Goal: Contribute content: Contribute content

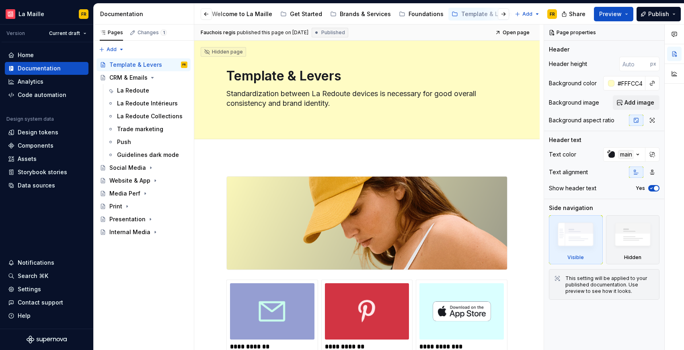
scroll to position [0, 188]
click at [510, 32] on span "Open page" at bounding box center [516, 32] width 27 height 6
click at [225, 16] on div at bounding box center [213, 14] width 31 height 14
click at [203, 17] on button "button" at bounding box center [206, 13] width 11 height 11
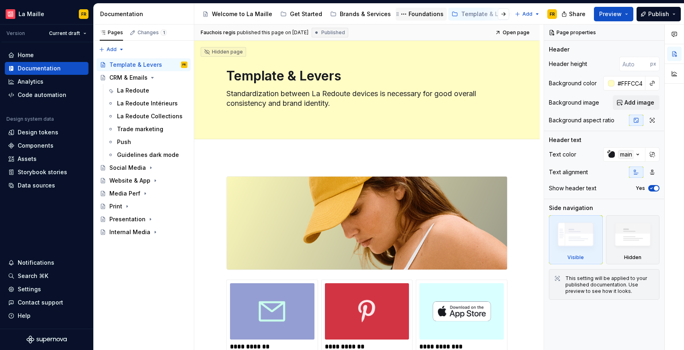
click at [420, 13] on div "Foundations" at bounding box center [426, 14] width 35 height 8
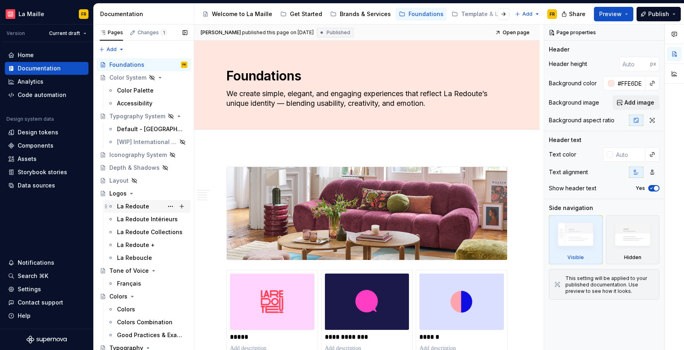
click at [133, 204] on div "La Redoute" at bounding box center [133, 206] width 32 height 8
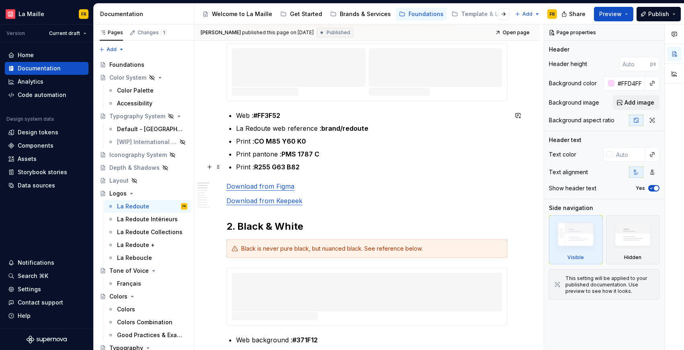
scroll to position [262, 0]
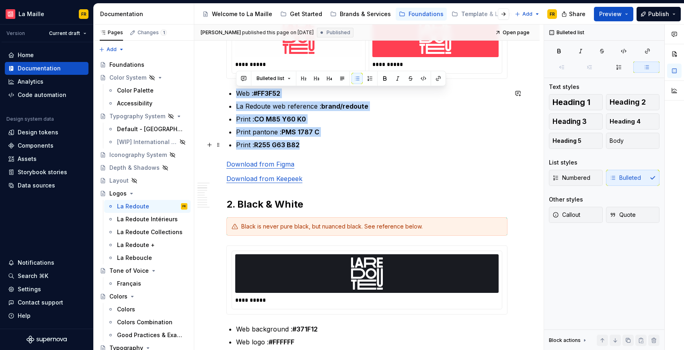
drag, startPoint x: 229, startPoint y: 91, endPoint x: 374, endPoint y: 144, distance: 153.8
copy ul "Web : #FF3F52 La Redoute web reference : brand/redoute Print : CO M85 Y60 K0 Pr…"
click at [464, 14] on div "Template & Levers" at bounding box center [488, 14] width 53 height 8
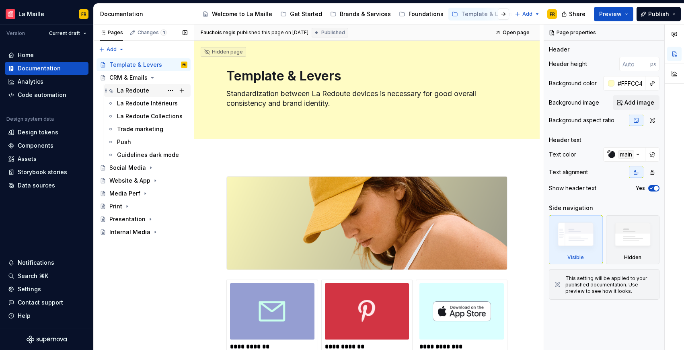
click at [135, 93] on div "La Redoute" at bounding box center [133, 91] width 32 height 8
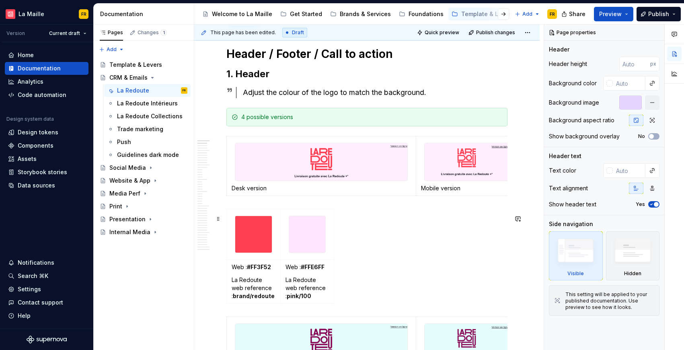
scroll to position [114, 0]
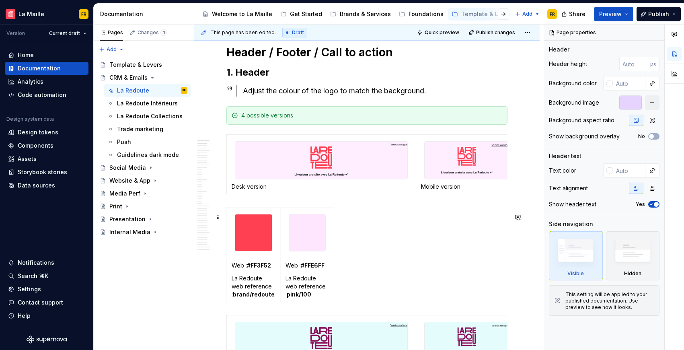
type textarea "*"
click at [361, 260] on div "Web : #FF3F52 La Redoute web reference : brand/redoute Web : #FFE6FF La Redoute…" at bounding box center [367, 256] width 281 height 98
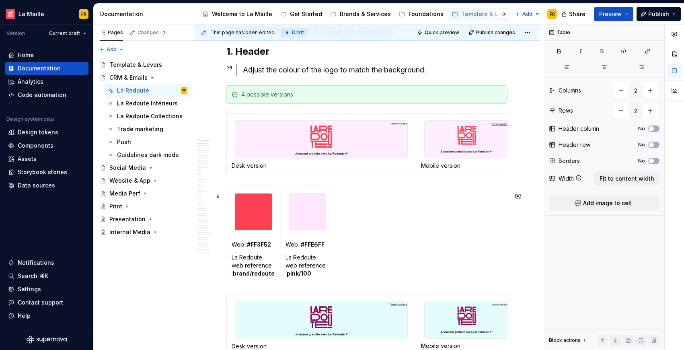
scroll to position [187, 0]
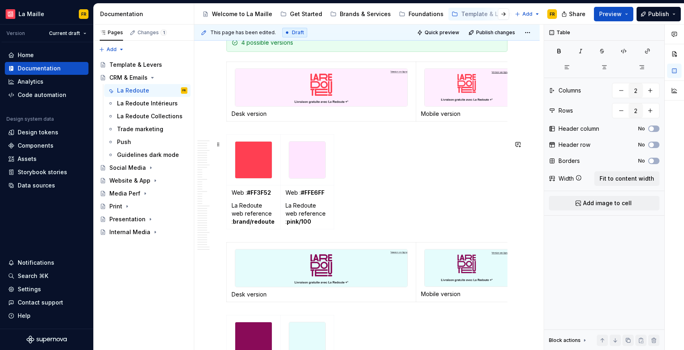
click at [236, 233] on div "Web : #FF3F52 La Redoute web reference : brand/redoute Web : #FFE6FF La Redoute…" at bounding box center [367, 183] width 281 height 98
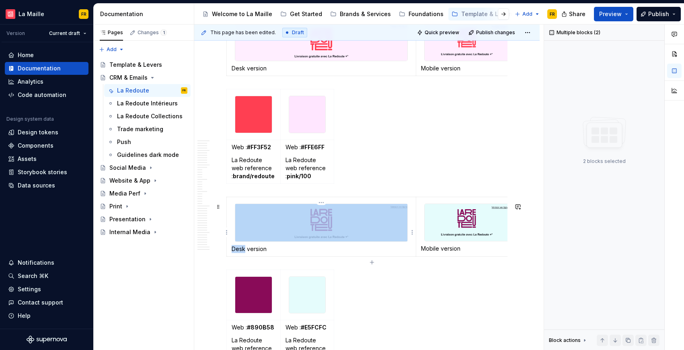
scroll to position [85, 0]
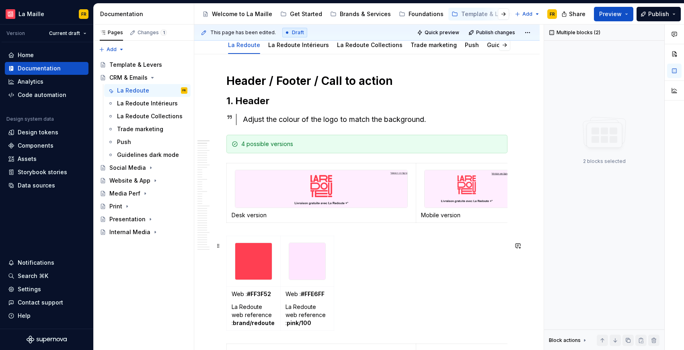
click at [356, 245] on div "Web : #FF3F52 La Redoute web reference : brand/redoute Web : #FFE6FF La Redoute…" at bounding box center [367, 285] width 281 height 98
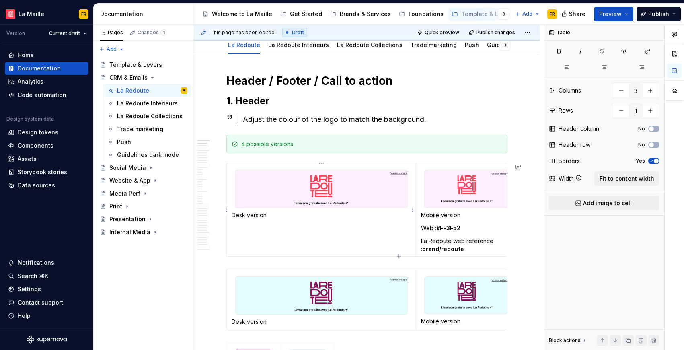
type input "2"
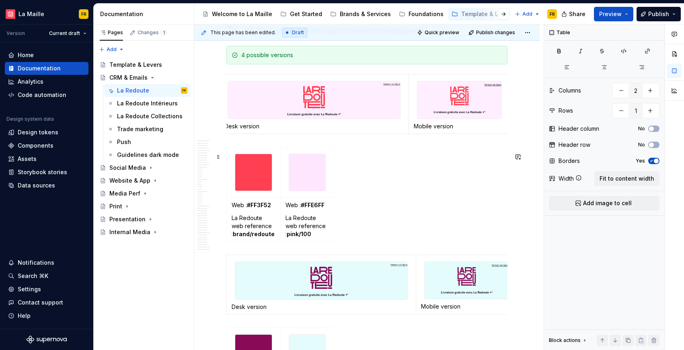
scroll to position [175, 0]
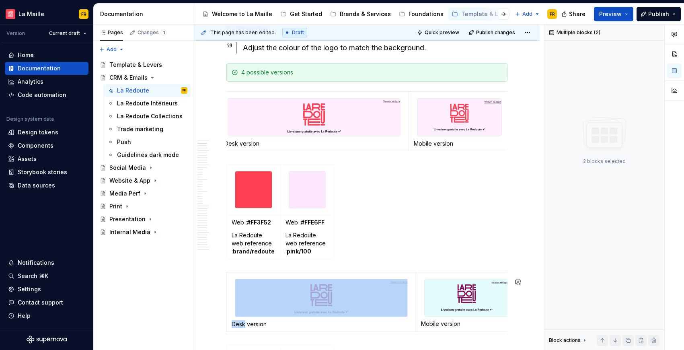
scroll to position [128, 0]
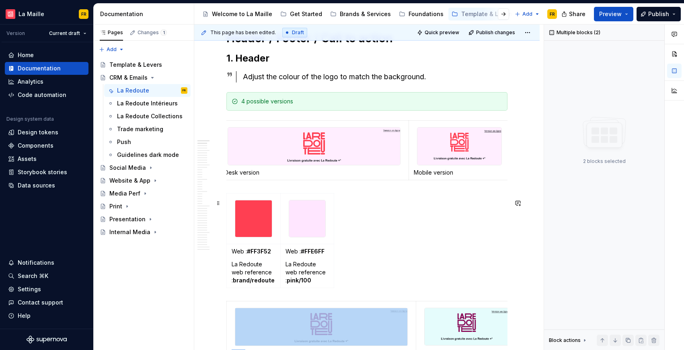
click at [221, 204] on span at bounding box center [218, 203] width 6 height 11
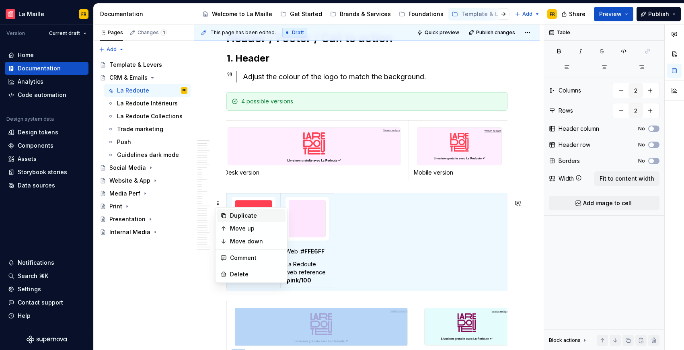
click at [256, 218] on div "Duplicate" at bounding box center [256, 216] width 52 height 8
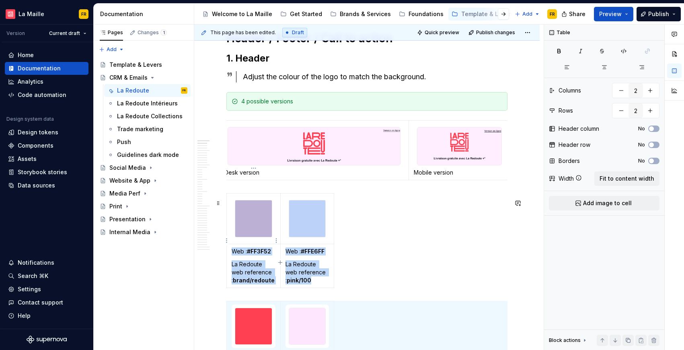
scroll to position [159, 0]
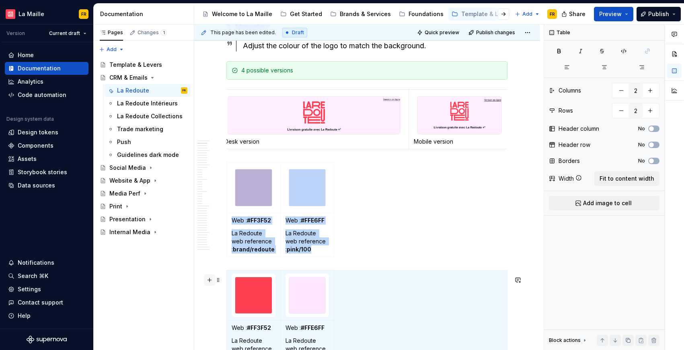
click at [209, 280] on button "button" at bounding box center [209, 279] width 11 height 11
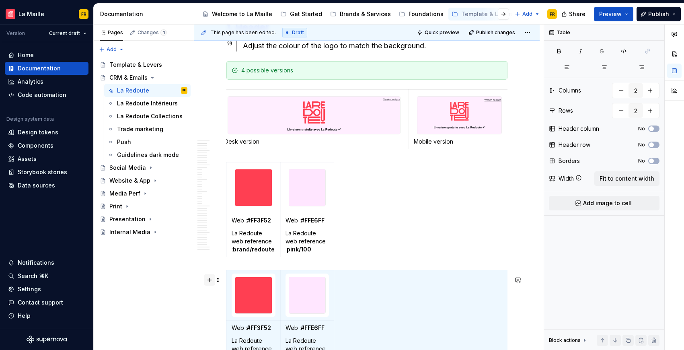
scroll to position [202, 0]
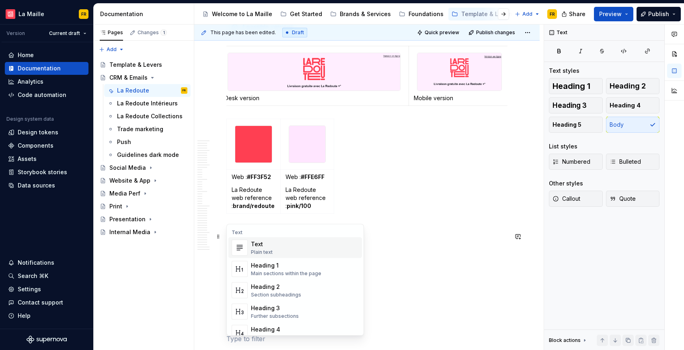
click at [282, 247] on div "Text Plain text" at bounding box center [305, 248] width 108 height 16
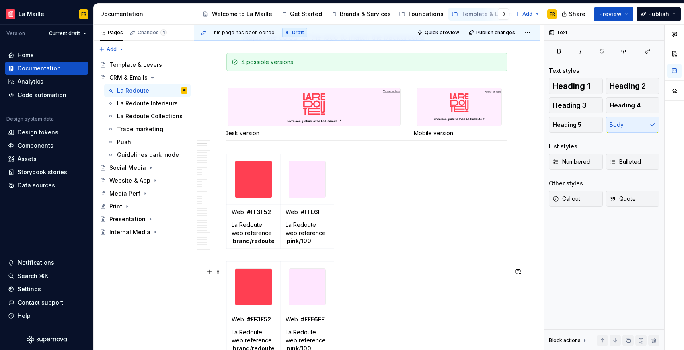
scroll to position [154, 0]
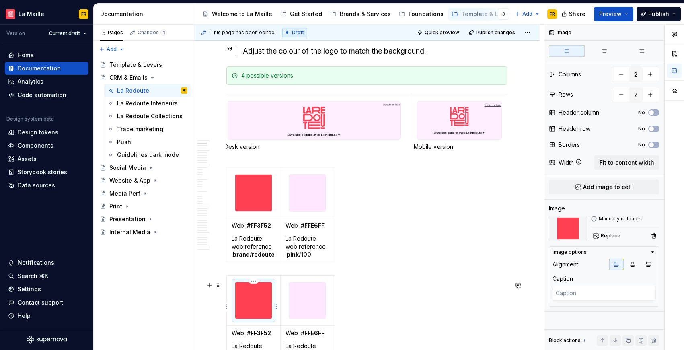
click at [244, 295] on img at bounding box center [253, 300] width 37 height 37
click at [234, 282] on td at bounding box center [254, 300] width 54 height 51
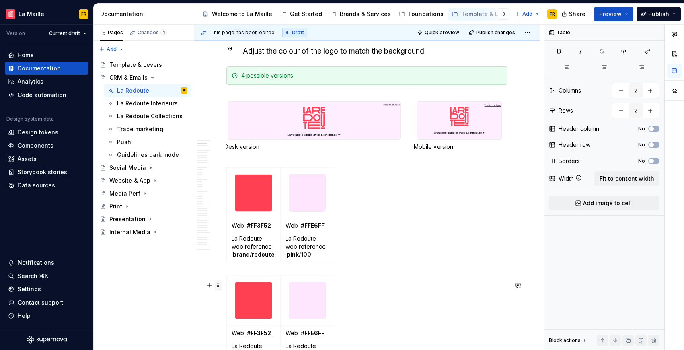
click at [218, 284] on span at bounding box center [218, 285] width 6 height 11
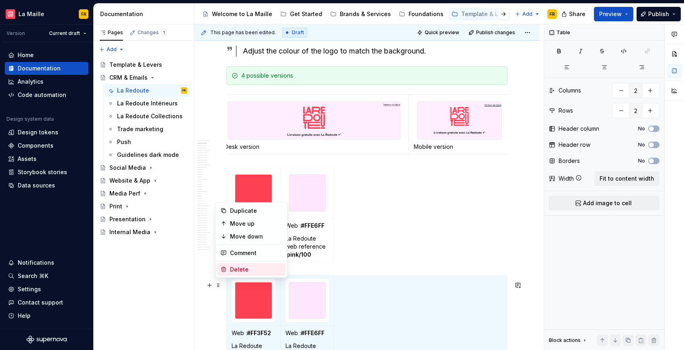
click at [241, 274] on div "Delete" at bounding box center [251, 269] width 68 height 13
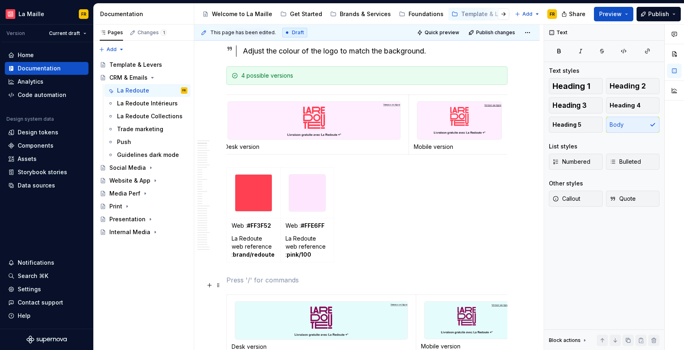
type textarea "*"
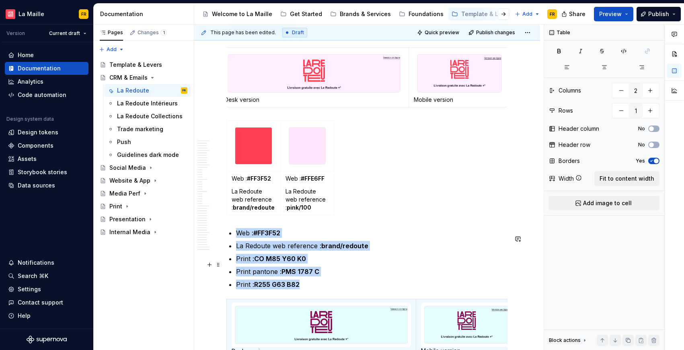
scroll to position [221, 0]
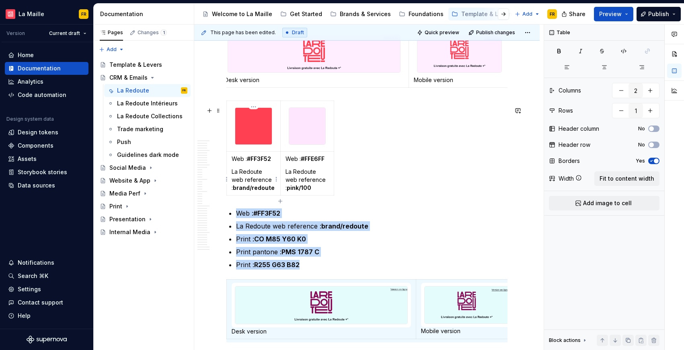
type input "2"
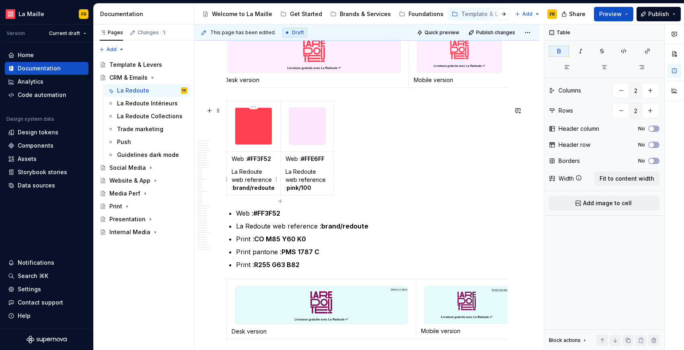
click at [259, 162] on strong "#FF3F52" at bounding box center [259, 158] width 24 height 7
copy strong "FF3F52"
click at [277, 217] on strong "#FF3F52" at bounding box center [267, 213] width 27 height 8
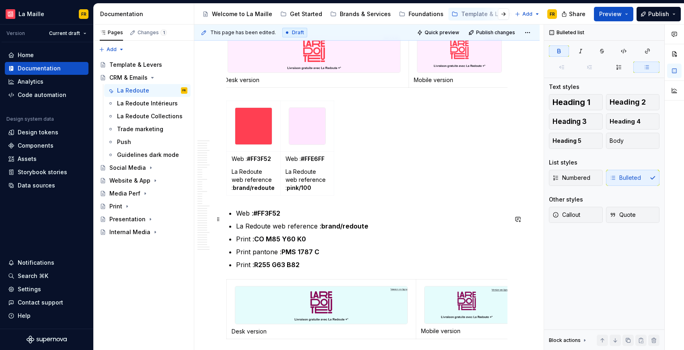
click at [277, 217] on strong "#FF3F52" at bounding box center [267, 213] width 27 height 8
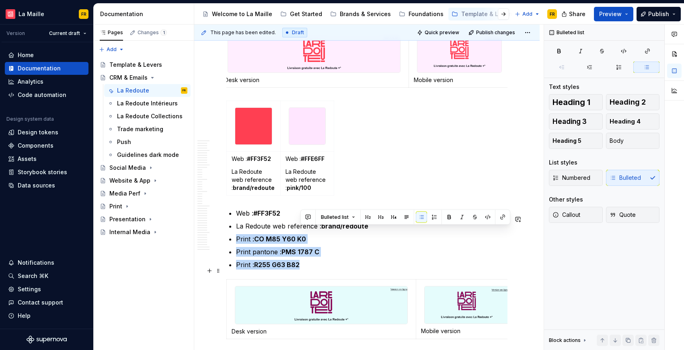
drag, startPoint x: 366, startPoint y: 231, endPoint x: 377, endPoint y: 268, distance: 39.1
click at [377, 268] on ul "Web : #FF3F52 La Redoute web reference : brand/redoute Print : CO M85 Y60 K0 Pr…" at bounding box center [372, 238] width 272 height 61
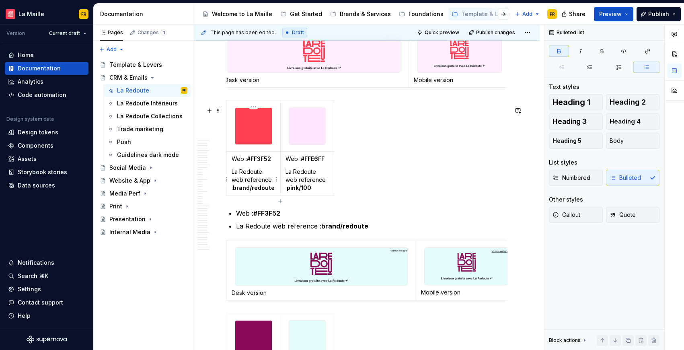
click at [240, 178] on p "La Redoute web reference : brand/redoute" at bounding box center [254, 180] width 44 height 24
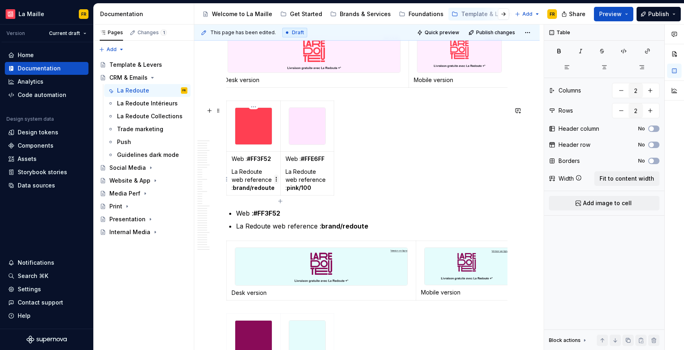
click at [275, 181] on html "[PERSON_NAME] FR Version Current draft Home Documentation Analytics Code automa…" at bounding box center [342, 175] width 684 height 350
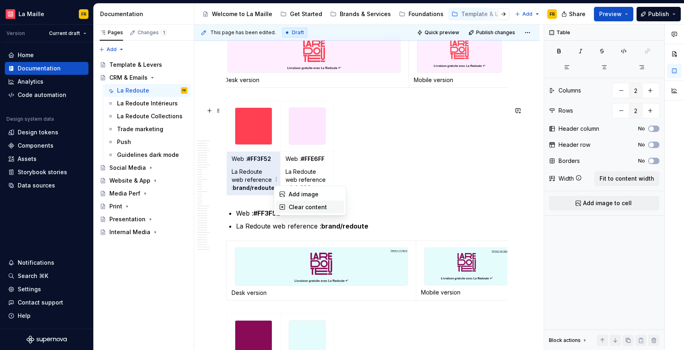
click at [296, 205] on div "Clear content" at bounding box center [315, 207] width 52 height 8
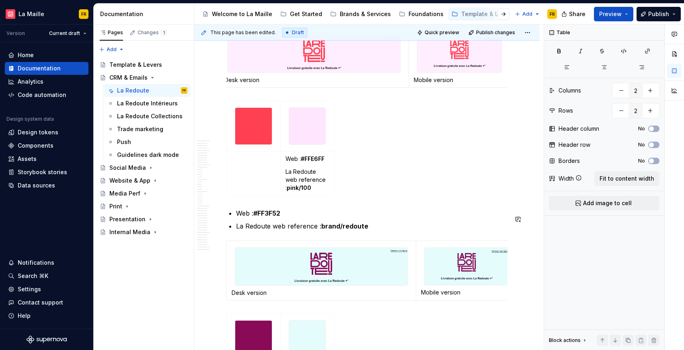
drag, startPoint x: 314, startPoint y: 207, endPoint x: 305, endPoint y: 207, distance: 8.9
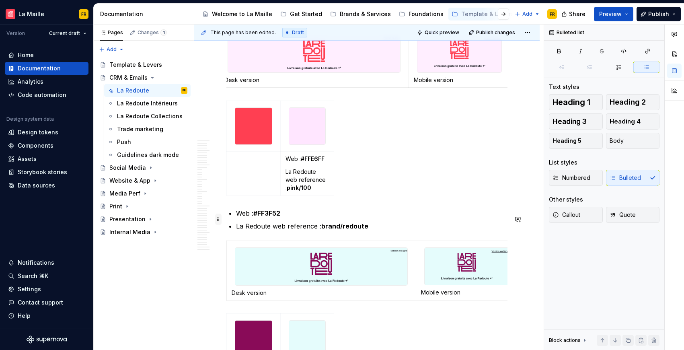
click at [218, 219] on span at bounding box center [218, 219] width 6 height 11
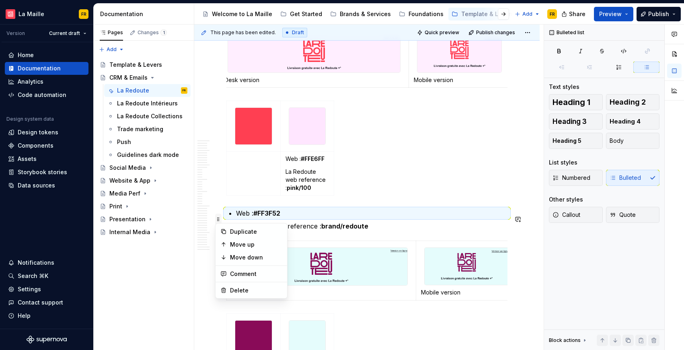
click at [218, 219] on span at bounding box center [218, 219] width 6 height 11
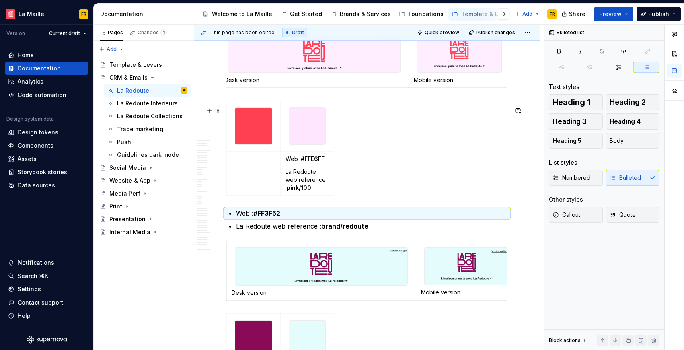
click at [349, 191] on div "Web : #FFE6FF La Redoute web reference : pink/100" at bounding box center [367, 150] width 281 height 98
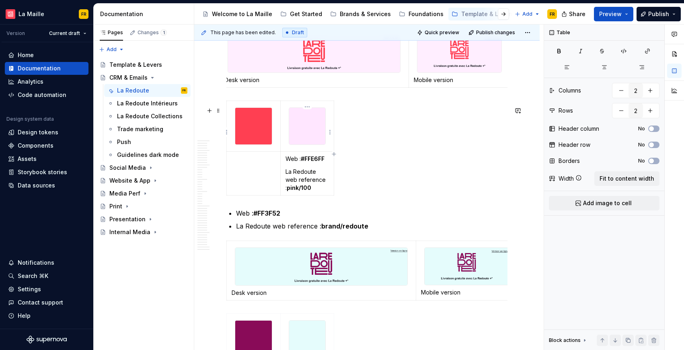
click at [316, 118] on img at bounding box center [307, 126] width 37 height 37
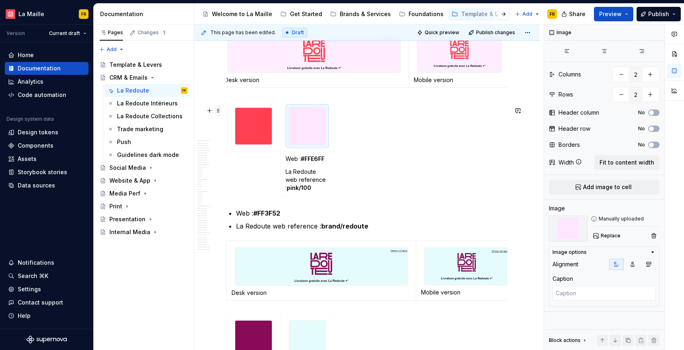
click at [217, 111] on span at bounding box center [218, 110] width 6 height 11
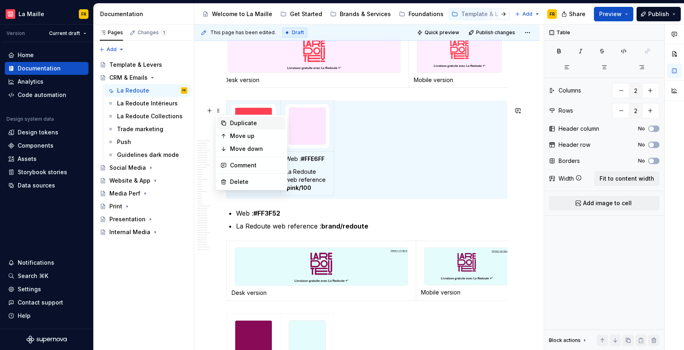
click at [242, 123] on div "Duplicate" at bounding box center [256, 123] width 52 height 8
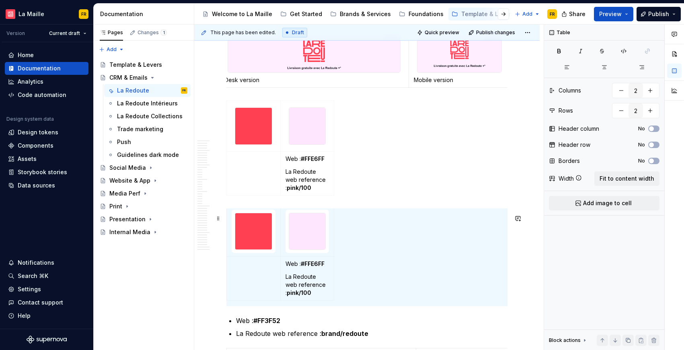
scroll to position [3, 0]
click at [220, 218] on span at bounding box center [218, 218] width 6 height 11
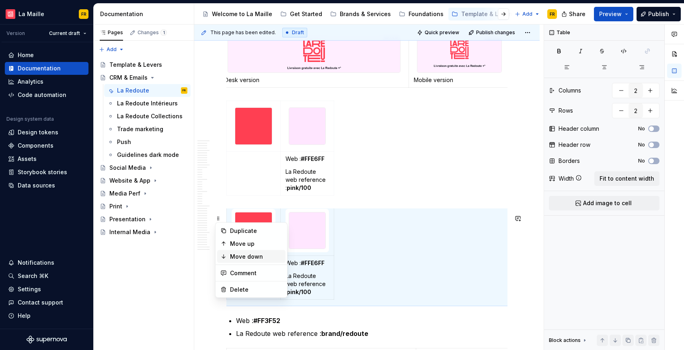
click at [254, 254] on div "Move down" at bounding box center [256, 257] width 52 height 8
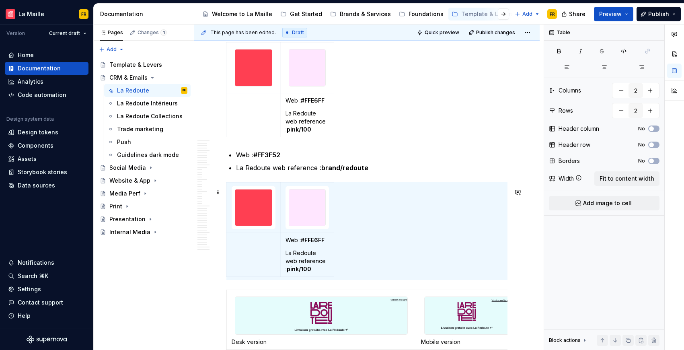
scroll to position [280, 0]
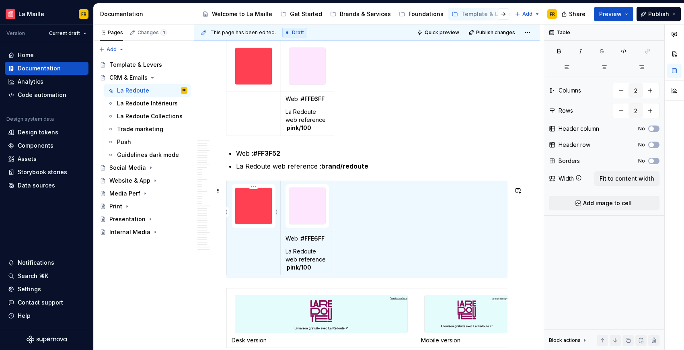
click at [258, 220] on img at bounding box center [253, 206] width 37 height 37
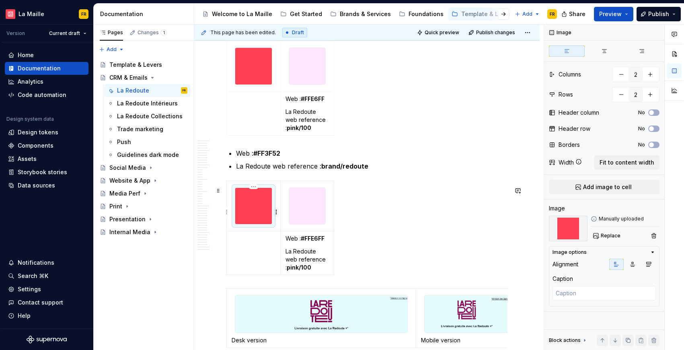
click at [276, 212] on html "[PERSON_NAME] FR Version Current draft Home Documentation Analytics Code automa…" at bounding box center [342, 175] width 684 height 350
type textarea "*"
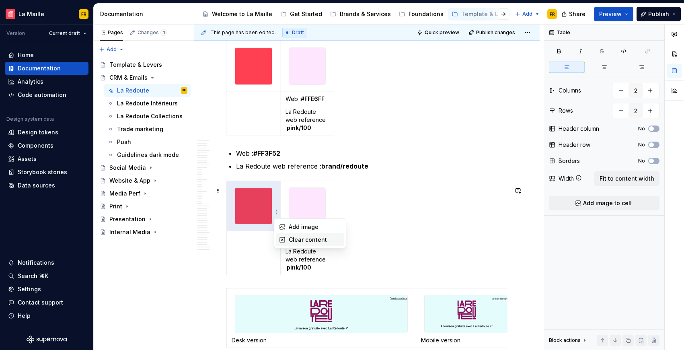
click at [287, 238] on div "Clear content" at bounding box center [310, 239] width 68 height 13
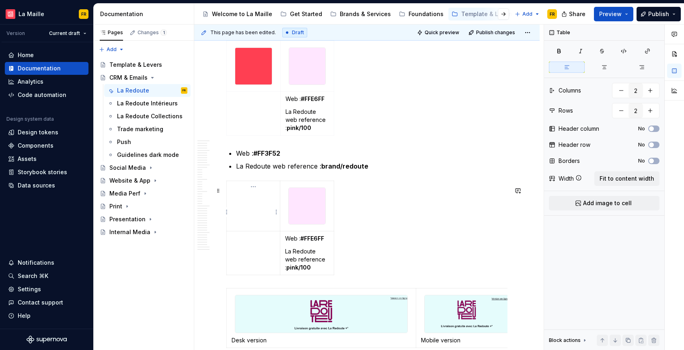
click at [266, 210] on td at bounding box center [254, 206] width 54 height 51
click at [252, 188] on html "[PERSON_NAME] FR Version Current draft Home Documentation Analytics Code automa…" at bounding box center [342, 175] width 684 height 350
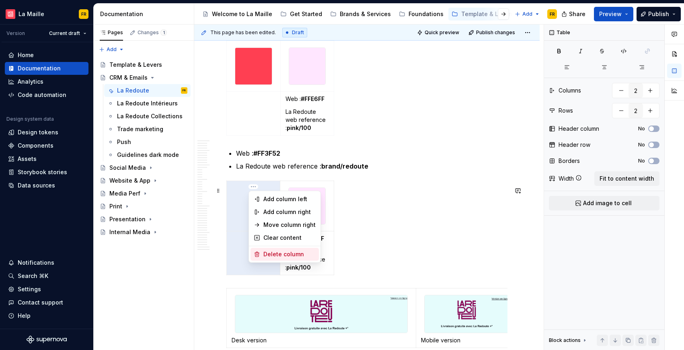
click at [301, 256] on div "Delete column" at bounding box center [290, 254] width 52 height 8
type input "1"
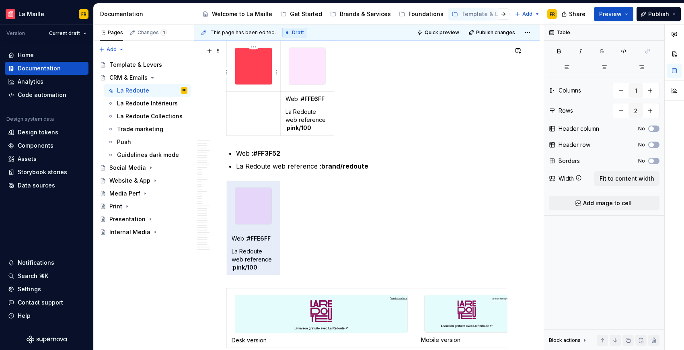
type textarea "*"
click at [255, 70] on img at bounding box center [253, 66] width 37 height 37
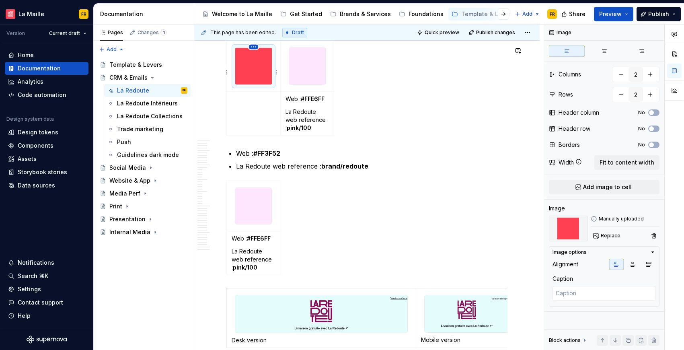
click at [253, 45] on html "[PERSON_NAME] FR Version Current draft Home Documentation Analytics Code automa…" at bounding box center [342, 175] width 684 height 350
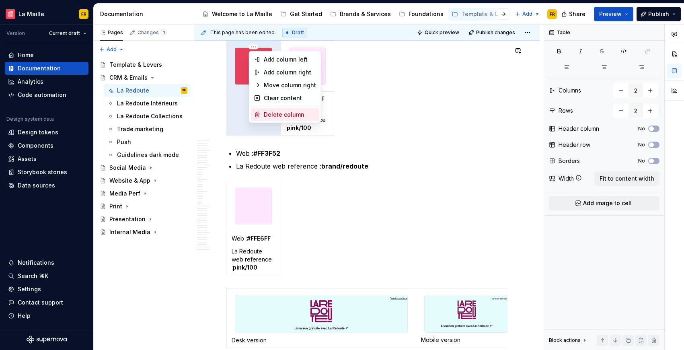
click at [289, 116] on div "Delete column" at bounding box center [290, 115] width 52 height 8
type input "1"
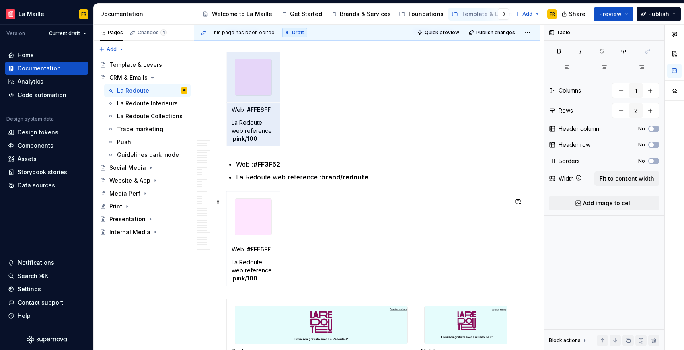
scroll to position [269, 0]
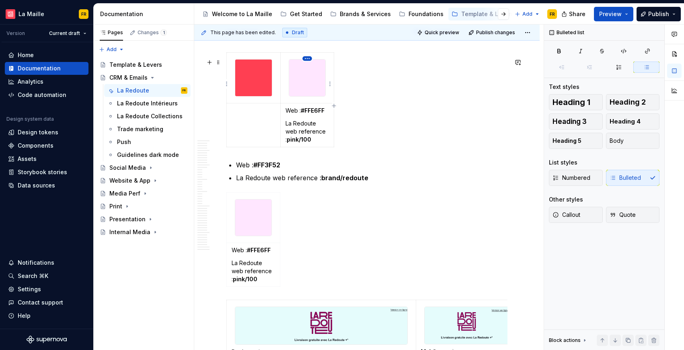
click at [306, 60] on html "[PERSON_NAME] FR Version Current draft Home Documentation Analytics Code automa…" at bounding box center [342, 175] width 684 height 350
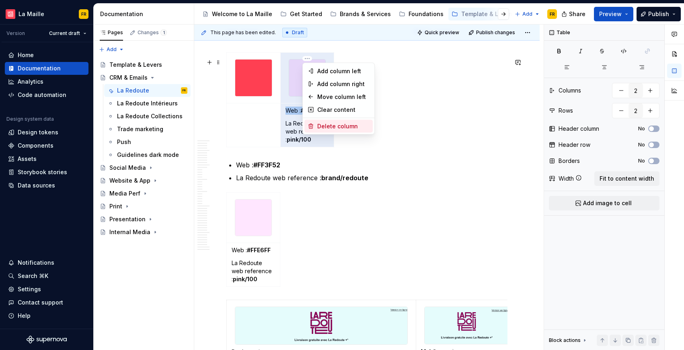
click at [337, 124] on div "Delete column" at bounding box center [343, 126] width 52 height 8
type input "1"
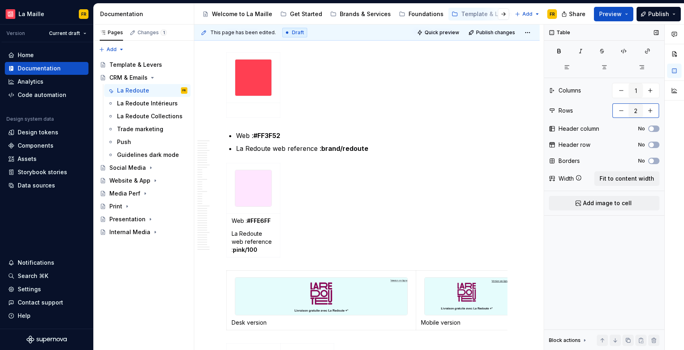
click at [617, 109] on button "button" at bounding box center [621, 110] width 14 height 14
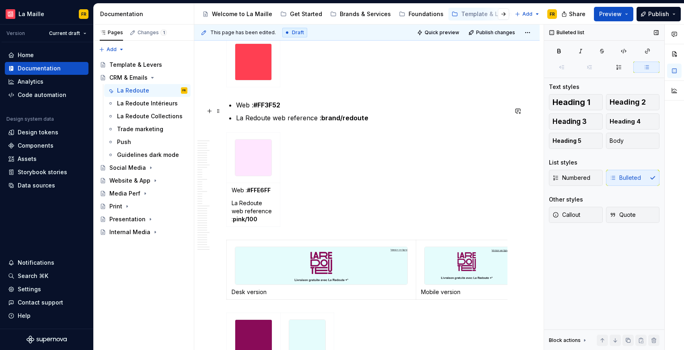
scroll to position [286, 0]
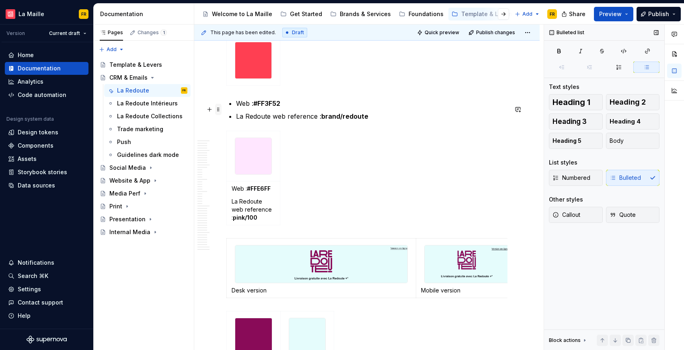
click at [221, 110] on span at bounding box center [218, 109] width 6 height 11
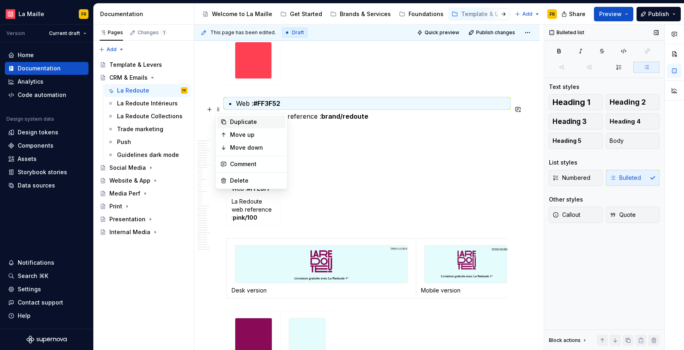
click at [244, 122] on div "Duplicate" at bounding box center [256, 122] width 52 height 8
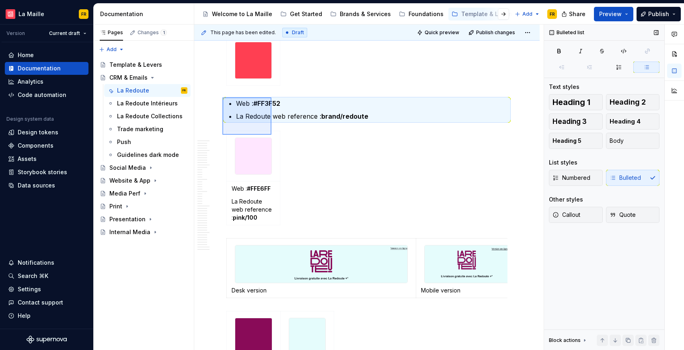
drag, startPoint x: 230, startPoint y: 105, endPoint x: 272, endPoint y: 135, distance: 51.1
click at [272, 135] on div "This page has been edited. Draft Quick preview Publish changes Hidden page CRM …" at bounding box center [369, 188] width 350 height 326
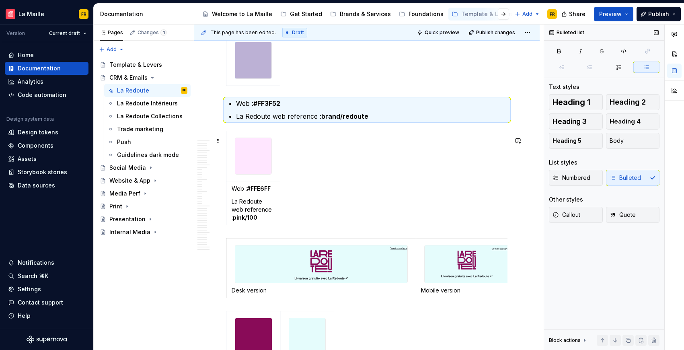
copy div
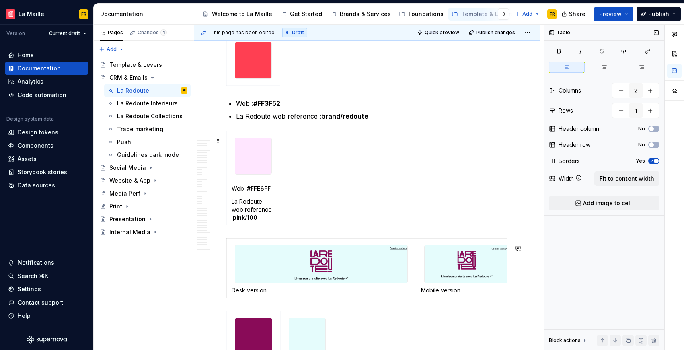
type input "1"
type input "2"
click at [247, 229] on div "Web : #FFE6FF La Redoute web reference : pink/100" at bounding box center [367, 180] width 281 height 98
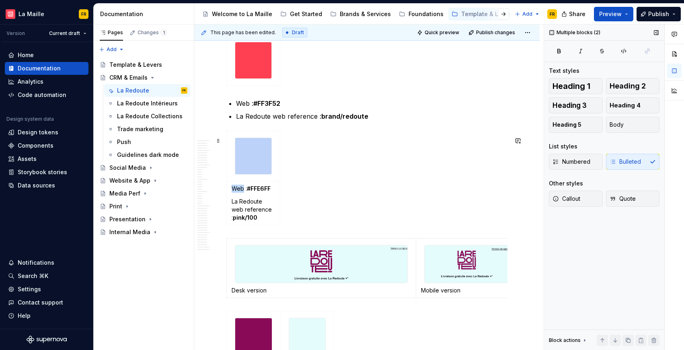
click at [247, 229] on div "Web : #FFE6FF La Redoute web reference : pink/100" at bounding box center [367, 180] width 281 height 98
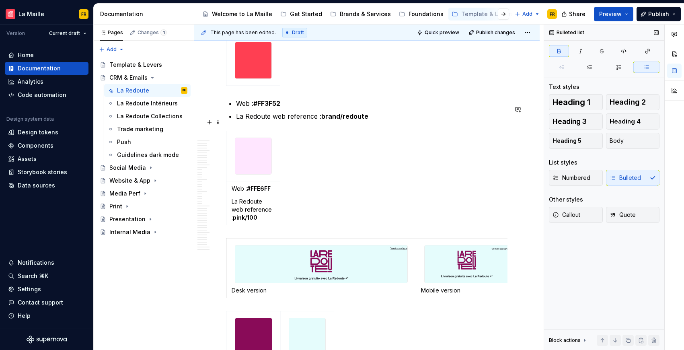
click at [392, 121] on p "La Redoute web reference : brand/redoute" at bounding box center [372, 116] width 272 height 10
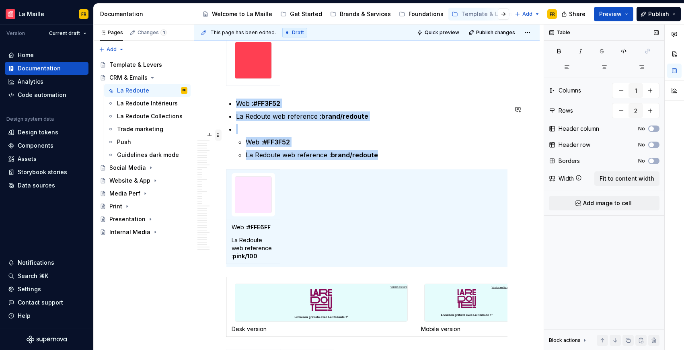
click at [218, 137] on span at bounding box center [218, 135] width 6 height 11
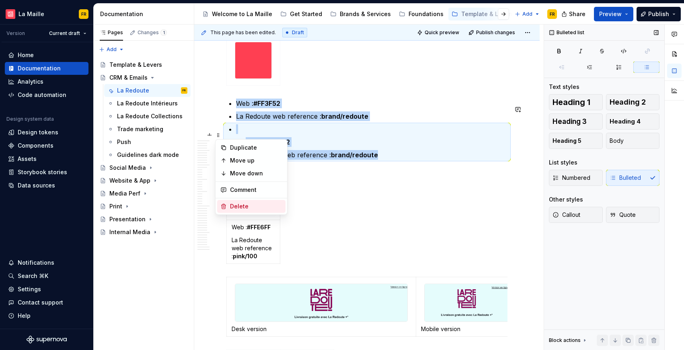
click at [242, 202] on div "Delete" at bounding box center [256, 206] width 52 height 8
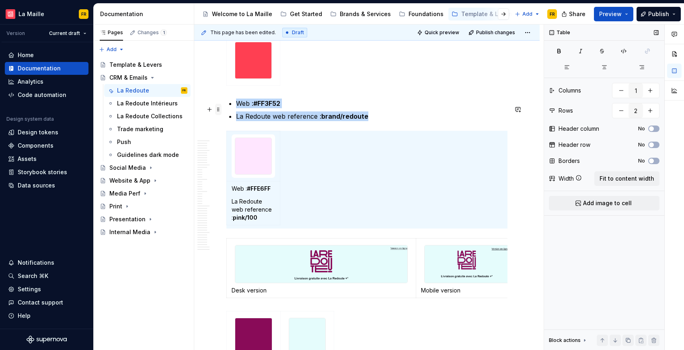
click at [219, 109] on span at bounding box center [218, 109] width 6 height 11
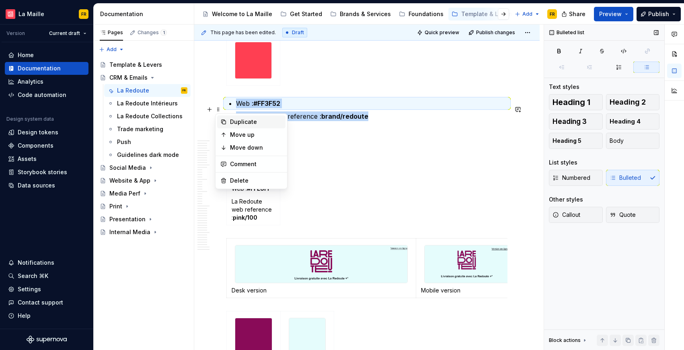
click at [250, 122] on div "Duplicate" at bounding box center [256, 122] width 52 height 8
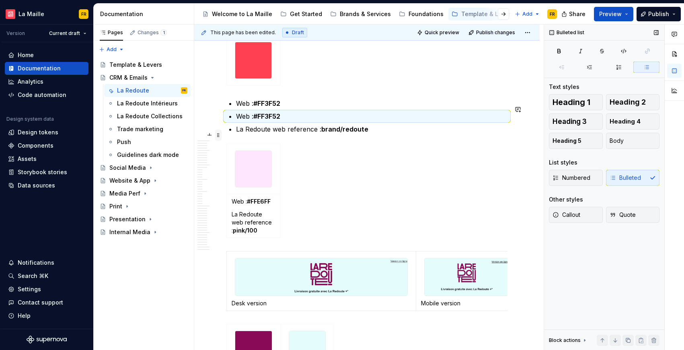
click at [221, 134] on span at bounding box center [218, 135] width 6 height 11
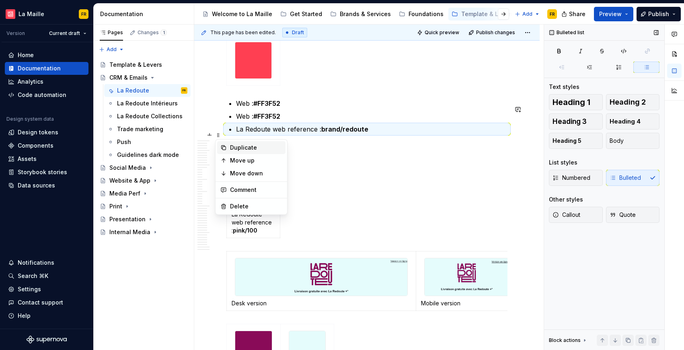
click at [238, 150] on div "Duplicate" at bounding box center [256, 148] width 52 height 8
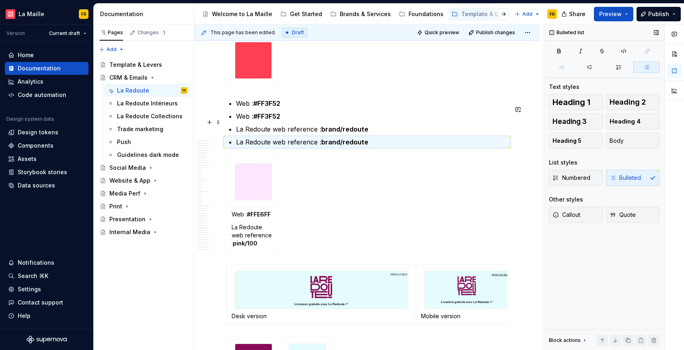
click at [247, 120] on p "Web : #FF3F52" at bounding box center [372, 116] width 272 height 10
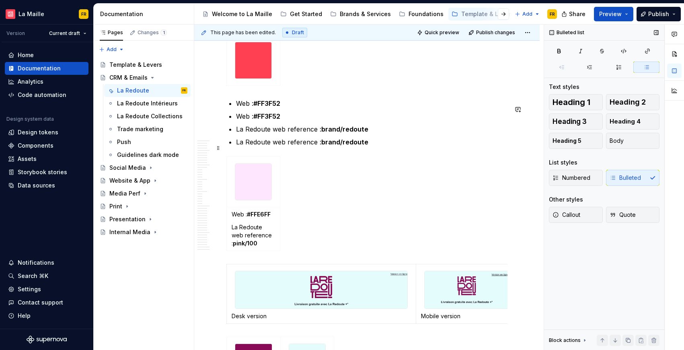
click at [247, 147] on p "La Redoute web reference : brand/redoute" at bounding box center [372, 142] width 272 height 10
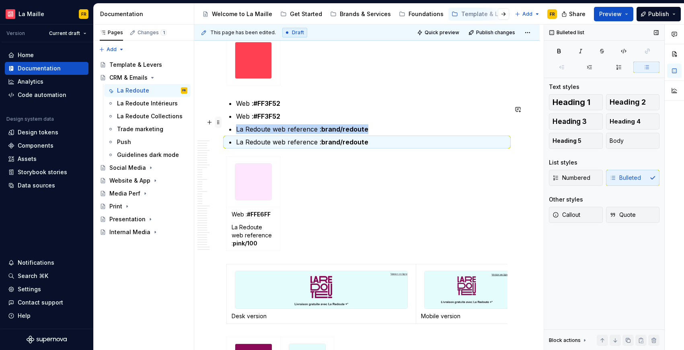
click at [221, 122] on span at bounding box center [218, 122] width 6 height 11
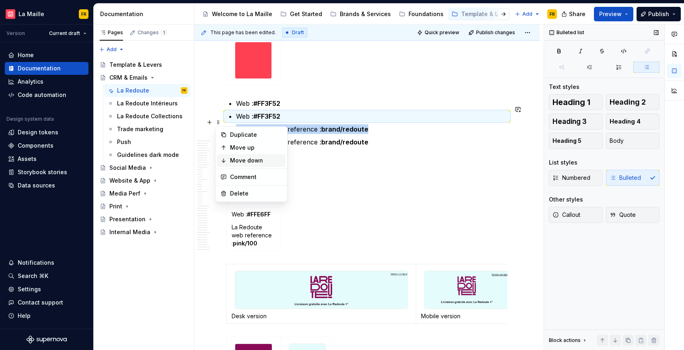
click at [246, 157] on div "Move down" at bounding box center [256, 161] width 52 height 8
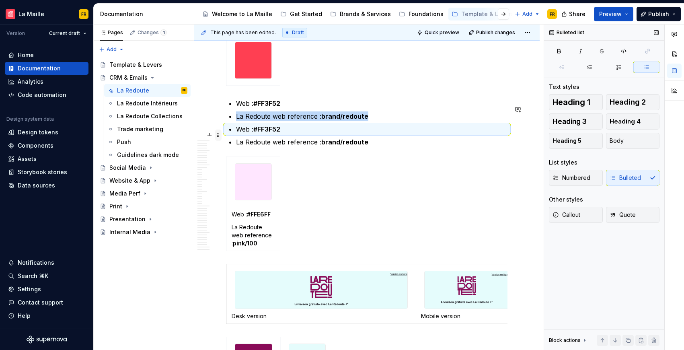
click at [218, 134] on span at bounding box center [218, 135] width 6 height 11
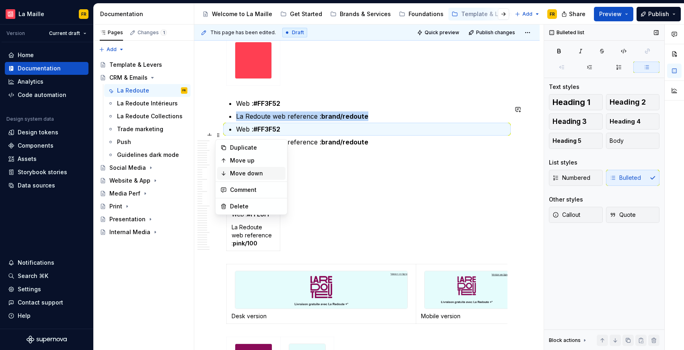
click at [235, 173] on div "Move down" at bounding box center [256, 173] width 52 height 8
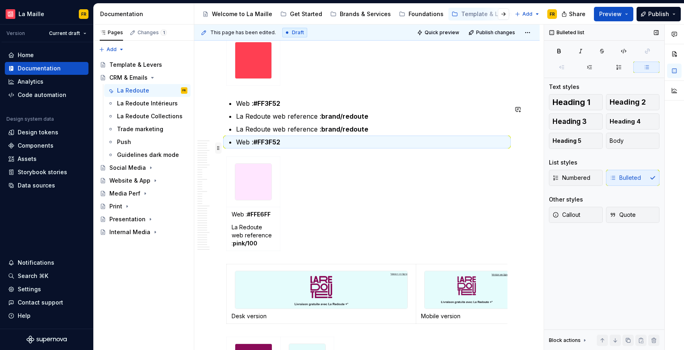
click at [218, 147] on span at bounding box center [218, 147] width 6 height 11
click at [237, 184] on div "Move down" at bounding box center [256, 186] width 52 height 8
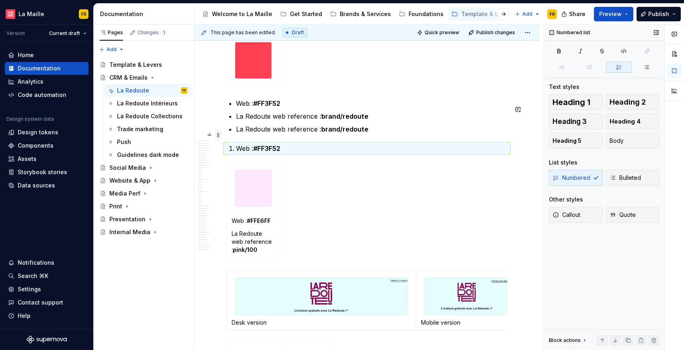
click at [221, 136] on span at bounding box center [218, 135] width 6 height 11
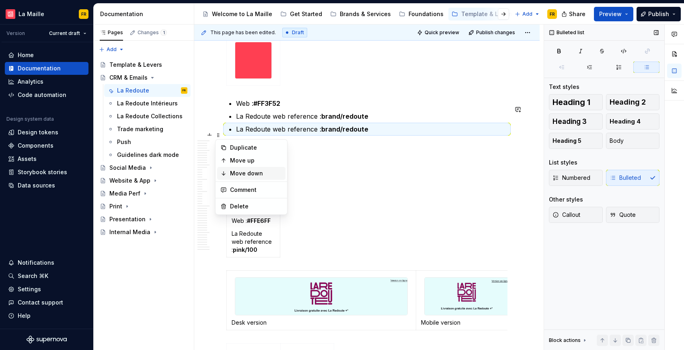
click at [236, 174] on div "Move down" at bounding box center [256, 173] width 52 height 8
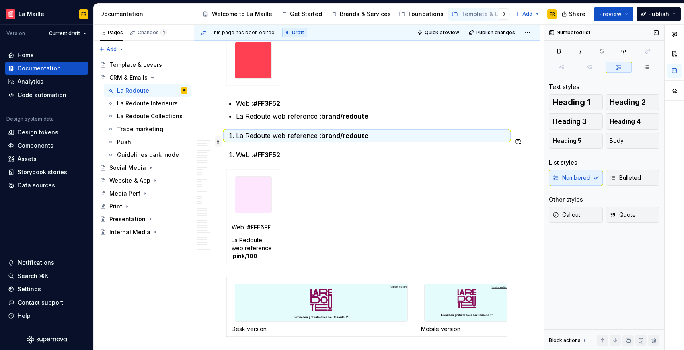
click at [219, 140] on span at bounding box center [218, 141] width 6 height 11
click at [232, 180] on div "Move down" at bounding box center [256, 180] width 52 height 8
click at [216, 161] on span at bounding box center [218, 160] width 6 height 11
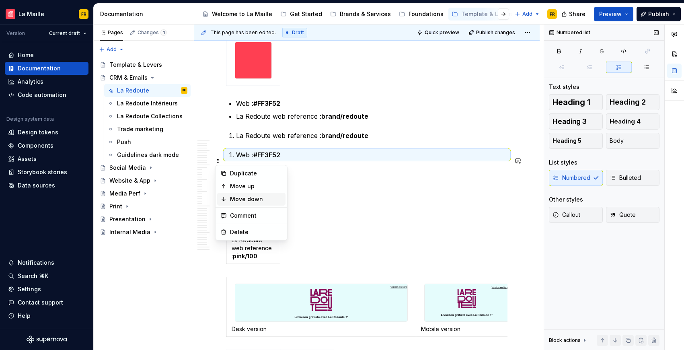
click at [239, 199] on div "Move down" at bounding box center [256, 199] width 52 height 8
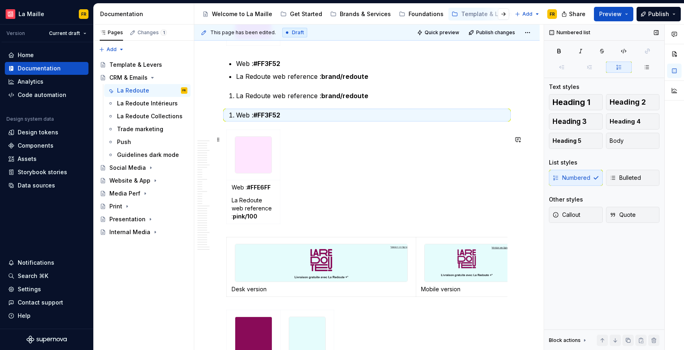
scroll to position [344, 0]
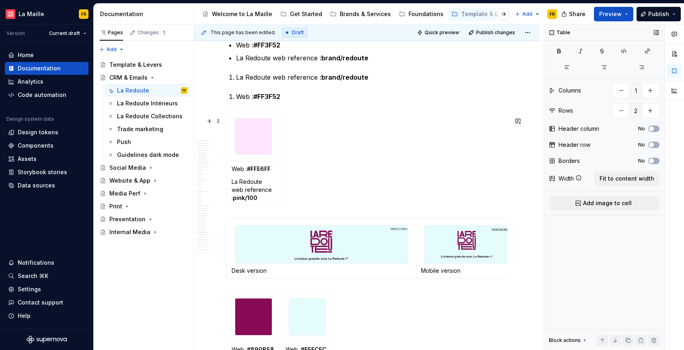
click at [315, 206] on div "Web : #FFE6FF La Redoute web reference : pink/100" at bounding box center [367, 160] width 281 height 98
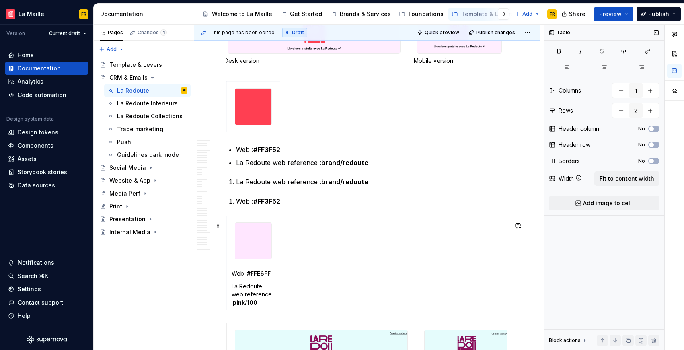
scroll to position [222, 0]
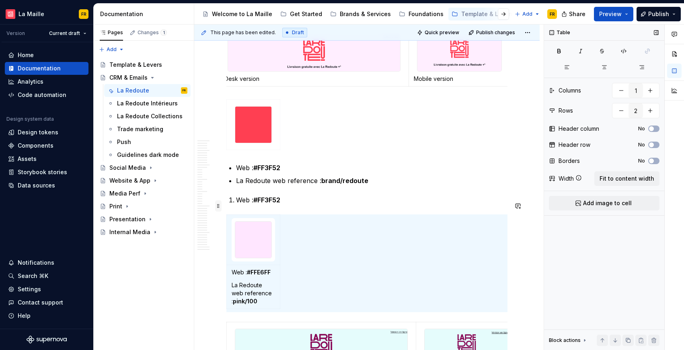
click at [219, 208] on span at bounding box center [218, 205] width 6 height 11
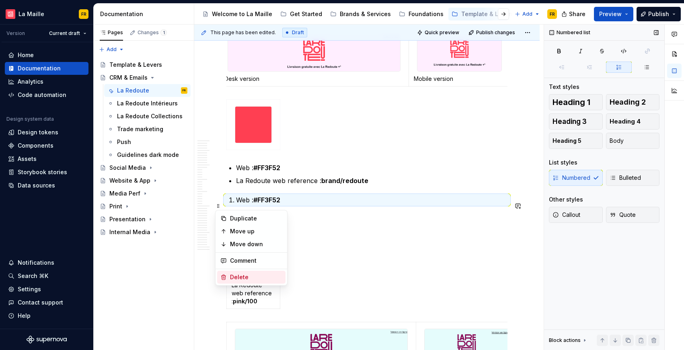
click at [253, 278] on div "Delete" at bounding box center [256, 277] width 52 height 8
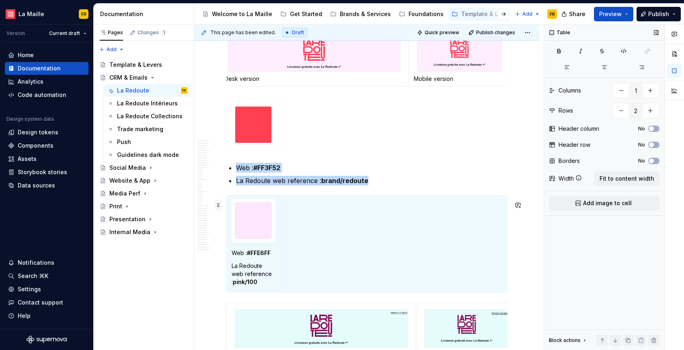
click at [218, 206] on span at bounding box center [218, 205] width 6 height 11
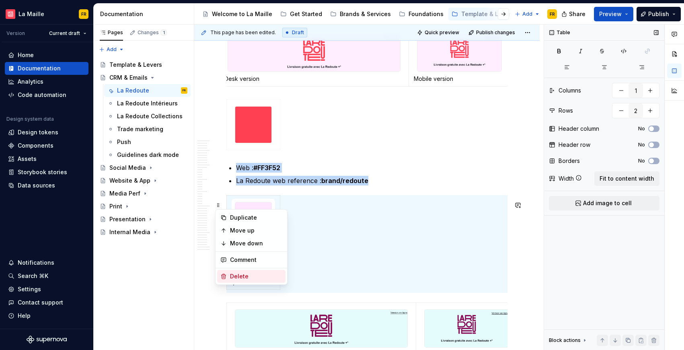
click at [254, 274] on div "Delete" at bounding box center [256, 276] width 52 height 8
type input "2"
type input "1"
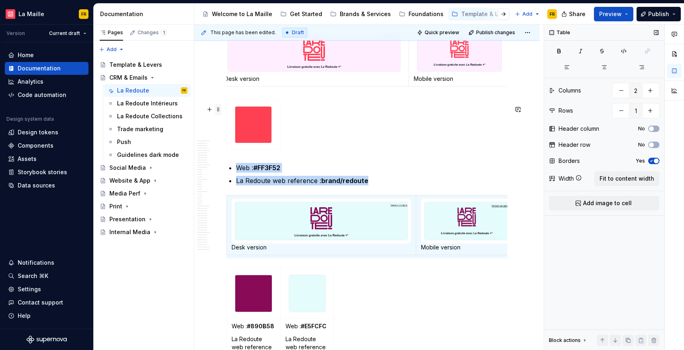
click at [217, 107] on span at bounding box center [218, 109] width 6 height 11
type input "1"
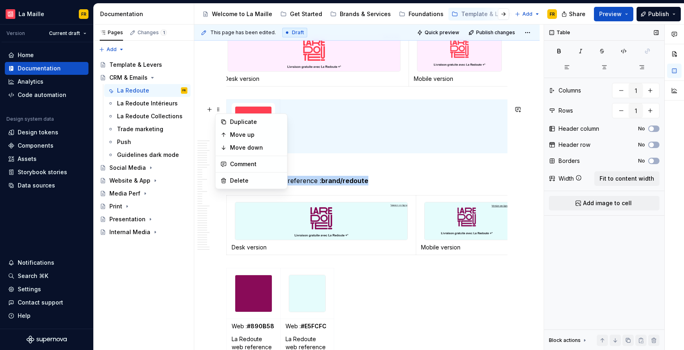
click at [315, 186] on p "La Redoute web reference : brand/redoute" at bounding box center [372, 181] width 272 height 10
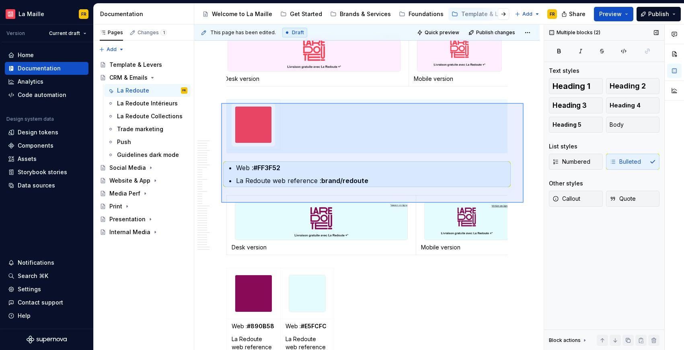
drag, startPoint x: 221, startPoint y: 103, endPoint x: 499, endPoint y: 204, distance: 295.2
click at [524, 203] on div "This page has been edited. Draft Quick preview Publish changes Hidden page CRM …" at bounding box center [369, 188] width 350 height 326
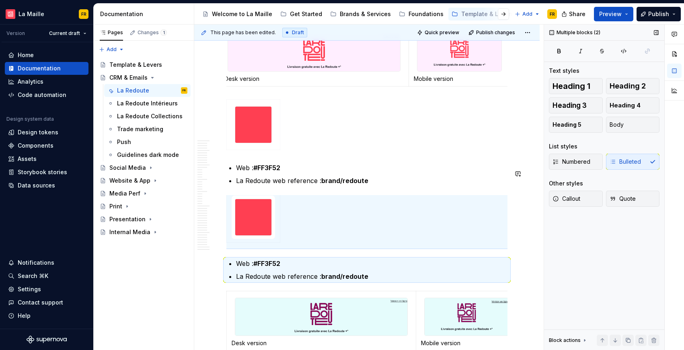
scroll to position [0, 0]
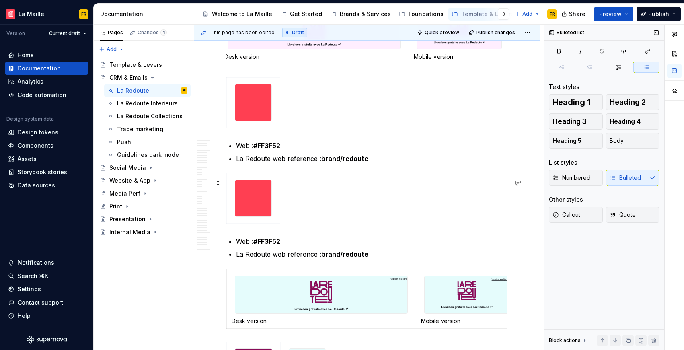
scroll to position [261, 0]
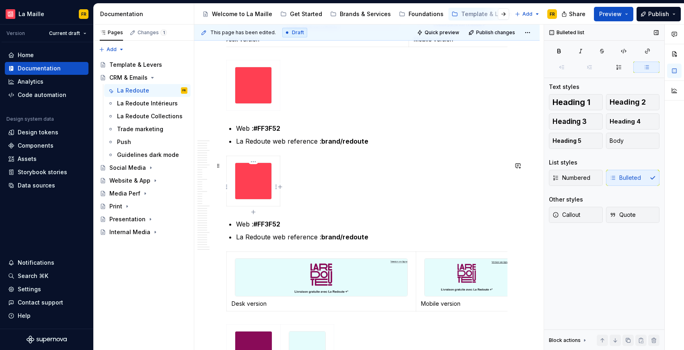
click at [259, 188] on img at bounding box center [253, 181] width 36 height 36
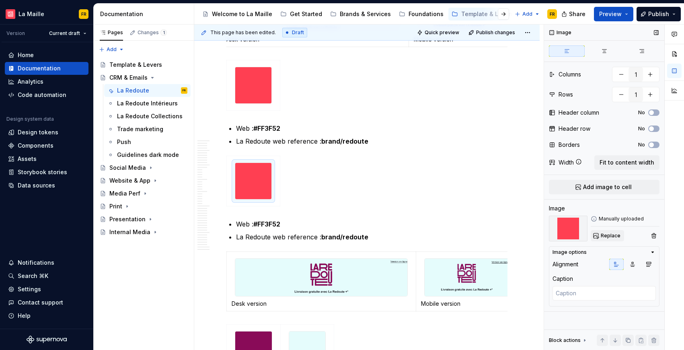
click at [602, 237] on span "Replace" at bounding box center [611, 236] width 20 height 6
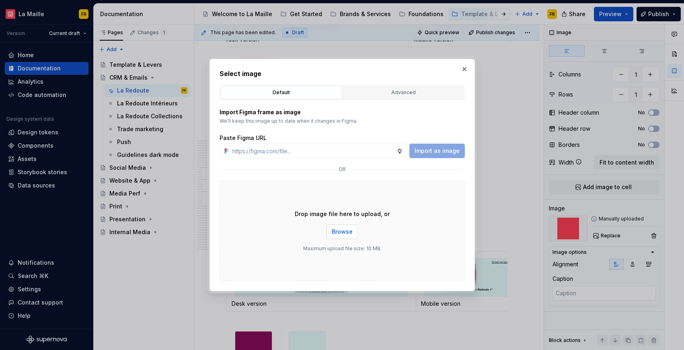
click at [348, 231] on span "Browse" at bounding box center [342, 232] width 21 height 8
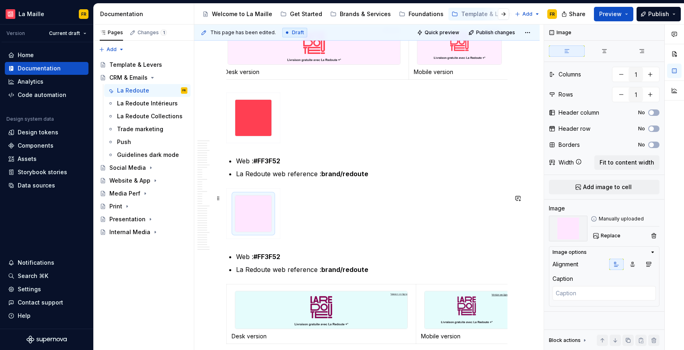
scroll to position [231, 0]
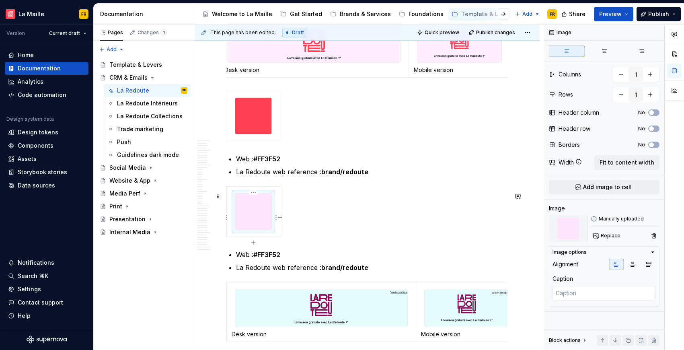
click at [269, 212] on img at bounding box center [253, 212] width 36 height 36
click at [317, 225] on div at bounding box center [367, 213] width 281 height 54
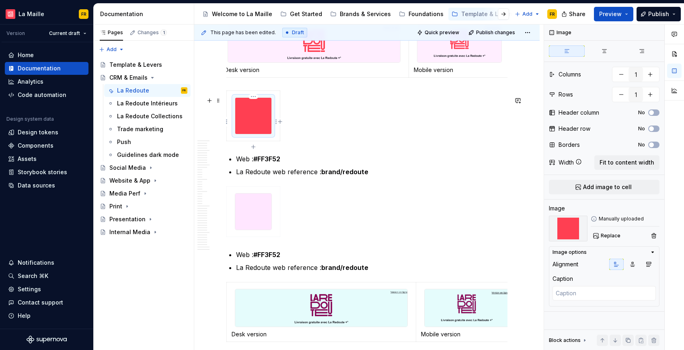
click at [257, 126] on img at bounding box center [253, 116] width 36 height 36
click at [281, 144] on div at bounding box center [367, 118] width 281 height 54
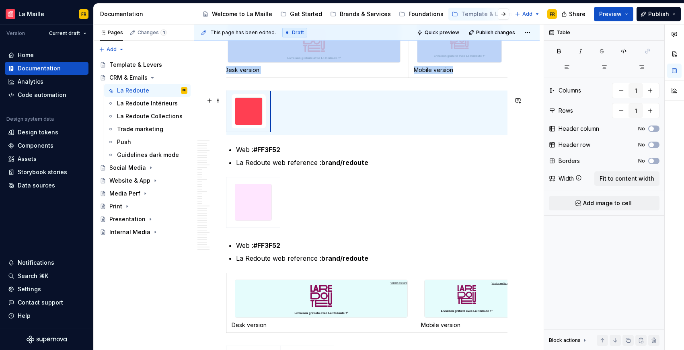
drag, startPoint x: 279, startPoint y: 146, endPoint x: 270, endPoint y: 142, distance: 10.1
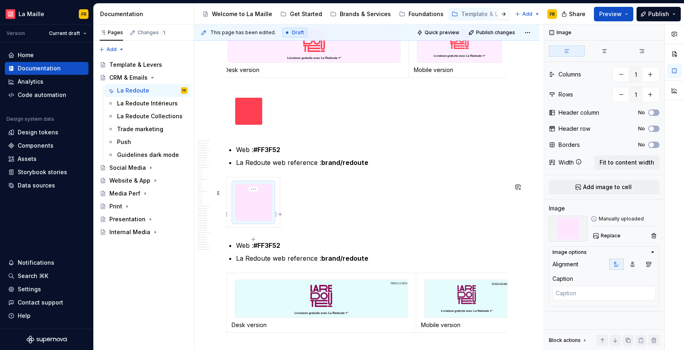
click at [257, 218] on img at bounding box center [253, 202] width 36 height 36
click at [278, 228] on table at bounding box center [254, 202] width 54 height 51
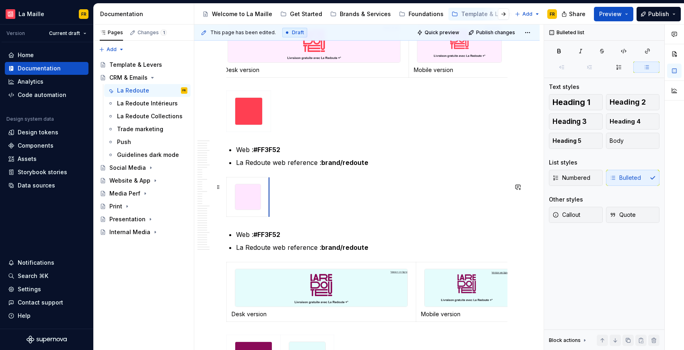
drag, startPoint x: 280, startPoint y: 227, endPoint x: 269, endPoint y: 220, distance: 13.1
click at [218, 102] on span at bounding box center [218, 100] width 6 height 11
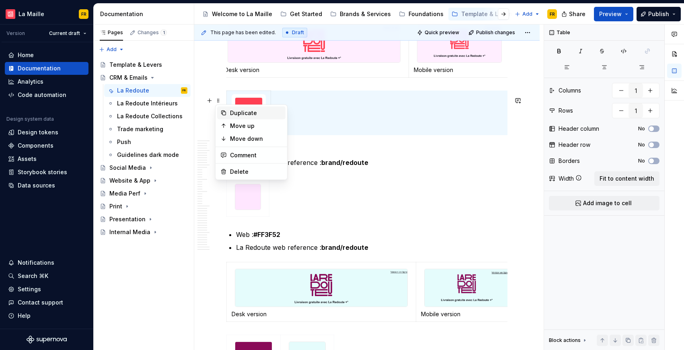
click at [247, 114] on div "Duplicate" at bounding box center [256, 113] width 52 height 8
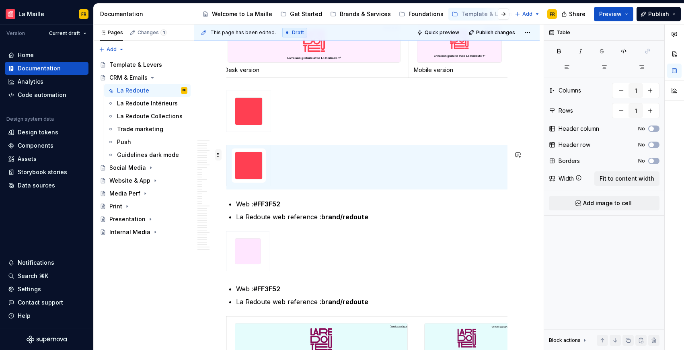
click at [219, 156] on span at bounding box center [218, 154] width 6 height 11
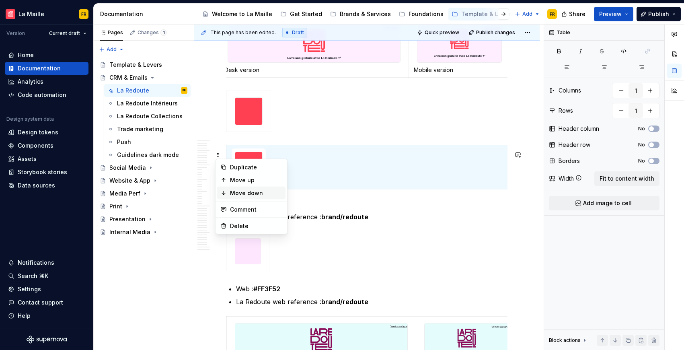
click at [231, 193] on div "Move down" at bounding box center [256, 193] width 52 height 8
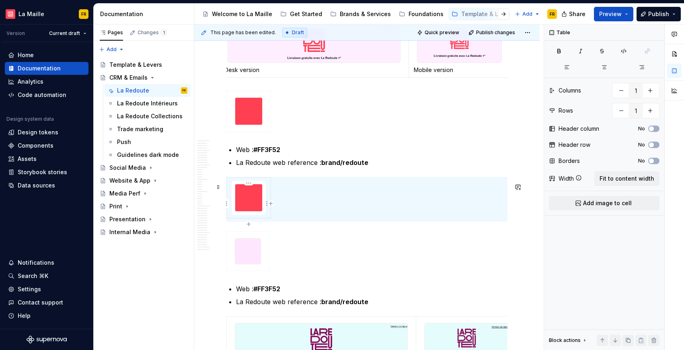
click at [248, 210] on img at bounding box center [248, 197] width 27 height 27
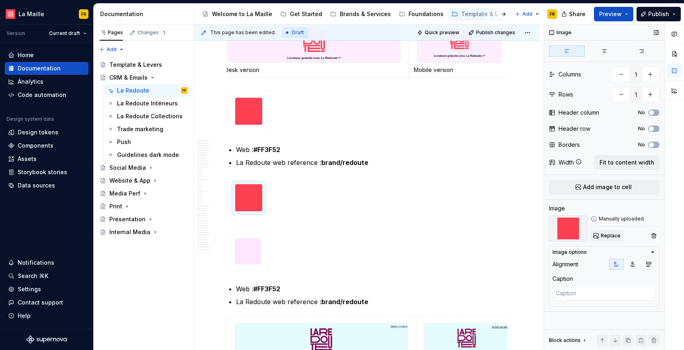
click at [609, 241] on button "Replace" at bounding box center [607, 235] width 33 height 11
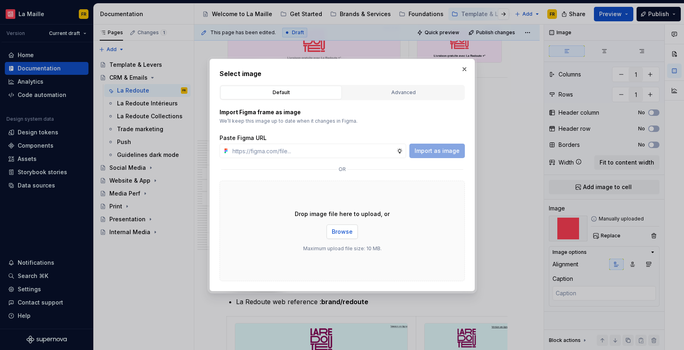
click at [341, 231] on span "Browse" at bounding box center [342, 232] width 21 height 8
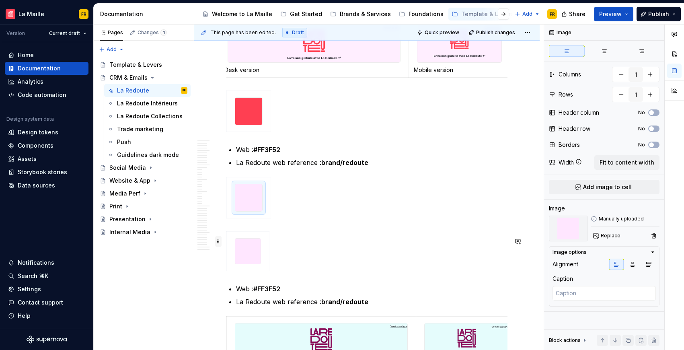
click at [218, 241] on span at bounding box center [218, 241] width 6 height 11
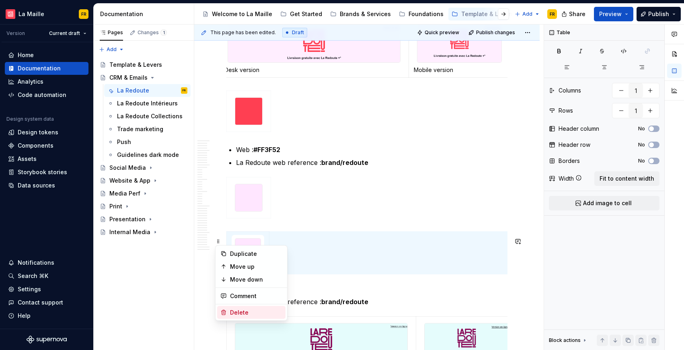
click at [264, 314] on div "Delete" at bounding box center [256, 313] width 52 height 8
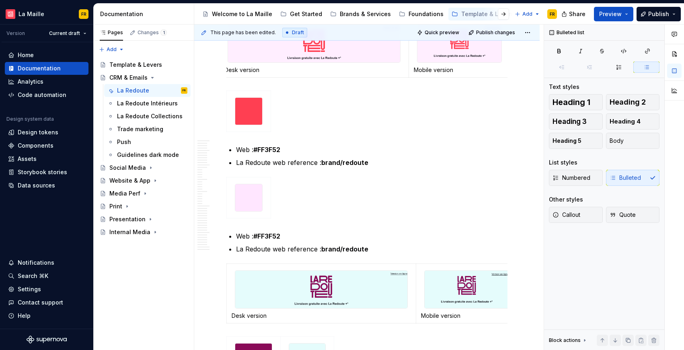
type textarea "*"
click at [252, 241] on p "Web : #FF3F52" at bounding box center [372, 236] width 272 height 10
click at [326, 253] on strong "brand/redoute" at bounding box center [345, 249] width 47 height 8
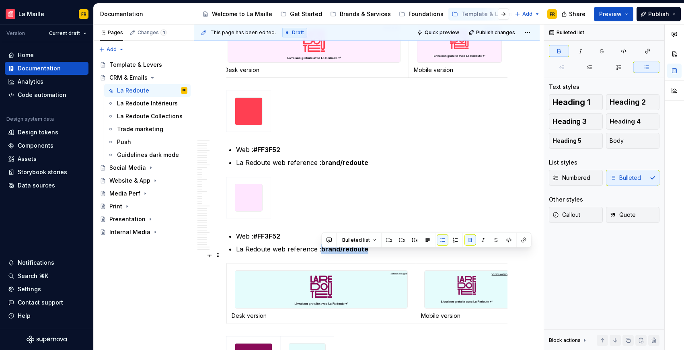
drag, startPoint x: 322, startPoint y: 256, endPoint x: 391, endPoint y: 259, distance: 68.9
click at [391, 254] on p "La Redoute web reference : brand/redoute" at bounding box center [372, 249] width 272 height 10
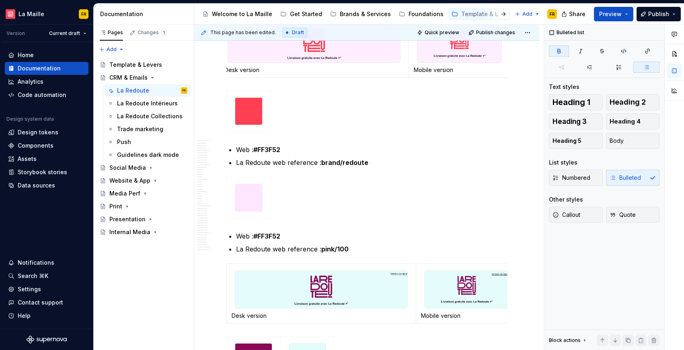
click at [268, 240] on strong "#FF3F52" at bounding box center [267, 236] width 27 height 8
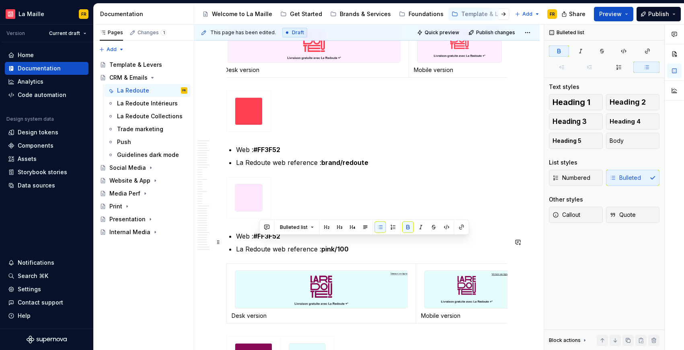
click at [268, 240] on strong "#FF3F52" at bounding box center [267, 236] width 27 height 8
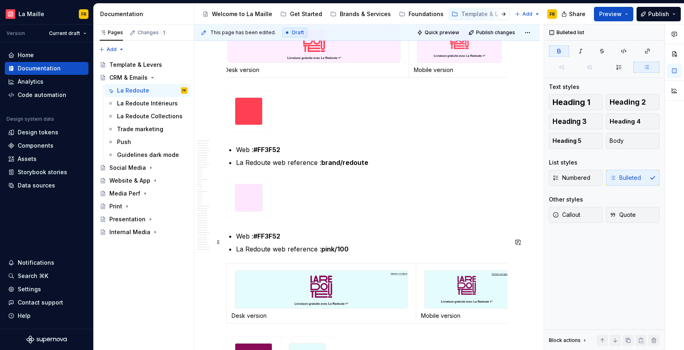
click at [268, 240] on strong "#FF3F52" at bounding box center [267, 236] width 27 height 8
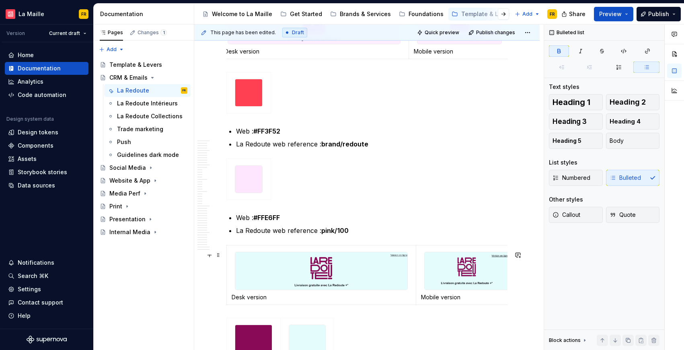
scroll to position [189, 0]
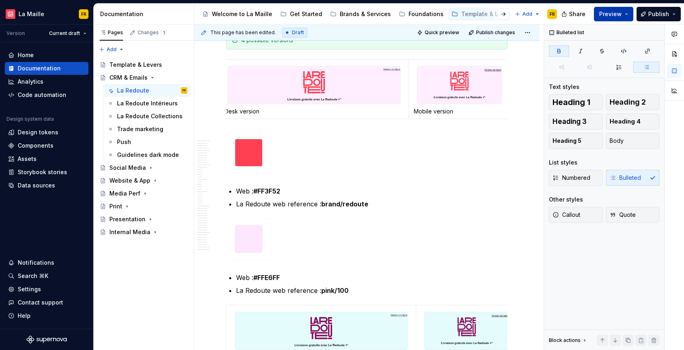
click at [606, 14] on span "Preview" at bounding box center [611, 14] width 23 height 8
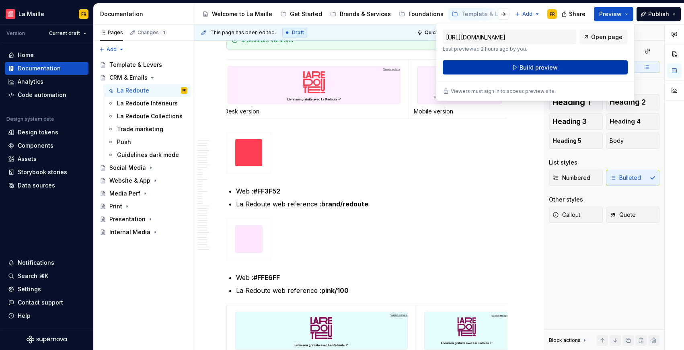
click at [565, 69] on button "Build preview" at bounding box center [535, 67] width 185 height 14
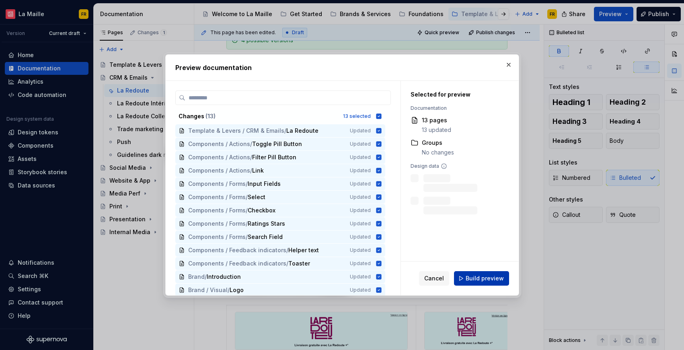
click at [492, 280] on span "Build preview" at bounding box center [485, 278] width 38 height 8
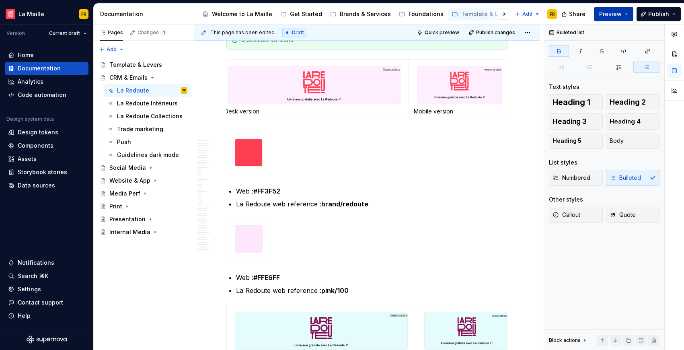
click at [606, 11] on span "Preview" at bounding box center [611, 14] width 23 height 8
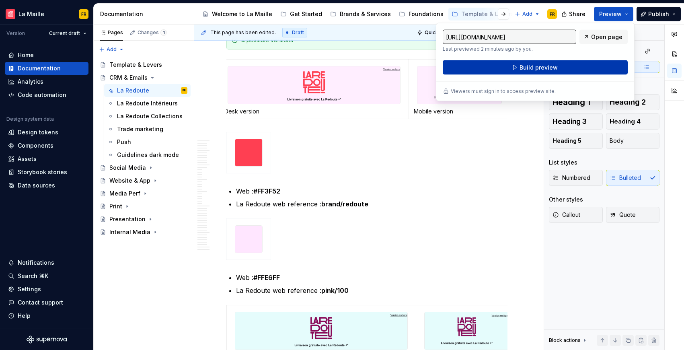
click at [565, 68] on button "Build preview" at bounding box center [535, 67] width 185 height 14
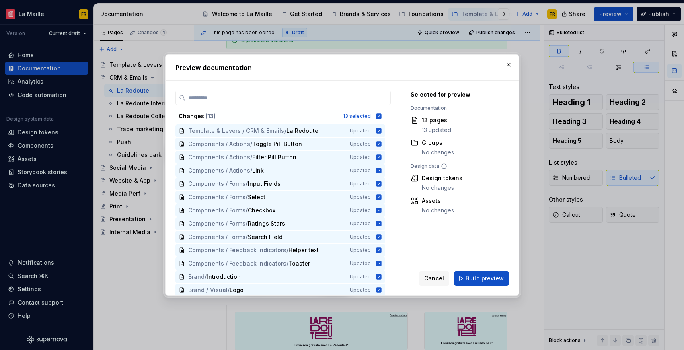
drag, startPoint x: 489, startPoint y: 280, endPoint x: 495, endPoint y: 278, distance: 5.9
click at [489, 280] on span "Build preview" at bounding box center [485, 278] width 38 height 8
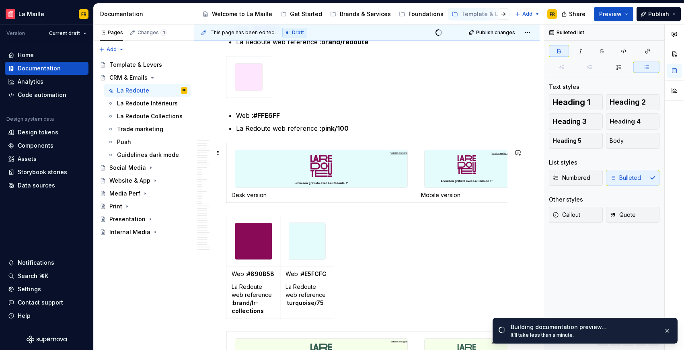
scroll to position [353, 0]
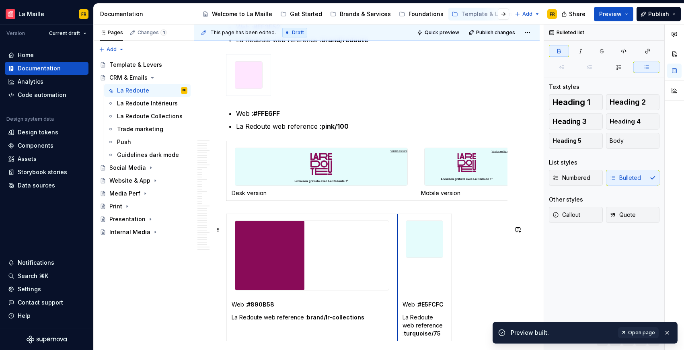
drag, startPoint x: 281, startPoint y: 247, endPoint x: 405, endPoint y: 242, distance: 124.5
click at [398, 245] on td at bounding box center [425, 255] width 54 height 83
click at [645, 332] on span "Open page" at bounding box center [642, 333] width 27 height 6
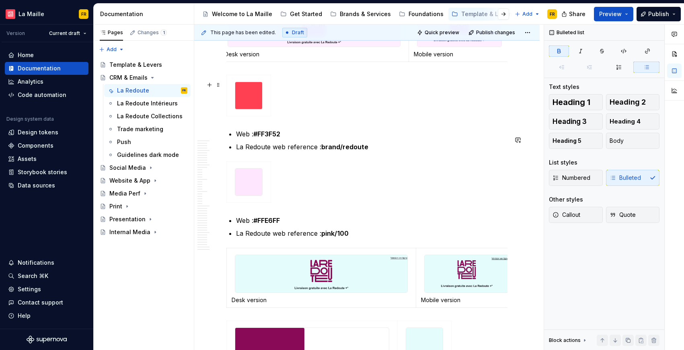
scroll to position [214, 0]
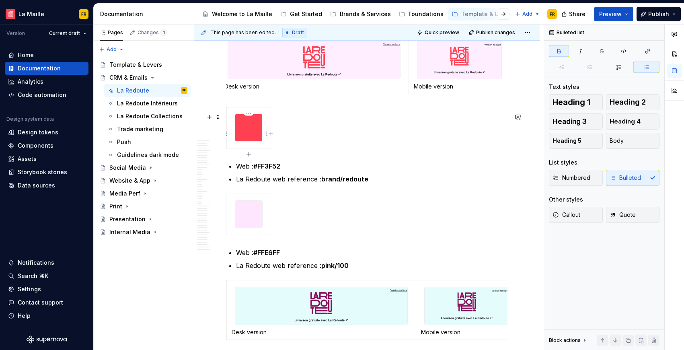
click at [250, 141] on img at bounding box center [248, 127] width 27 height 27
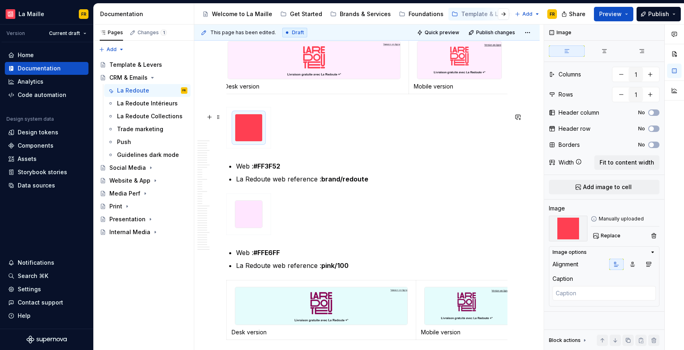
click at [413, 141] on div at bounding box center [367, 129] width 281 height 45
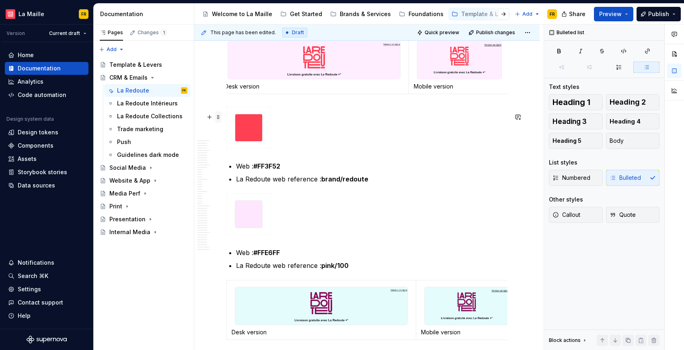
click at [221, 117] on span at bounding box center [218, 116] width 6 height 11
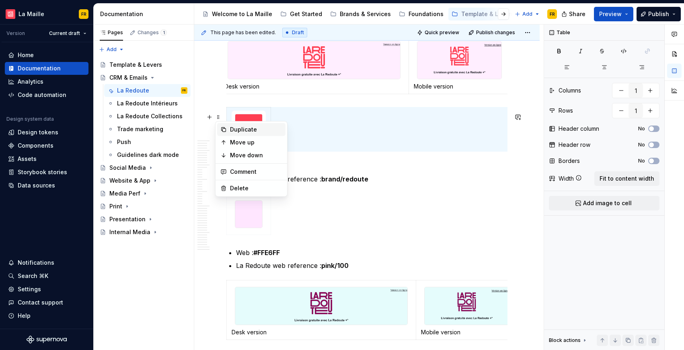
click at [230, 128] on div "Duplicate" at bounding box center [251, 129] width 68 height 13
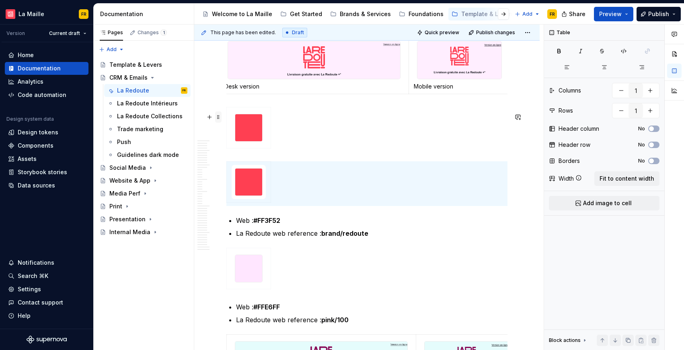
click at [218, 119] on span at bounding box center [218, 116] width 6 height 11
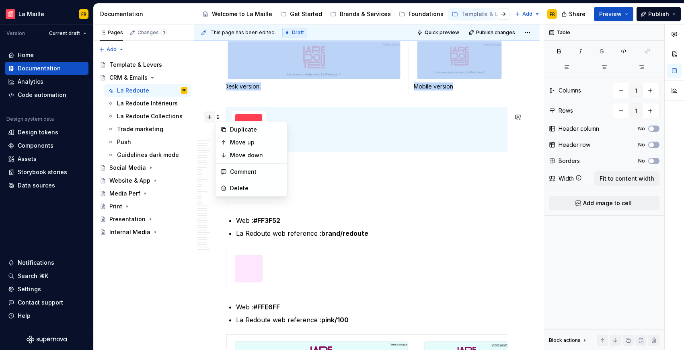
click at [209, 118] on button "button" at bounding box center [209, 116] width 11 height 11
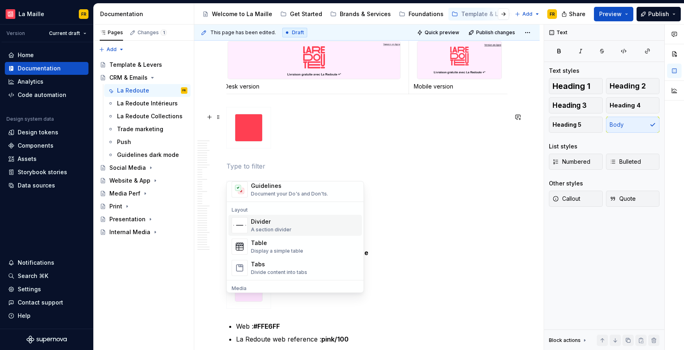
scroll to position [245, 0]
click at [301, 272] on div "Divide content into tabs" at bounding box center [279, 270] width 56 height 6
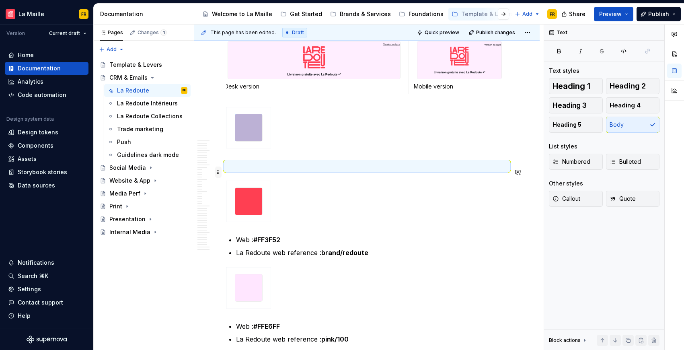
click at [220, 173] on span at bounding box center [218, 172] width 6 height 11
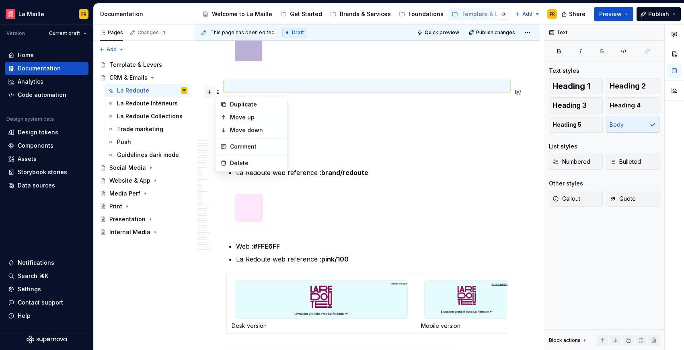
click at [207, 89] on button "button" at bounding box center [209, 92] width 11 height 11
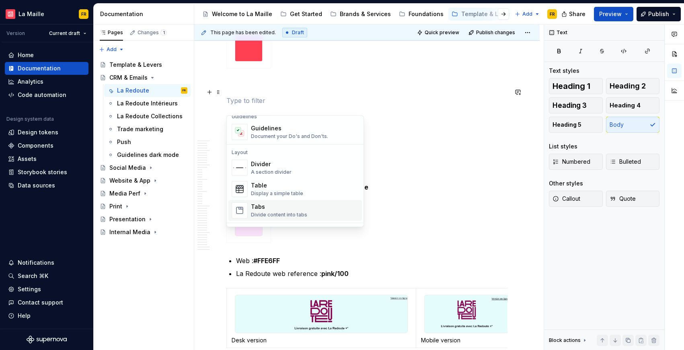
scroll to position [237, 0]
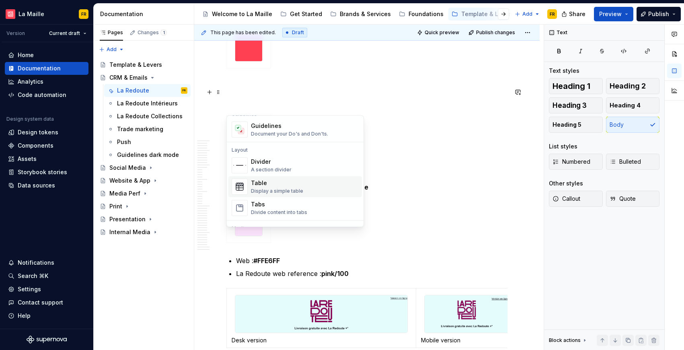
click at [303, 192] on div "Table Display a simple table" at bounding box center [305, 187] width 108 height 16
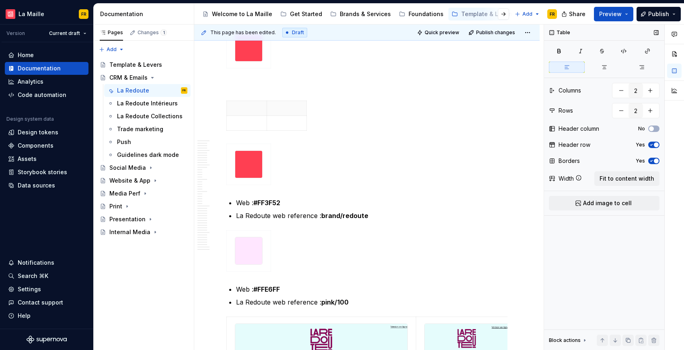
click at [649, 144] on icon "button" at bounding box center [652, 144] width 6 height 5
click at [651, 161] on icon "button" at bounding box center [652, 161] width 2 height 1
click at [592, 206] on span "Add image to cell" at bounding box center [607, 203] width 49 height 8
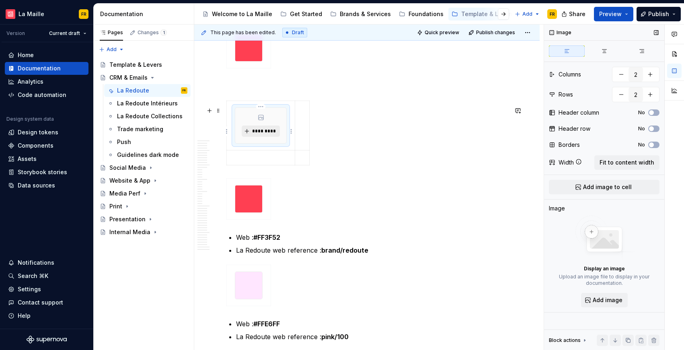
click at [258, 134] on span "*********" at bounding box center [264, 131] width 25 height 6
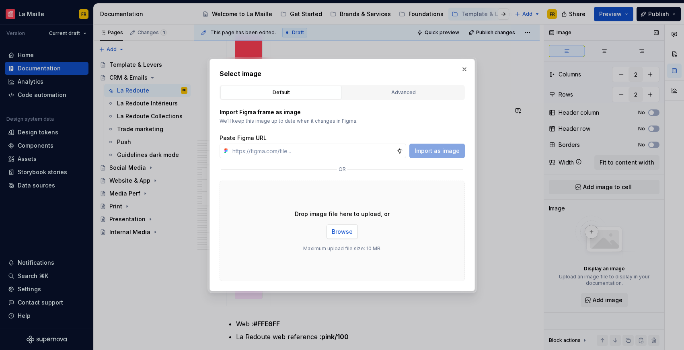
click at [348, 230] on span "Browse" at bounding box center [342, 232] width 21 height 8
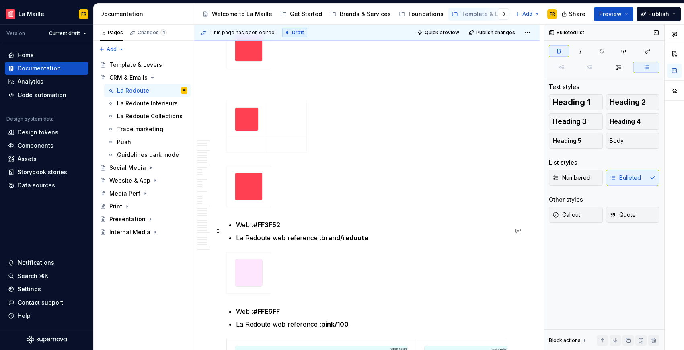
click at [260, 229] on strong "#FF3F52" at bounding box center [267, 225] width 27 height 8
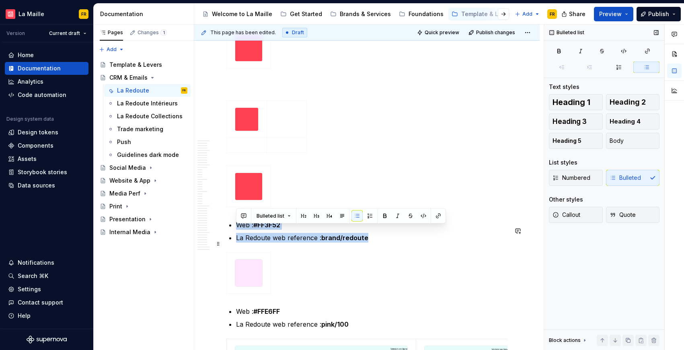
drag, startPoint x: 238, startPoint y: 227, endPoint x: 384, endPoint y: 239, distance: 146.9
click at [384, 239] on ul "Web : #FF3F52 La Redoute web reference : brand/redoute" at bounding box center [372, 231] width 272 height 23
copy ul "Web : #FF3F52 La Redoute web reference : brand/redoute"
click at [252, 149] on p at bounding box center [247, 145] width 30 height 8
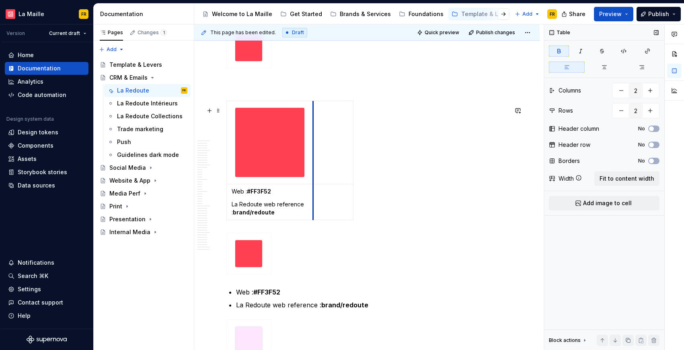
drag, startPoint x: 266, startPoint y: 173, endPoint x: 312, endPoint y: 181, distance: 47.4
click at [284, 161] on img at bounding box center [269, 142] width 69 height 69
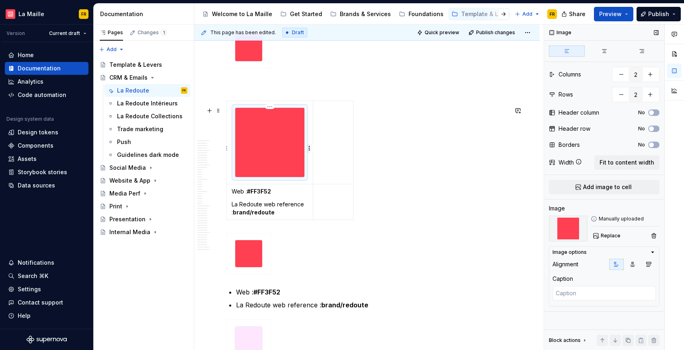
click at [309, 150] on html "[PERSON_NAME] FR Version Current draft Home Documentation Analytics Code automa…" at bounding box center [342, 175] width 684 height 350
type textarea "*"
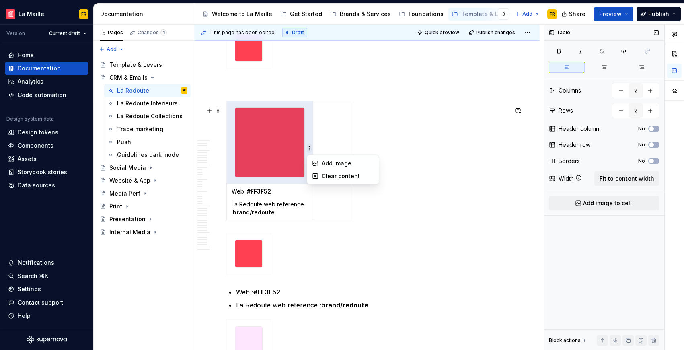
click at [309, 150] on html "[PERSON_NAME] FR Version Current draft Home Documentation Analytics Code automa…" at bounding box center [342, 175] width 684 height 350
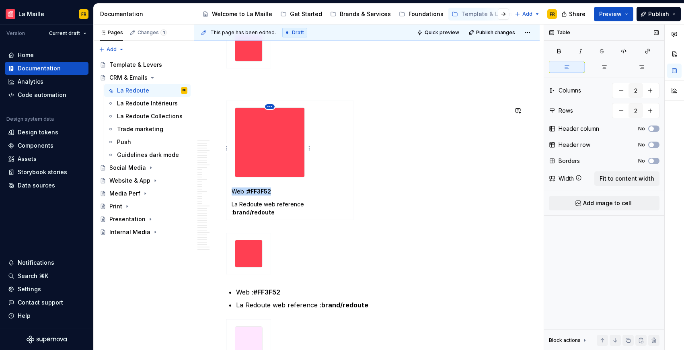
click at [270, 106] on html "[PERSON_NAME] FR Version Current draft Home Documentation Analytics Code automa…" at bounding box center [342, 175] width 684 height 350
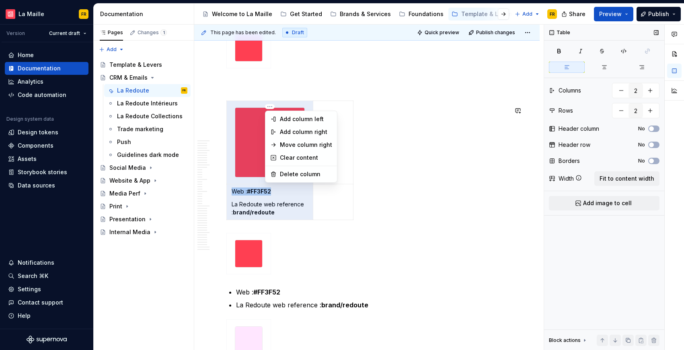
click at [257, 130] on html "[PERSON_NAME] FR Version Current draft Home Documentation Analytics Code automa…" at bounding box center [342, 175] width 684 height 350
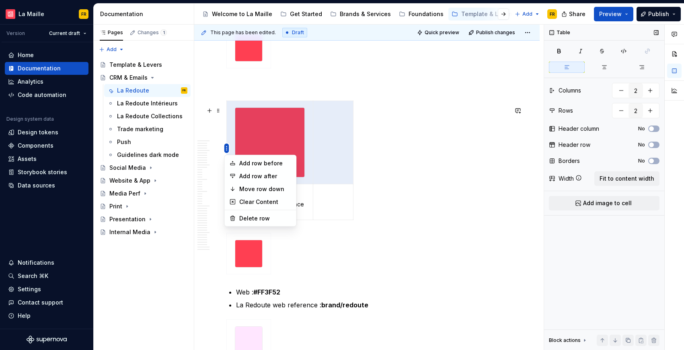
click at [228, 150] on html "[PERSON_NAME] FR Version Current draft Home Documentation Analytics Code automa…" at bounding box center [342, 175] width 684 height 350
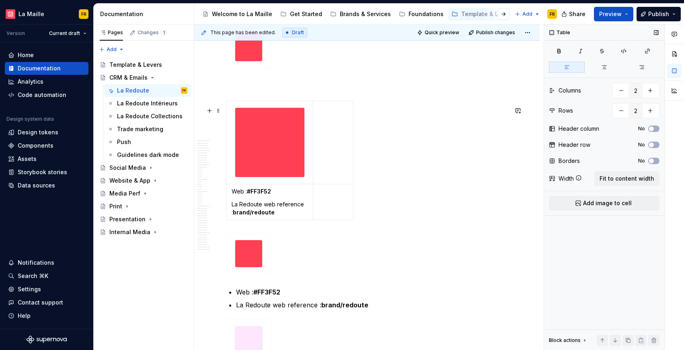
click at [344, 157] on html "[PERSON_NAME] FR Version Current draft Home Documentation Analytics Code automa…" at bounding box center [342, 175] width 684 height 350
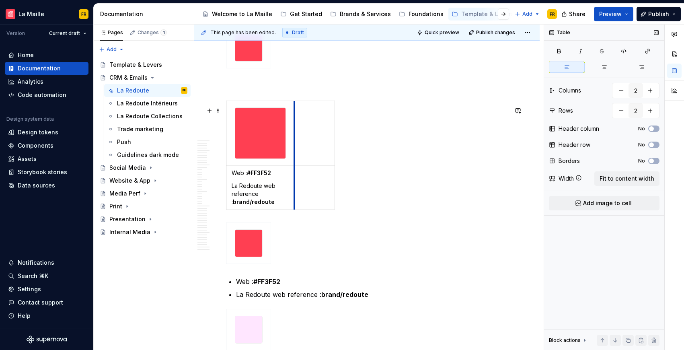
drag, startPoint x: 313, startPoint y: 157, endPoint x: 294, endPoint y: 155, distance: 19.1
click at [220, 112] on span at bounding box center [218, 110] width 6 height 11
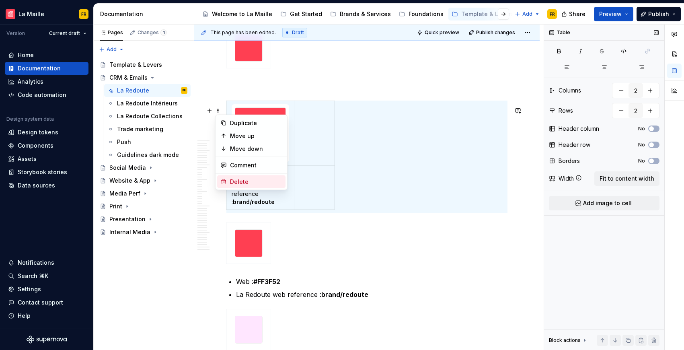
click at [237, 180] on div "Delete" at bounding box center [256, 182] width 52 height 8
type input "1"
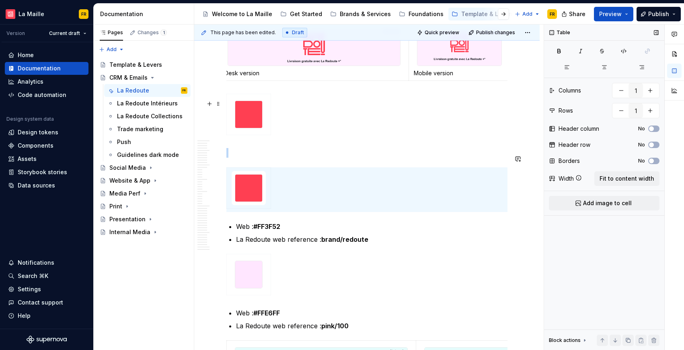
scroll to position [148, 0]
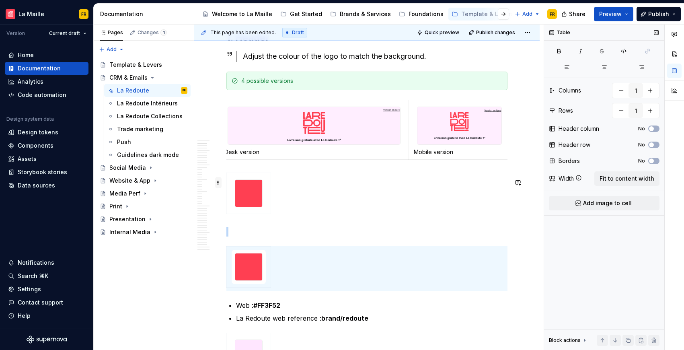
click at [220, 179] on span at bounding box center [218, 182] width 6 height 11
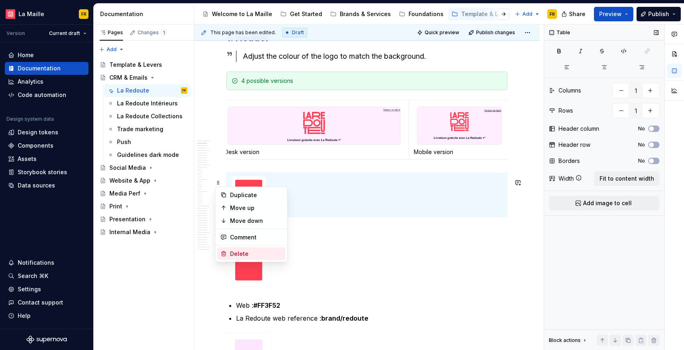
click at [234, 258] on div "Delete" at bounding box center [251, 253] width 68 height 13
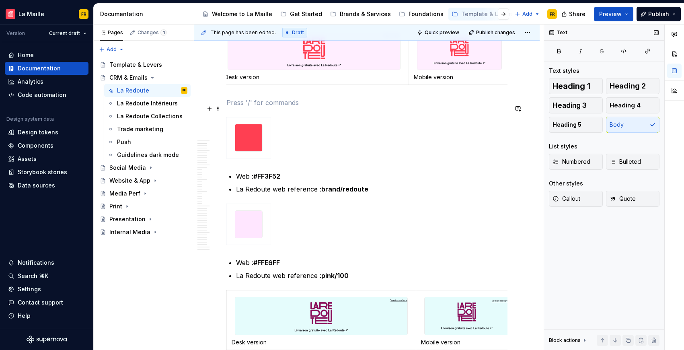
scroll to position [270, 0]
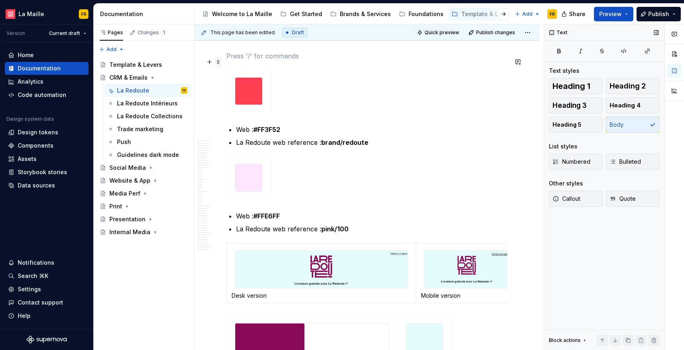
click at [217, 63] on span at bounding box center [218, 61] width 6 height 11
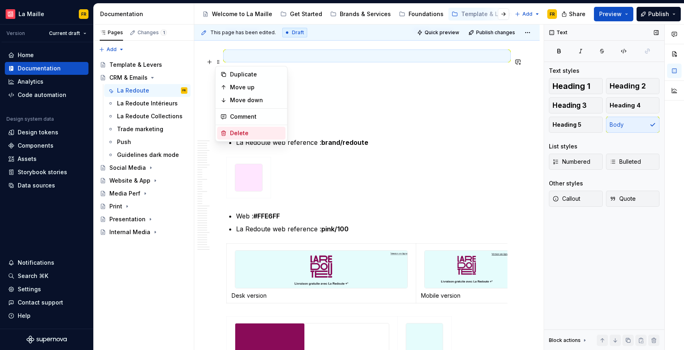
drag, startPoint x: 236, startPoint y: 130, endPoint x: 239, endPoint y: 128, distance: 4.1
click at [236, 130] on div "Delete" at bounding box center [256, 133] width 52 height 8
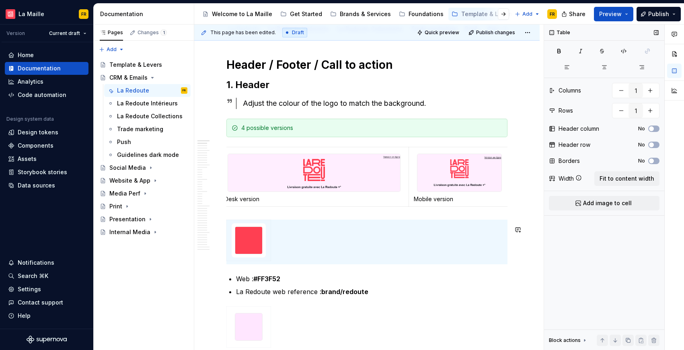
scroll to position [100, 0]
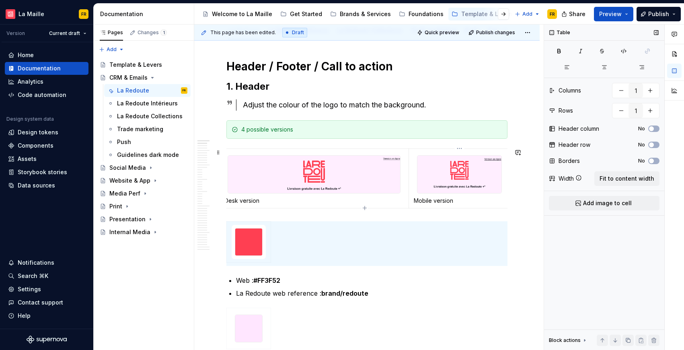
click at [446, 164] on img at bounding box center [460, 174] width 84 height 37
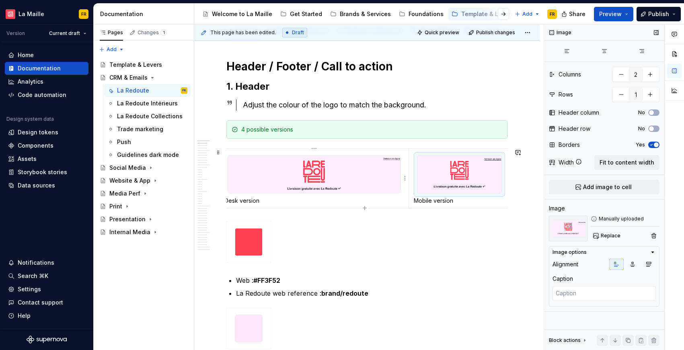
click at [365, 201] on p "Desk version" at bounding box center [314, 201] width 179 height 8
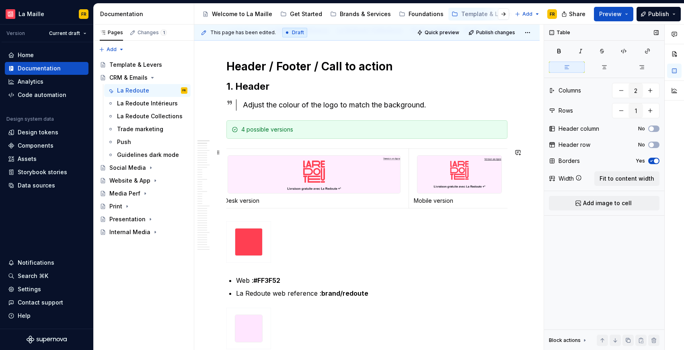
scroll to position [0, 10]
click at [405, 180] on td "Desk version" at bounding box center [312, 179] width 190 height 60
click at [402, 179] on html "[PERSON_NAME] FR Version Current draft Home Documentation Analytics Code automa…" at bounding box center [342, 175] width 684 height 350
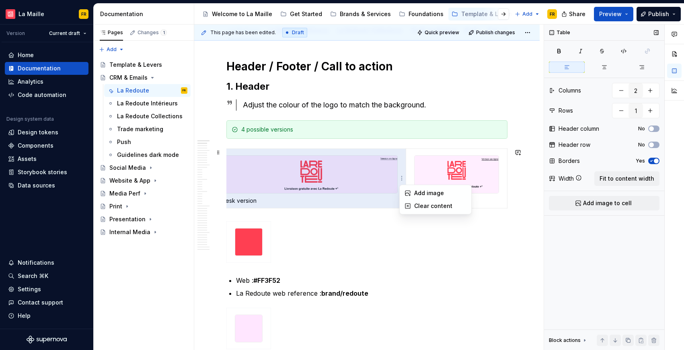
scroll to position [0, 3]
click at [402, 179] on html "[PERSON_NAME] FR Version Current draft Home Documentation Analytics Code automa…" at bounding box center [342, 175] width 684 height 350
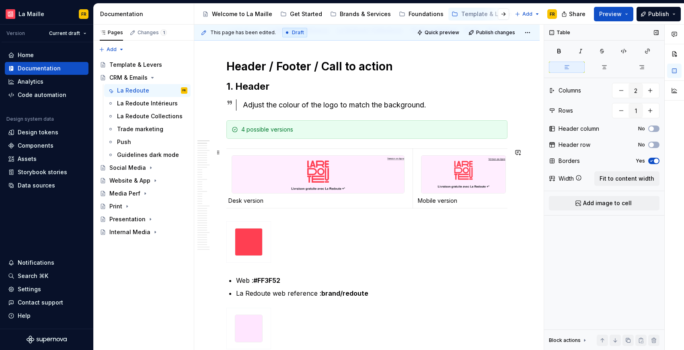
click at [402, 179] on img at bounding box center [318, 174] width 172 height 37
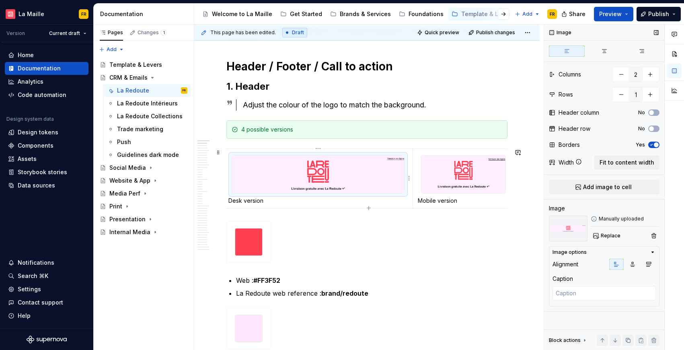
click at [407, 178] on html "[PERSON_NAME] FR Version Current draft Home Documentation Analytics Code automa…" at bounding box center [342, 175] width 684 height 350
type textarea "*"
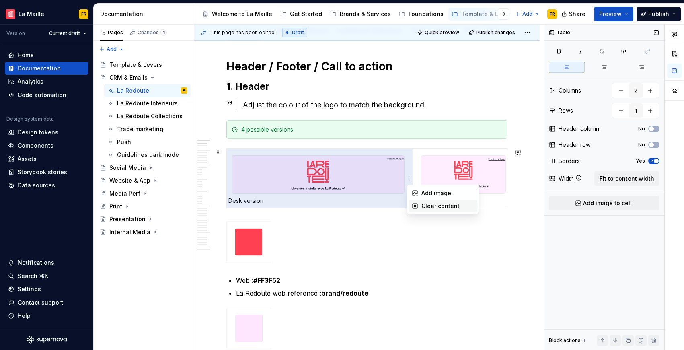
click at [424, 208] on div "Clear content" at bounding box center [448, 206] width 52 height 8
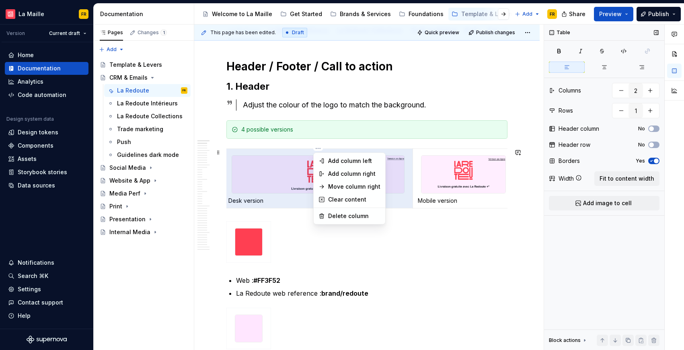
click at [316, 149] on html "[PERSON_NAME] FR Version Current draft Home Documentation Analytics Code automa…" at bounding box center [342, 175] width 684 height 350
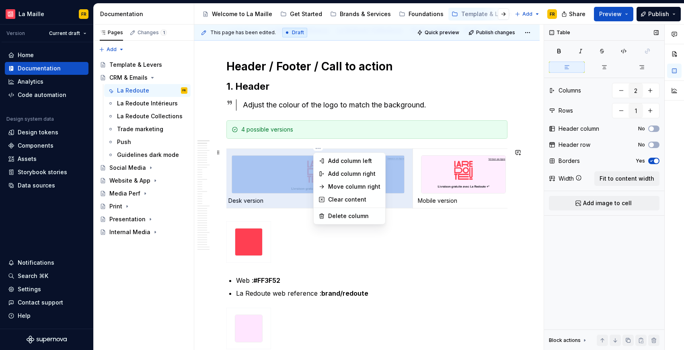
click at [238, 163] on html "[PERSON_NAME] FR Version Current draft Home Documentation Analytics Code automa…" at bounding box center [342, 175] width 684 height 350
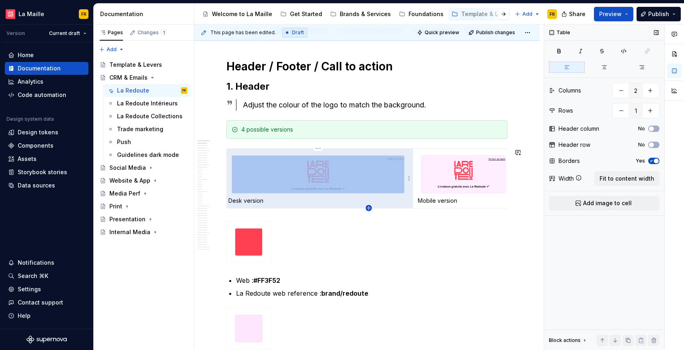
click at [369, 207] on icon "button" at bounding box center [369, 208] width 6 height 6
type input "2"
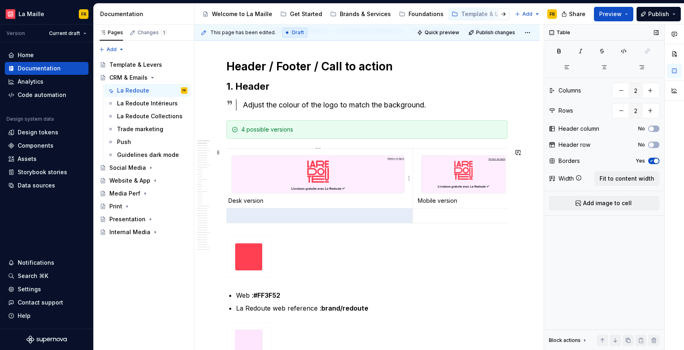
type input "1"
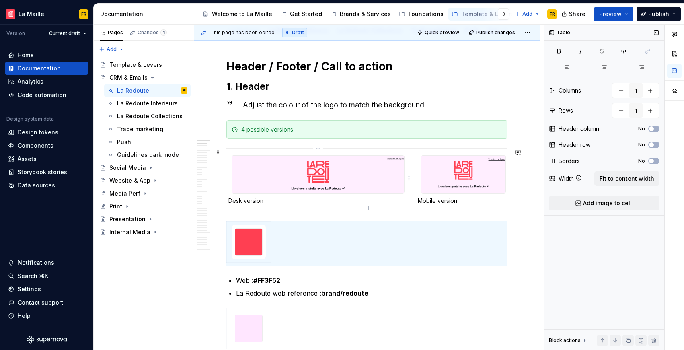
click at [390, 193] on img at bounding box center [318, 174] width 172 height 37
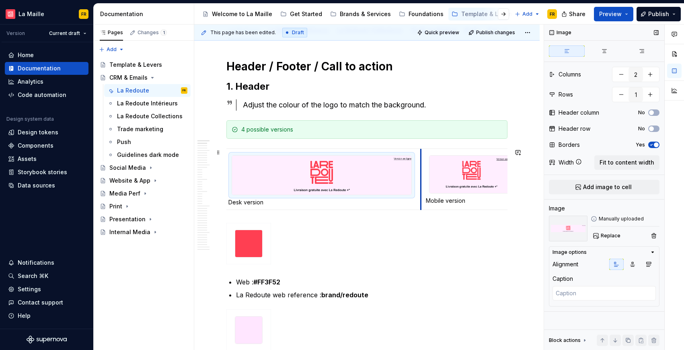
drag, startPoint x: 413, startPoint y: 173, endPoint x: 421, endPoint y: 176, distance: 8.8
click at [421, 176] on td "Mobile version" at bounding box center [471, 179] width 101 height 61
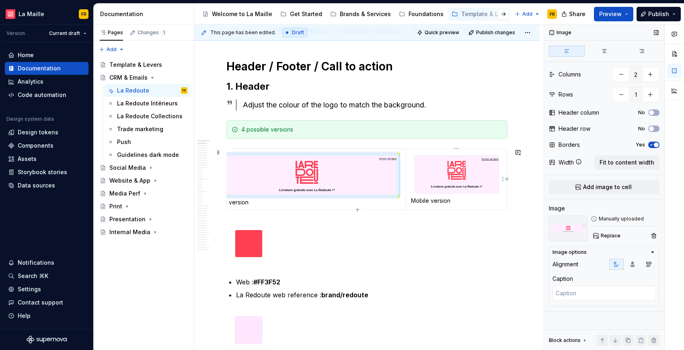
click at [451, 188] on img at bounding box center [457, 174] width 84 height 37
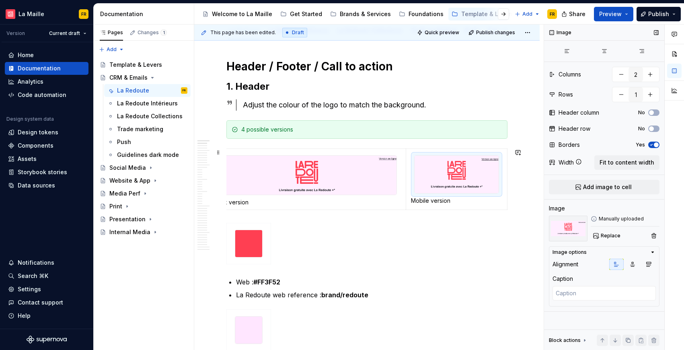
click at [506, 205] on td "Mobile version" at bounding box center [456, 179] width 101 height 61
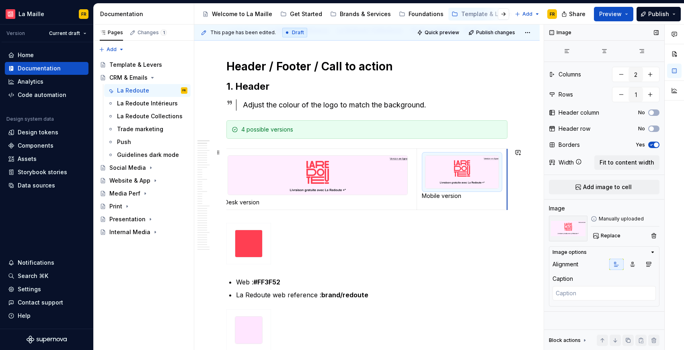
scroll to position [0, 0]
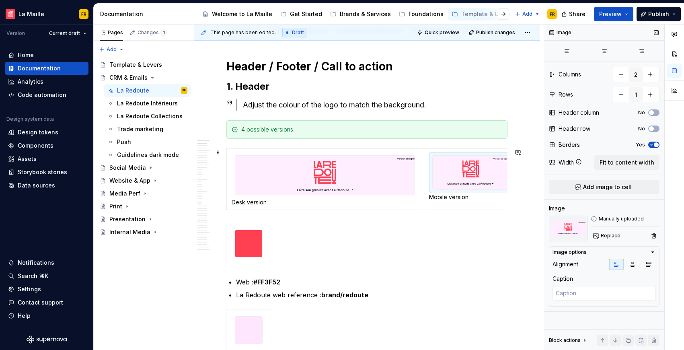
drag, startPoint x: 506, startPoint y: 204, endPoint x: 498, endPoint y: 196, distance: 10.8
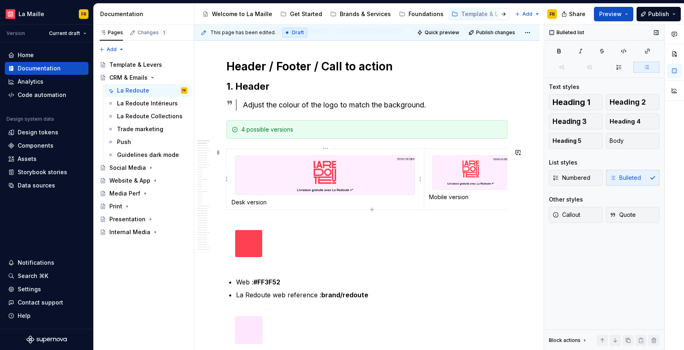
click at [362, 168] on img at bounding box center [324, 175] width 179 height 39
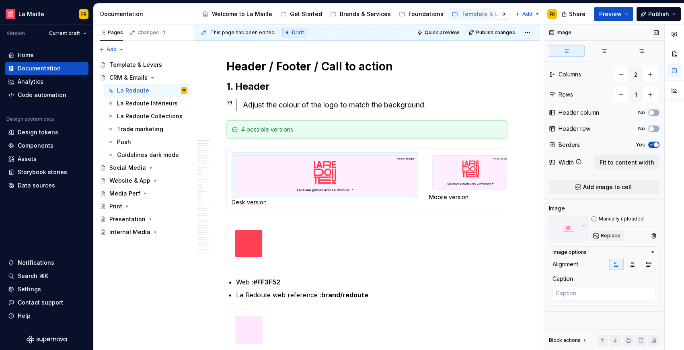
click at [612, 237] on span "Replace" at bounding box center [611, 236] width 20 height 6
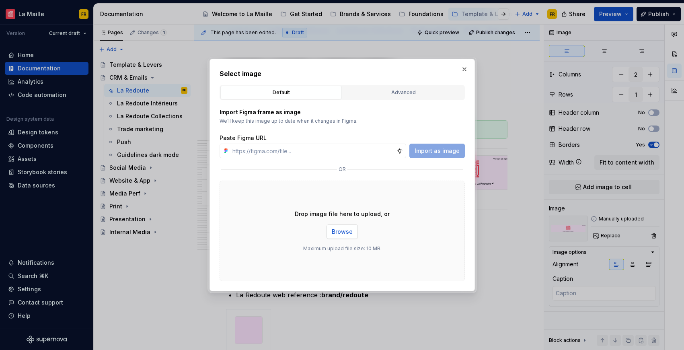
click at [340, 229] on span "Browse" at bounding box center [342, 232] width 21 height 8
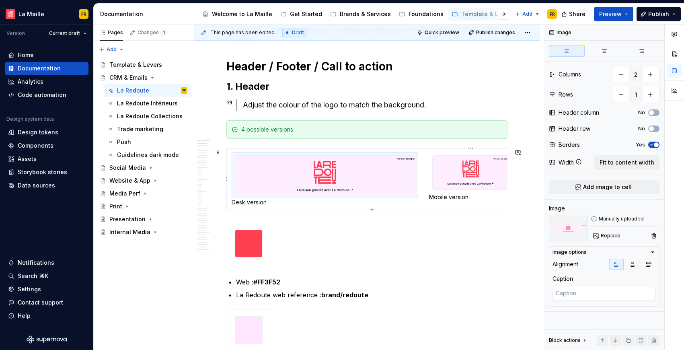
click at [462, 178] on img at bounding box center [471, 173] width 76 height 34
click at [609, 237] on span "Replace" at bounding box center [611, 236] width 20 height 6
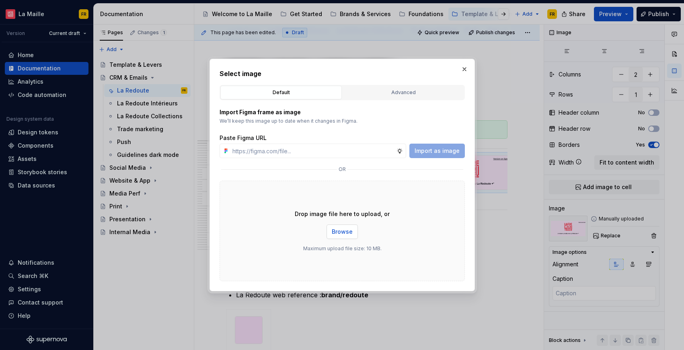
click at [332, 234] on span "Browse" at bounding box center [342, 232] width 21 height 8
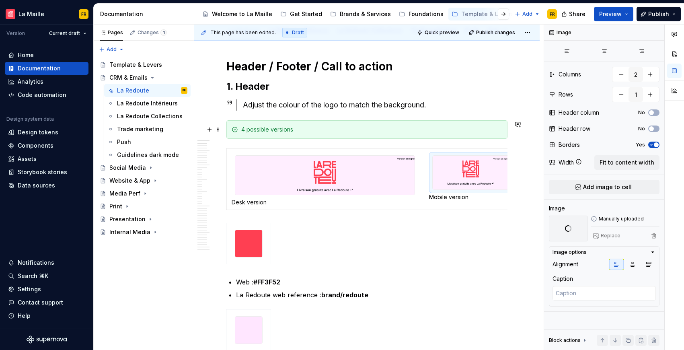
scroll to position [0, 7]
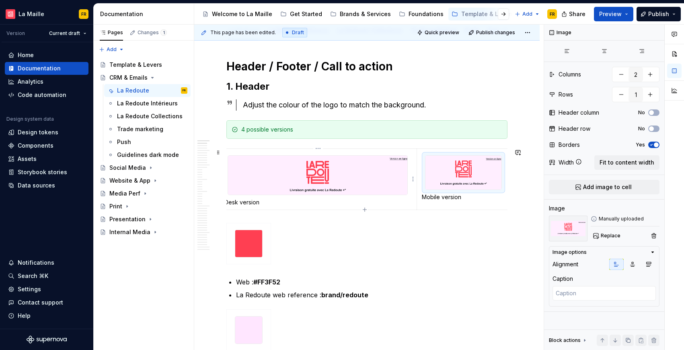
click at [335, 202] on p "Desk version" at bounding box center [319, 202] width 188 height 8
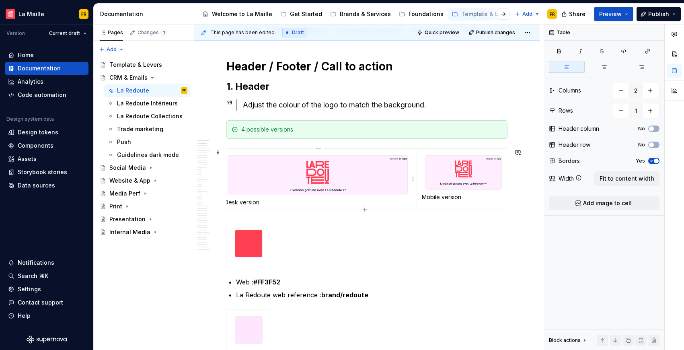
click at [243, 194] on img at bounding box center [317, 175] width 179 height 39
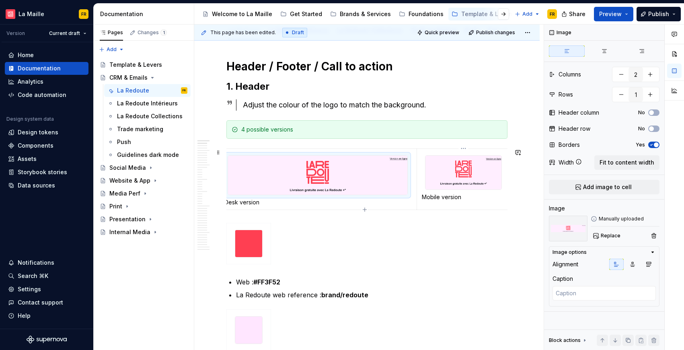
click at [465, 188] on img at bounding box center [464, 173] width 76 height 34
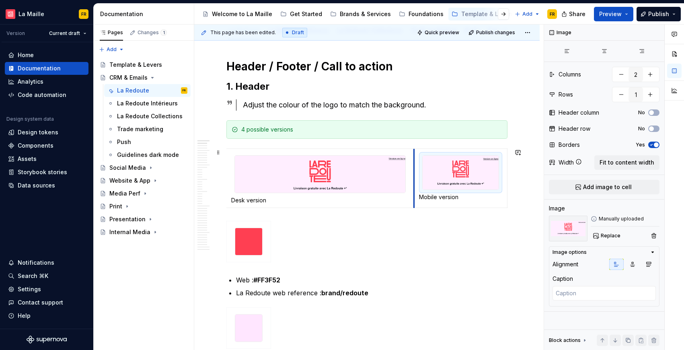
scroll to position [0, 0]
drag, startPoint x: 417, startPoint y: 206, endPoint x: 406, endPoint y: 198, distance: 13.8
click at [305, 178] on img at bounding box center [319, 174] width 169 height 37
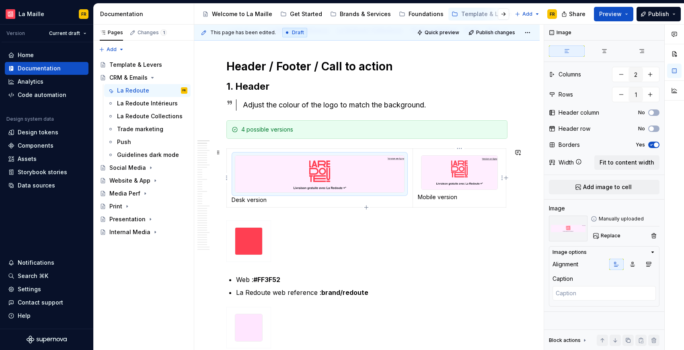
click at [450, 176] on img at bounding box center [460, 173] width 76 height 34
click at [506, 199] on td "Mobile version" at bounding box center [459, 178] width 93 height 59
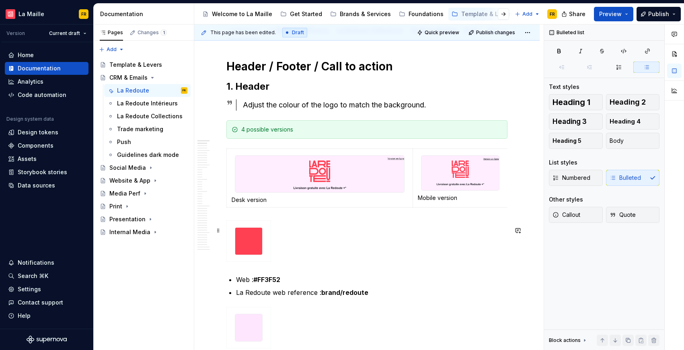
click at [489, 236] on div at bounding box center [367, 243] width 281 height 45
click at [487, 188] on img at bounding box center [461, 173] width 78 height 35
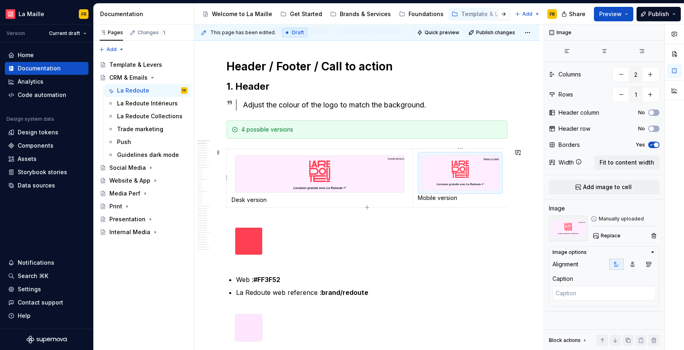
click at [381, 188] on img at bounding box center [319, 174] width 169 height 37
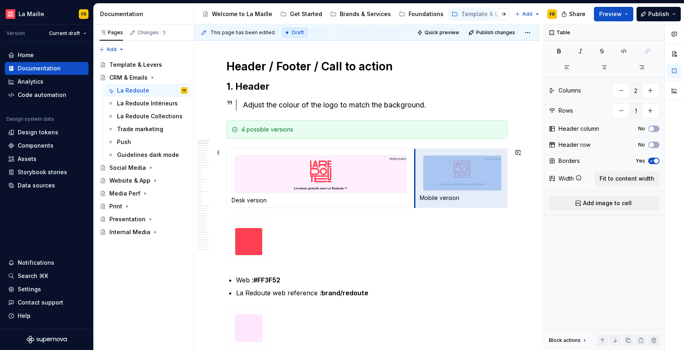
drag, startPoint x: 377, startPoint y: 182, endPoint x: 415, endPoint y: 182, distance: 38.2
click at [415, 182] on td "Mobile version" at bounding box center [462, 178] width 95 height 59
click at [438, 250] on div at bounding box center [367, 243] width 281 height 45
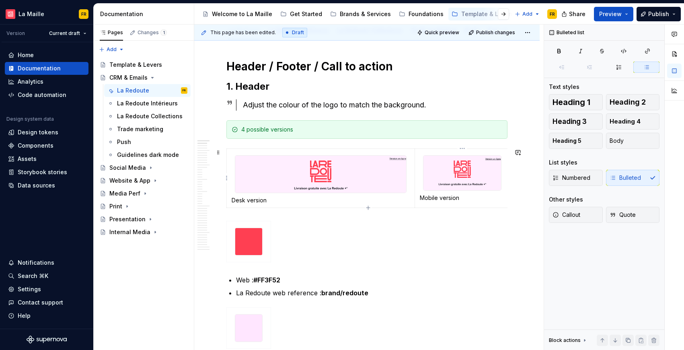
click at [482, 196] on p "Mobile version" at bounding box center [462, 198] width 85 height 8
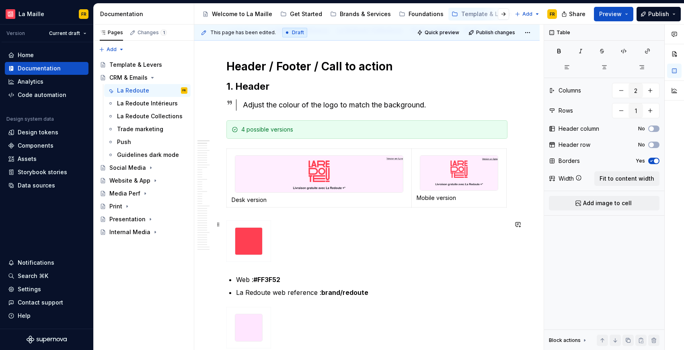
click at [474, 227] on div at bounding box center [367, 243] width 281 height 45
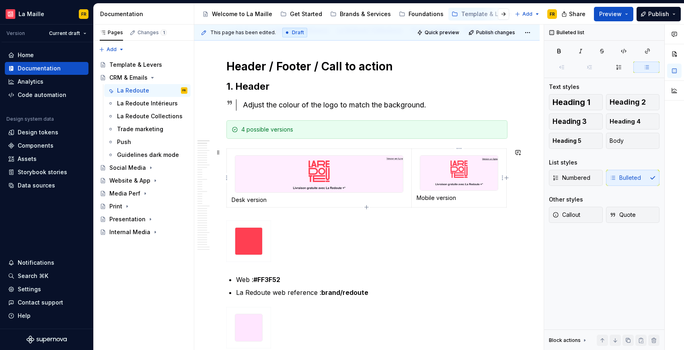
click at [487, 188] on img at bounding box center [459, 173] width 78 height 35
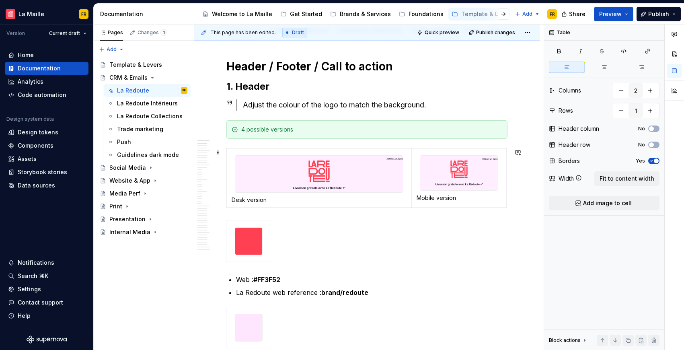
click at [501, 202] on tablecontainer "Desk version Mobile version" at bounding box center [367, 179] width 281 height 62
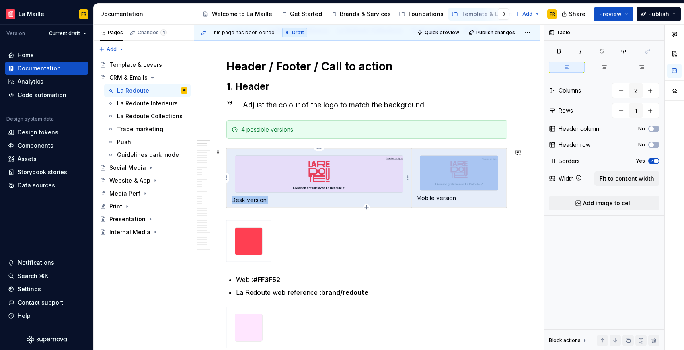
drag, startPoint x: 415, startPoint y: 192, endPoint x: 409, endPoint y: 192, distance: 6.0
click at [409, 192] on tr "Desk version Mobile version" at bounding box center [367, 178] width 280 height 59
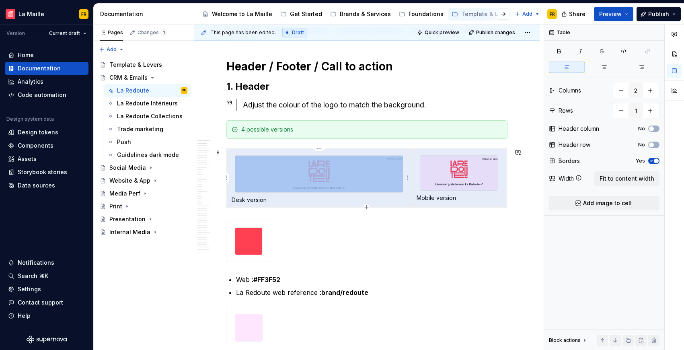
click at [409, 194] on td "Desk version" at bounding box center [319, 178] width 185 height 59
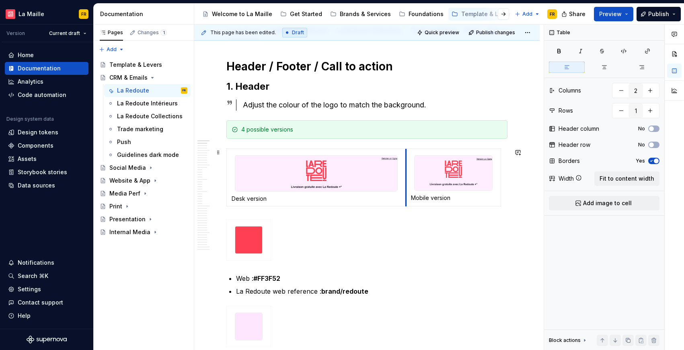
drag, startPoint x: 413, startPoint y: 197, endPoint x: 407, endPoint y: 196, distance: 5.7
click at [407, 196] on td "Mobile version" at bounding box center [453, 178] width 95 height 58
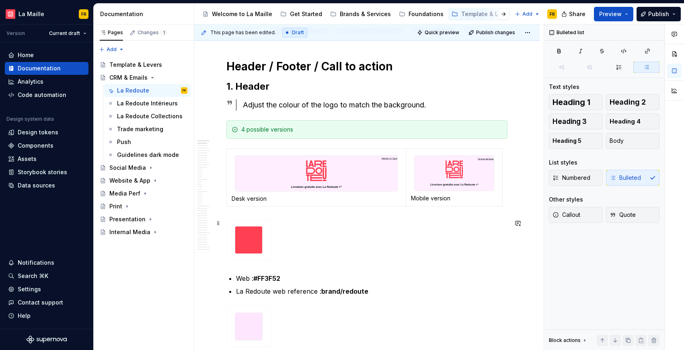
click at [498, 240] on div at bounding box center [367, 241] width 281 height 45
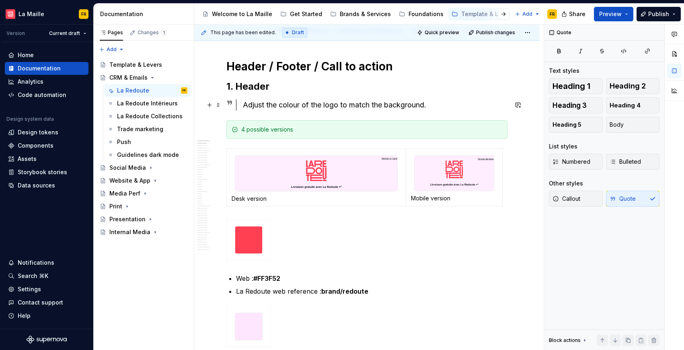
click at [502, 101] on div "Adjust the colour of the logo to match the background." at bounding box center [375, 104] width 265 height 11
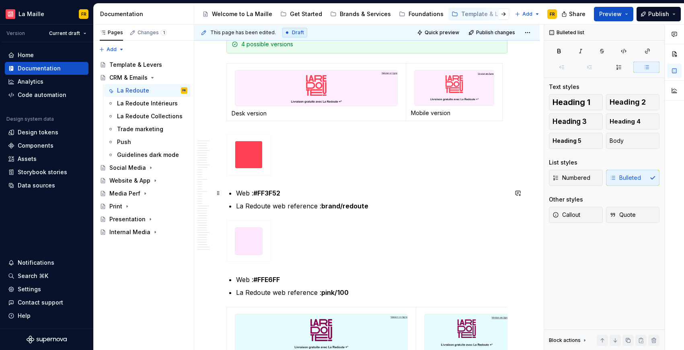
scroll to position [182, 0]
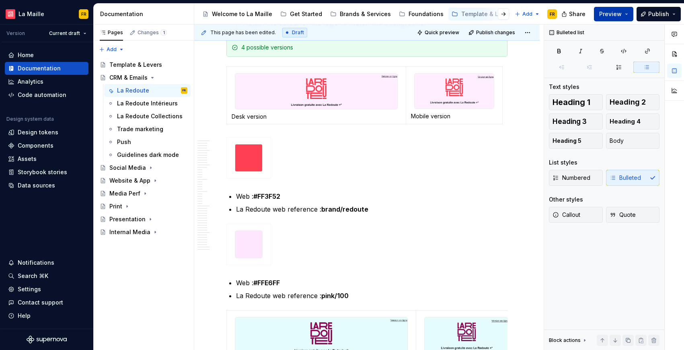
click at [617, 10] on span "Preview" at bounding box center [611, 14] width 23 height 8
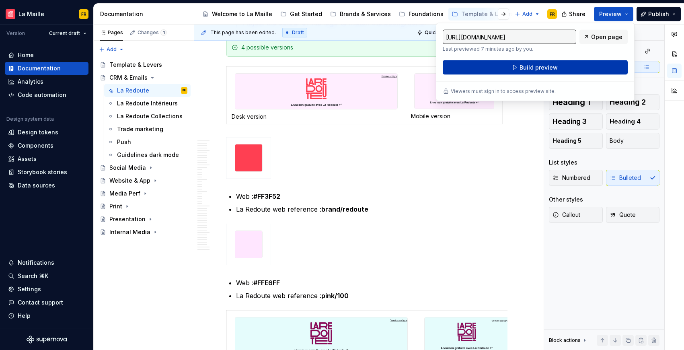
click at [530, 64] on span "Build preview" at bounding box center [539, 68] width 38 height 8
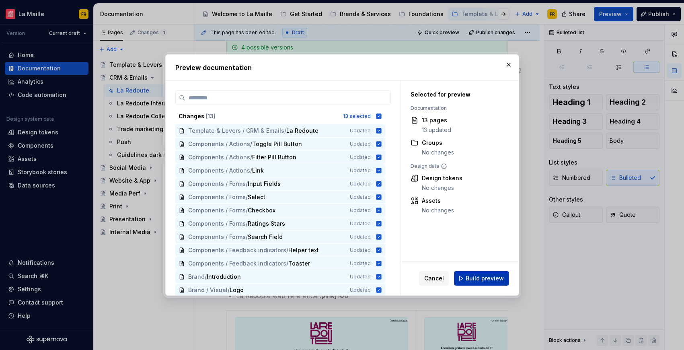
click at [473, 278] on span "Build preview" at bounding box center [485, 278] width 38 height 8
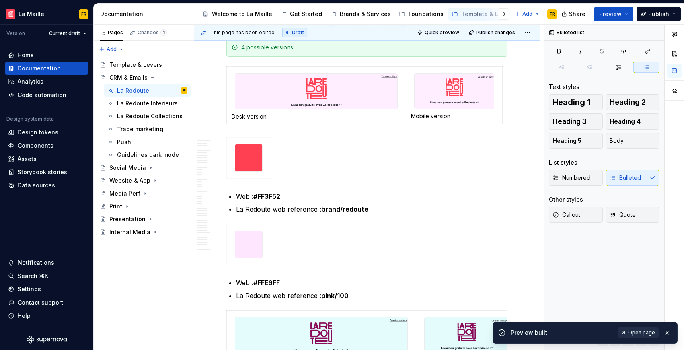
click at [646, 335] on span "Open page" at bounding box center [642, 333] width 27 height 6
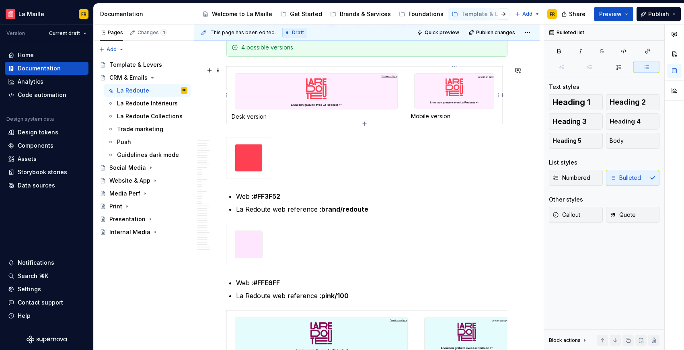
click at [480, 101] on img at bounding box center [454, 91] width 79 height 35
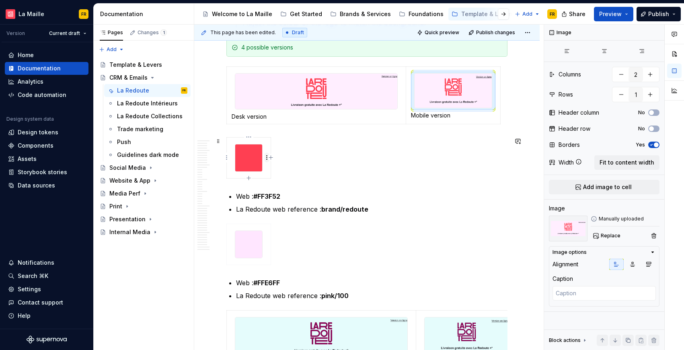
click at [265, 159] on html "[PERSON_NAME] FR Version Current draft Home Documentation Analytics Code automa…" at bounding box center [342, 175] width 684 height 350
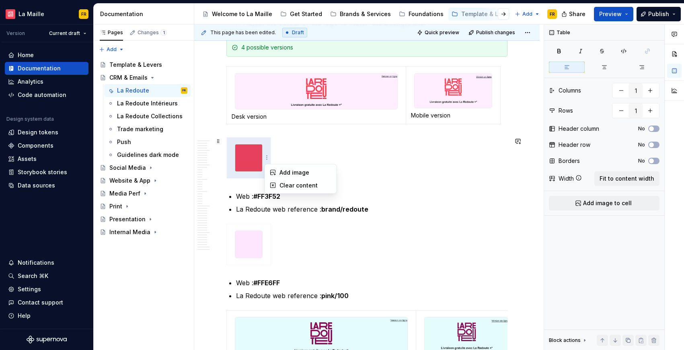
click at [311, 141] on html "[PERSON_NAME] FR Version Current draft Home Documentation Analytics Code automa…" at bounding box center [342, 175] width 684 height 350
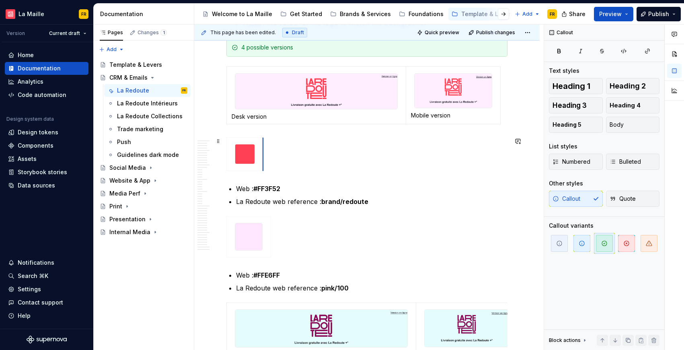
drag, startPoint x: 270, startPoint y: 176, endPoint x: 262, endPoint y: 172, distance: 8.8
click at [253, 234] on img at bounding box center [248, 236] width 27 height 27
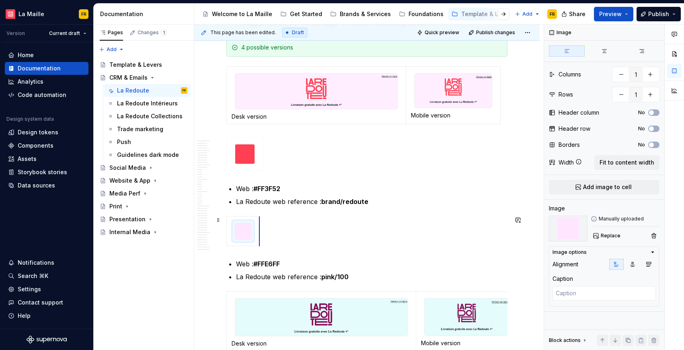
drag, startPoint x: 270, startPoint y: 245, endPoint x: 258, endPoint y: 242, distance: 11.7
click at [218, 139] on span at bounding box center [218, 141] width 6 height 11
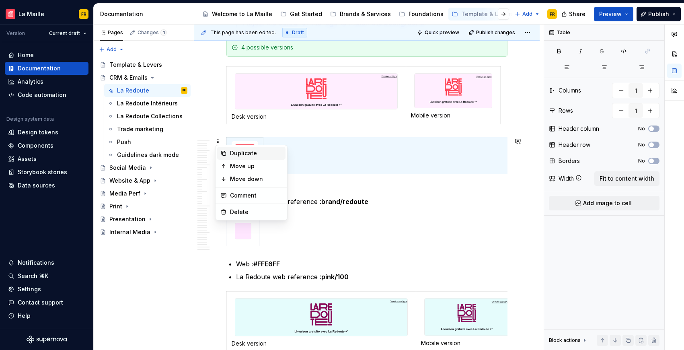
drag, startPoint x: 251, startPoint y: 153, endPoint x: 249, endPoint y: 159, distance: 6.4
click at [251, 153] on div "Duplicate" at bounding box center [256, 153] width 52 height 8
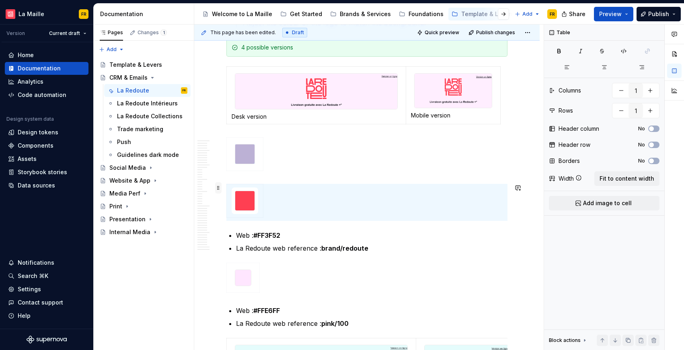
click at [221, 188] on span at bounding box center [218, 187] width 6 height 11
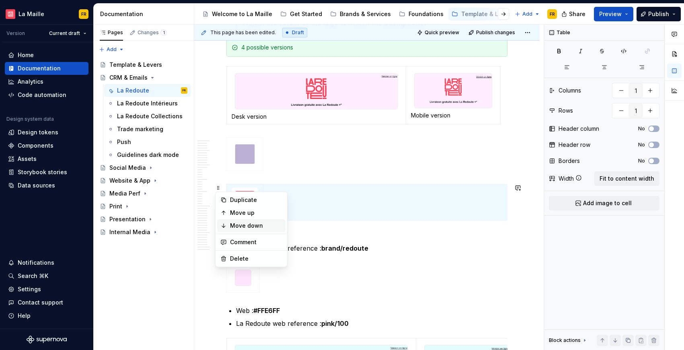
click at [245, 229] on div "Move down" at bounding box center [256, 226] width 52 height 8
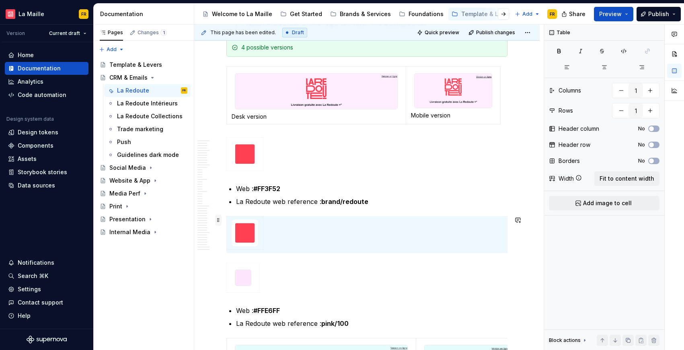
click at [217, 221] on span at bounding box center [218, 219] width 6 height 11
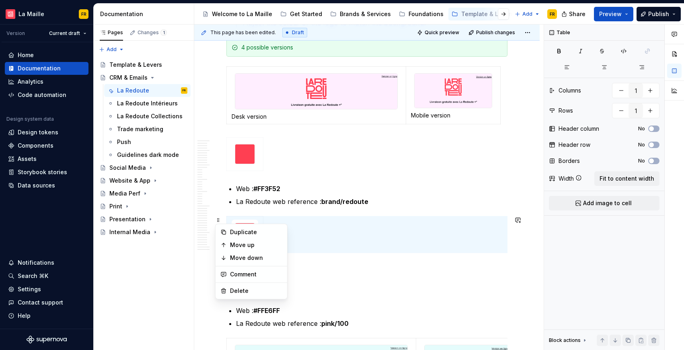
click at [359, 292] on div at bounding box center [367, 279] width 281 height 33
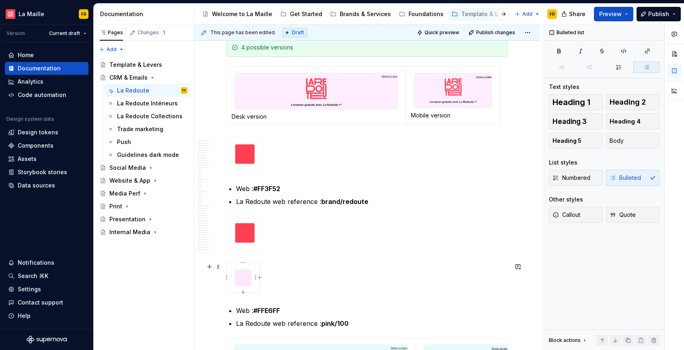
click at [238, 275] on img at bounding box center [243, 278] width 16 height 16
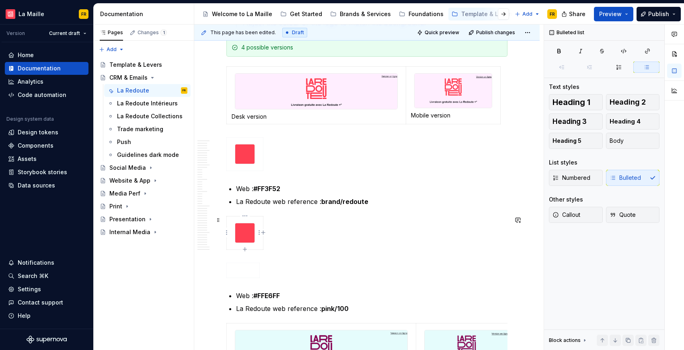
click at [242, 232] on img at bounding box center [244, 232] width 19 height 19
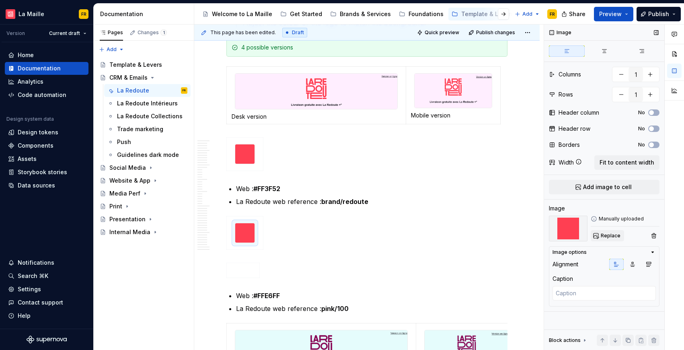
click at [600, 235] on button "Replace" at bounding box center [607, 235] width 33 height 11
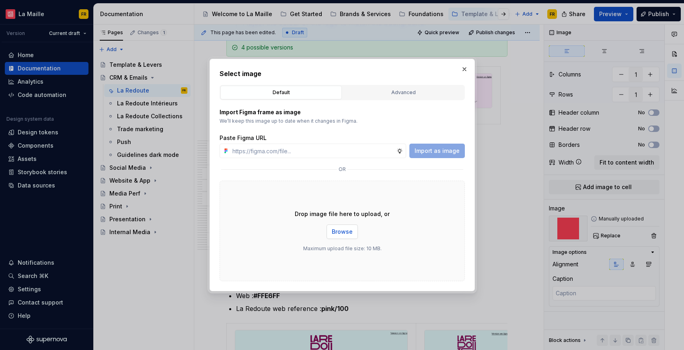
click at [340, 234] on span "Browse" at bounding box center [342, 232] width 21 height 8
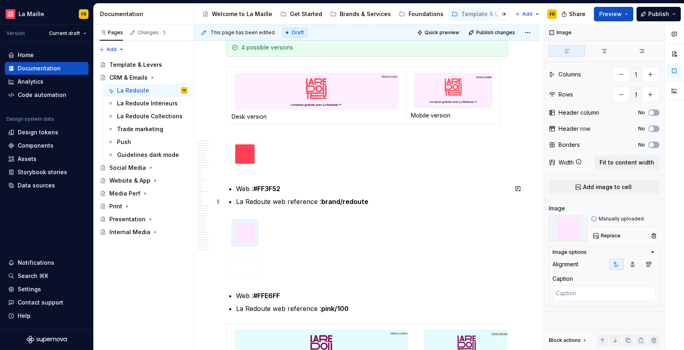
click at [391, 197] on p "La Redoute web reference : brand/redoute" at bounding box center [372, 202] width 272 height 10
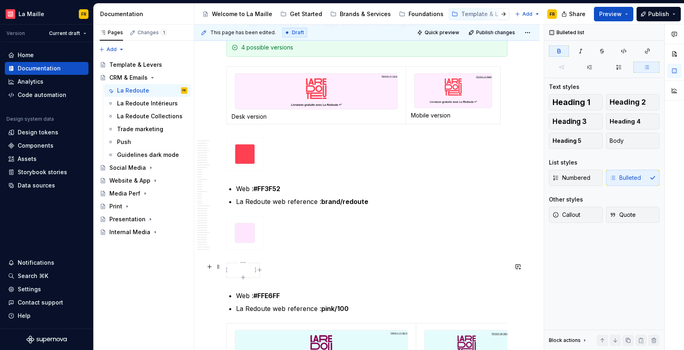
click at [240, 272] on p at bounding box center [243, 270] width 23 height 8
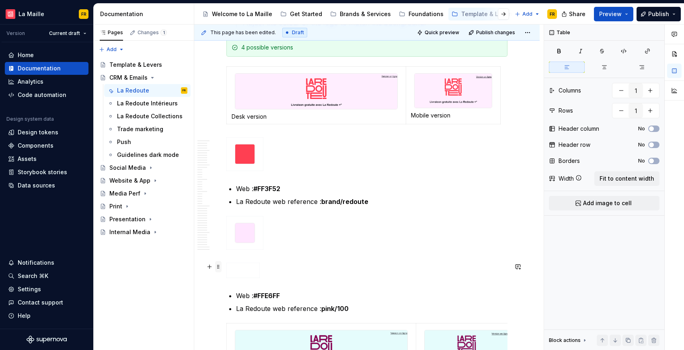
click at [221, 268] on span at bounding box center [218, 266] width 6 height 11
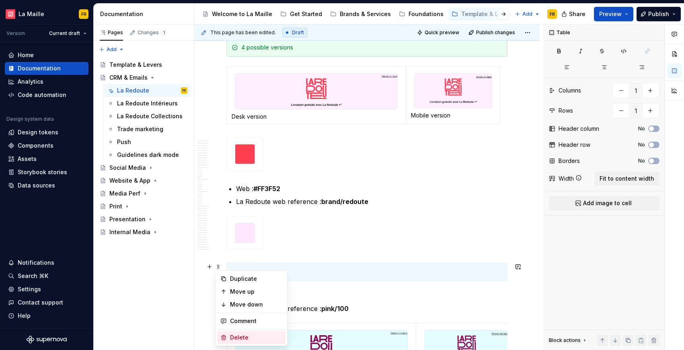
click at [257, 337] on div "Delete" at bounding box center [256, 338] width 52 height 8
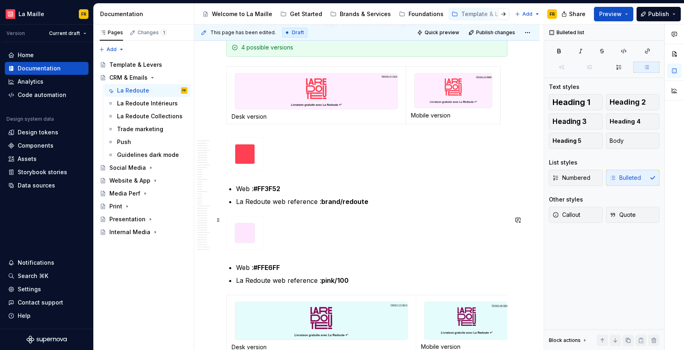
click at [237, 250] on div at bounding box center [367, 234] width 281 height 37
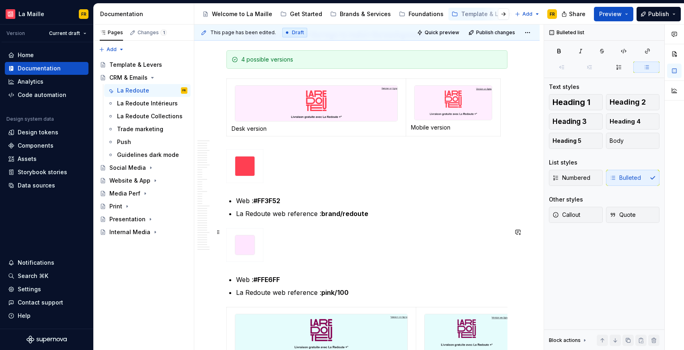
scroll to position [164, 0]
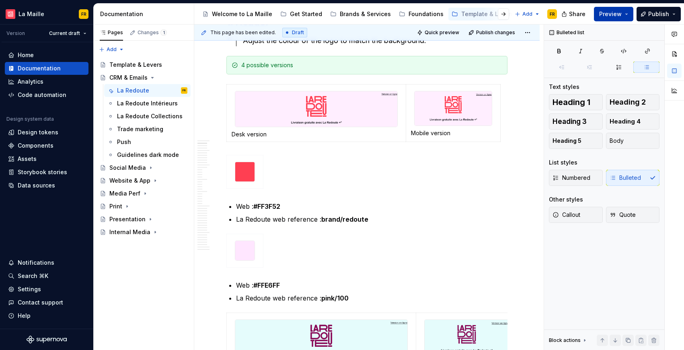
click at [619, 17] on span "Preview" at bounding box center [611, 14] width 23 height 8
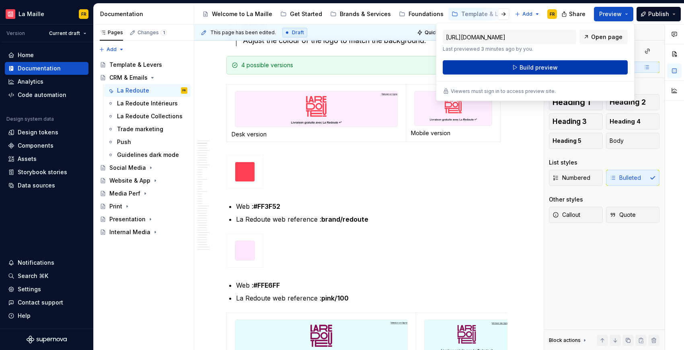
click at [565, 70] on button "Build preview" at bounding box center [535, 67] width 185 height 14
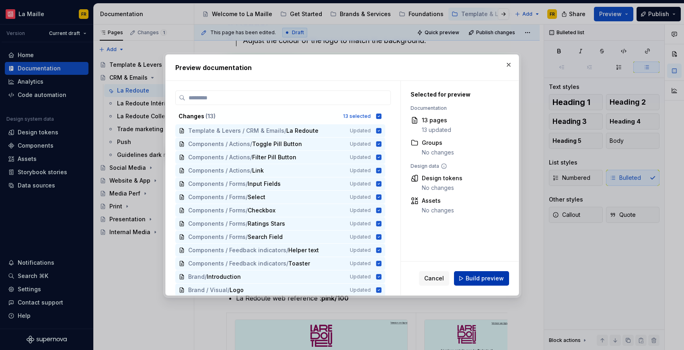
click at [480, 275] on span "Build preview" at bounding box center [485, 278] width 38 height 8
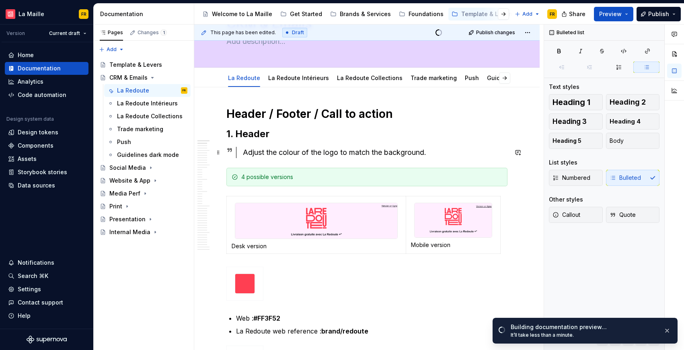
scroll to position [53, 0]
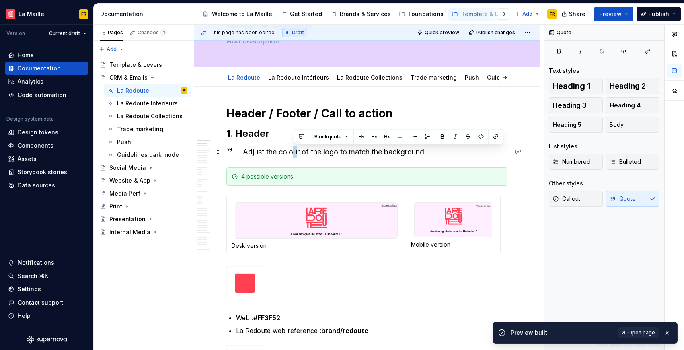
click at [298, 148] on div "Adjust the colour of the logo to match the background." at bounding box center [375, 151] width 265 height 11
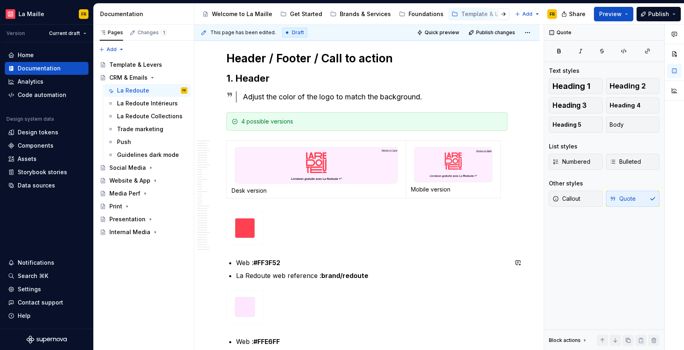
scroll to position [0, 0]
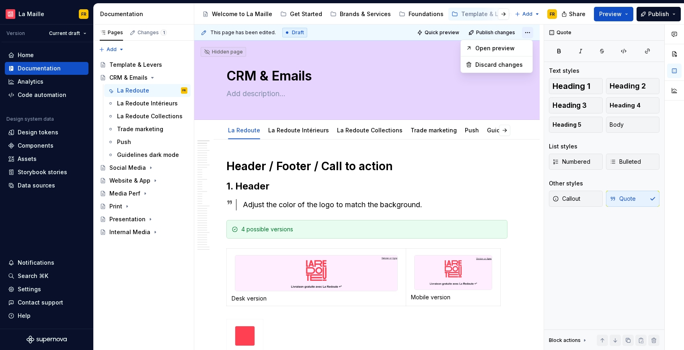
click at [525, 32] on html "[PERSON_NAME] FR Version Current draft Home Documentation Analytics Code automa…" at bounding box center [342, 175] width 684 height 350
click at [507, 52] on div "Open preview" at bounding box center [502, 48] width 52 height 8
click at [531, 33] on html "[PERSON_NAME] FR Version Current draft Home Documentation Analytics Code automa…" at bounding box center [342, 175] width 684 height 350
click at [504, 46] on div "Open preview" at bounding box center [502, 48] width 52 height 8
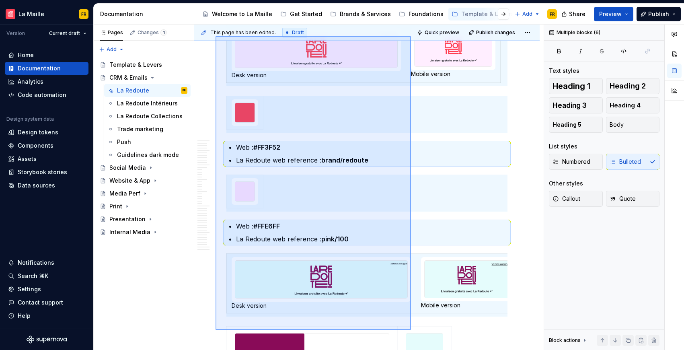
scroll to position [229, 0]
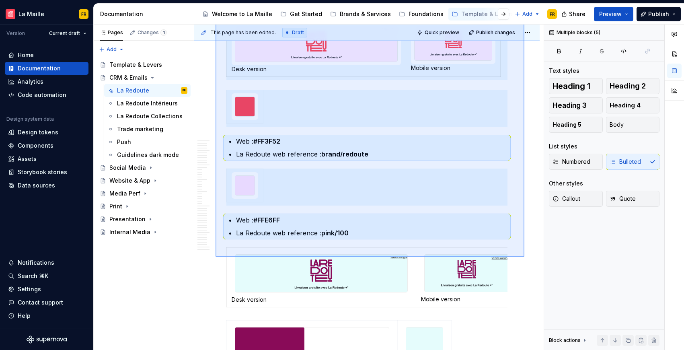
drag, startPoint x: 216, startPoint y: 77, endPoint x: 525, endPoint y: 257, distance: 357.6
click at [525, 257] on div "This page has been edited. Draft Quick preview Publish changes Hidden page CRM …" at bounding box center [369, 188] width 350 height 326
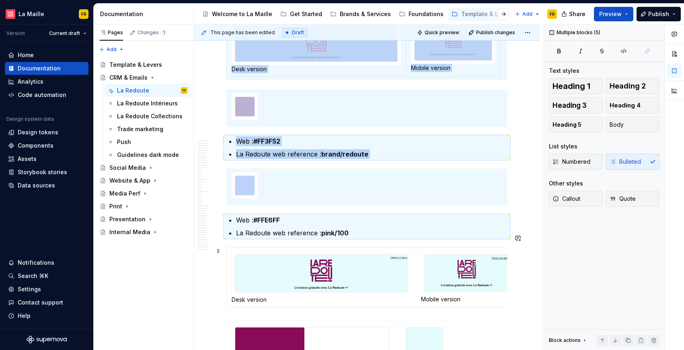
copy div "4 possible versions Desk version Mobile version Web : #FF3F52 La Redoute web re…"
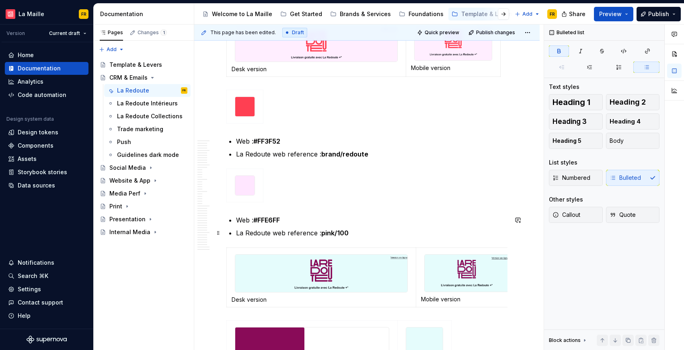
click at [370, 237] on p "La Redoute web reference : pink/100" at bounding box center [372, 233] width 272 height 10
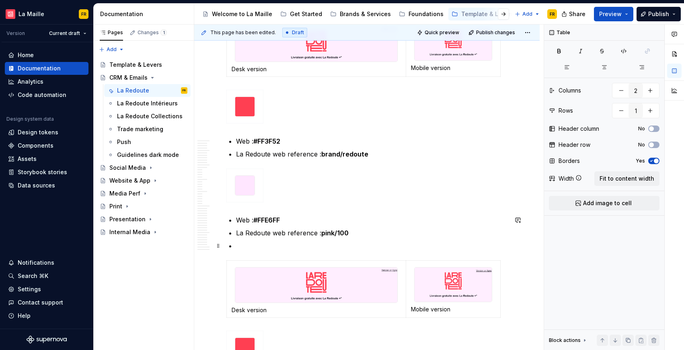
click at [241, 245] on p at bounding box center [372, 246] width 272 height 10
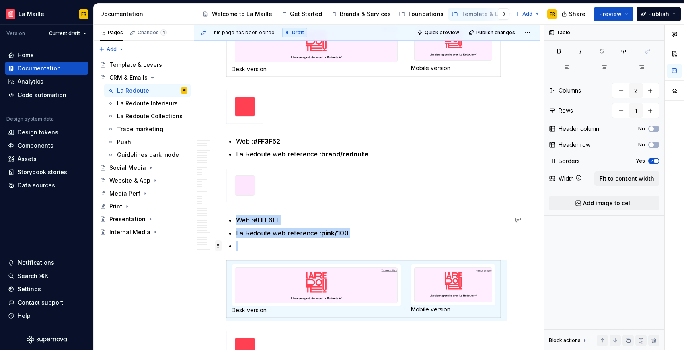
click at [218, 243] on span at bounding box center [218, 245] width 6 height 11
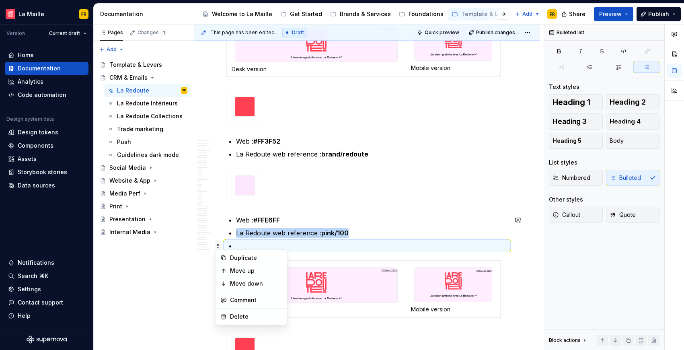
click at [218, 243] on span at bounding box center [218, 245] width 6 height 11
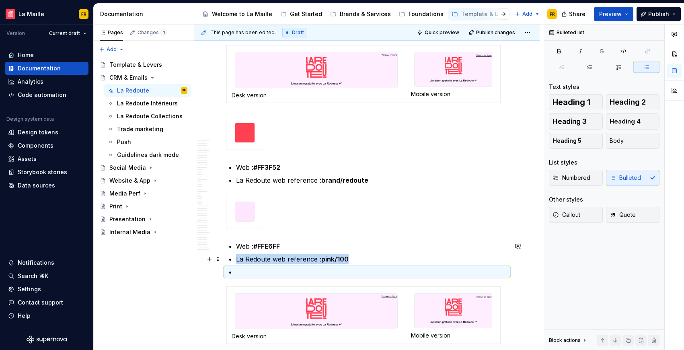
scroll to position [203, 0]
click at [210, 272] on button "button" at bounding box center [209, 272] width 11 height 11
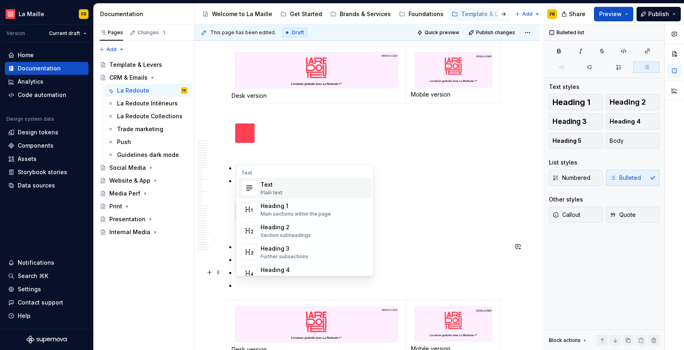
click at [282, 191] on div "Text Plain text" at bounding box center [315, 188] width 108 height 16
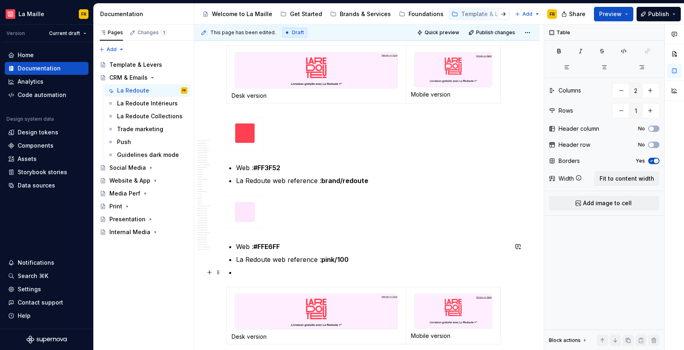
click at [245, 274] on p at bounding box center [372, 273] width 272 height 10
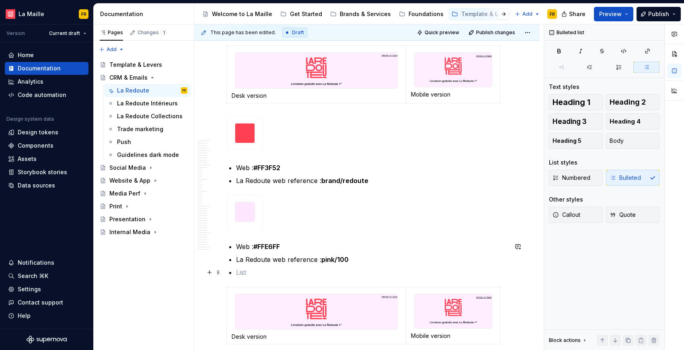
click at [221, 272] on span at bounding box center [218, 272] width 6 height 11
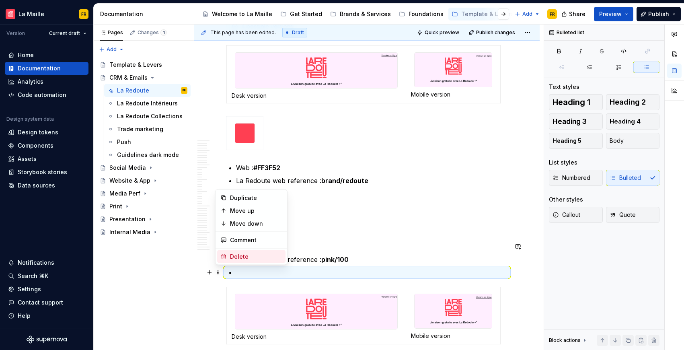
click at [247, 258] on div "Delete" at bounding box center [256, 257] width 52 height 8
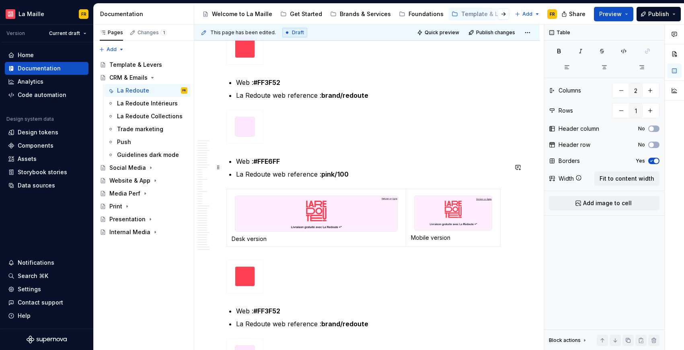
scroll to position [524, 0]
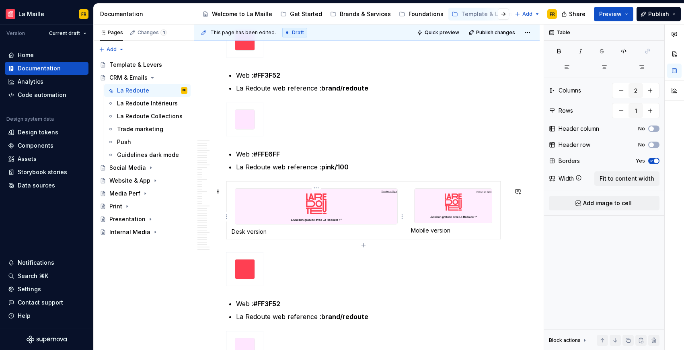
type textarea "*"
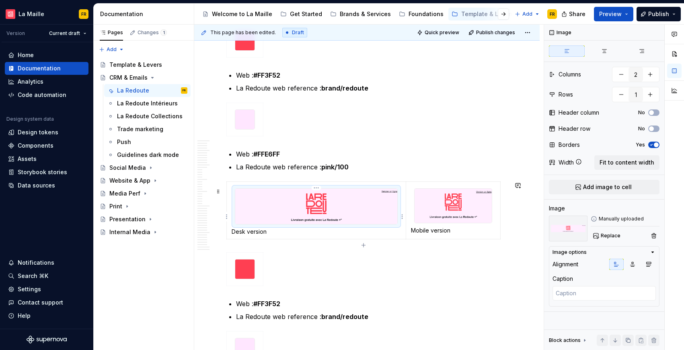
click at [263, 214] on img at bounding box center [316, 206] width 162 height 35
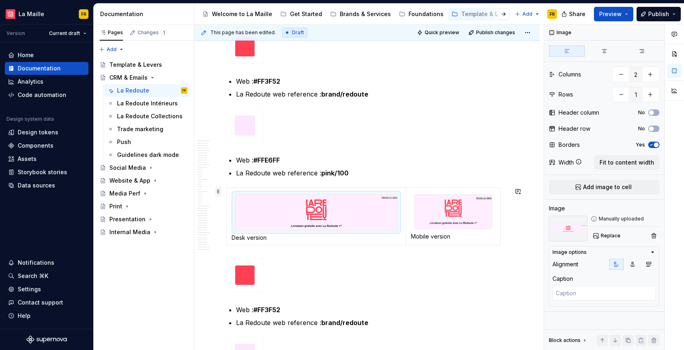
click at [221, 192] on span at bounding box center [218, 191] width 6 height 11
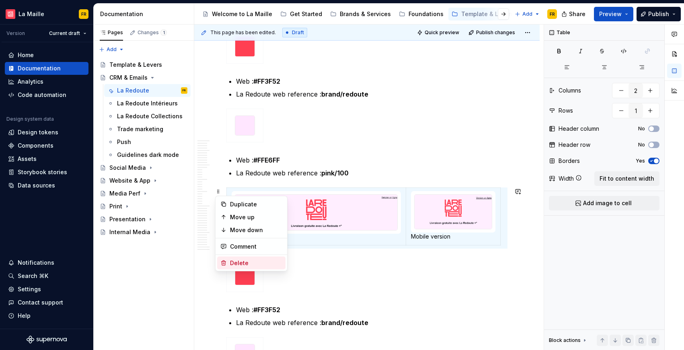
click at [252, 260] on div "Delete" at bounding box center [256, 263] width 52 height 8
type input "1"
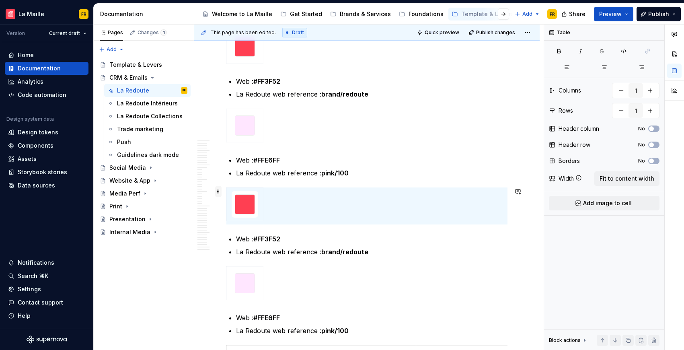
click at [219, 192] on span at bounding box center [218, 191] width 6 height 11
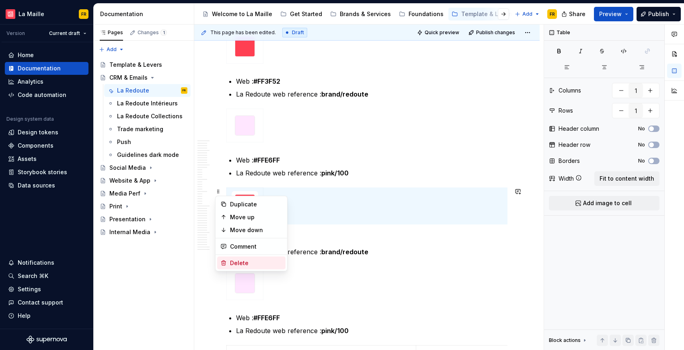
click at [248, 261] on div "Delete" at bounding box center [256, 263] width 52 height 8
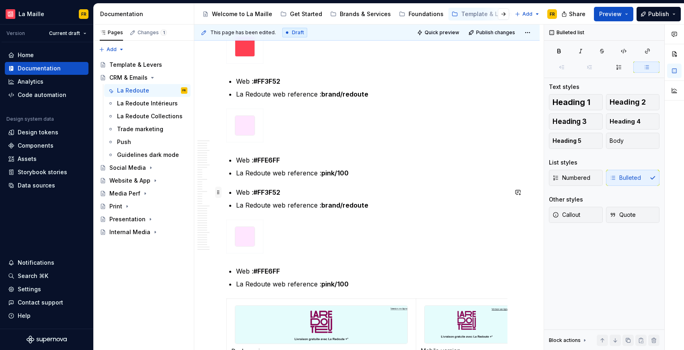
click at [219, 193] on span at bounding box center [218, 192] width 6 height 11
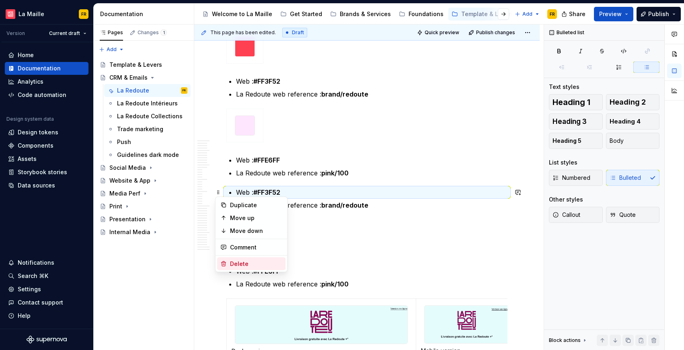
click at [241, 265] on div "Delete" at bounding box center [256, 264] width 52 height 8
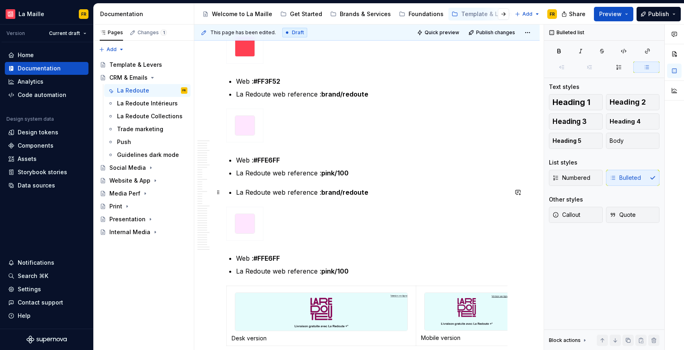
click at [259, 193] on p "La Redoute web reference : brand/redoute" at bounding box center [372, 193] width 272 height 10
click at [217, 192] on span at bounding box center [218, 192] width 6 height 11
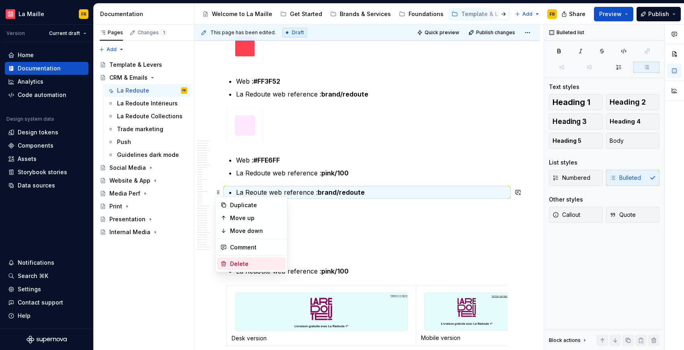
click at [248, 259] on div "Delete" at bounding box center [251, 264] width 68 height 13
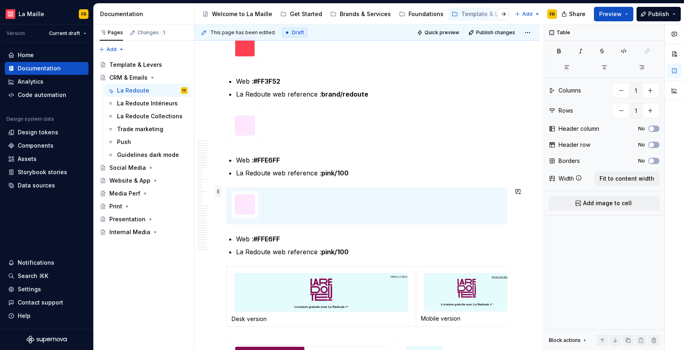
click at [220, 192] on span at bounding box center [218, 191] width 6 height 11
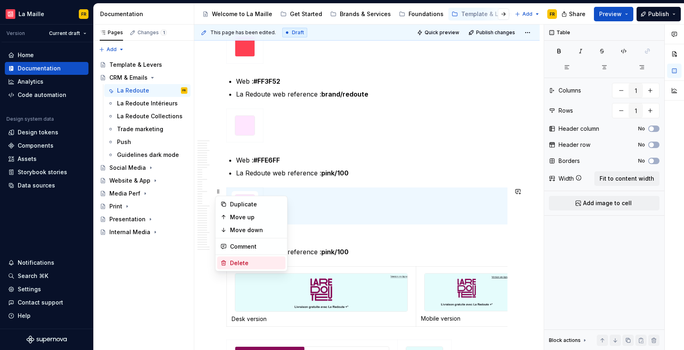
click at [248, 259] on div "Delete" at bounding box center [256, 263] width 52 height 8
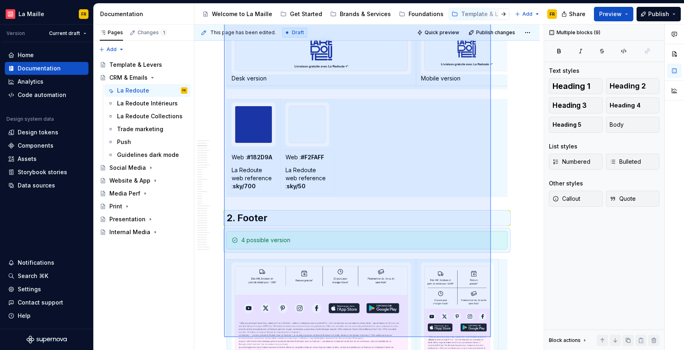
scroll to position [1135, 0]
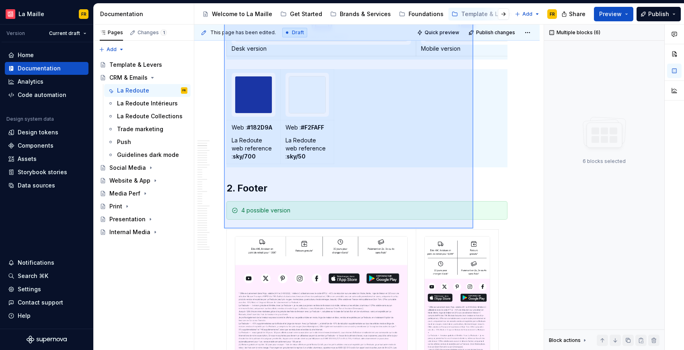
drag, startPoint x: 224, startPoint y: 237, endPoint x: 473, endPoint y: 227, distance: 249.3
click at [474, 229] on div "This page has been edited. Draft Quick preview Publish changes Hidden page CRM …" at bounding box center [369, 188] width 350 height 326
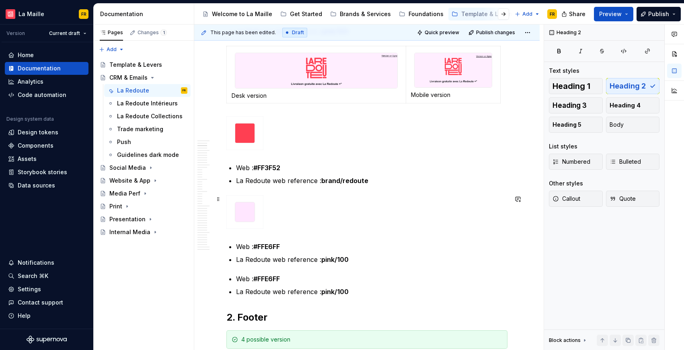
scroll to position [433, 0]
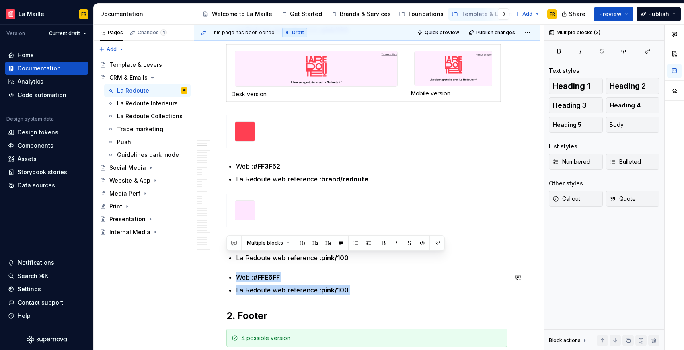
drag, startPoint x: 354, startPoint y: 258, endPoint x: 397, endPoint y: 301, distance: 60.9
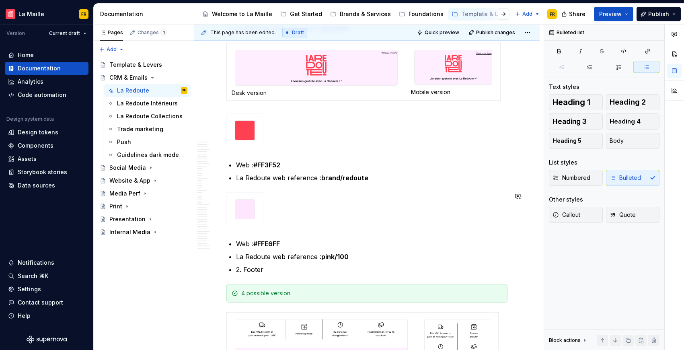
scroll to position [434, 0]
click at [257, 265] on p "2. Footer" at bounding box center [372, 269] width 272 height 10
click at [611, 103] on span "Heading 2" at bounding box center [628, 102] width 36 height 8
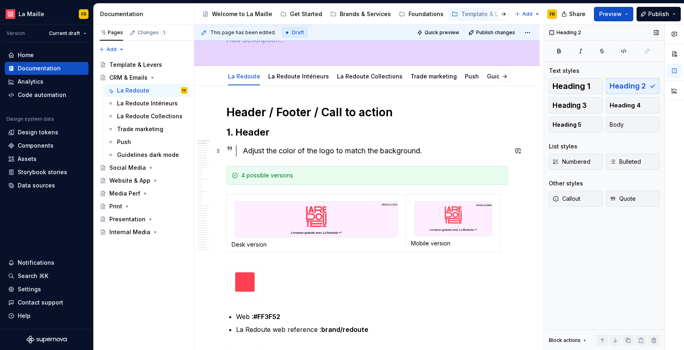
scroll to position [36, 0]
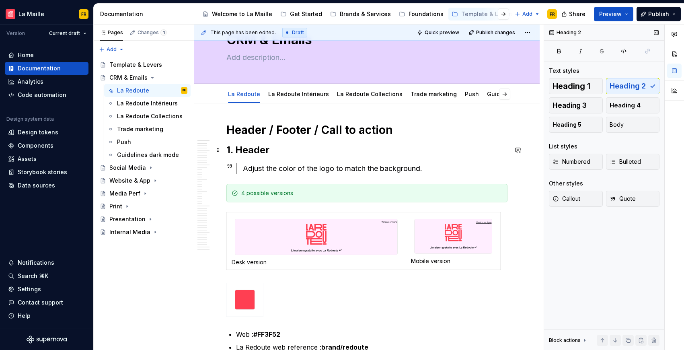
click at [252, 152] on h2 "1. Header" at bounding box center [367, 150] width 281 height 13
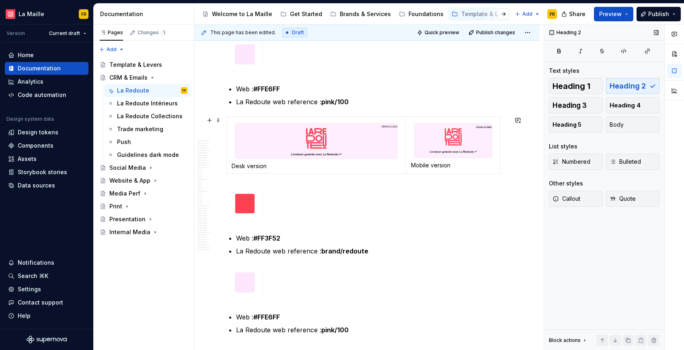
scroll to position [447, 0]
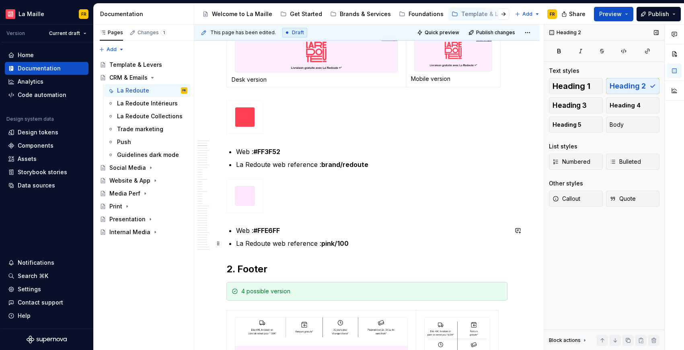
click at [397, 245] on p "La Redoute web reference : pink/100" at bounding box center [372, 244] width 272 height 10
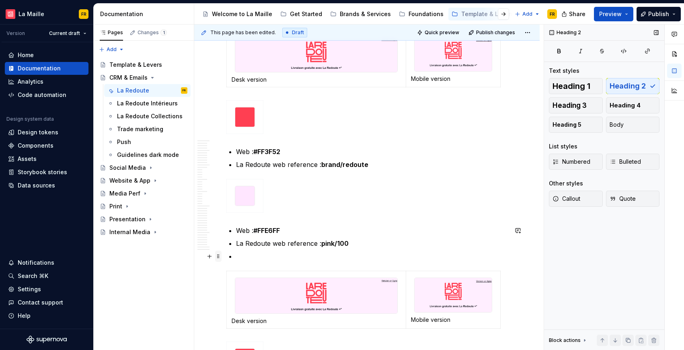
click at [216, 258] on span at bounding box center [218, 256] width 6 height 11
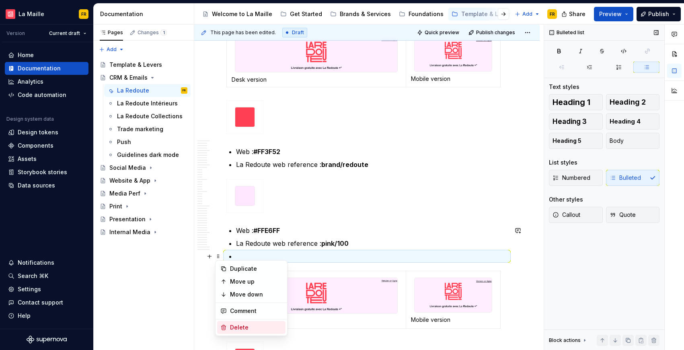
click at [243, 326] on div "Delete" at bounding box center [256, 328] width 52 height 8
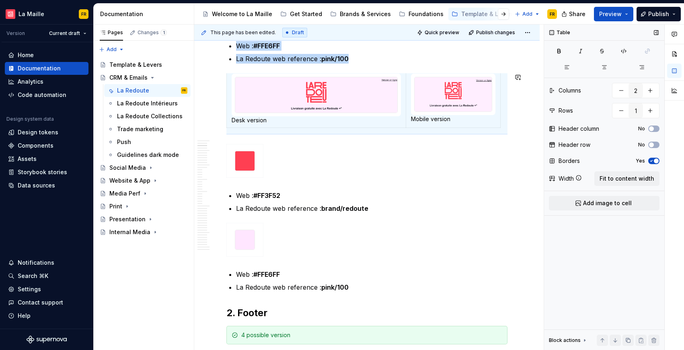
scroll to position [693, 0]
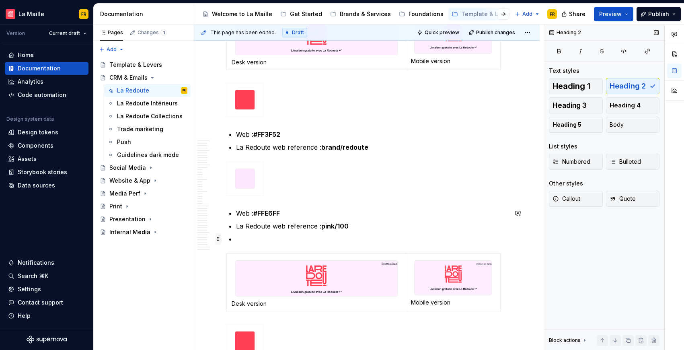
click at [219, 239] on span at bounding box center [218, 238] width 6 height 11
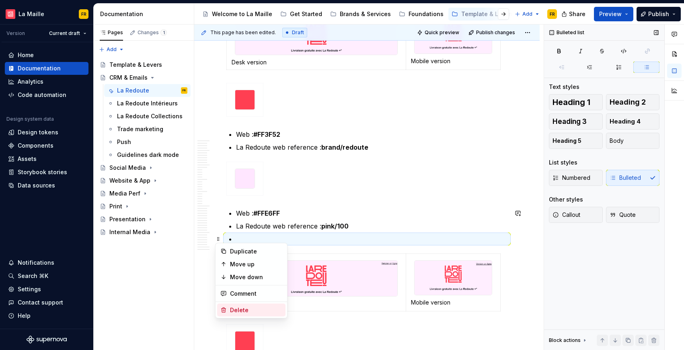
click at [268, 309] on div "Delete" at bounding box center [256, 310] width 52 height 8
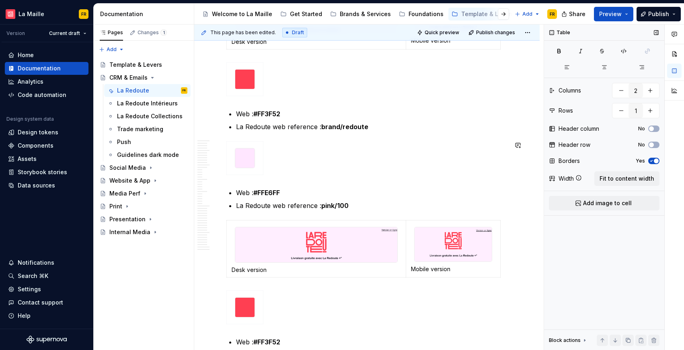
scroll to position [280, 0]
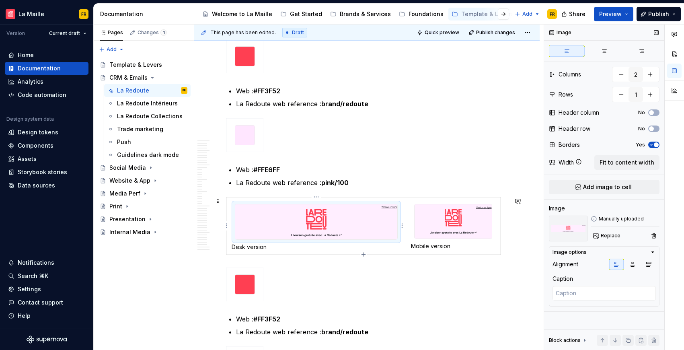
click at [328, 227] on img at bounding box center [316, 221] width 162 height 35
click at [610, 237] on span "Replace" at bounding box center [611, 236] width 20 height 6
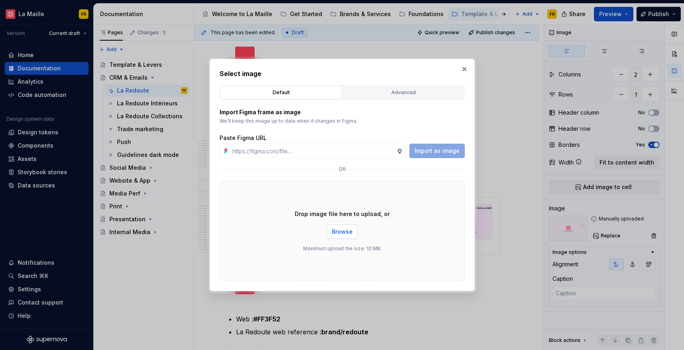
click at [340, 229] on span "Browse" at bounding box center [342, 232] width 21 height 8
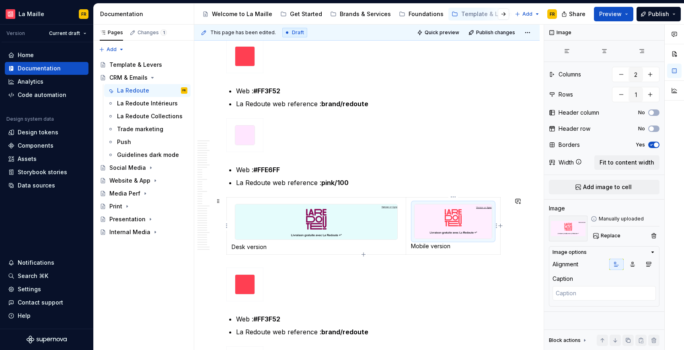
click at [459, 223] on img at bounding box center [453, 221] width 77 height 34
click at [608, 236] on span "Replace" at bounding box center [611, 236] width 20 height 6
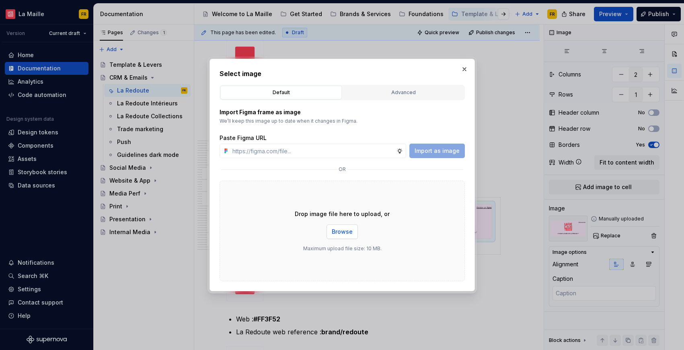
click at [330, 232] on button "Browse" at bounding box center [342, 232] width 31 height 14
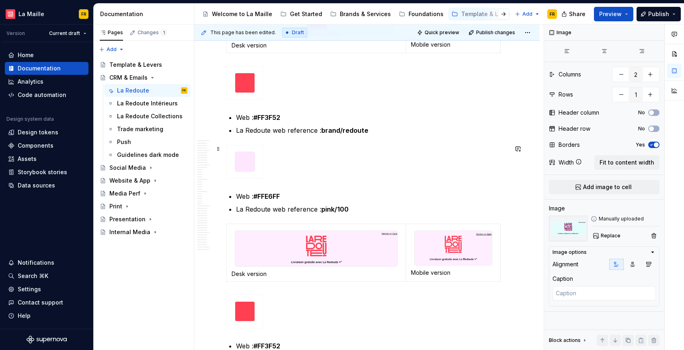
scroll to position [492, 0]
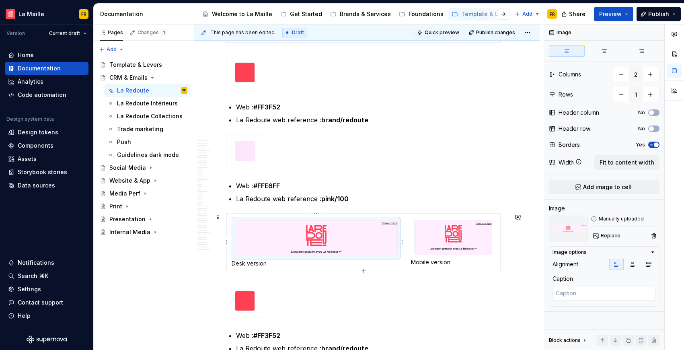
click at [326, 244] on img at bounding box center [316, 238] width 162 height 35
click at [606, 239] on button "Replace" at bounding box center [607, 235] width 33 height 11
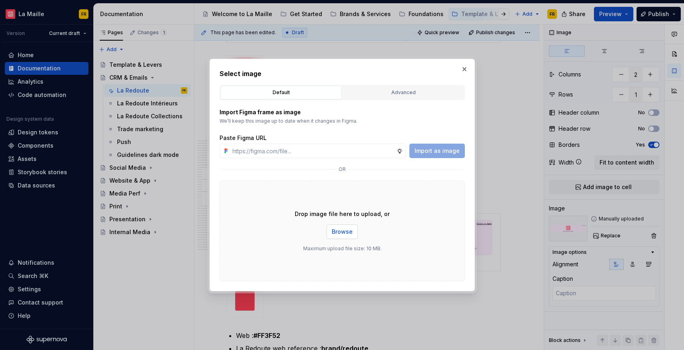
click at [342, 234] on span "Browse" at bounding box center [342, 232] width 21 height 8
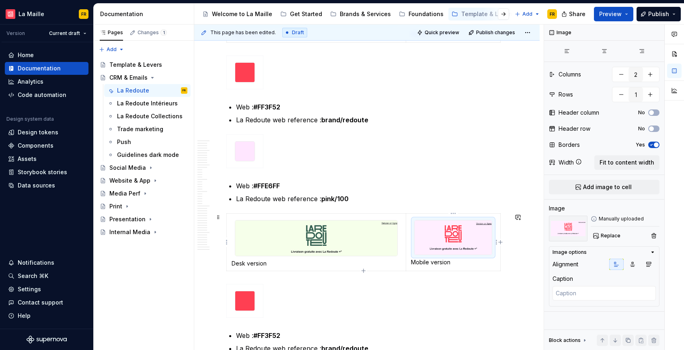
click at [461, 244] on img at bounding box center [453, 238] width 77 height 34
click at [604, 238] on span "Replace" at bounding box center [611, 236] width 20 height 6
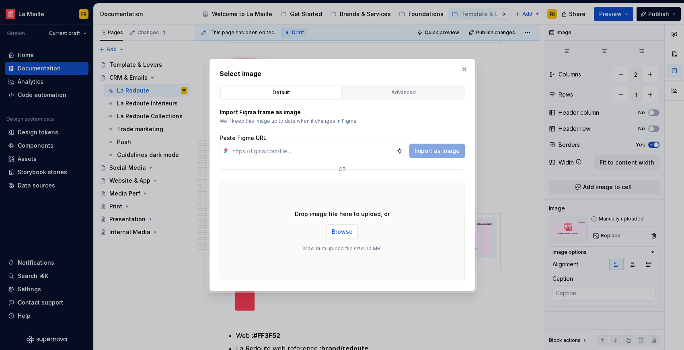
click at [338, 231] on span "Browse" at bounding box center [342, 232] width 21 height 8
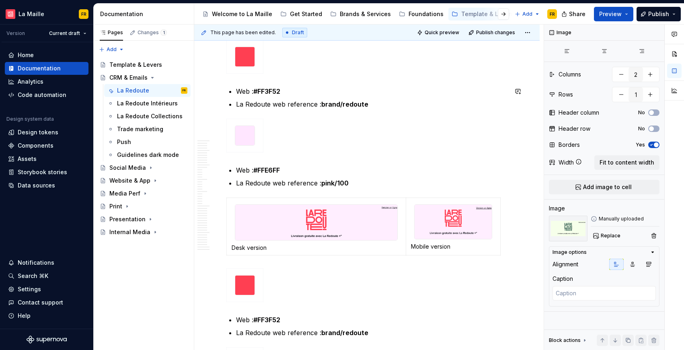
scroll to position [739, 0]
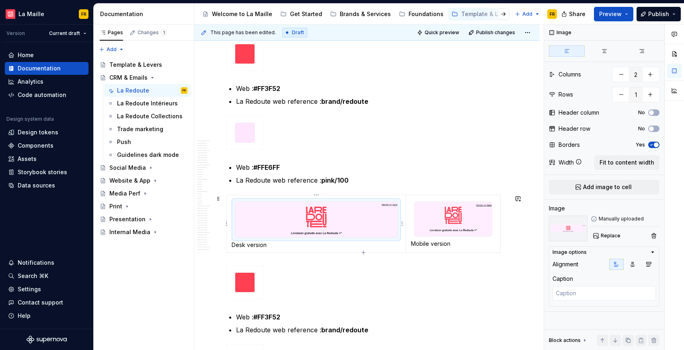
click at [358, 224] on img at bounding box center [316, 219] width 162 height 35
click at [610, 237] on span "Replace" at bounding box center [611, 236] width 20 height 6
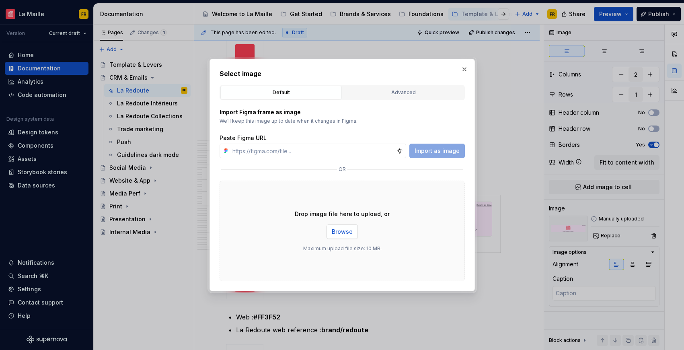
click at [333, 236] on button "Browse" at bounding box center [342, 232] width 31 height 14
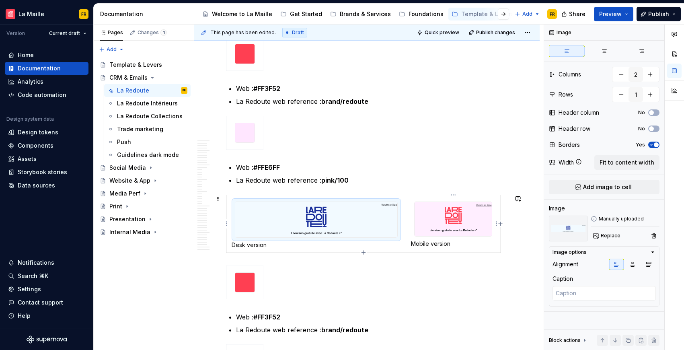
click at [460, 216] on img at bounding box center [453, 219] width 77 height 34
click at [567, 229] on img at bounding box center [568, 229] width 39 height 26
click at [615, 237] on span "Replace" at bounding box center [611, 236] width 20 height 6
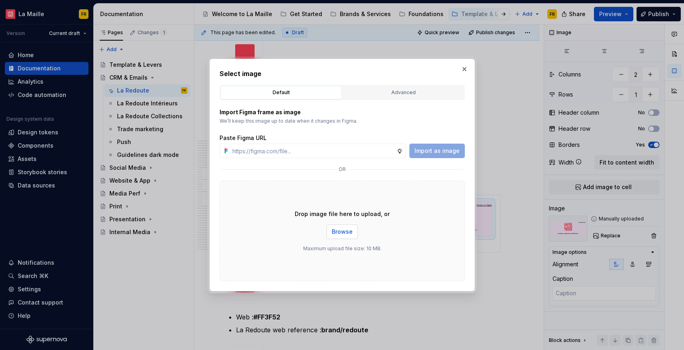
click at [340, 230] on span "Browse" at bounding box center [342, 232] width 21 height 8
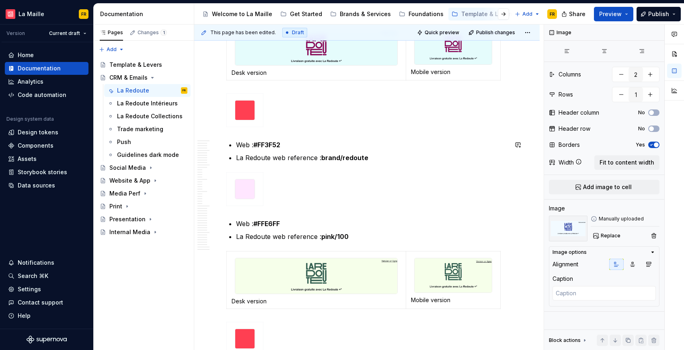
scroll to position [450, 0]
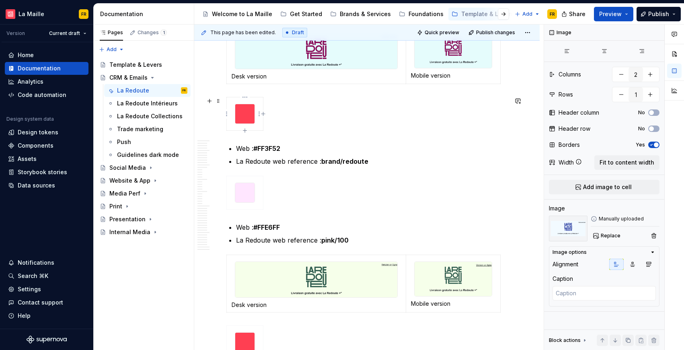
type textarea "*"
type input "1"
click at [241, 115] on img at bounding box center [244, 113] width 19 height 19
click at [611, 238] on span "Replace" at bounding box center [611, 236] width 20 height 6
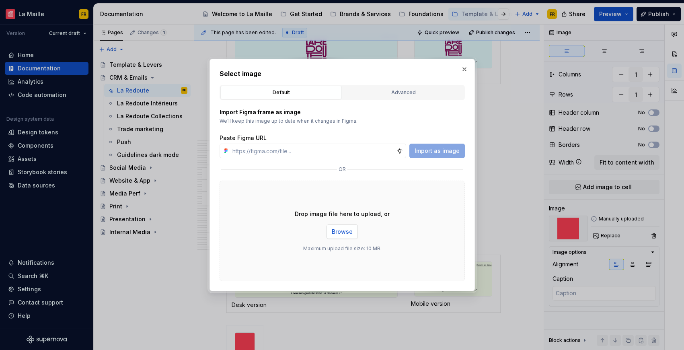
click at [340, 235] on span "Browse" at bounding box center [342, 232] width 21 height 8
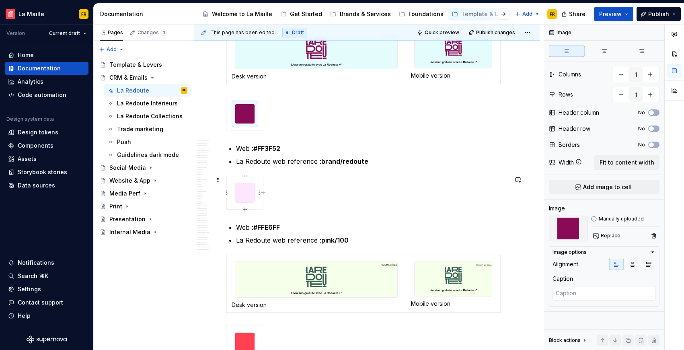
click at [245, 192] on img at bounding box center [244, 192] width 19 height 19
click at [612, 235] on span "Replace" at bounding box center [611, 236] width 20 height 6
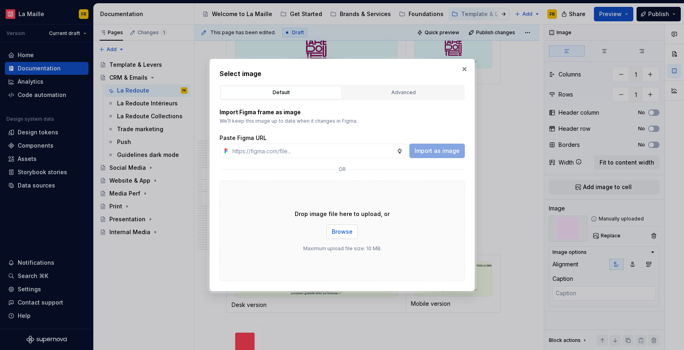
click at [344, 235] on span "Browse" at bounding box center [342, 232] width 21 height 8
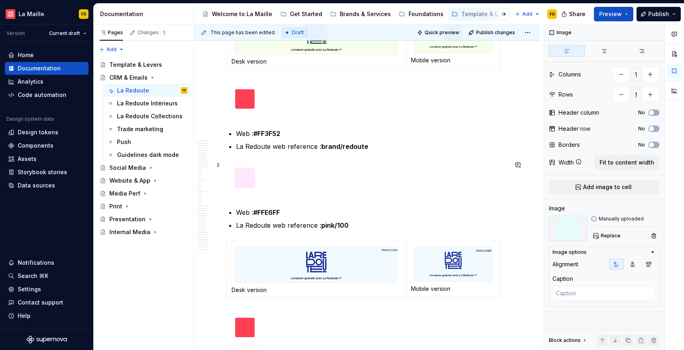
scroll to position [596, 0]
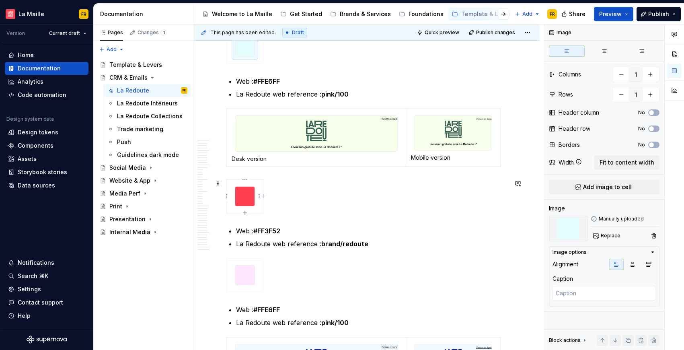
click at [243, 197] on img at bounding box center [244, 196] width 19 height 19
click at [613, 233] on span "Replace" at bounding box center [611, 236] width 20 height 6
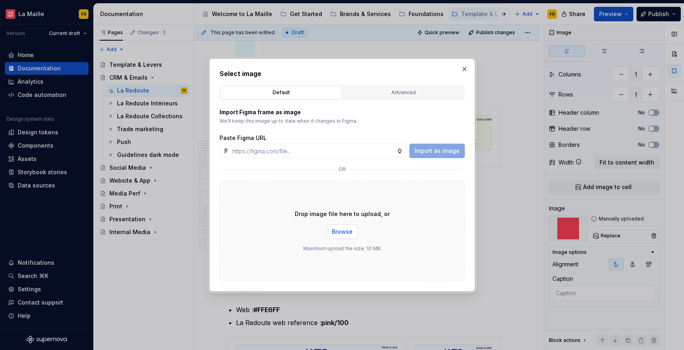
click at [343, 233] on span "Browse" at bounding box center [342, 232] width 21 height 8
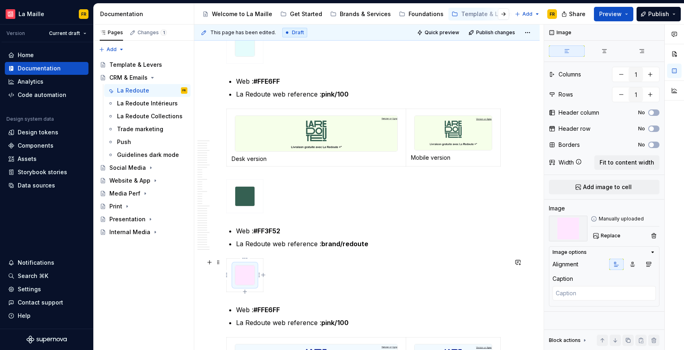
click at [249, 278] on img at bounding box center [244, 275] width 19 height 19
click at [604, 235] on span "Replace" at bounding box center [611, 236] width 20 height 6
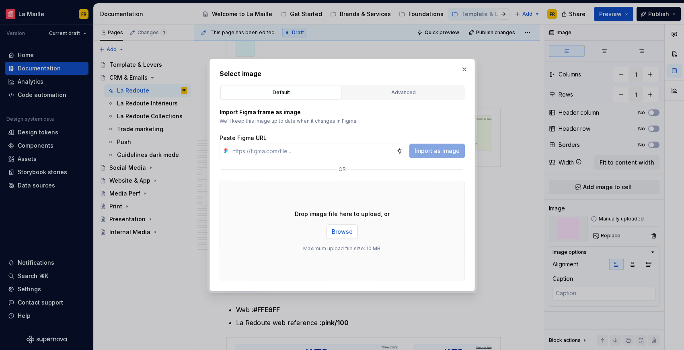
click at [340, 235] on span "Browse" at bounding box center [342, 232] width 21 height 8
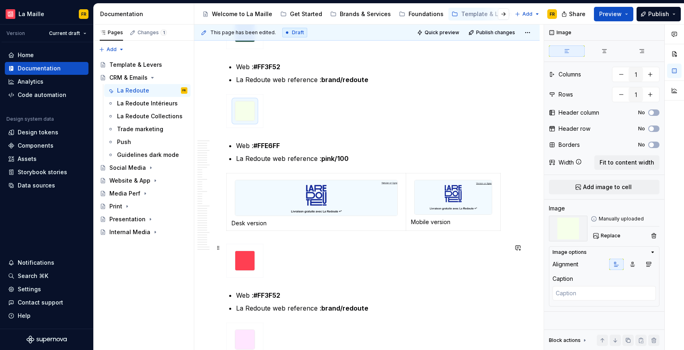
scroll to position [806, 0]
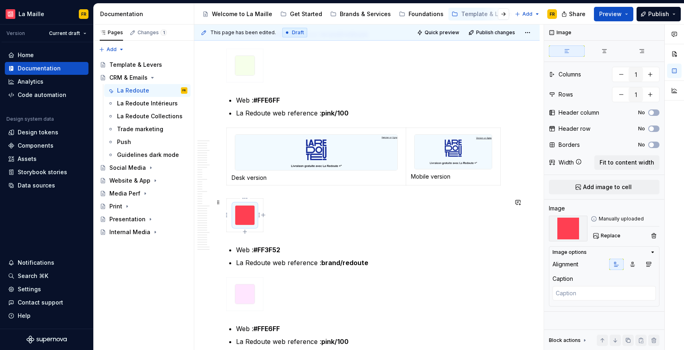
click at [247, 216] on img at bounding box center [244, 215] width 19 height 19
click at [612, 233] on span "Replace" at bounding box center [611, 236] width 20 height 6
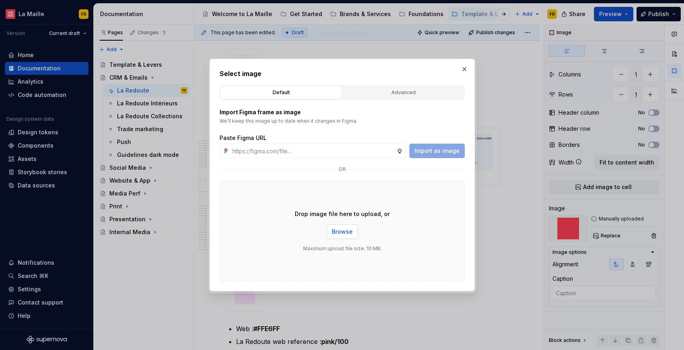
click at [336, 233] on span "Browse" at bounding box center [342, 232] width 21 height 8
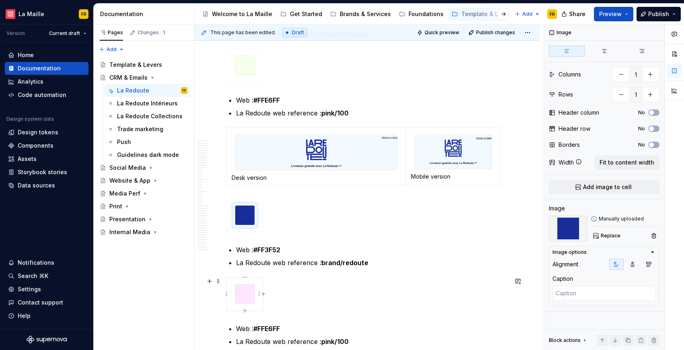
click at [245, 288] on img at bounding box center [244, 293] width 19 height 19
click at [604, 236] on span "Replace" at bounding box center [611, 236] width 20 height 6
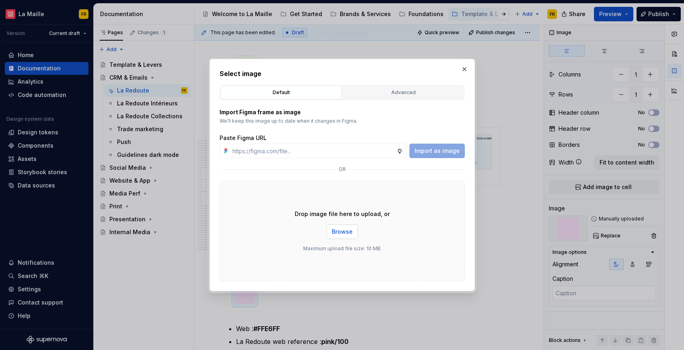
click at [343, 231] on span "Browse" at bounding box center [342, 232] width 21 height 8
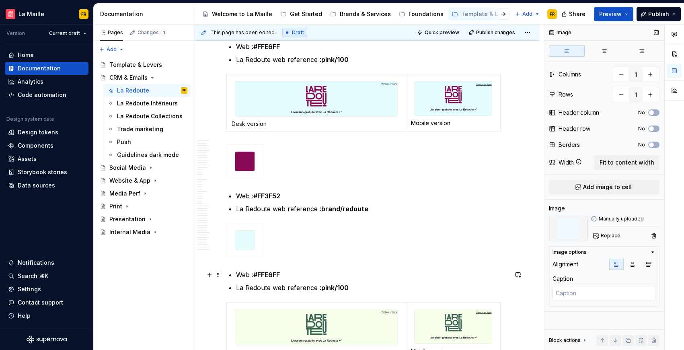
scroll to position [401, 0]
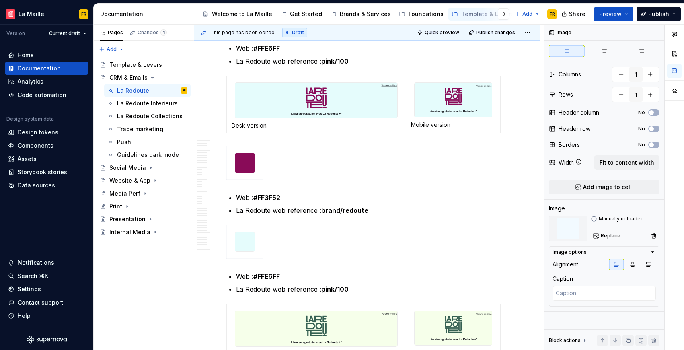
click at [339, 208] on strong "brand/redoute" at bounding box center [345, 210] width 47 height 8
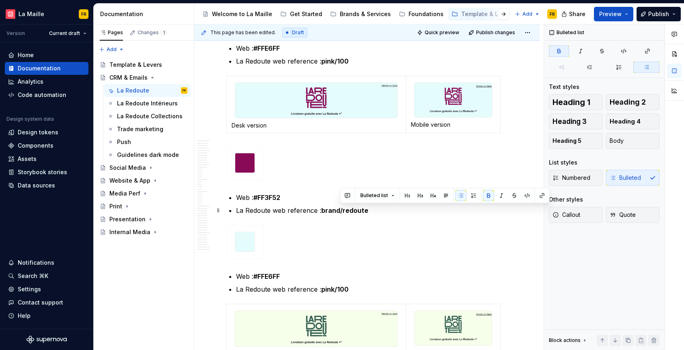
click at [344, 210] on strong "brand/redoute" at bounding box center [345, 210] width 47 height 8
drag, startPoint x: 343, startPoint y: 209, endPoint x: 371, endPoint y: 211, distance: 27.4
click at [371, 211] on p "La Redoute web reference : brand/redoute" at bounding box center [372, 211] width 272 height 10
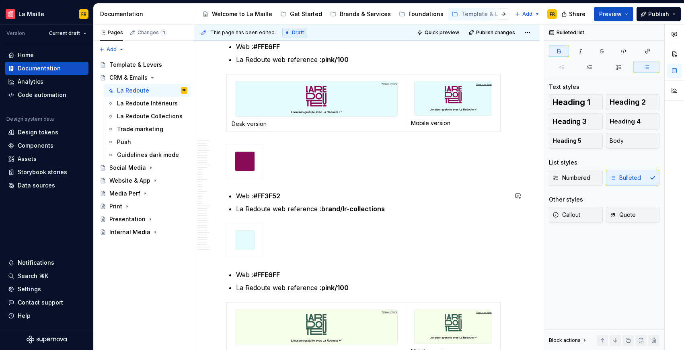
scroll to position [404, 0]
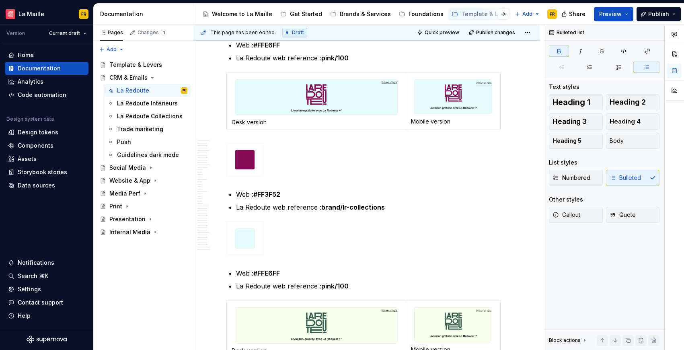
click at [270, 196] on strong "#FF3F52" at bounding box center [267, 194] width 27 height 8
click at [334, 285] on strong "pink/100" at bounding box center [335, 286] width 27 height 8
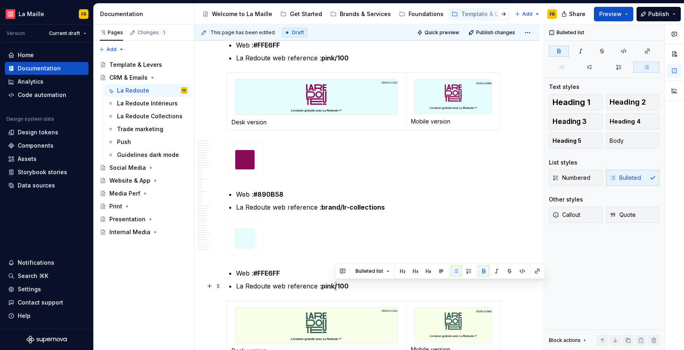
click at [334, 285] on strong "pink/100" at bounding box center [335, 286] width 27 height 8
drag, startPoint x: 323, startPoint y: 287, endPoint x: 359, endPoint y: 287, distance: 35.8
click at [359, 287] on p "La Redoute web reference : pink/100" at bounding box center [372, 286] width 272 height 10
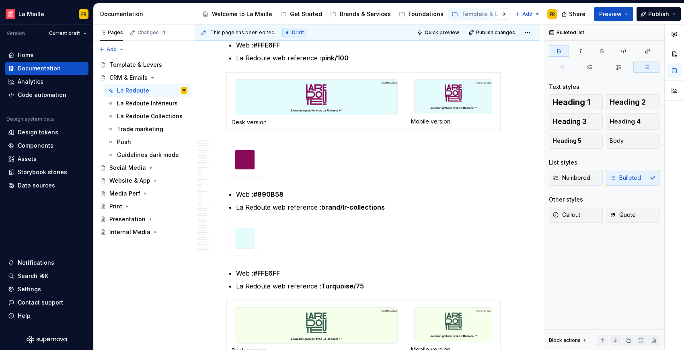
click at [276, 192] on strong "#890B58" at bounding box center [269, 194] width 30 height 8
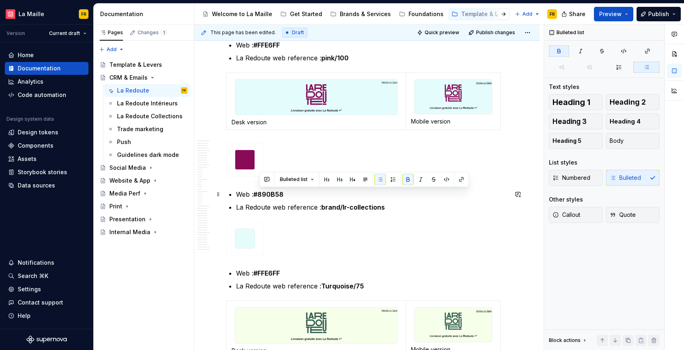
click at [276, 192] on strong "#890B58" at bounding box center [269, 194] width 30 height 8
click at [269, 273] on strong "#FFE6FF" at bounding box center [267, 273] width 27 height 8
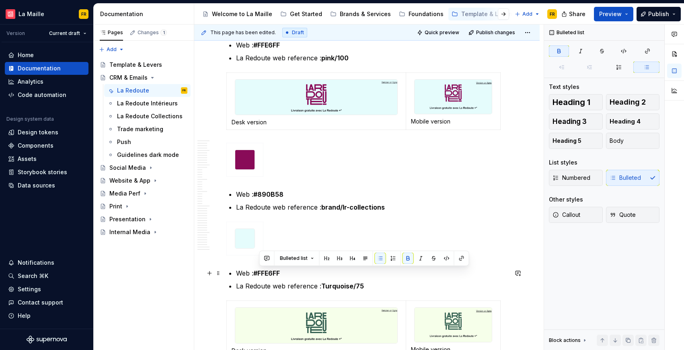
click at [269, 273] on strong "#FFE6FF" at bounding box center [267, 273] width 27 height 8
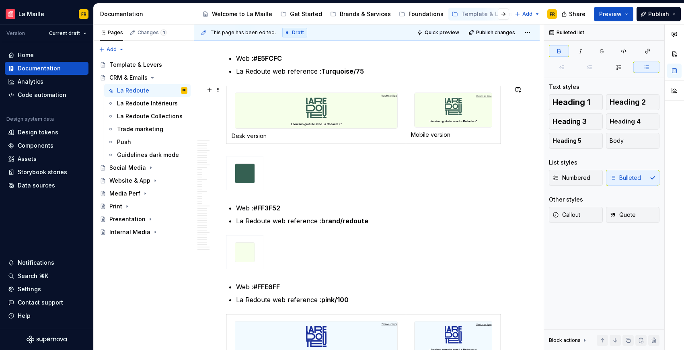
scroll to position [620, 0]
click at [358, 221] on strong "brand/redoute" at bounding box center [345, 220] width 47 height 8
drag, startPoint x: 324, startPoint y: 219, endPoint x: 336, endPoint y: 218, distance: 12.1
click at [373, 220] on p "La Redoute web reference : brand/redoute" at bounding box center [372, 221] width 272 height 10
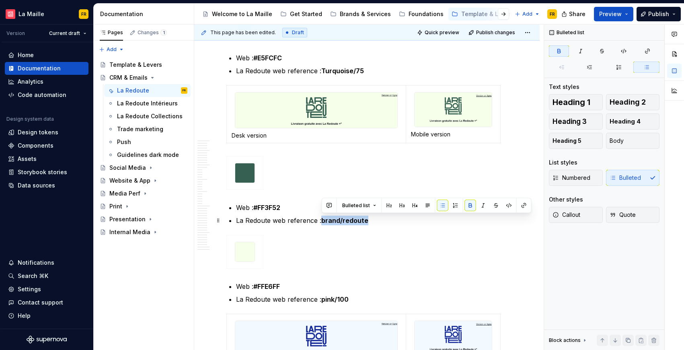
drag, startPoint x: 323, startPoint y: 218, endPoint x: 367, endPoint y: 218, distance: 43.9
click at [367, 218] on p "La Redoute web reference : brand/redoute" at bounding box center [372, 221] width 272 height 10
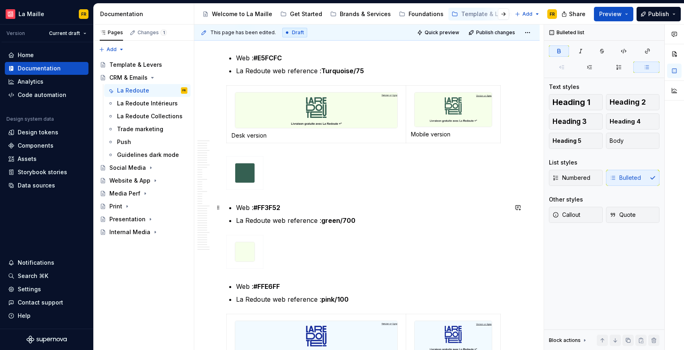
click at [268, 208] on strong "#FF3F52" at bounding box center [267, 208] width 27 height 8
click at [328, 297] on strong "pink/100" at bounding box center [335, 299] width 27 height 8
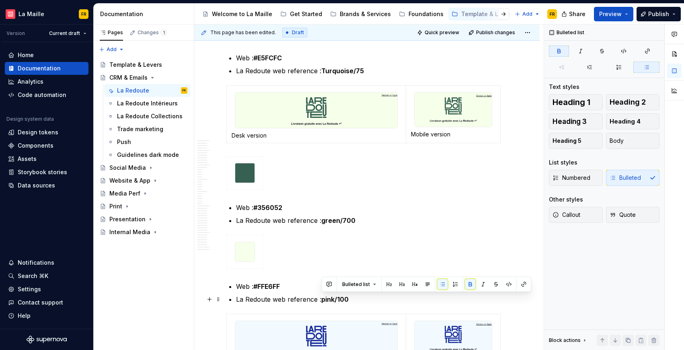
click at [351, 301] on p "La Redoute web reference : pink/100" at bounding box center [372, 300] width 272 height 10
drag, startPoint x: 322, startPoint y: 300, endPoint x: 353, endPoint y: 300, distance: 31.4
click at [353, 300] on p "La Redoute web reference : pink/100" at bounding box center [372, 300] width 272 height 10
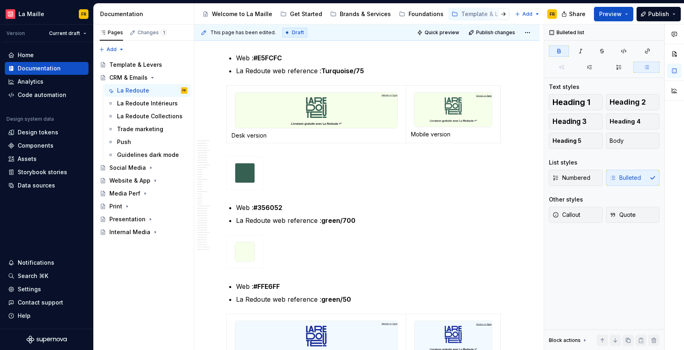
click at [276, 286] on strong "#FFE6FF" at bounding box center [267, 286] width 27 height 8
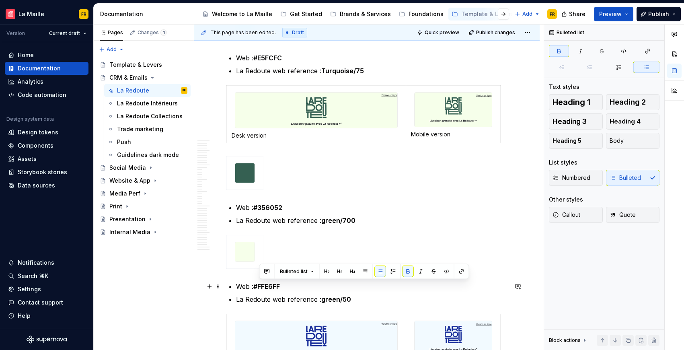
click at [276, 286] on strong "#FFE6FF" at bounding box center [267, 286] width 27 height 8
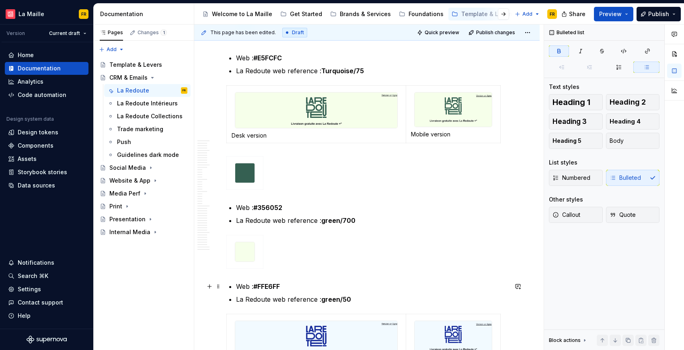
click at [276, 286] on strong "#FFE6FF" at bounding box center [267, 286] width 27 height 8
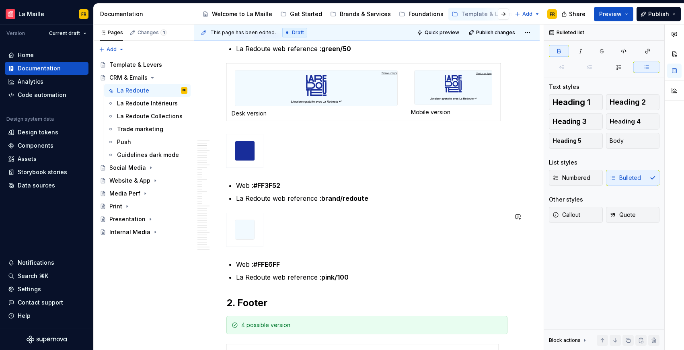
scroll to position [874, 0]
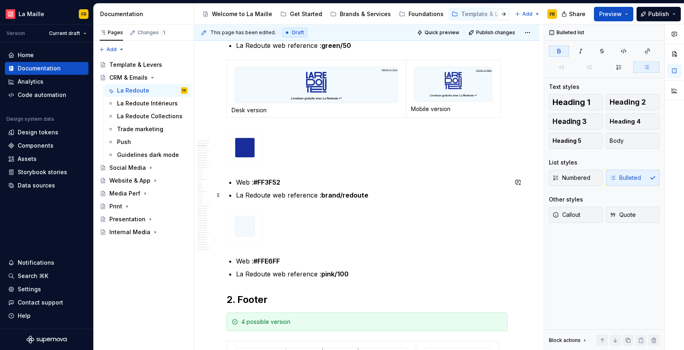
click at [328, 196] on strong "brand/redoute" at bounding box center [345, 195] width 47 height 8
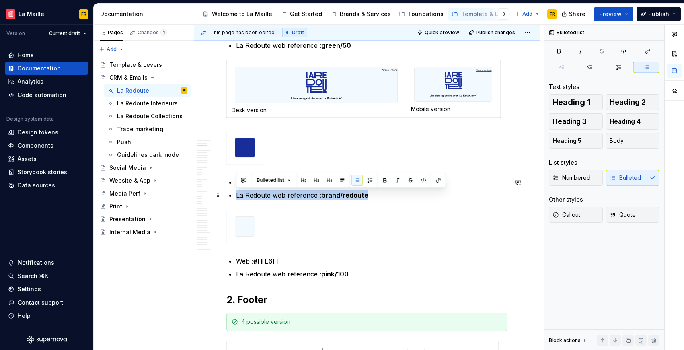
click at [326, 194] on strong "brand/redoute" at bounding box center [345, 195] width 47 height 8
click at [324, 194] on strong "brand/redoute" at bounding box center [345, 195] width 47 height 8
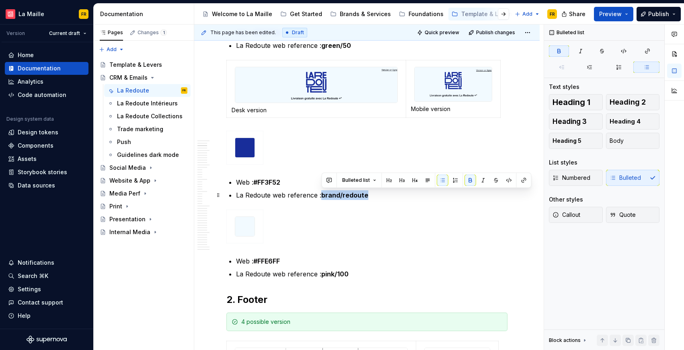
drag, startPoint x: 322, startPoint y: 195, endPoint x: 367, endPoint y: 197, distance: 44.3
click at [367, 197] on strong "brand/redoute" at bounding box center [345, 195] width 47 height 8
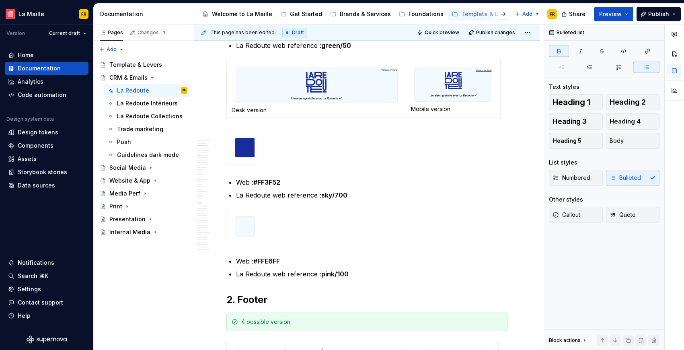
click at [271, 180] on strong "#FF3F52" at bounding box center [267, 182] width 27 height 8
click at [271, 179] on strong "#FF3F52" at bounding box center [267, 182] width 27 height 8
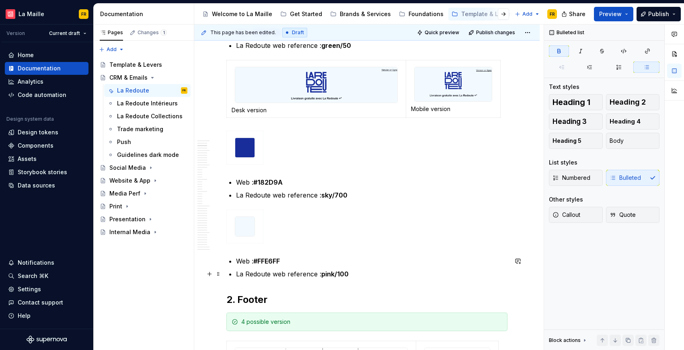
click at [340, 274] on strong "pink/100" at bounding box center [335, 274] width 27 height 8
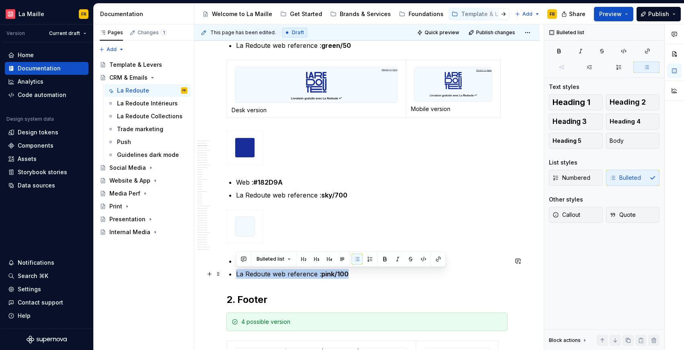
click at [340, 274] on strong "pink/100" at bounding box center [335, 274] width 27 height 8
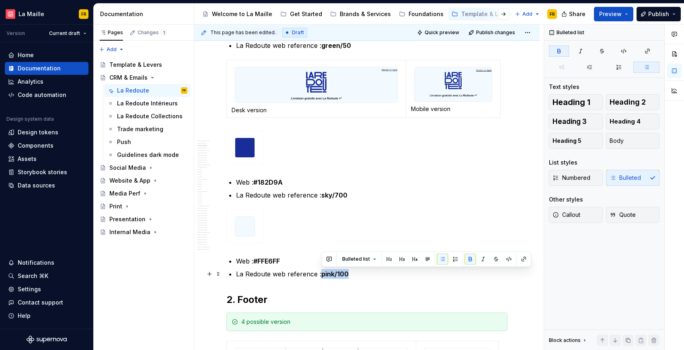
drag, startPoint x: 322, startPoint y: 276, endPoint x: 351, endPoint y: 275, distance: 29.8
click at [351, 276] on p "La Redoute web reference : pink/100" at bounding box center [372, 274] width 272 height 10
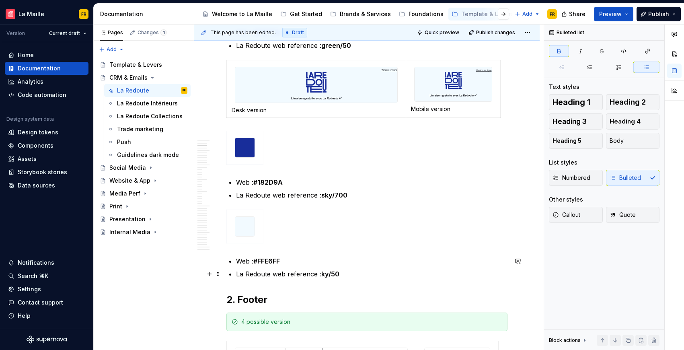
click at [324, 273] on strong "ky/50" at bounding box center [331, 274] width 18 height 8
drag, startPoint x: 323, startPoint y: 273, endPoint x: 332, endPoint y: 276, distance: 9.4
click at [332, 276] on strong "ksy/50" at bounding box center [333, 274] width 22 height 8
click at [272, 260] on strong "#FFE6FF" at bounding box center [267, 261] width 27 height 8
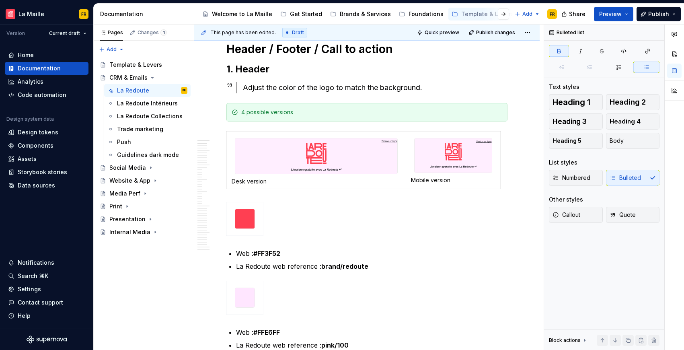
scroll to position [94, 0]
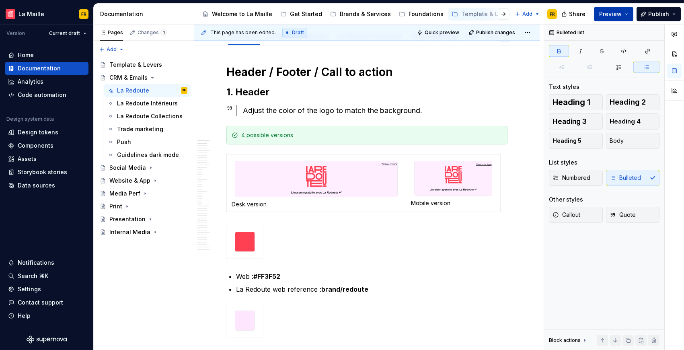
click at [616, 10] on span "Preview" at bounding box center [611, 14] width 23 height 8
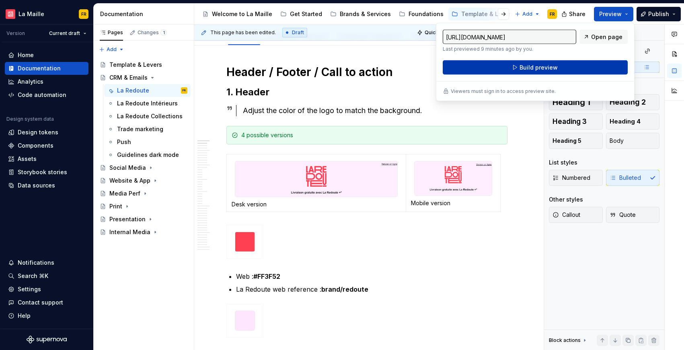
click at [568, 64] on button "Build preview" at bounding box center [535, 67] width 185 height 14
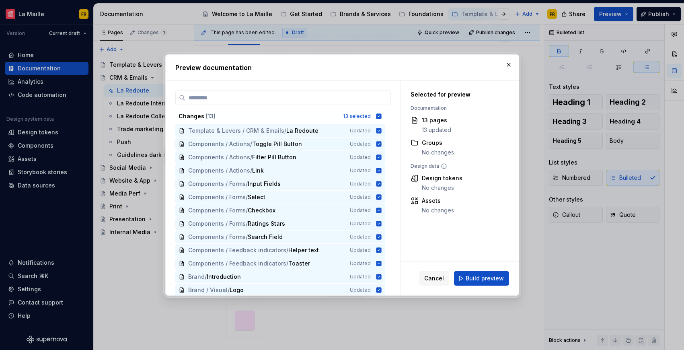
drag, startPoint x: 477, startPoint y: 272, endPoint x: 475, endPoint y: 276, distance: 4.5
click at [477, 272] on button "Build preview" at bounding box center [481, 278] width 55 height 14
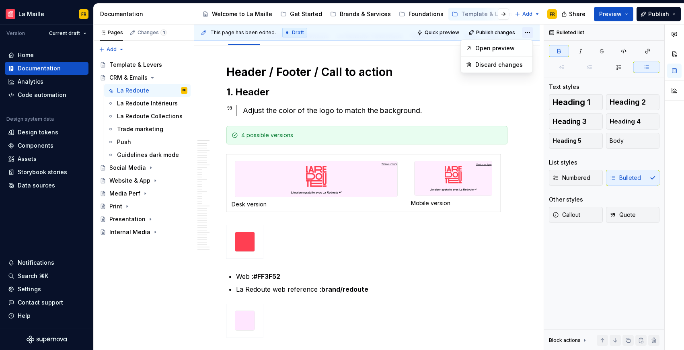
click at [525, 32] on html "[PERSON_NAME] FR Version Current draft Home Documentation Analytics Code automa…" at bounding box center [342, 175] width 684 height 350
click at [507, 52] on div "Open preview" at bounding box center [497, 48] width 68 height 13
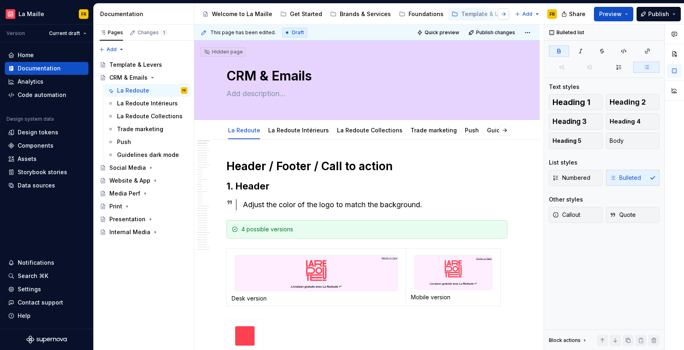
click at [506, 15] on button "button" at bounding box center [503, 13] width 11 height 11
click at [321, 15] on icon "Page tree" at bounding box center [323, 14] width 5 height 5
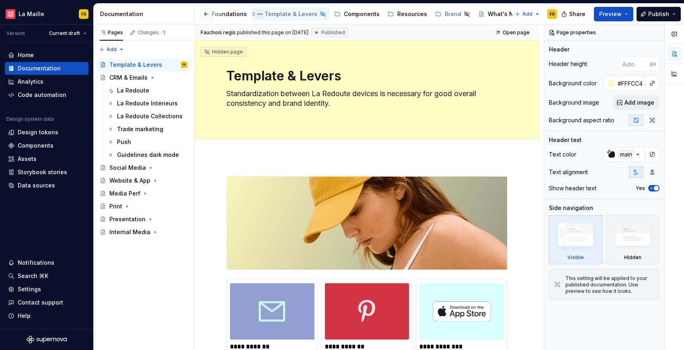
click at [255, 15] on button "Page tree" at bounding box center [260, 14] width 10 height 10
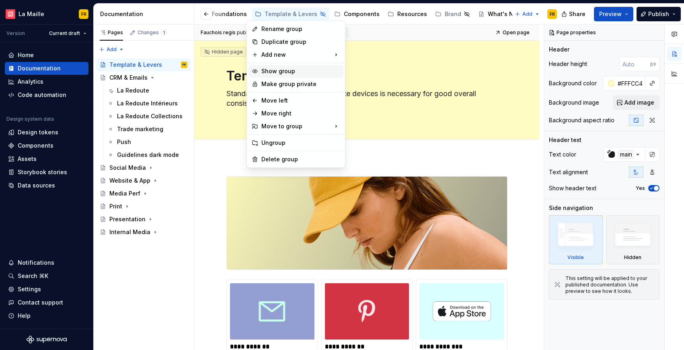
click at [276, 69] on div "Show group" at bounding box center [301, 71] width 79 height 8
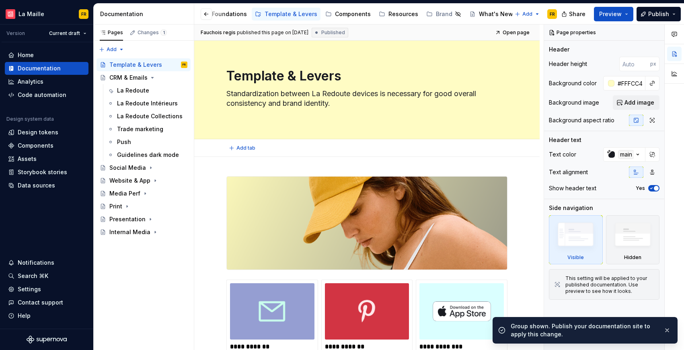
scroll to position [0, 188]
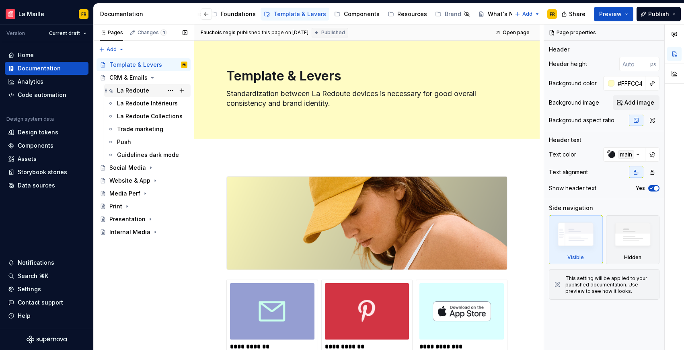
click at [126, 90] on div "La Redoute" at bounding box center [133, 91] width 32 height 8
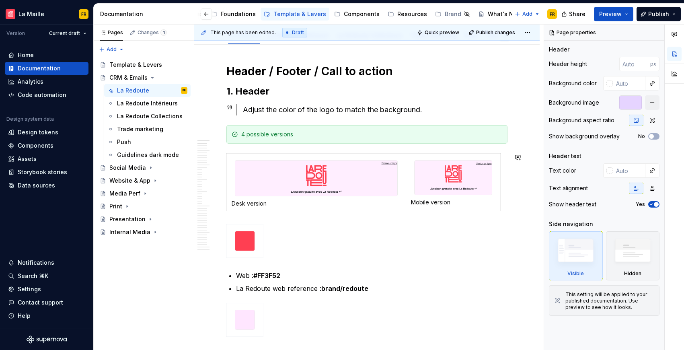
scroll to position [95, 0]
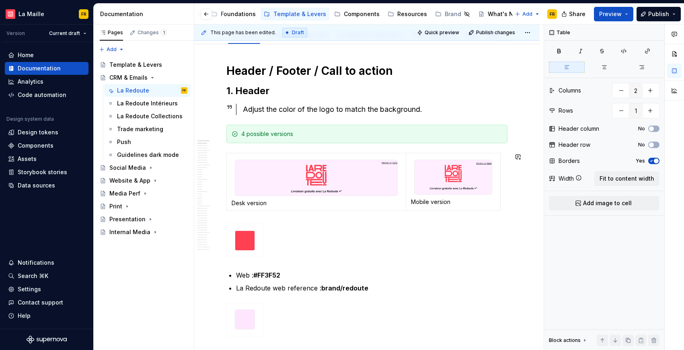
click at [253, 138] on div "4 possible versions" at bounding box center [367, 134] width 281 height 19
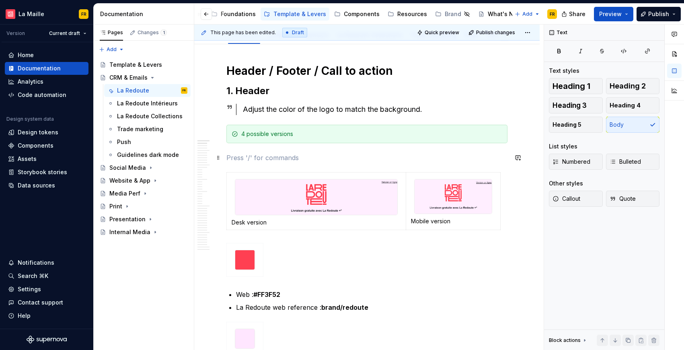
click at [236, 157] on p at bounding box center [367, 158] width 281 height 10
type textarea "*"
click at [247, 159] on p at bounding box center [367, 158] width 281 height 10
drag, startPoint x: 227, startPoint y: 158, endPoint x: 394, endPoint y: 157, distance: 167.4
click at [272, 158] on p "status 01" at bounding box center [367, 158] width 281 height 10
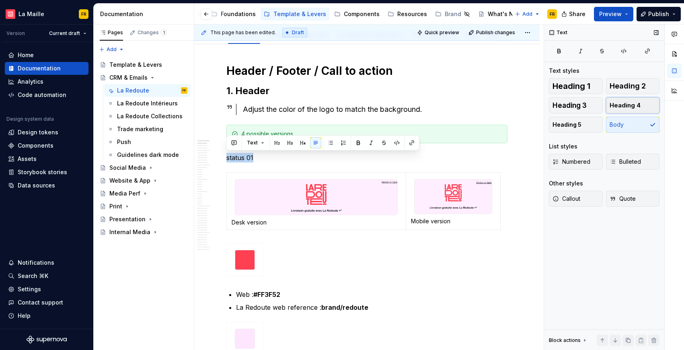
click at [633, 106] on span "Heading 4" at bounding box center [625, 105] width 31 height 8
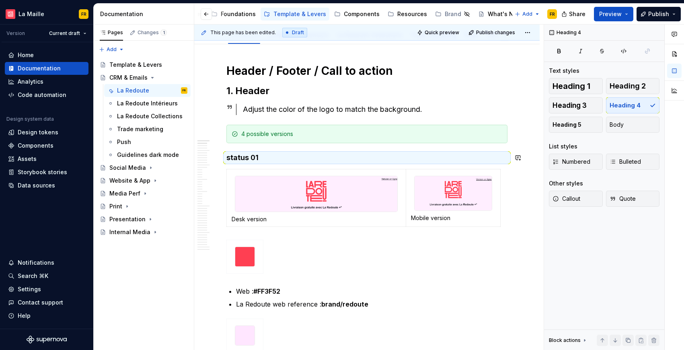
click at [299, 153] on h4 "status 01" at bounding box center [367, 158] width 281 height 10
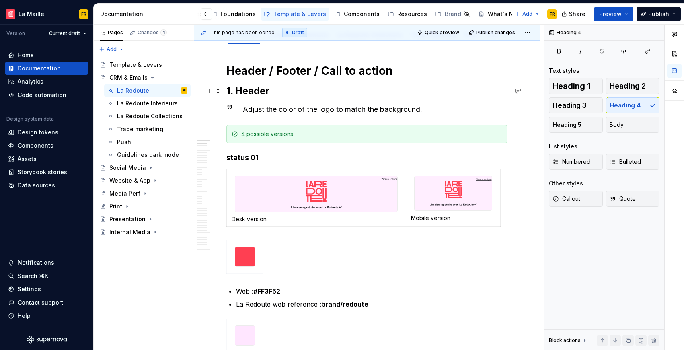
click at [258, 90] on h2 "1. Header" at bounding box center [367, 91] width 281 height 13
click at [272, 72] on h1 "Header / Footer / Call to action" at bounding box center [367, 71] width 281 height 14
click at [267, 88] on h2 "1. Header" at bounding box center [367, 91] width 281 height 13
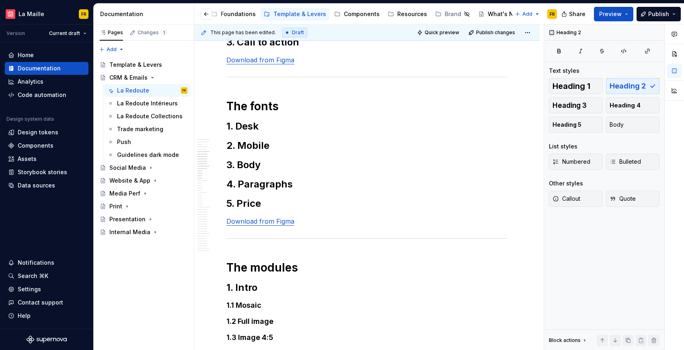
scroll to position [2561, 0]
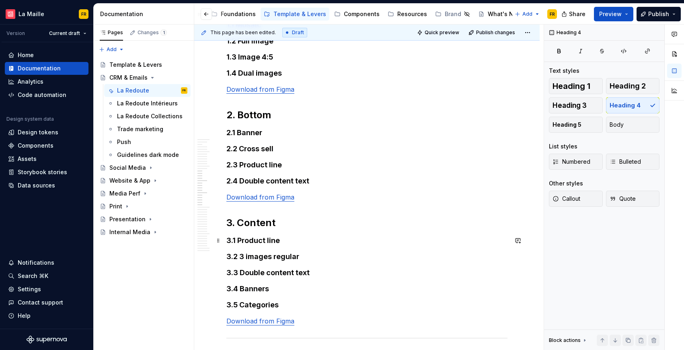
click at [254, 240] on h4 "3.1 Product line" at bounding box center [367, 241] width 281 height 10
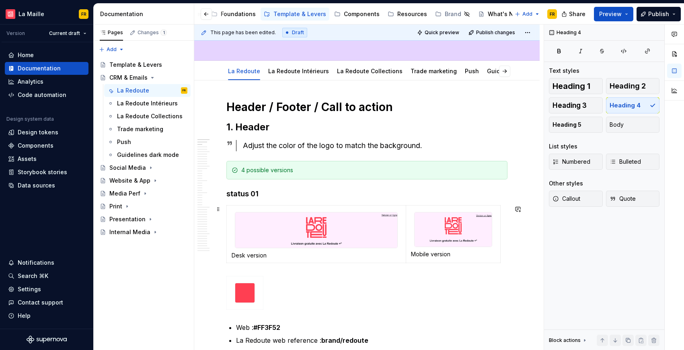
scroll to position [0, 0]
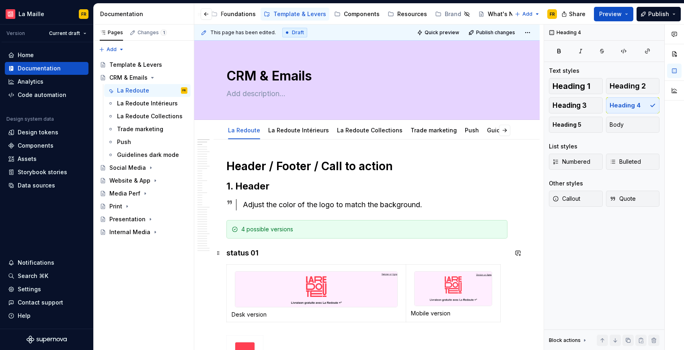
click at [251, 254] on h4 "status 01" at bounding box center [367, 253] width 281 height 10
click at [228, 254] on h4 "status 01" at bounding box center [367, 253] width 281 height 10
click at [238, 255] on h4 "01 status 01" at bounding box center [367, 253] width 281 height 10
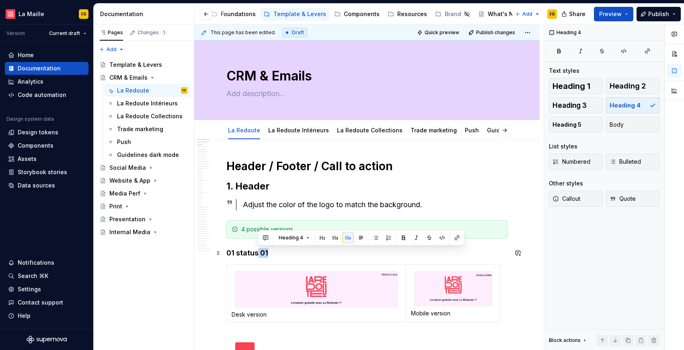
drag, startPoint x: 258, startPoint y: 252, endPoint x: 272, endPoint y: 252, distance: 14.1
click at [272, 252] on h4 "01 status 01" at bounding box center [367, 253] width 281 height 10
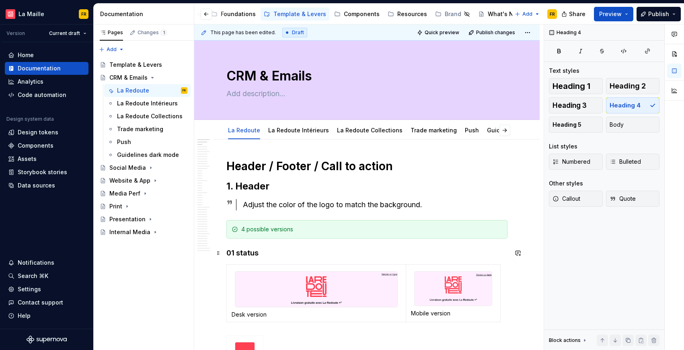
click at [258, 251] on h4 "01 status" at bounding box center [367, 253] width 281 height 10
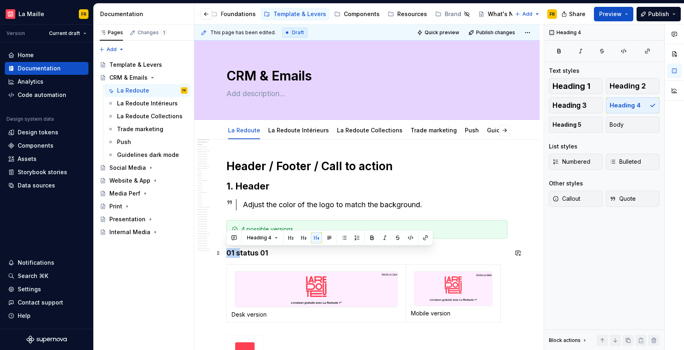
drag, startPoint x: 239, startPoint y: 254, endPoint x: 226, endPoint y: 253, distance: 13.3
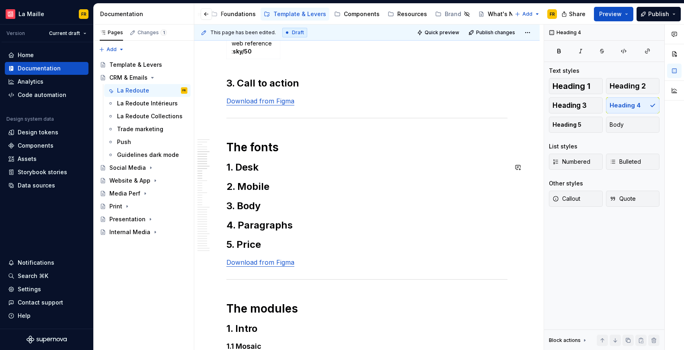
scroll to position [2308, 0]
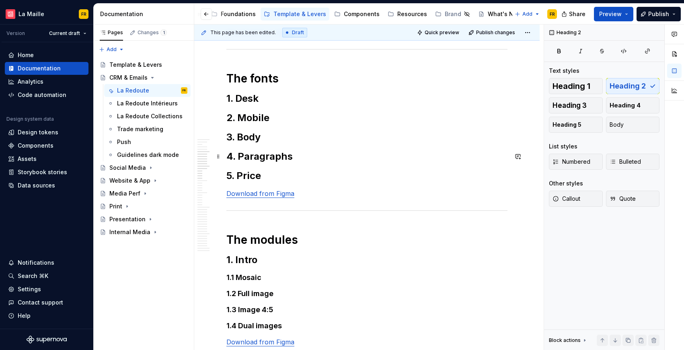
click at [264, 157] on h2 "4. Paragraphs" at bounding box center [367, 156] width 281 height 13
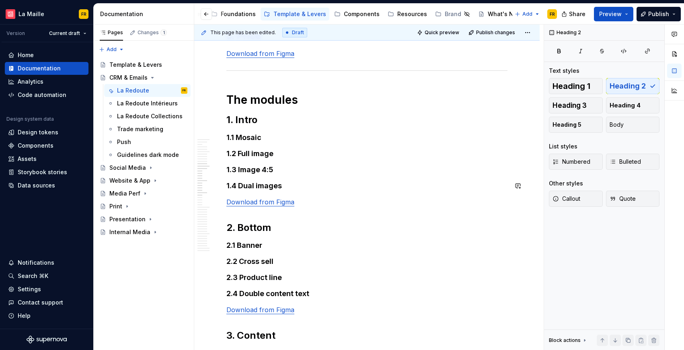
scroll to position [2532, 0]
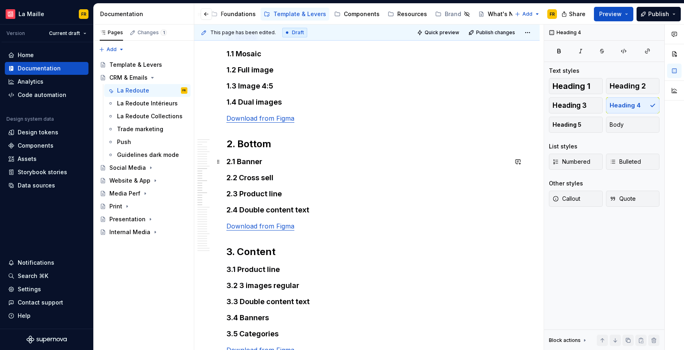
click at [254, 161] on h4 "2.1 Banner" at bounding box center [367, 162] width 281 height 10
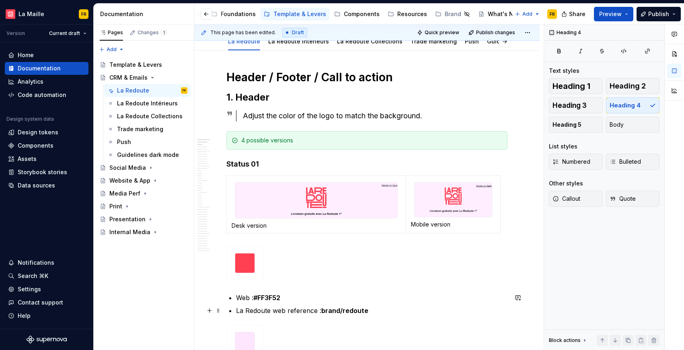
scroll to position [54, 0]
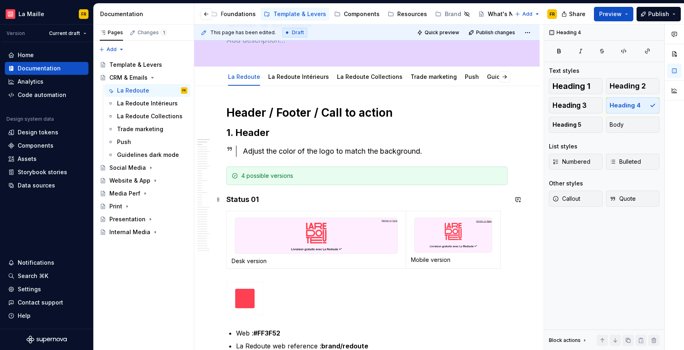
click at [227, 203] on h4 "Status 01" at bounding box center [367, 200] width 281 height 10
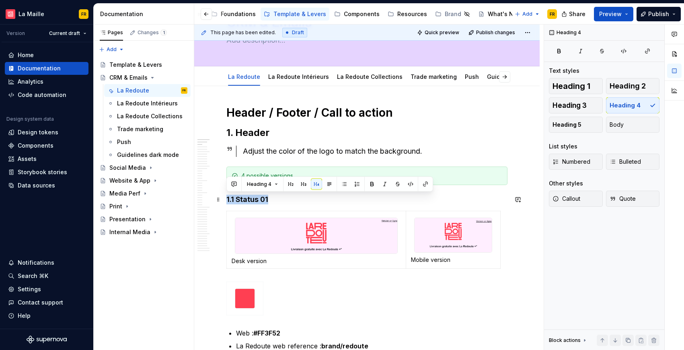
drag, startPoint x: 272, startPoint y: 199, endPoint x: 225, endPoint y: 199, distance: 47.1
copy h4 "1.1 Status 01"
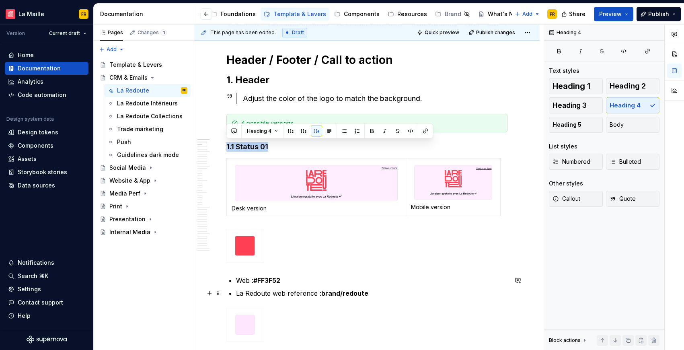
scroll to position [190, 0]
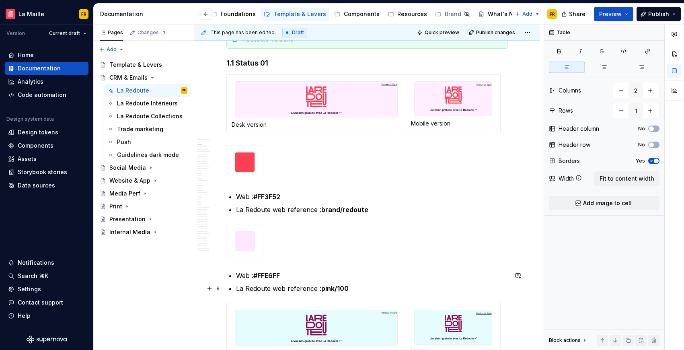
click at [388, 292] on p "La Redoute web reference : pink/100" at bounding box center [372, 289] width 272 height 10
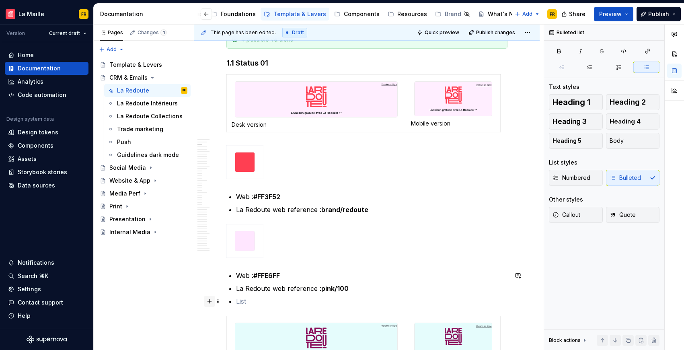
click at [211, 300] on button "button" at bounding box center [209, 301] width 11 height 11
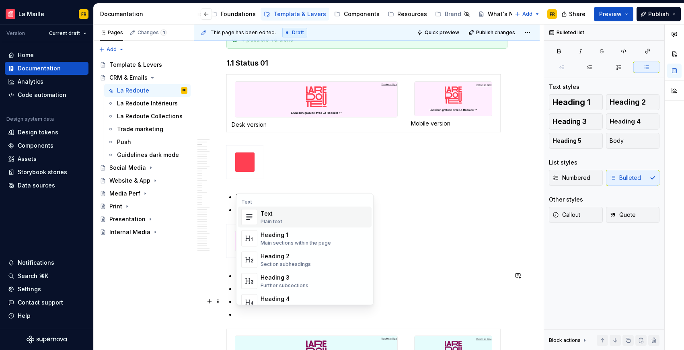
click at [282, 214] on div "Text Plain text" at bounding box center [315, 217] width 108 height 16
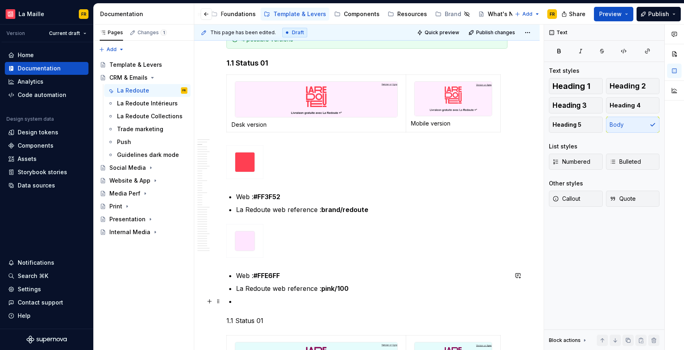
click at [218, 304] on span at bounding box center [218, 301] width 6 height 11
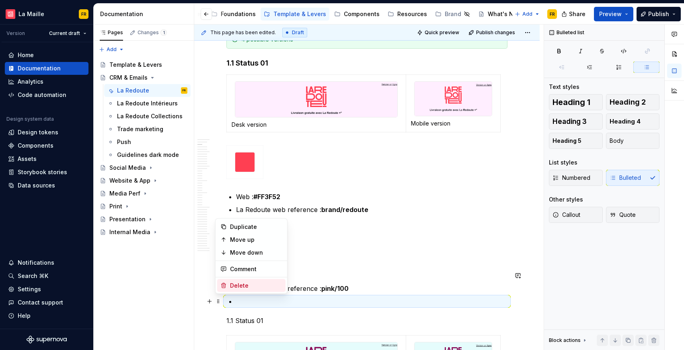
click at [236, 286] on div "Delete" at bounding box center [256, 286] width 52 height 8
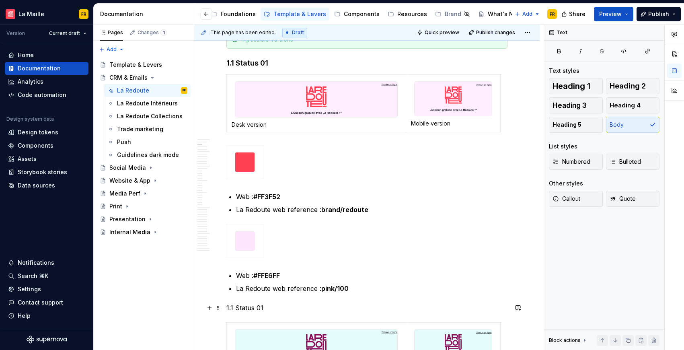
drag, startPoint x: 234, startPoint y: 310, endPoint x: 371, endPoint y: 233, distance: 157.5
click at [234, 310] on p "1.1 Status 01" at bounding box center [367, 308] width 281 height 10
click at [634, 89] on span "Heading 2" at bounding box center [628, 86] width 36 height 8
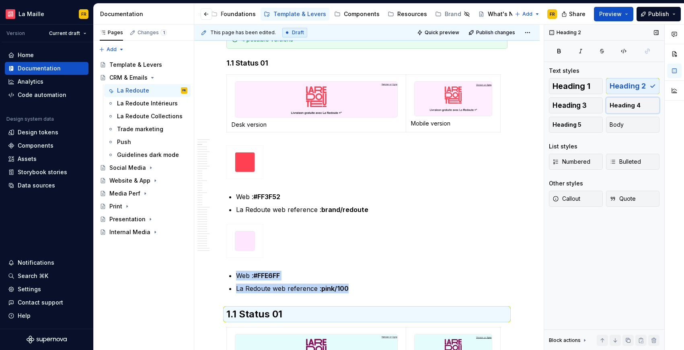
click at [640, 101] on button "Heading 4" at bounding box center [633, 105] width 54 height 16
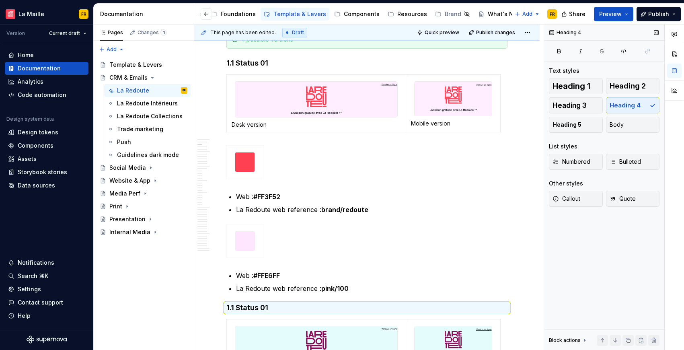
click at [638, 105] on div "Heading 1 Heading 2 Heading 3 Heading 4 Heading 5 Body" at bounding box center [604, 105] width 111 height 55
click at [241, 309] on h4 "1.1 Status 01" at bounding box center [367, 308] width 281 height 10
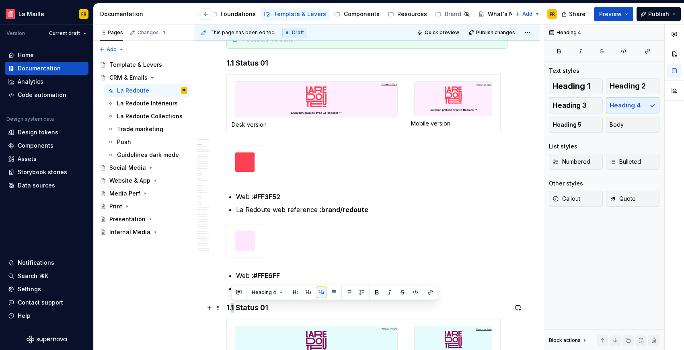
click at [235, 308] on h4 "1.1 Status 01" at bounding box center [367, 308] width 281 height 10
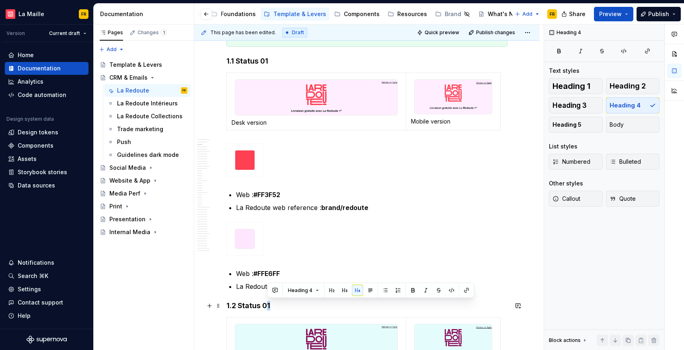
drag, startPoint x: 266, startPoint y: 304, endPoint x: 272, endPoint y: 304, distance: 5.6
click at [272, 304] on h4 "1.2 Status 01" at bounding box center [367, 306] width 281 height 10
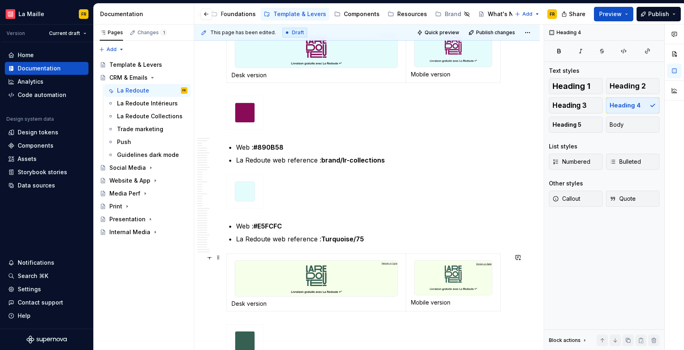
scroll to position [481, 0]
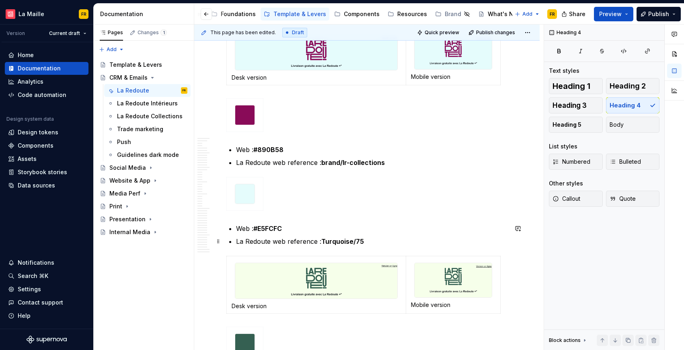
click at [387, 244] on p "La Redoute web reference : Turquoise/75" at bounding box center [372, 242] width 272 height 10
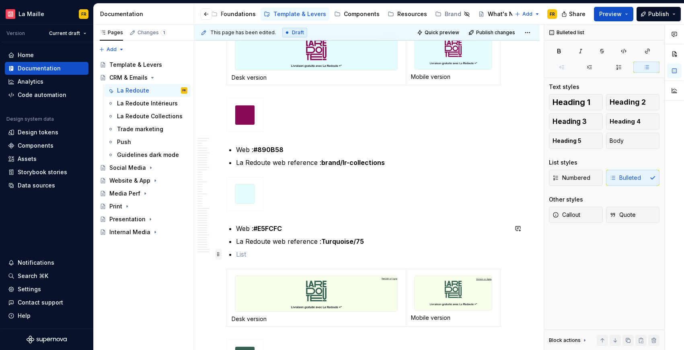
click at [217, 255] on span at bounding box center [218, 254] width 6 height 11
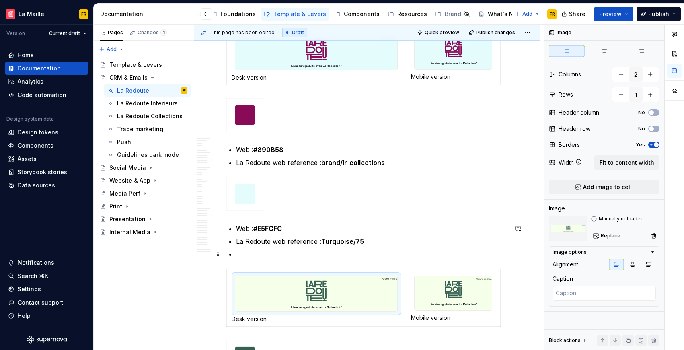
click at [379, 295] on img at bounding box center [316, 293] width 162 height 35
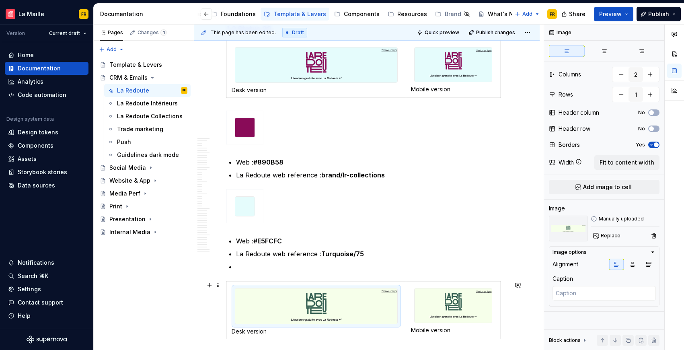
scroll to position [467, 0]
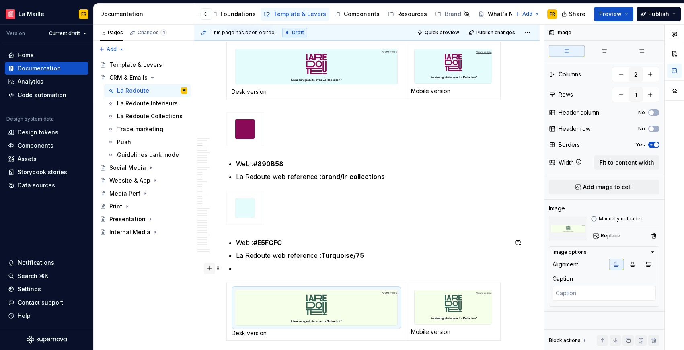
click at [210, 269] on button "button" at bounding box center [209, 268] width 11 height 11
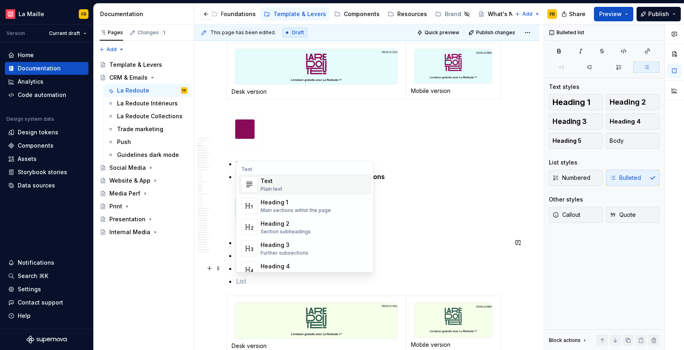
click at [291, 187] on div "Text Plain text" at bounding box center [315, 185] width 108 height 16
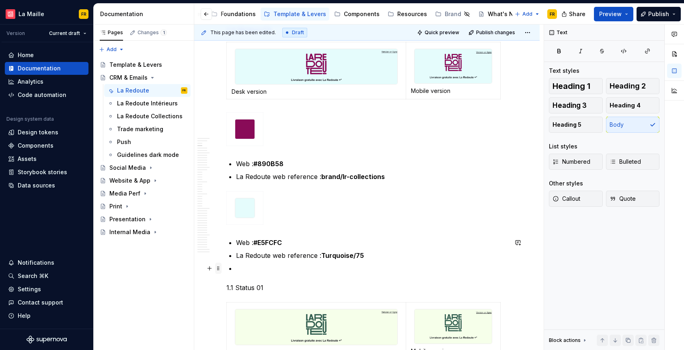
click at [218, 270] on span at bounding box center [218, 268] width 6 height 11
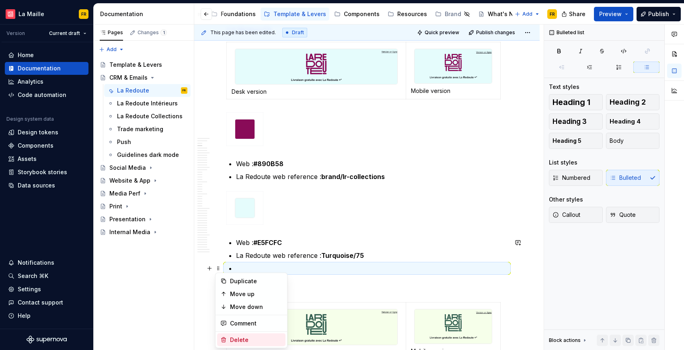
click at [247, 336] on div "Delete" at bounding box center [256, 340] width 52 height 8
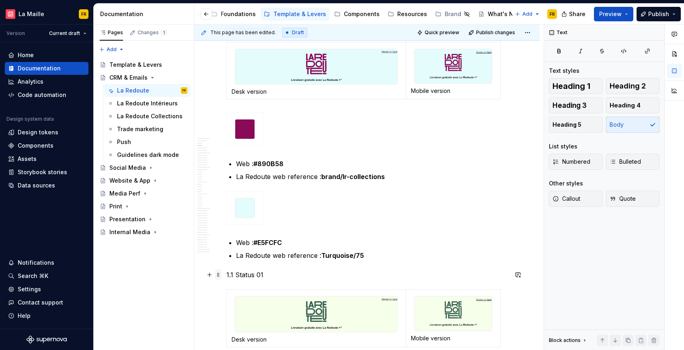
click at [217, 276] on span at bounding box center [218, 274] width 6 height 11
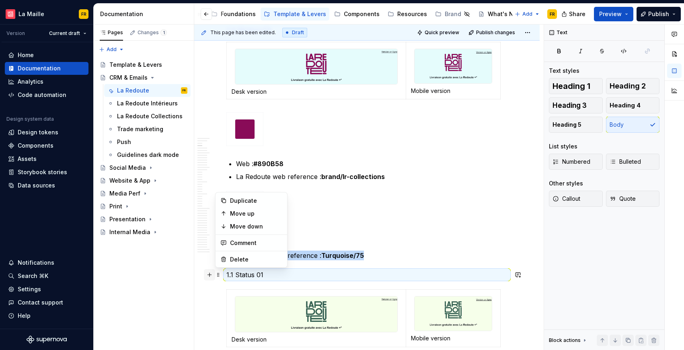
click at [208, 276] on button "button" at bounding box center [209, 274] width 11 height 11
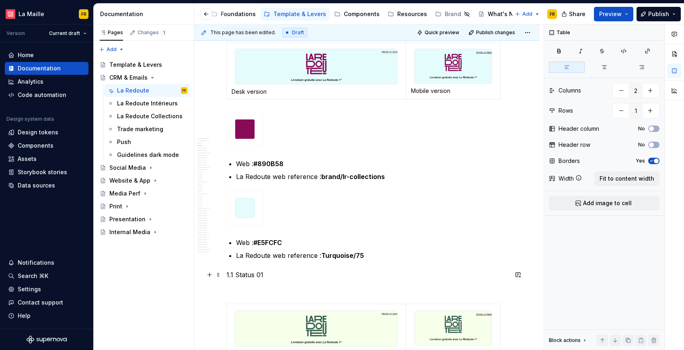
click at [239, 291] on p at bounding box center [367, 289] width 281 height 10
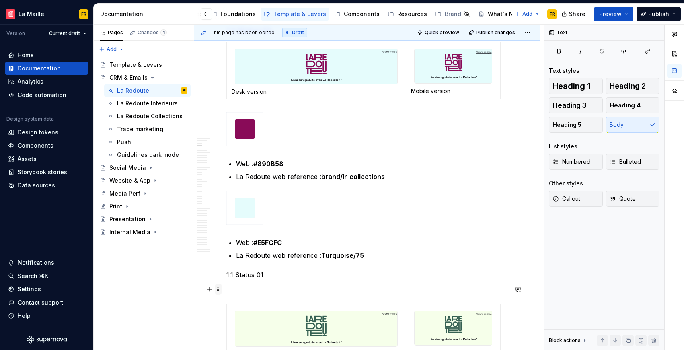
click at [218, 289] on span at bounding box center [218, 289] width 6 height 11
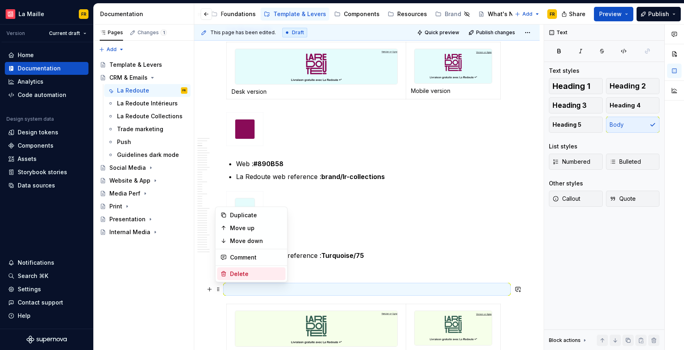
click at [237, 276] on div "Delete" at bounding box center [256, 274] width 52 height 8
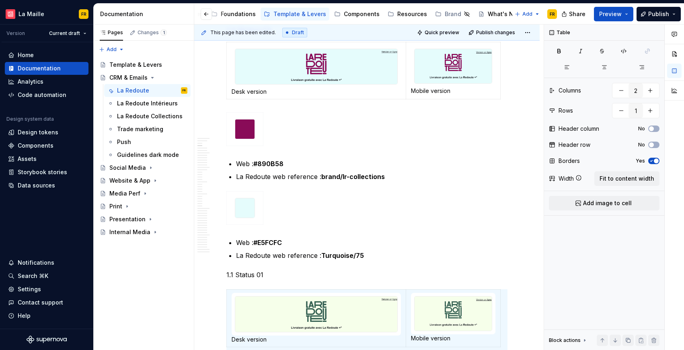
scroll to position [472, 0]
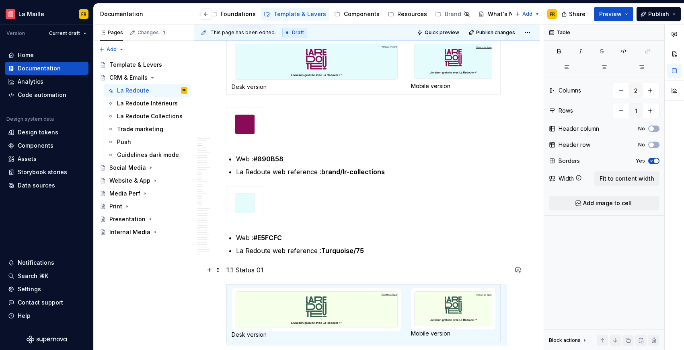
click at [242, 271] on p "1.1 Status 01" at bounding box center [367, 270] width 281 height 10
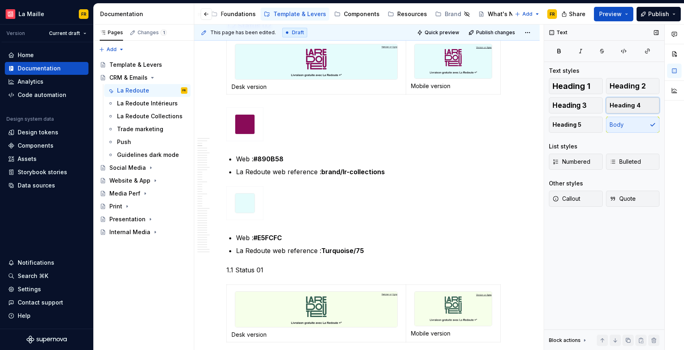
click at [624, 105] on span "Heading 4" at bounding box center [625, 105] width 31 height 8
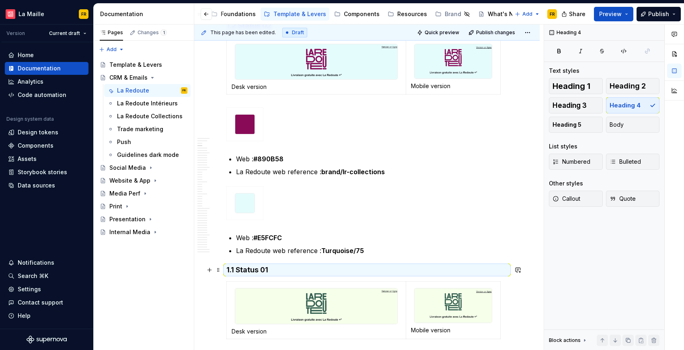
click at [240, 270] on h4 "1.1 Status 01" at bounding box center [367, 270] width 281 height 10
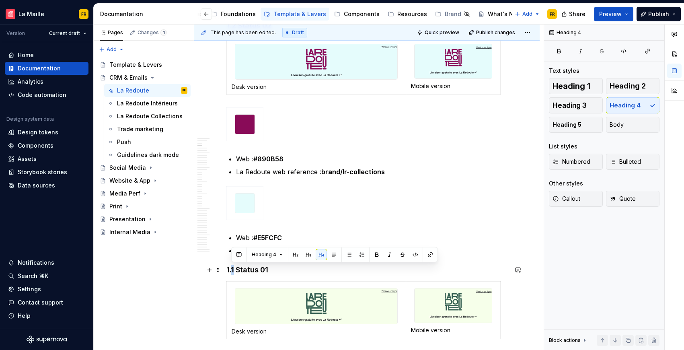
click at [235, 271] on h4 "1.1 Status 01" at bounding box center [367, 270] width 281 height 10
drag, startPoint x: 267, startPoint y: 270, endPoint x: 274, endPoint y: 268, distance: 7.3
click at [274, 268] on h4 "1.3 Status 01" at bounding box center [367, 270] width 281 height 10
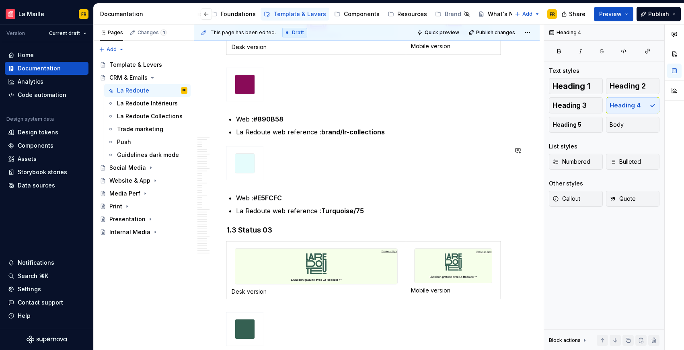
scroll to position [514, 0]
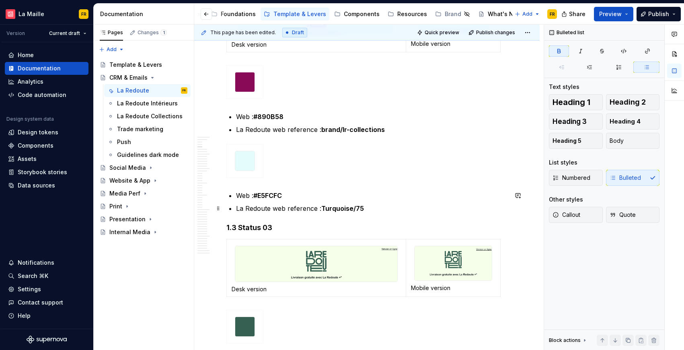
click at [376, 212] on p "La Redoute web reference : Turquoise/75" at bounding box center [372, 209] width 272 height 10
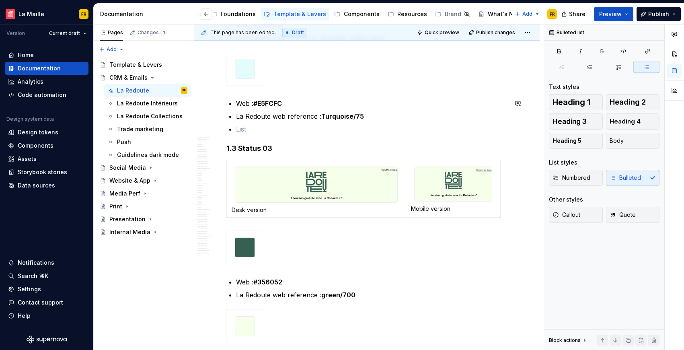
scroll to position [630, 0]
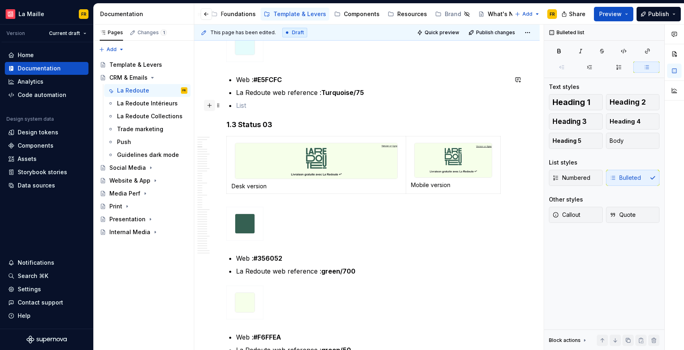
click at [209, 107] on button "button" at bounding box center [209, 105] width 11 height 11
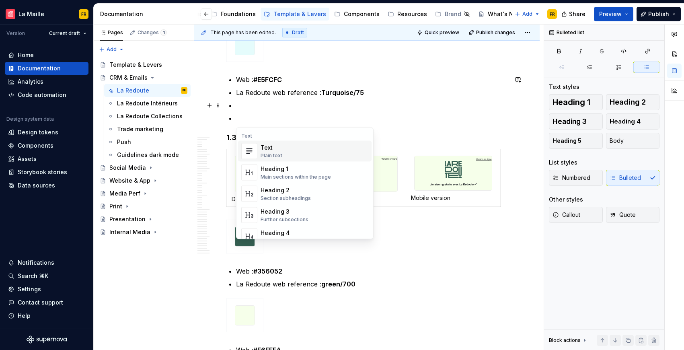
click at [260, 144] on span "Text Plain text" at bounding box center [305, 151] width 134 height 21
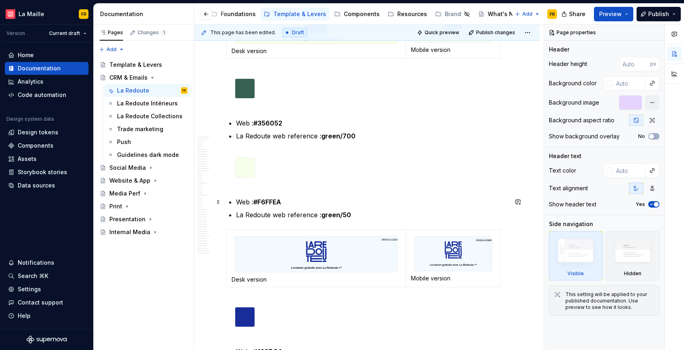
scroll to position [769, 0]
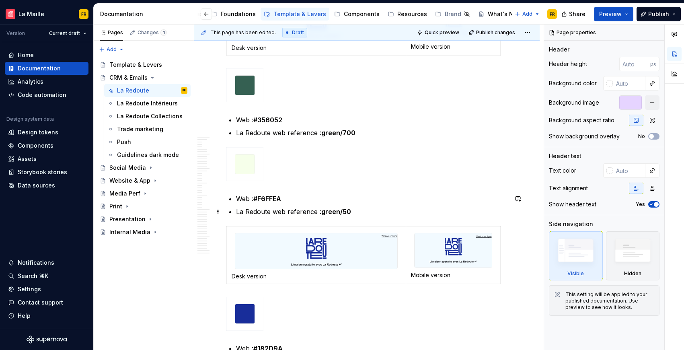
click at [395, 214] on p "La Redoute web reference : green/50" at bounding box center [372, 212] width 272 height 10
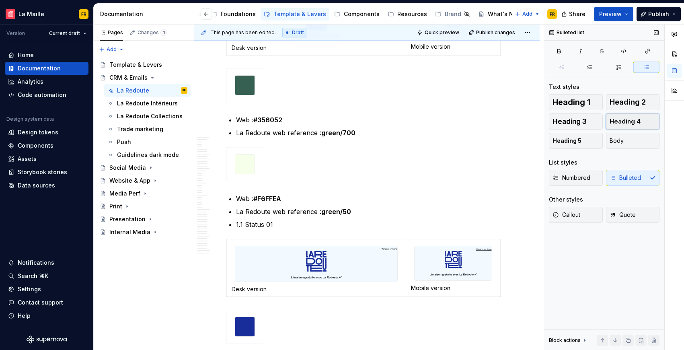
click at [617, 122] on span "Heading 4" at bounding box center [625, 121] width 31 height 8
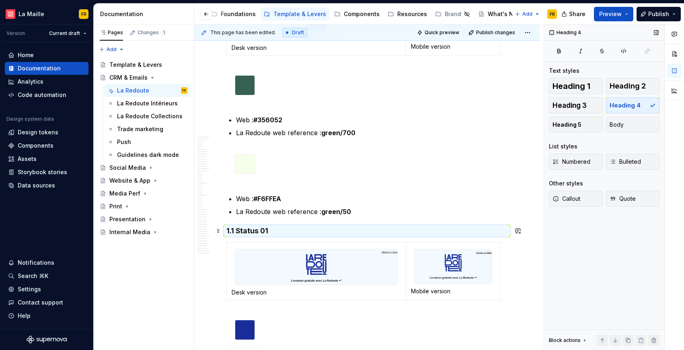
click at [290, 226] on h4 "1.1 Status 01" at bounding box center [367, 231] width 281 height 10
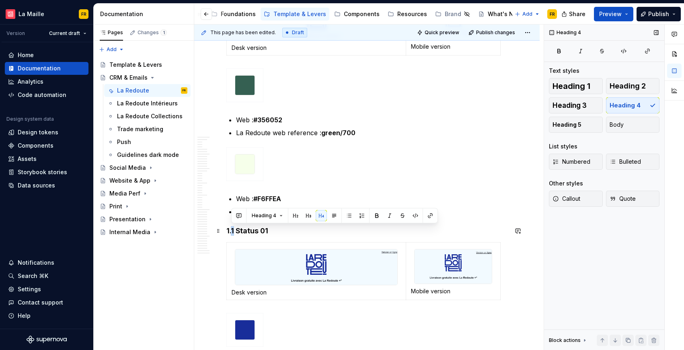
click at [234, 231] on h4 "1.1 Status 01" at bounding box center [367, 231] width 281 height 10
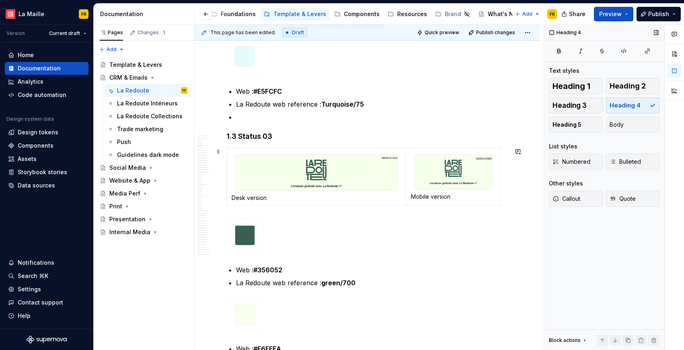
scroll to position [693, 0]
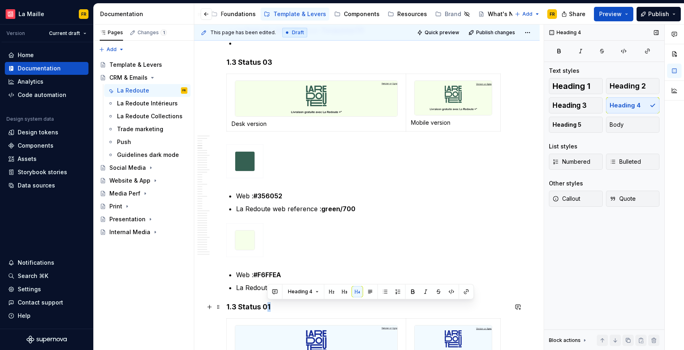
drag, startPoint x: 266, startPoint y: 306, endPoint x: 272, endPoint y: 303, distance: 6.5
click at [272, 305] on h4 "1.3 Status 01" at bounding box center [367, 307] width 281 height 10
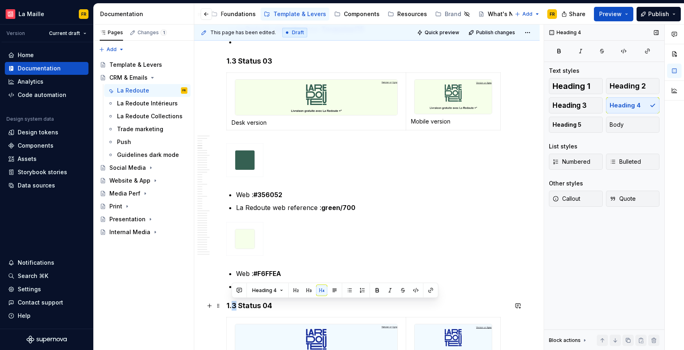
click at [235, 306] on h4 "1.3 Status 04" at bounding box center [367, 306] width 281 height 10
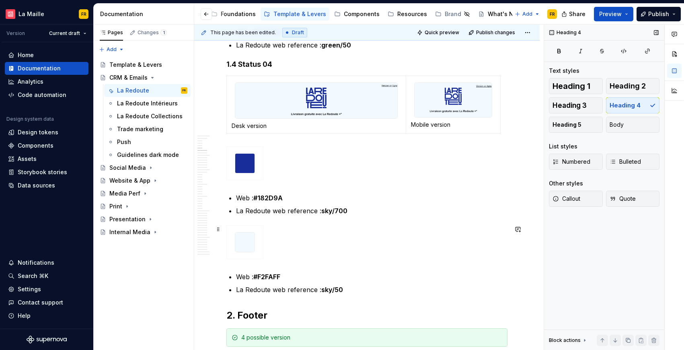
scroll to position [973, 0]
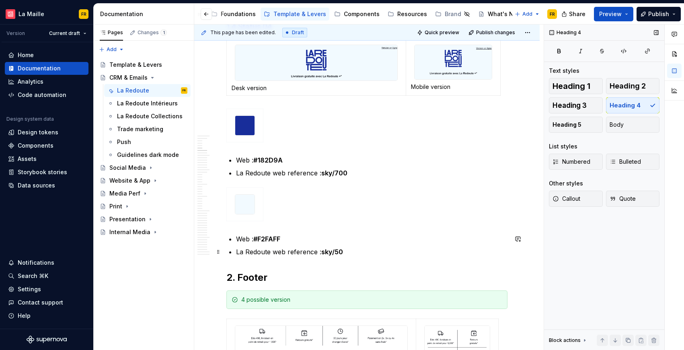
click at [374, 254] on p "La Redoute web reference : sky/50" at bounding box center [372, 252] width 272 height 10
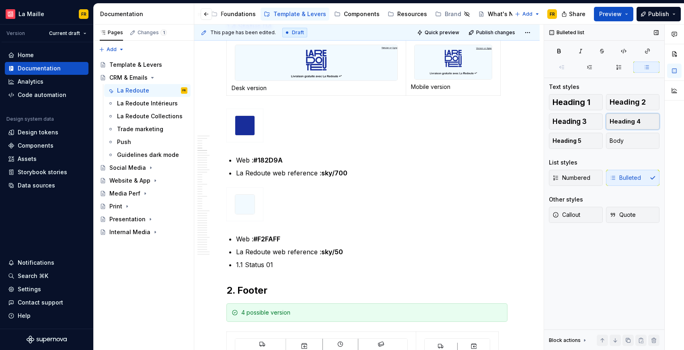
click at [618, 122] on span "Heading 4" at bounding box center [625, 121] width 31 height 8
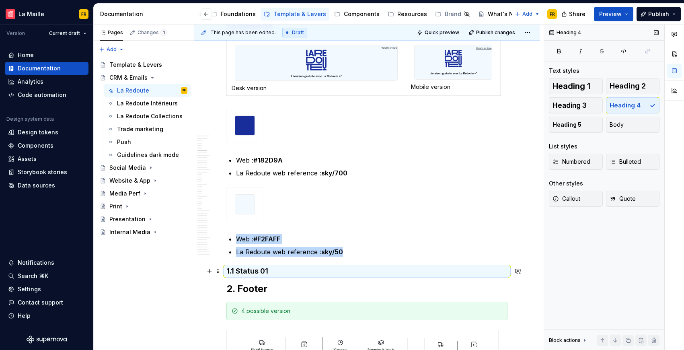
click at [227, 272] on h4 "1.1 Status 01" at bounding box center [367, 271] width 281 height 10
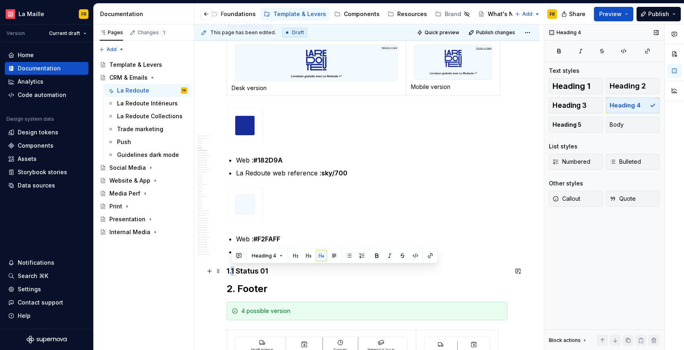
click at [234, 272] on h4 "1.1 Status 01" at bounding box center [367, 271] width 281 height 10
click at [270, 270] on h4 "1.5 Status 01" at bounding box center [367, 271] width 281 height 10
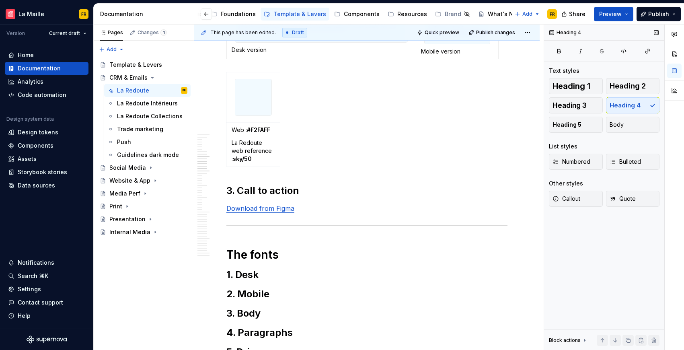
scroll to position [2201, 0]
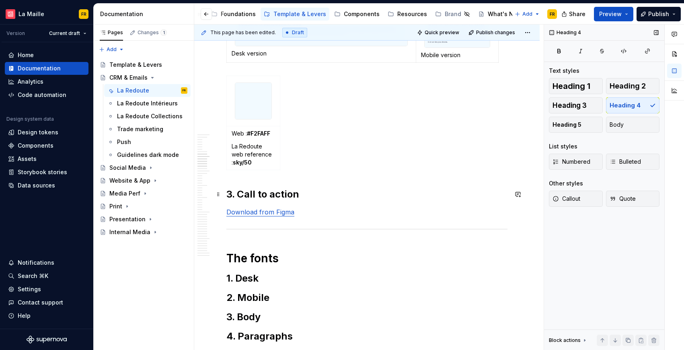
click at [277, 198] on h2 "3. Call to action" at bounding box center [367, 194] width 281 height 13
click at [256, 264] on h1 "The fonts" at bounding box center [367, 258] width 281 height 14
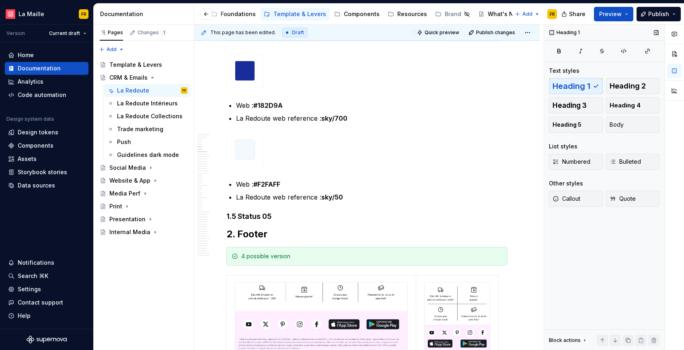
scroll to position [1033, 0]
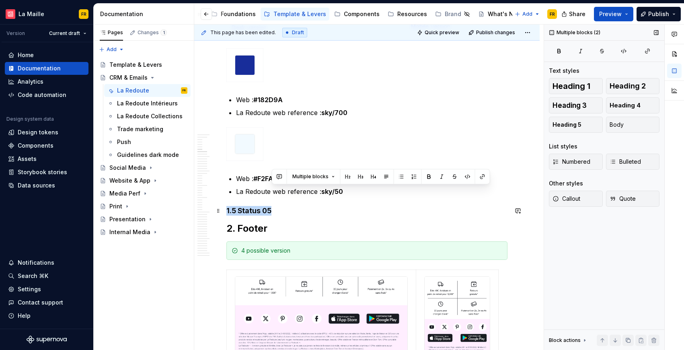
drag, startPoint x: 346, startPoint y: 191, endPoint x: 348, endPoint y: 210, distance: 19.1
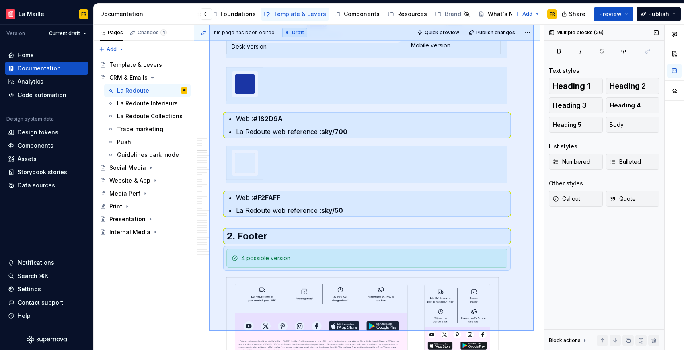
scroll to position [1015, 0]
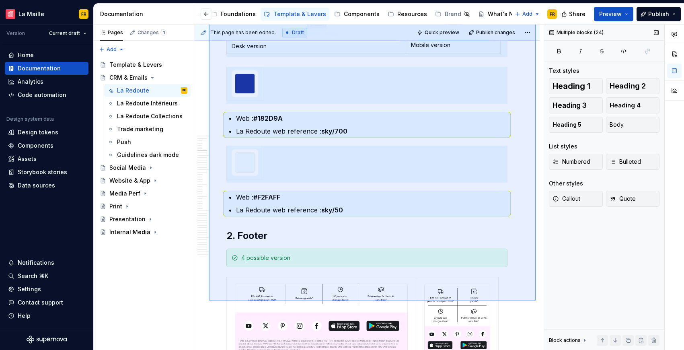
drag, startPoint x: 209, startPoint y: 80, endPoint x: 536, endPoint y: 301, distance: 394.9
click at [536, 301] on div "This page has been edited. Draft Quick preview Publish changes CRM & Emails Edi…" at bounding box center [369, 188] width 350 height 326
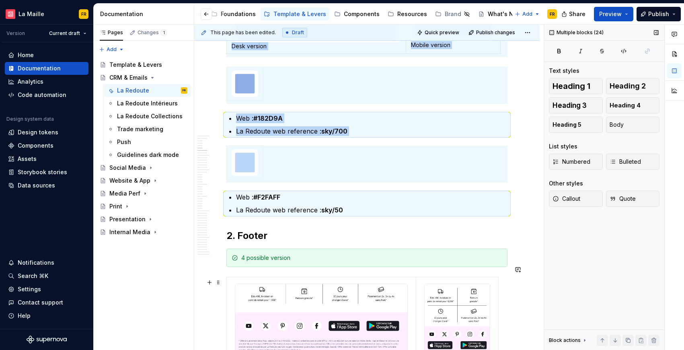
copy div "4 possible versions 1.1 Status 01 Desk version Mobile version Web : #FF3F52 La …"
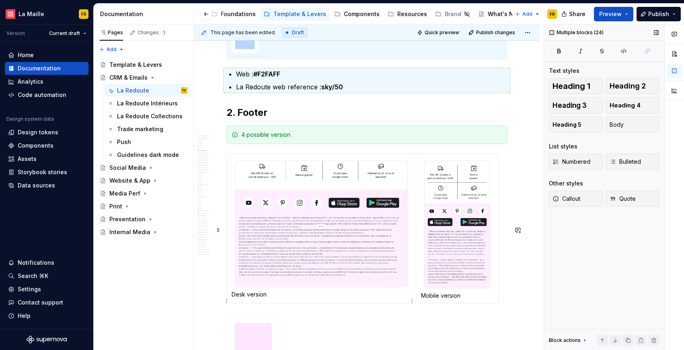
scroll to position [1212, 0]
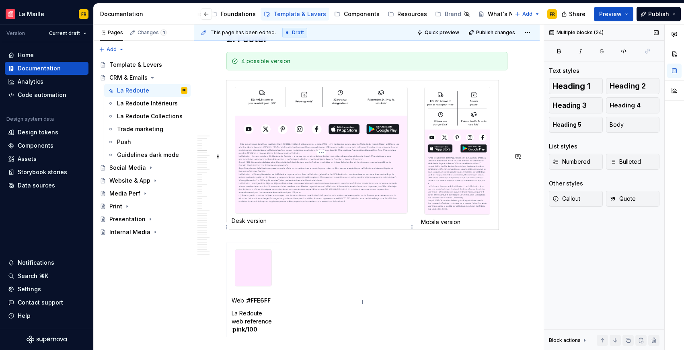
type textarea "*"
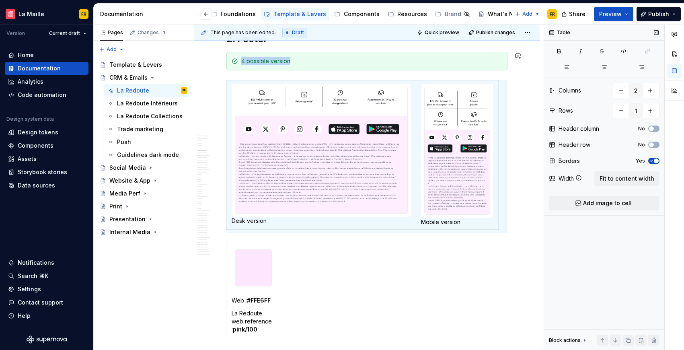
click at [505, 64] on div "4 possible version" at bounding box center [367, 61] width 281 height 19
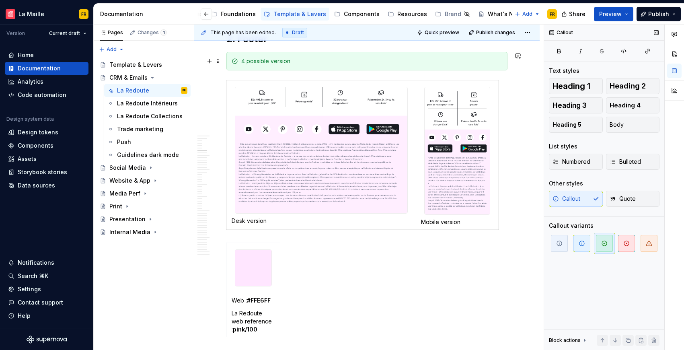
click at [505, 64] on div "4 possible version" at bounding box center [367, 61] width 281 height 19
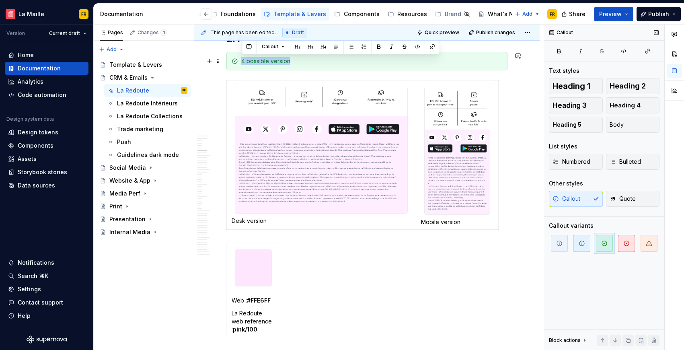
click at [505, 64] on div "4 possible version" at bounding box center [367, 61] width 281 height 19
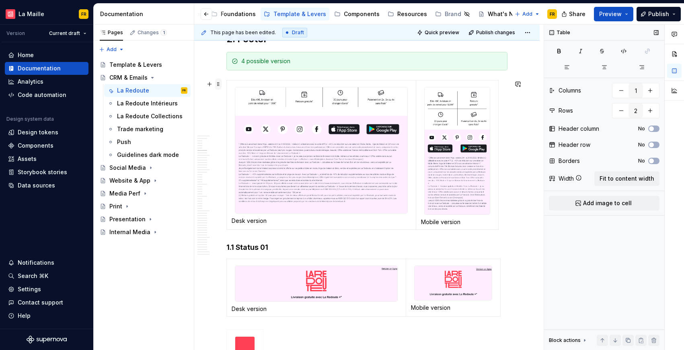
click at [217, 86] on span at bounding box center [218, 83] width 6 height 11
type input "2"
type input "1"
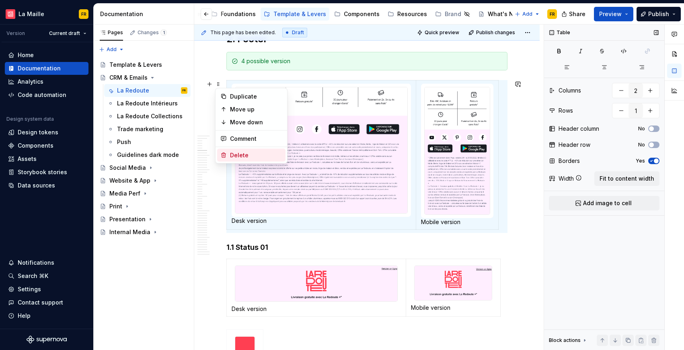
click at [235, 151] on div "Delete" at bounding box center [256, 155] width 52 height 8
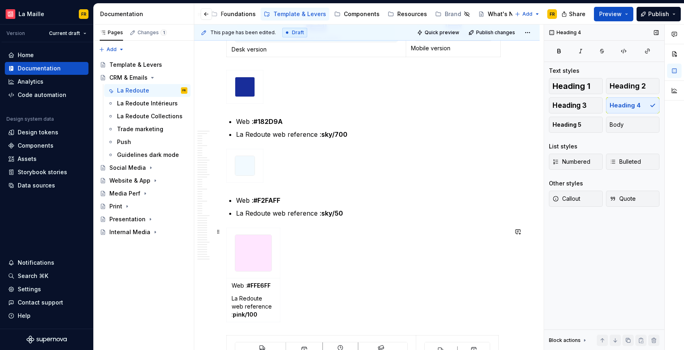
scroll to position [2053, 0]
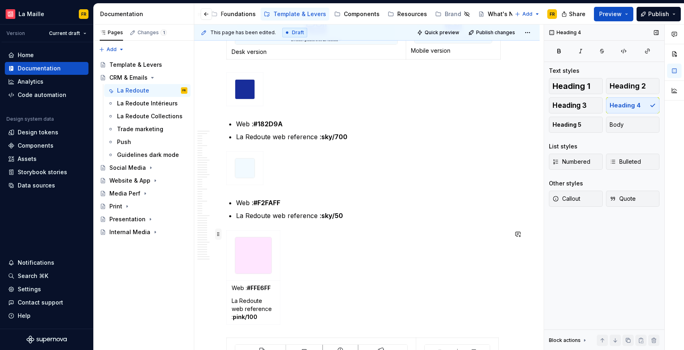
click at [218, 233] on span at bounding box center [218, 234] width 6 height 11
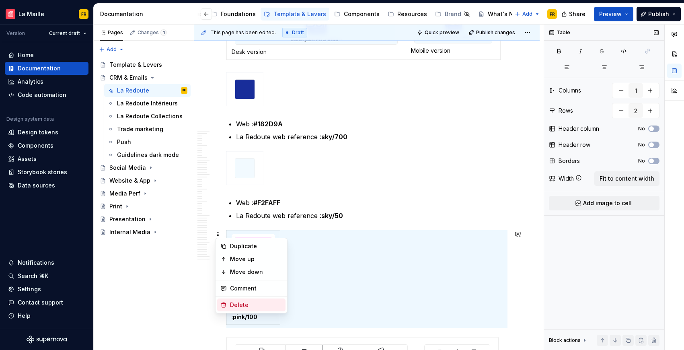
click at [232, 304] on div "Delete" at bounding box center [256, 305] width 52 height 8
type input "2"
type input "1"
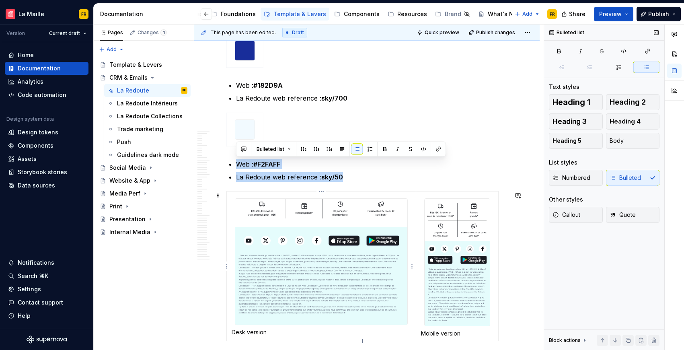
drag, startPoint x: 231, startPoint y: 161, endPoint x: 312, endPoint y: 278, distance: 142.5
click at [312, 278] on div "Header / Footer / Call to action 1. Header Adjust the color of the logo to matc…" at bounding box center [367, 263] width 281 height 4390
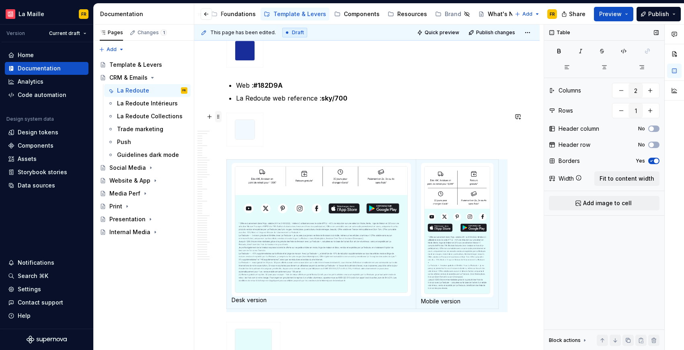
click at [218, 118] on span at bounding box center [218, 116] width 6 height 11
type input "1"
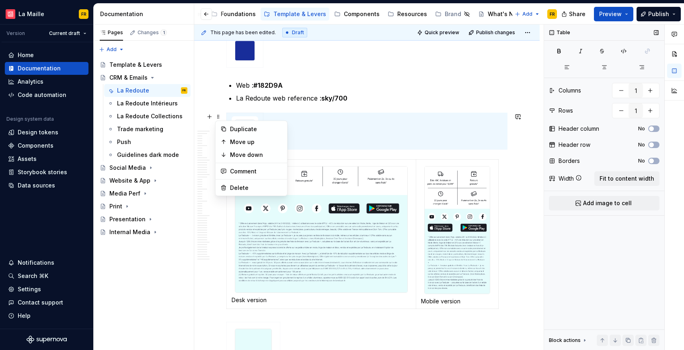
type textarea "*"
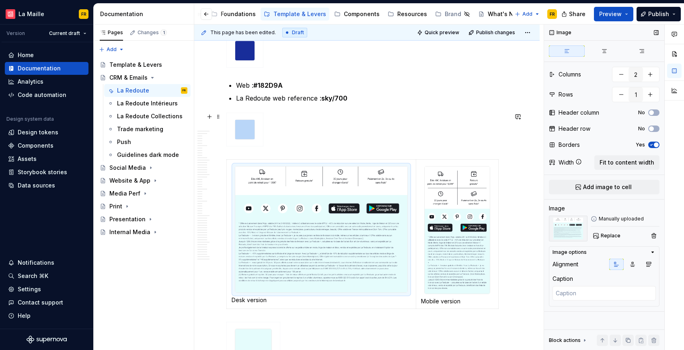
click at [308, 226] on img at bounding box center [321, 230] width 172 height 126
click at [219, 164] on span at bounding box center [218, 163] width 6 height 11
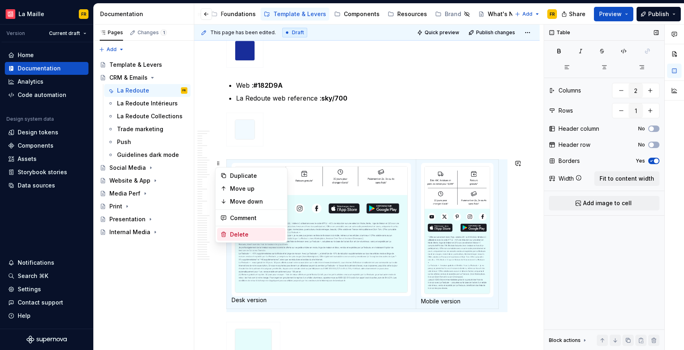
click at [252, 235] on div "Delete" at bounding box center [256, 235] width 52 height 8
type input "1"
type input "2"
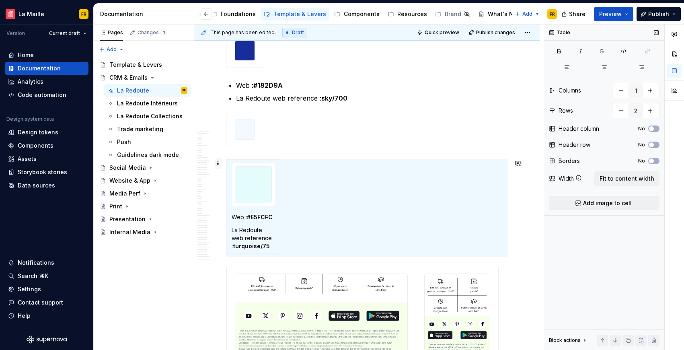
click at [218, 162] on span at bounding box center [218, 163] width 6 height 11
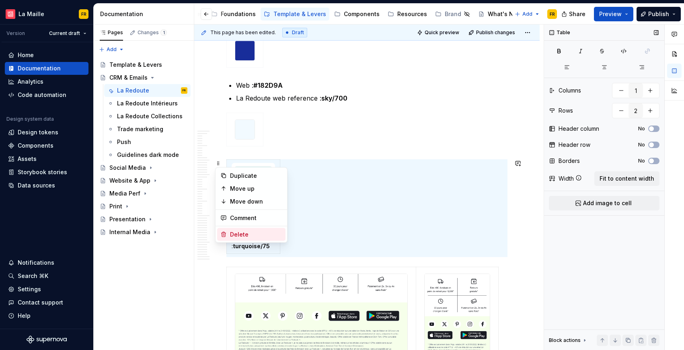
click at [256, 231] on div "Delete" at bounding box center [256, 235] width 52 height 8
type input "2"
type input "1"
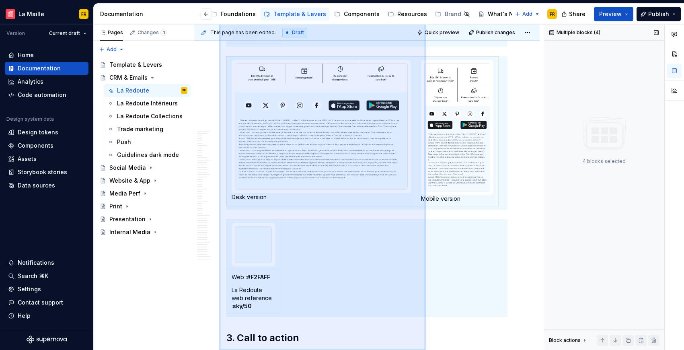
scroll to position [2538, 0]
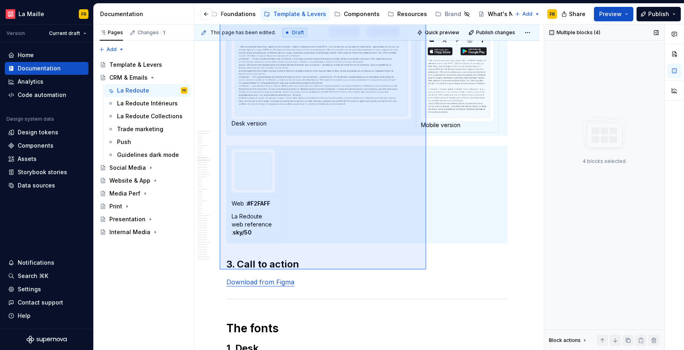
drag, startPoint x: 220, startPoint y: 119, endPoint x: 427, endPoint y: 270, distance: 255.8
click at [427, 270] on div "This page has been edited. Draft Quick preview Publish changes CRM & Emails Edi…" at bounding box center [369, 188] width 350 height 326
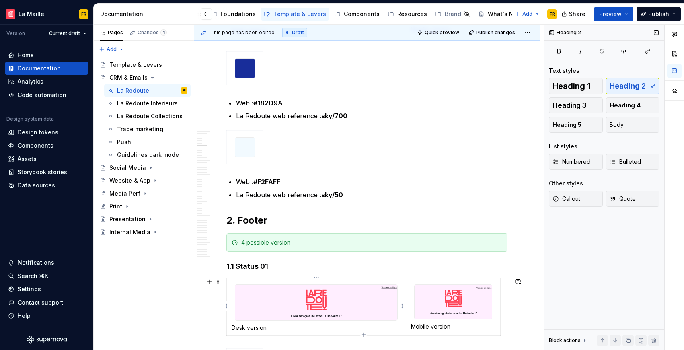
scroll to position [1031, 0]
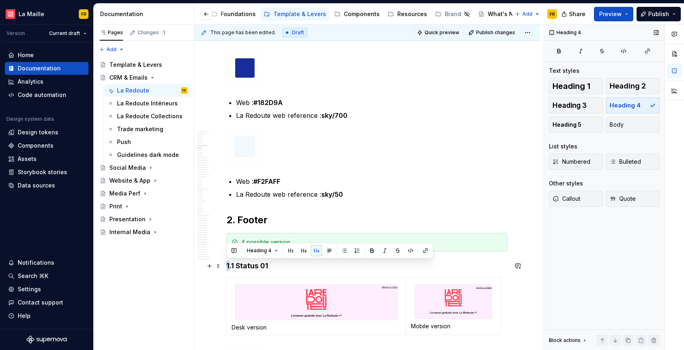
click at [227, 266] on h4 "1.1 Status 01" at bounding box center [367, 266] width 281 height 10
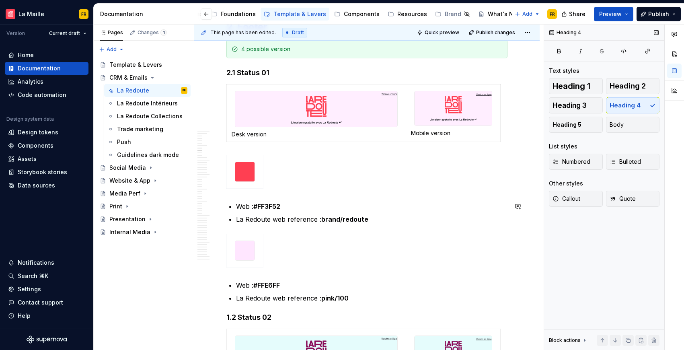
scroll to position [1305, 0]
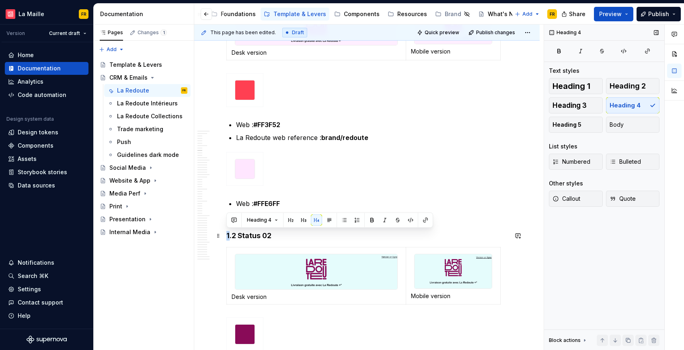
click at [228, 234] on h4 "1.2 Status 02" at bounding box center [367, 236] width 281 height 10
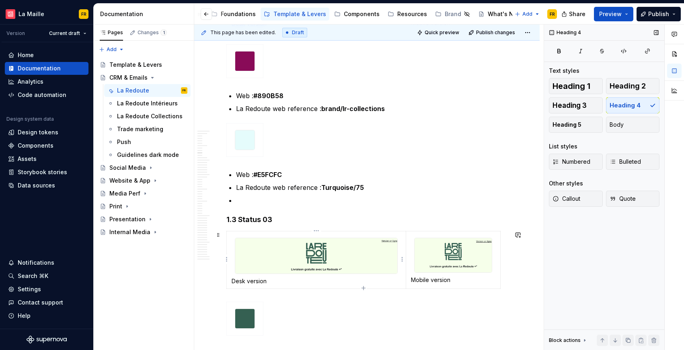
scroll to position [1579, 0]
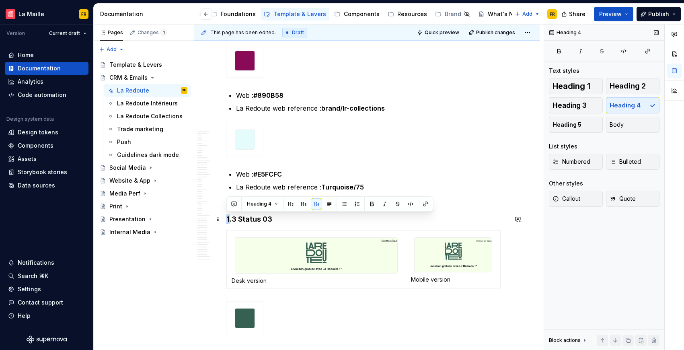
click at [227, 218] on h4 "1.3 Status 03" at bounding box center [367, 219] width 281 height 10
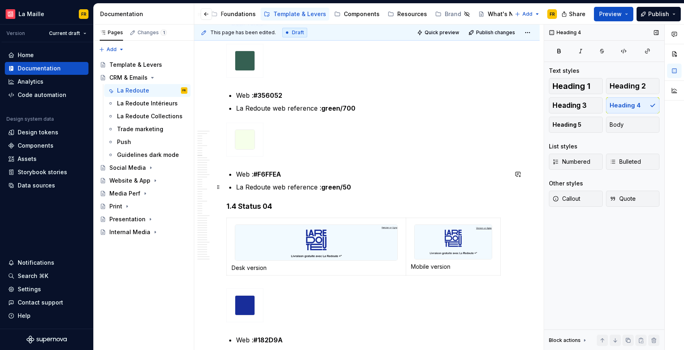
scroll to position [1839, 0]
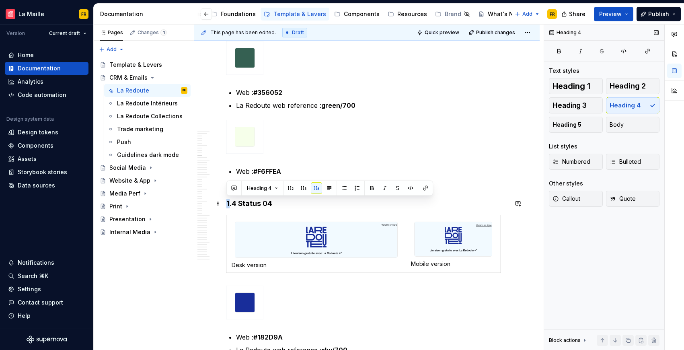
click at [228, 202] on h4 "1.4 Status 04" at bounding box center [367, 204] width 281 height 10
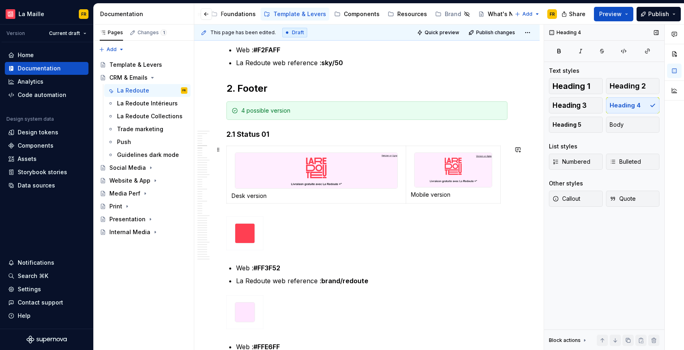
scroll to position [1135, 0]
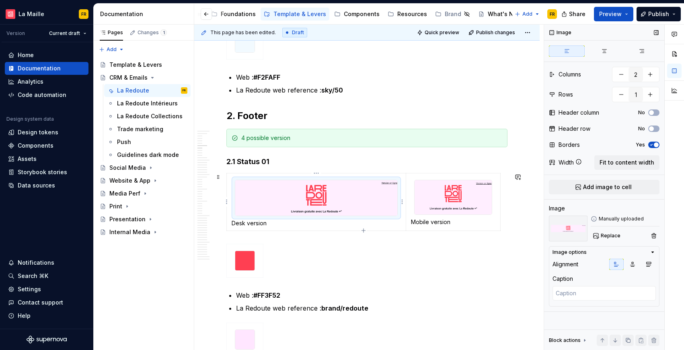
click at [346, 197] on img at bounding box center [316, 197] width 162 height 35
click at [607, 237] on span "Replace" at bounding box center [611, 236] width 20 height 6
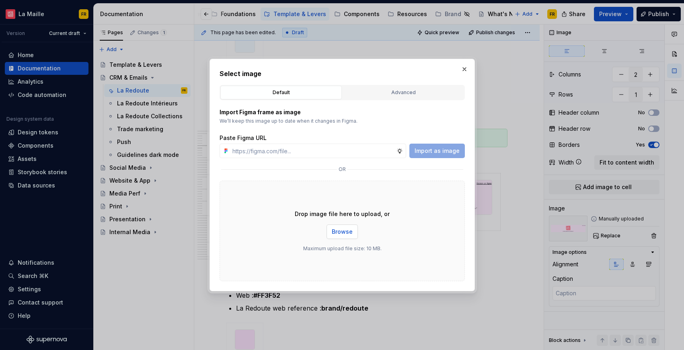
click at [346, 235] on span "Browse" at bounding box center [342, 232] width 21 height 8
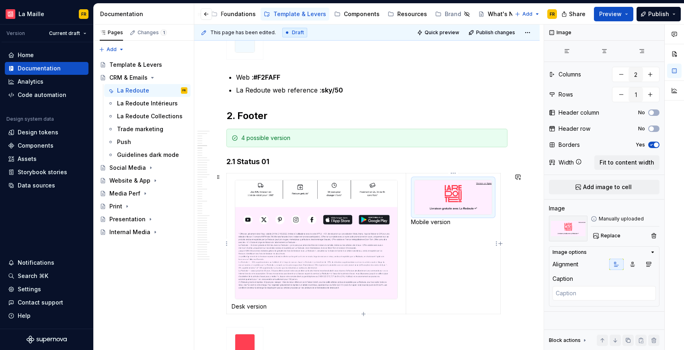
click at [444, 195] on img at bounding box center [453, 197] width 77 height 34
click at [614, 236] on span "Replace" at bounding box center [611, 236] width 20 height 6
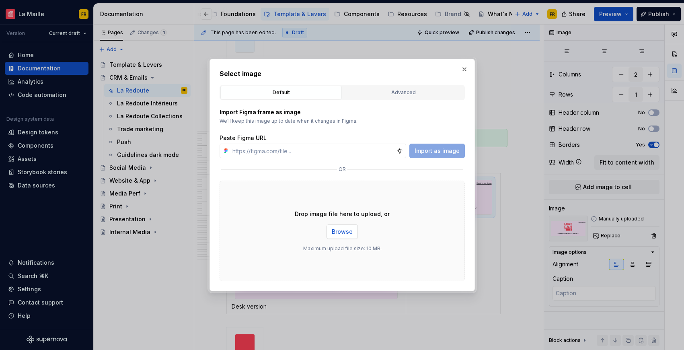
click at [347, 231] on span "Browse" at bounding box center [342, 232] width 21 height 8
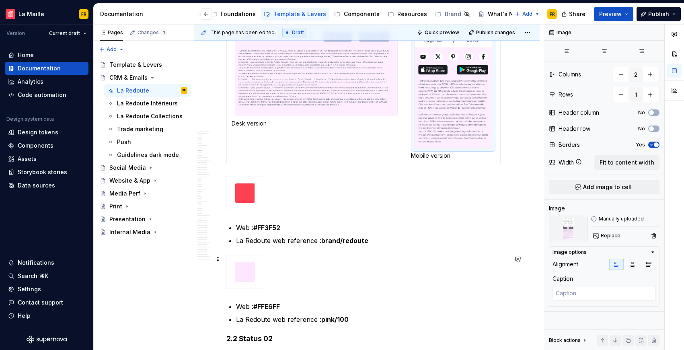
scroll to position [1319, 0]
click at [260, 203] on td at bounding box center [245, 191] width 37 height 33
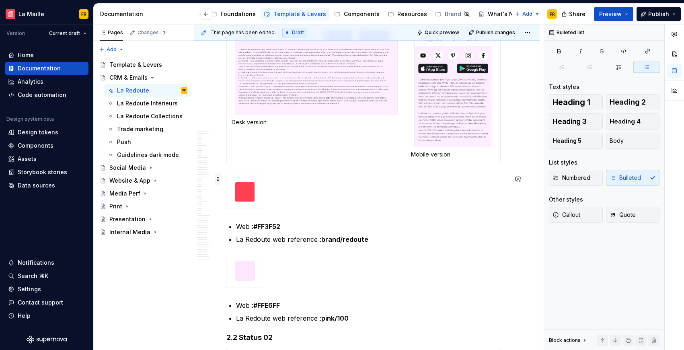
click at [217, 181] on span at bounding box center [218, 178] width 6 height 11
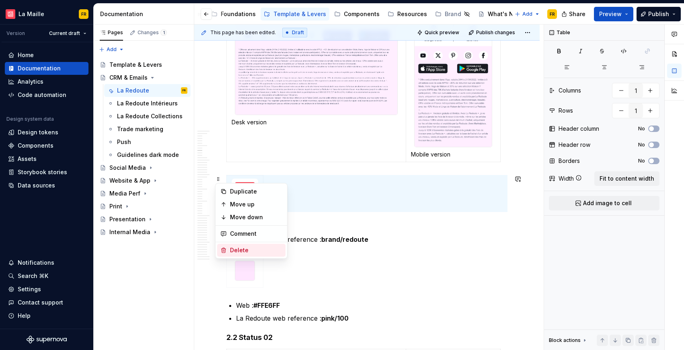
click at [246, 246] on div "Delete" at bounding box center [256, 250] width 52 height 8
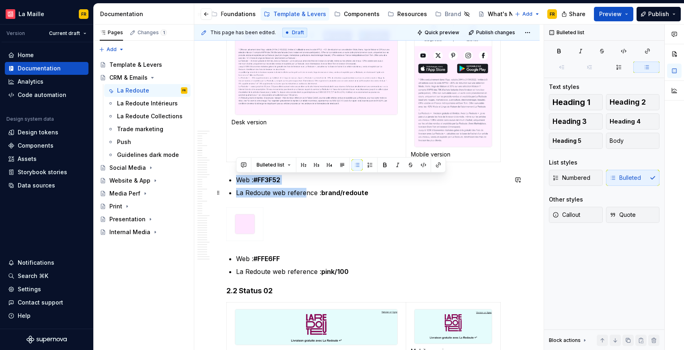
drag, startPoint x: 229, startPoint y: 170, endPoint x: 305, endPoint y: 197, distance: 81.1
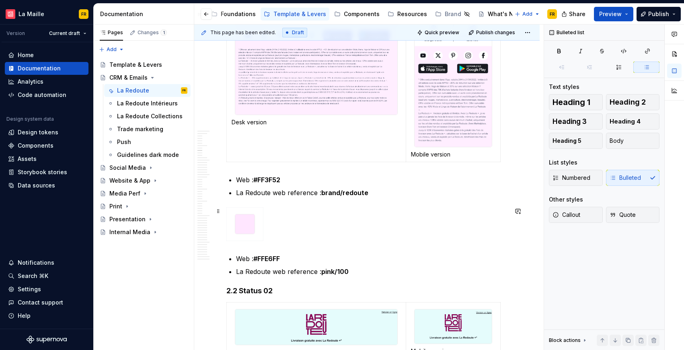
drag, startPoint x: 398, startPoint y: 212, endPoint x: 400, endPoint y: 208, distance: 4.7
click at [398, 212] on div at bounding box center [367, 225] width 281 height 37
drag, startPoint x: 400, startPoint y: 208, endPoint x: 385, endPoint y: 204, distance: 15.4
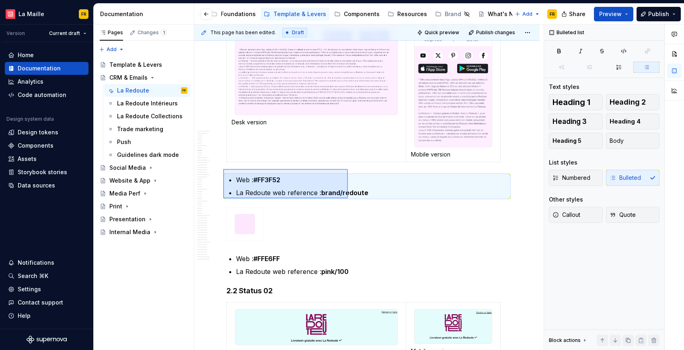
drag, startPoint x: 255, startPoint y: 178, endPoint x: 348, endPoint y: 198, distance: 95.6
click at [348, 198] on div "This page has been edited. Draft Quick preview Publish changes CRM & Emails Edi…" at bounding box center [369, 188] width 350 height 326
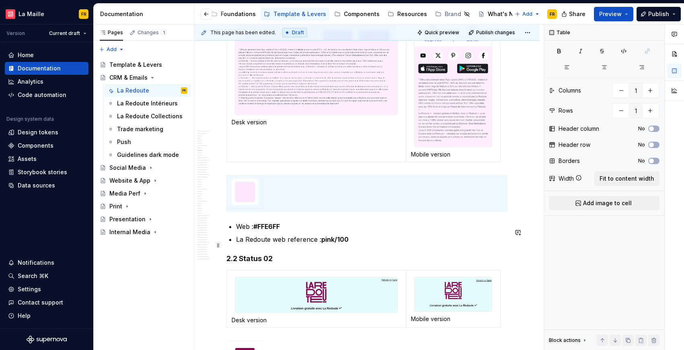
click at [379, 239] on ul "Web : #FFE6FF La Redoute web reference : pink/100" at bounding box center [372, 233] width 272 height 23
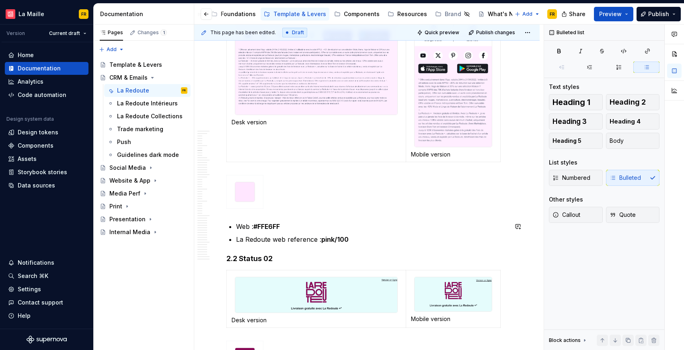
click at [260, 194] on html "[PERSON_NAME] FR Version Current draft Home Documentation Analytics Code automa…" at bounding box center [342, 175] width 684 height 350
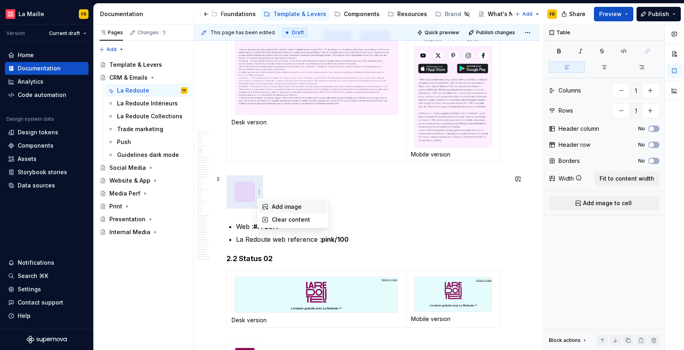
click at [320, 201] on div "Add image" at bounding box center [293, 206] width 68 height 13
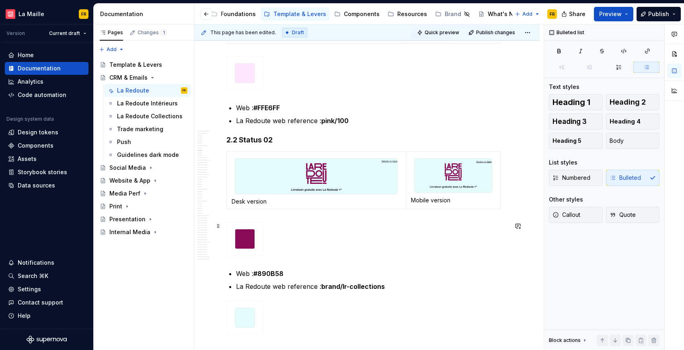
scroll to position [1445, 0]
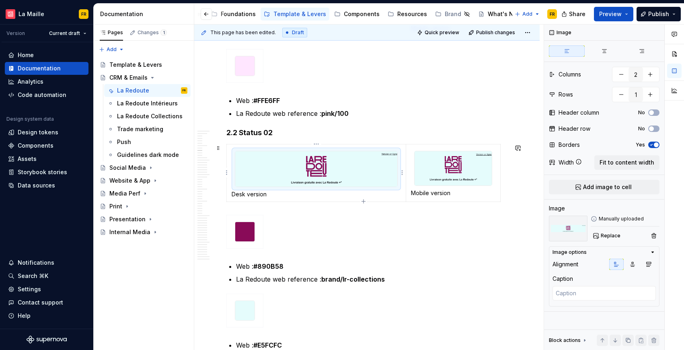
click at [340, 173] on img at bounding box center [316, 168] width 162 height 35
click at [609, 237] on span "Replace" at bounding box center [611, 236] width 20 height 6
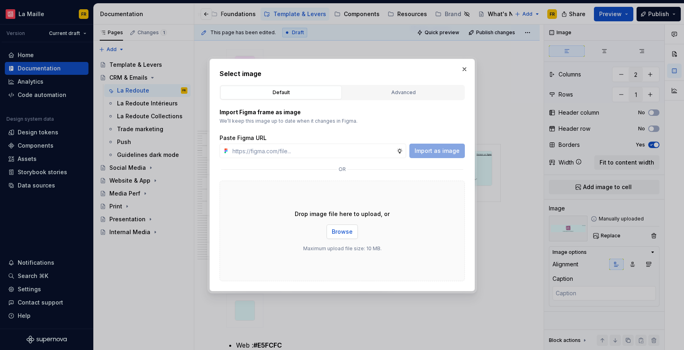
click at [337, 235] on span "Browse" at bounding box center [342, 232] width 21 height 8
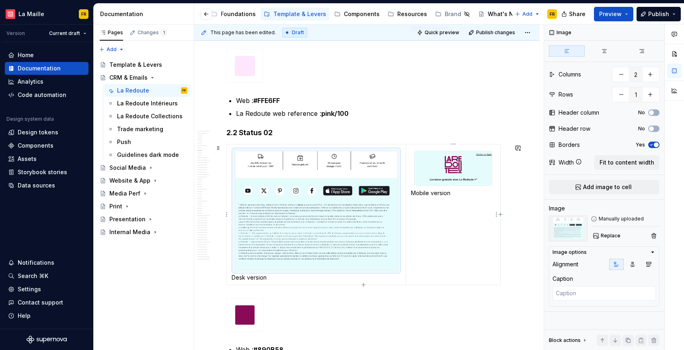
click at [449, 169] on img at bounding box center [453, 168] width 77 height 34
click at [602, 234] on span "Replace" at bounding box center [611, 236] width 20 height 6
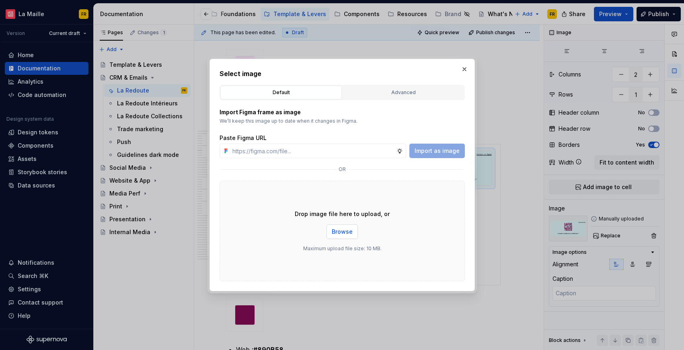
click at [342, 233] on span "Browse" at bounding box center [342, 232] width 21 height 8
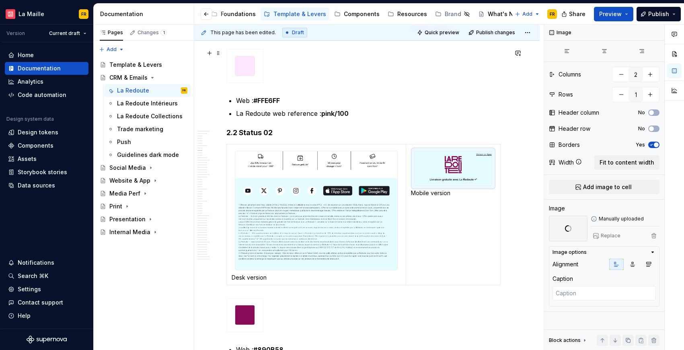
type textarea "*"
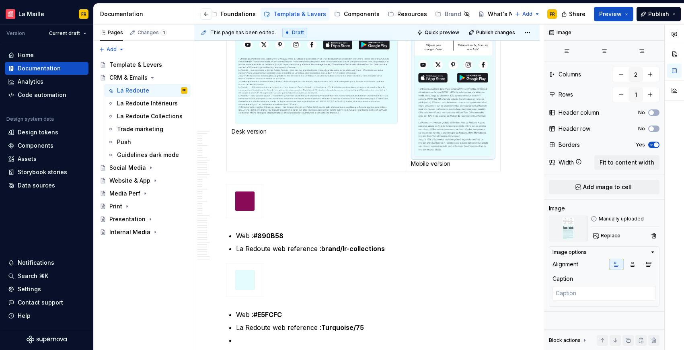
scroll to position [1608, 0]
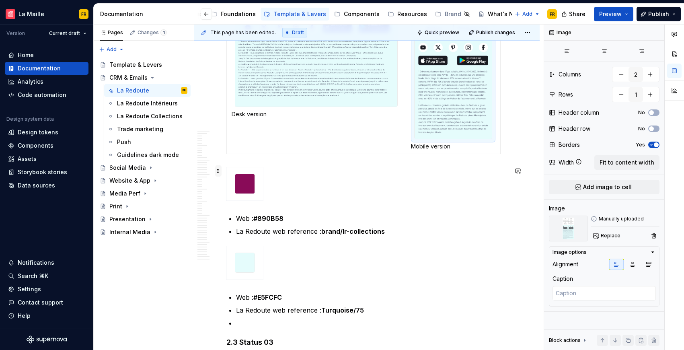
click at [217, 172] on span at bounding box center [218, 170] width 6 height 11
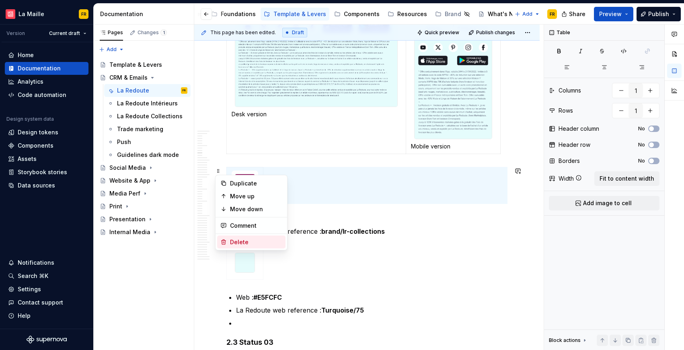
click at [254, 240] on div "Delete" at bounding box center [256, 242] width 52 height 8
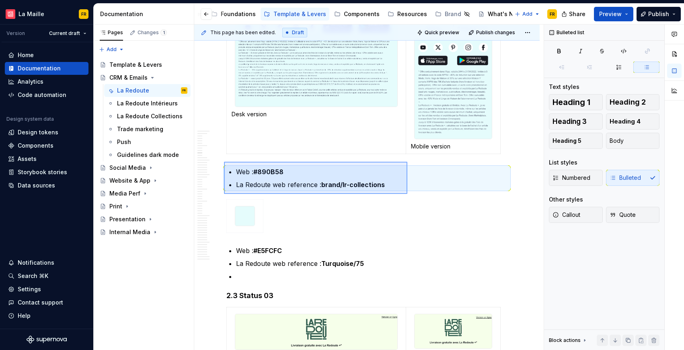
drag, startPoint x: 224, startPoint y: 162, endPoint x: 408, endPoint y: 194, distance: 186.3
click at [408, 194] on div "This page has been edited. Draft Quick preview Publish changes CRM & Emails Edi…" at bounding box center [369, 188] width 350 height 326
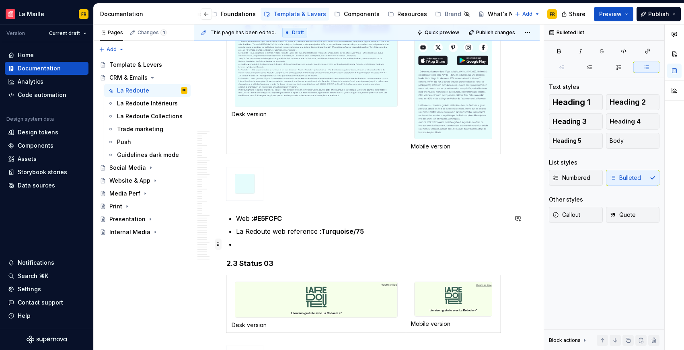
click at [219, 243] on span at bounding box center [218, 244] width 6 height 11
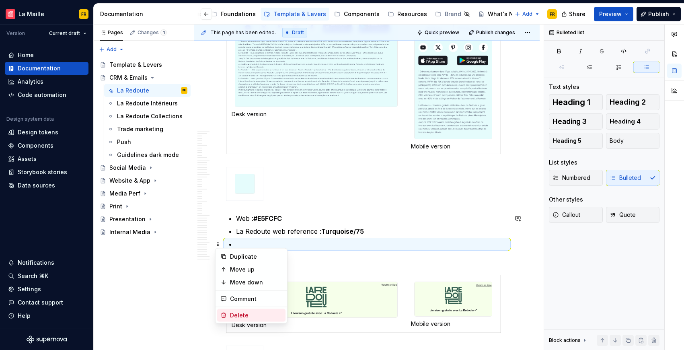
click at [249, 312] on div "Delete" at bounding box center [256, 315] width 52 height 8
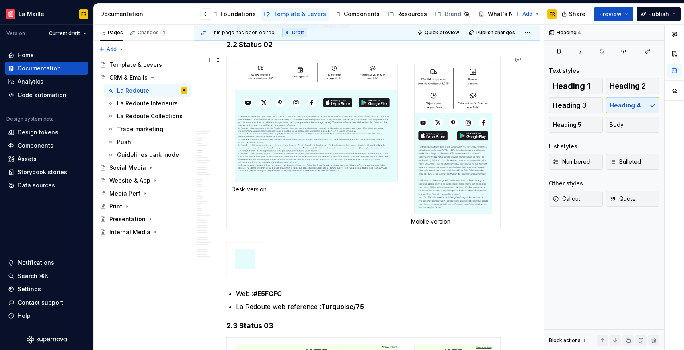
scroll to position [1535, 0]
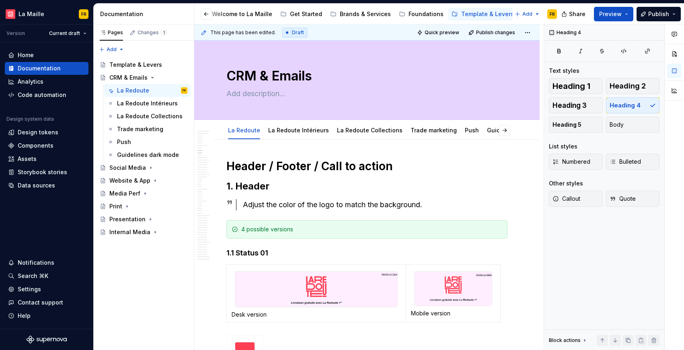
scroll to position [1535, 0]
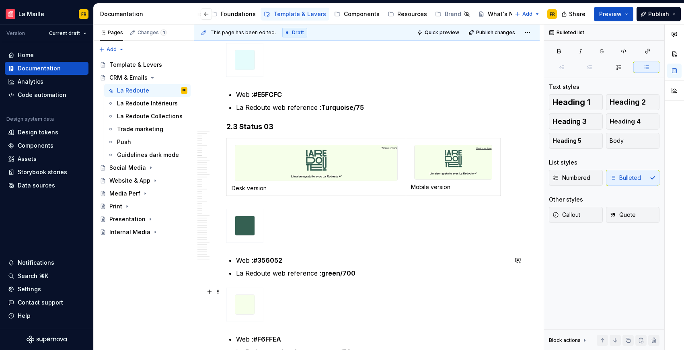
scroll to position [1760, 0]
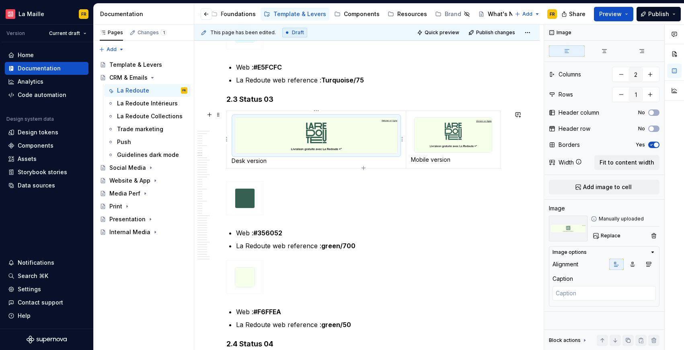
click at [282, 144] on img at bounding box center [316, 135] width 162 height 35
click at [615, 234] on span "Replace" at bounding box center [611, 236] width 20 height 6
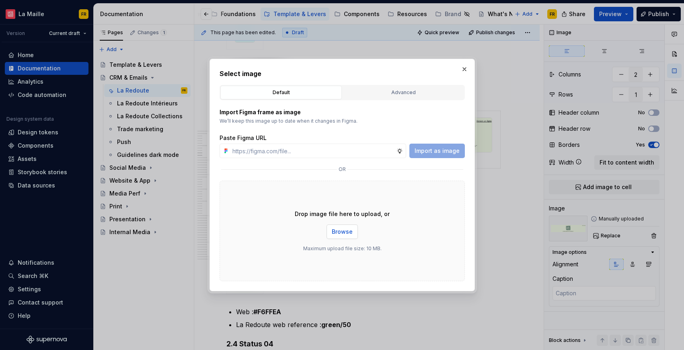
click at [342, 234] on span "Browse" at bounding box center [342, 232] width 21 height 8
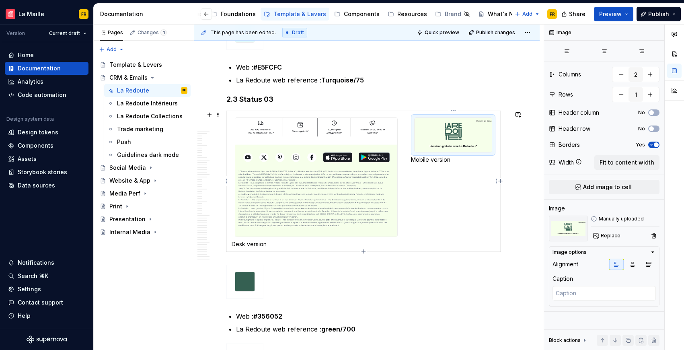
click at [449, 140] on img at bounding box center [453, 135] width 77 height 34
click at [611, 235] on span "Replace" at bounding box center [611, 236] width 20 height 6
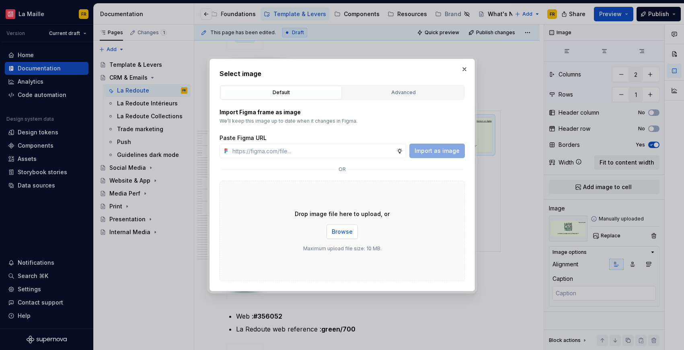
click at [345, 231] on span "Browse" at bounding box center [342, 232] width 21 height 8
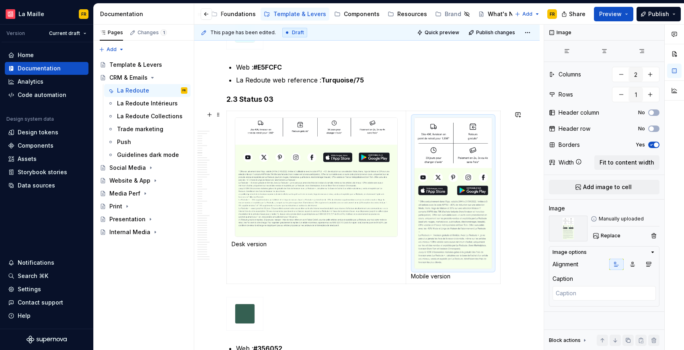
scroll to position [1887, 0]
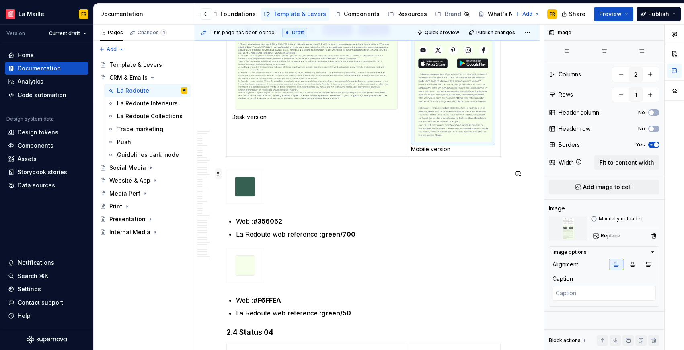
click at [215, 175] on span at bounding box center [218, 173] width 6 height 11
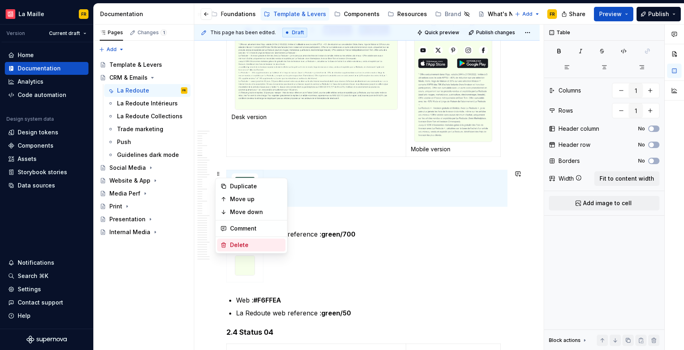
click at [245, 242] on div "Delete" at bounding box center [256, 245] width 52 height 8
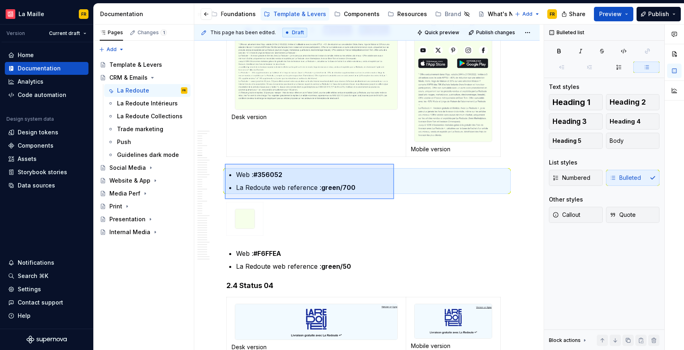
drag, startPoint x: 268, startPoint y: 176, endPoint x: 394, endPoint y: 195, distance: 127.4
click at [394, 198] on div "This page has been edited. Draft Quick preview Publish changes CRM & Emails Edi…" at bounding box center [369, 188] width 350 height 326
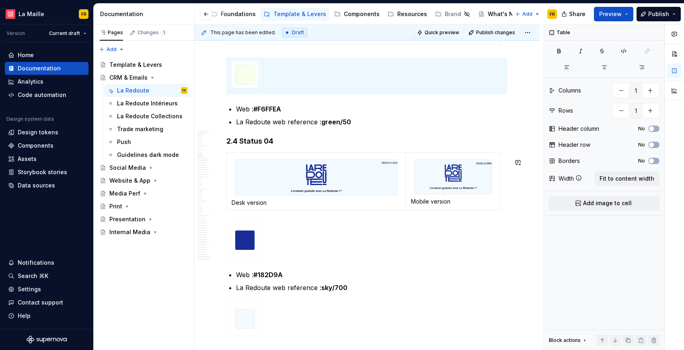
scroll to position [2003, 0]
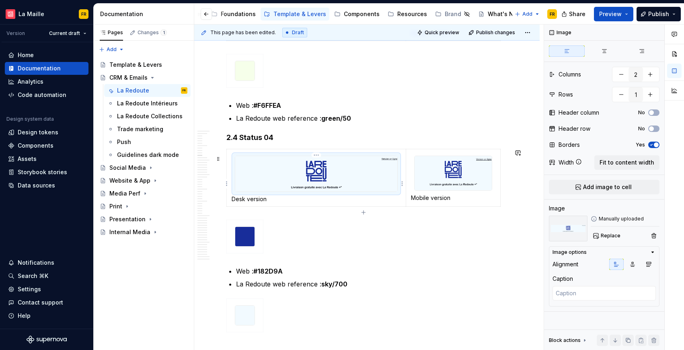
click at [336, 188] on img at bounding box center [316, 173] width 162 height 35
click at [610, 234] on span "Replace" at bounding box center [611, 236] width 20 height 6
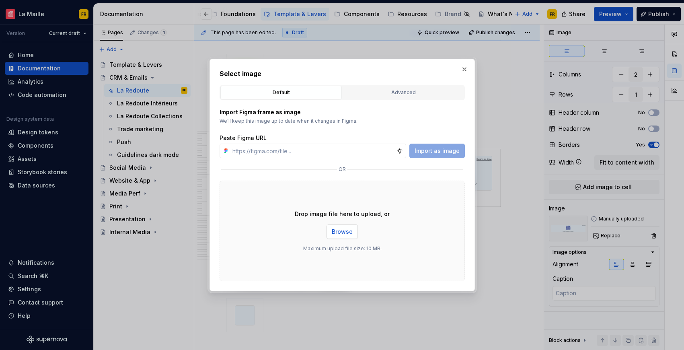
click at [336, 229] on span "Browse" at bounding box center [342, 232] width 21 height 8
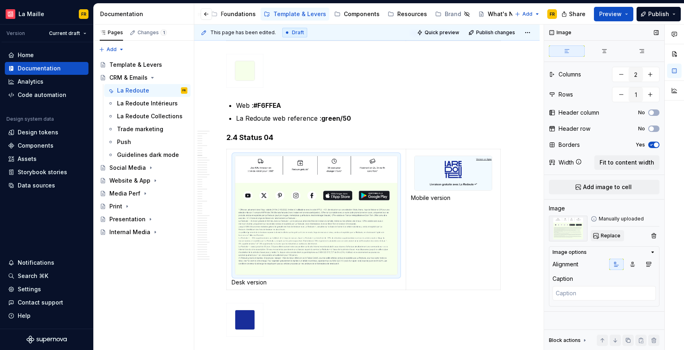
click at [609, 235] on span "Replace" at bounding box center [611, 236] width 20 height 6
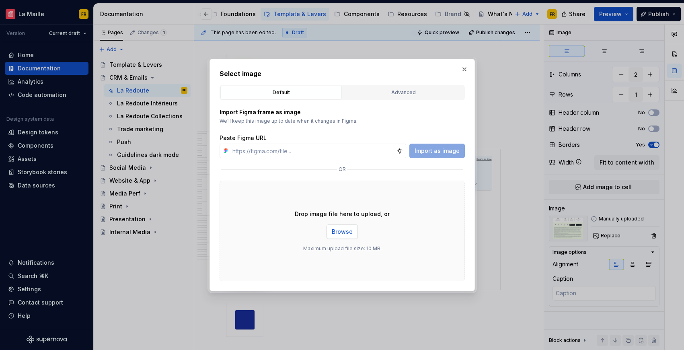
click at [338, 228] on span "Browse" at bounding box center [342, 232] width 21 height 8
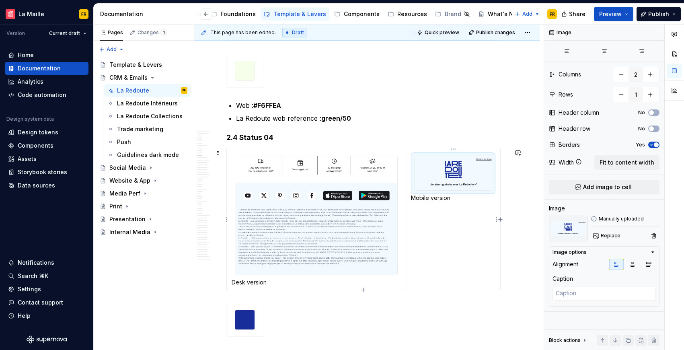
click at [464, 171] on img at bounding box center [453, 173] width 77 height 34
click at [605, 233] on span "Replace" at bounding box center [611, 236] width 20 height 6
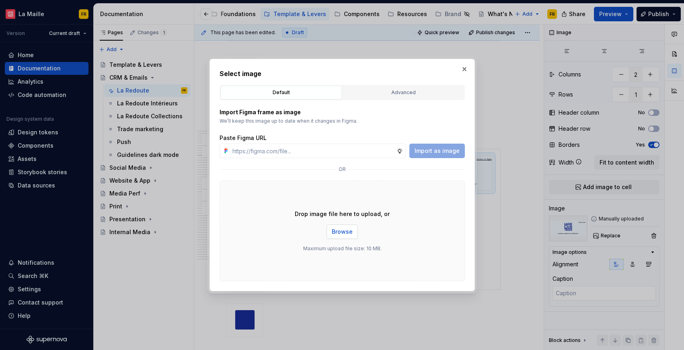
click at [342, 230] on span "Browse" at bounding box center [342, 232] width 21 height 8
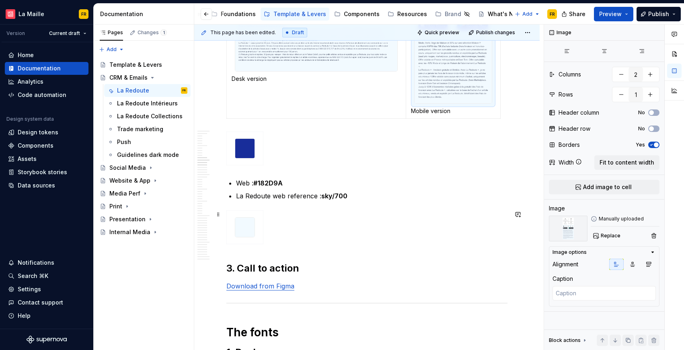
scroll to position [2245, 0]
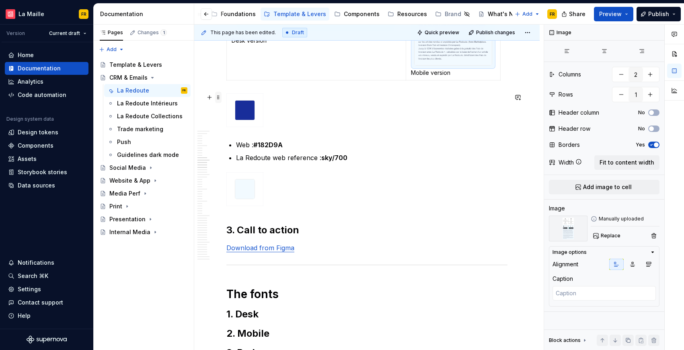
click at [217, 98] on span at bounding box center [218, 97] width 6 height 11
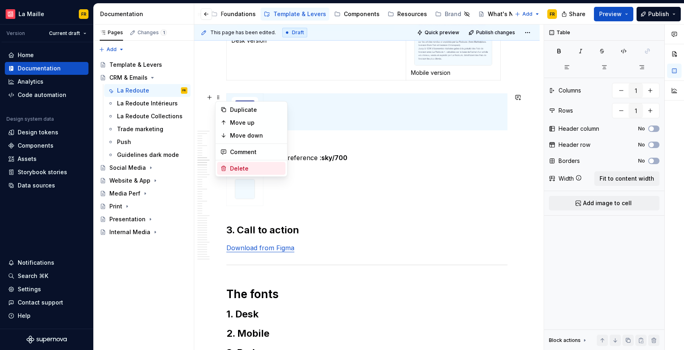
click at [251, 170] on div "Delete" at bounding box center [256, 169] width 52 height 8
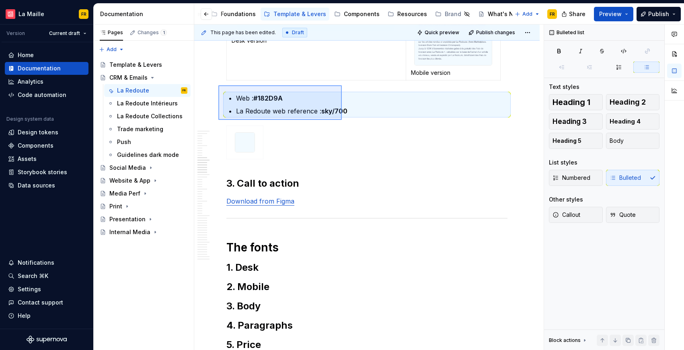
drag, startPoint x: 243, startPoint y: 92, endPoint x: 342, endPoint y: 120, distance: 103.2
click at [342, 120] on div "This page has been edited. Draft Quick preview Publish changes CRM & Emails Edi…" at bounding box center [369, 188] width 350 height 326
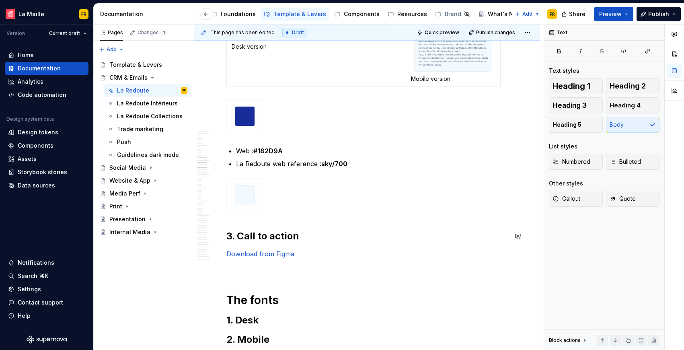
scroll to position [2237, 0]
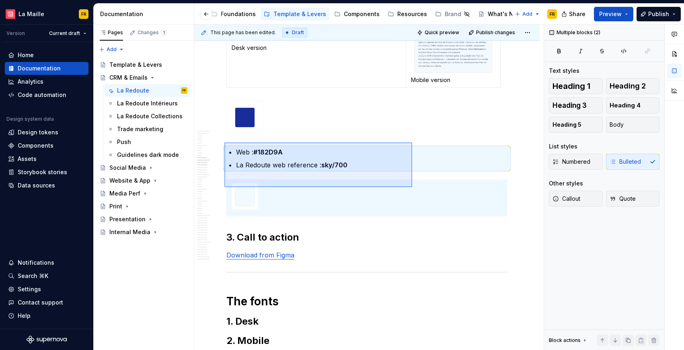
drag, startPoint x: 260, startPoint y: 151, endPoint x: 396, endPoint y: 174, distance: 138.3
click at [406, 183] on div "This page has been edited. Draft Quick preview Publish changes CRM & Emails Edi…" at bounding box center [369, 188] width 350 height 326
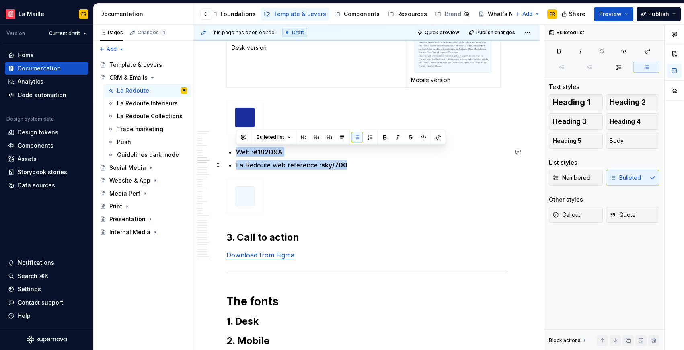
drag, startPoint x: 227, startPoint y: 144, endPoint x: 400, endPoint y: 165, distance: 173.9
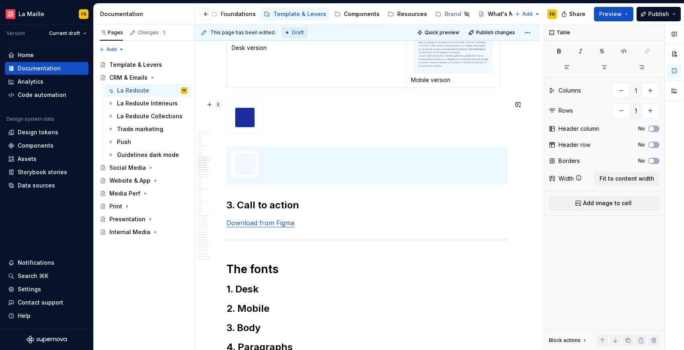
click at [218, 101] on span at bounding box center [218, 104] width 6 height 11
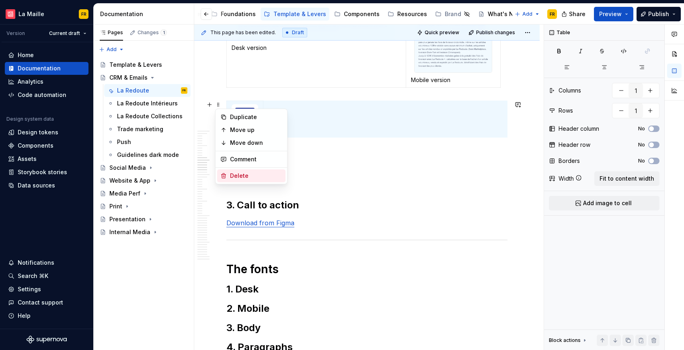
click at [244, 173] on div "Delete" at bounding box center [256, 176] width 52 height 8
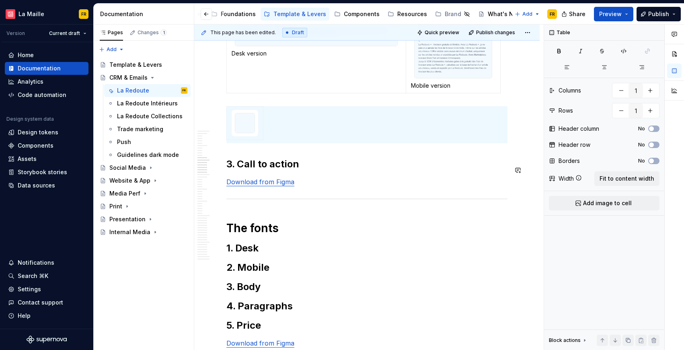
scroll to position [2230, 0]
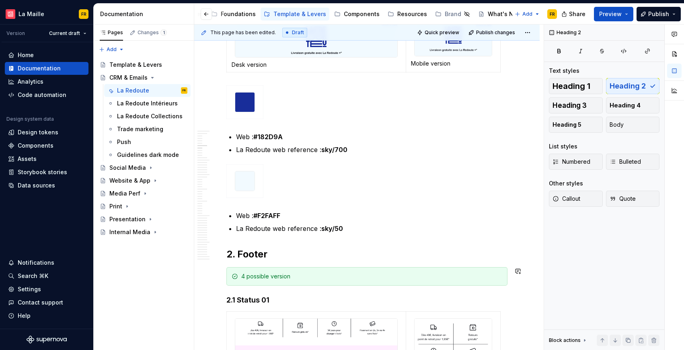
scroll to position [986, 0]
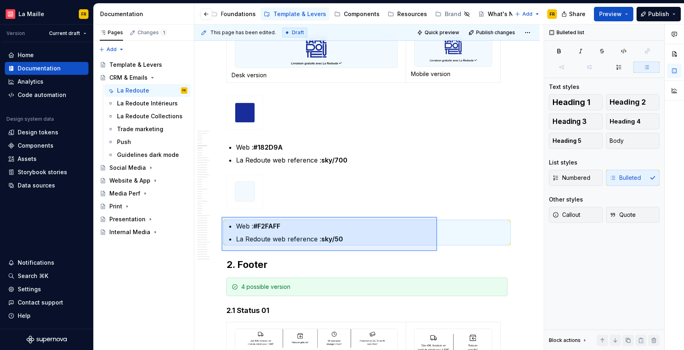
drag, startPoint x: 222, startPoint y: 217, endPoint x: 437, endPoint y: 251, distance: 218.4
click at [437, 251] on div "This page has been edited. Draft Quick preview Publish changes CRM & Emails Edi…" at bounding box center [369, 188] width 350 height 326
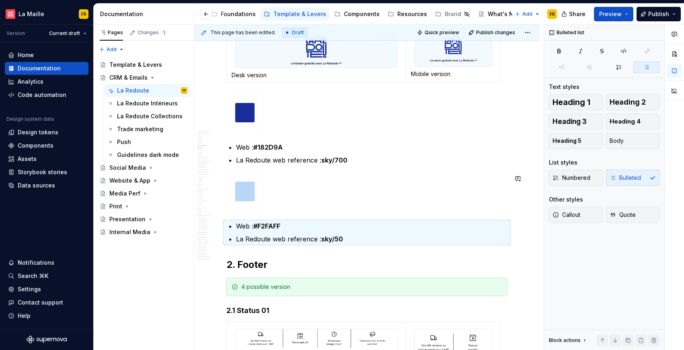
copy div
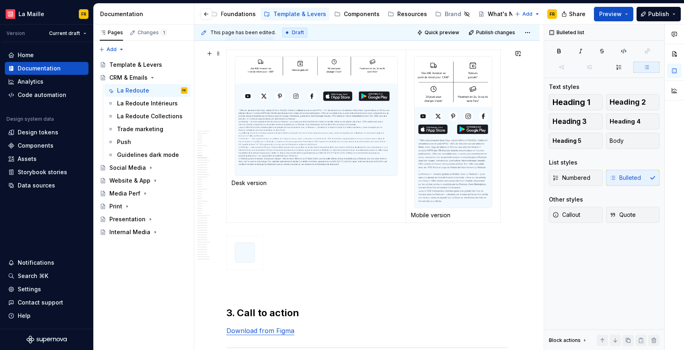
scroll to position [2189, 0]
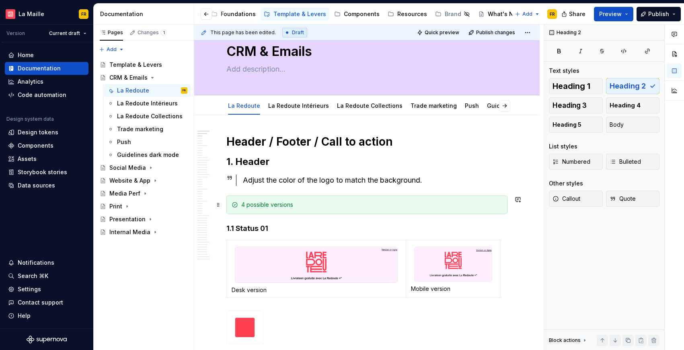
scroll to position [25, 0]
click at [317, 206] on div "4 possible versions" at bounding box center [371, 204] width 261 height 8
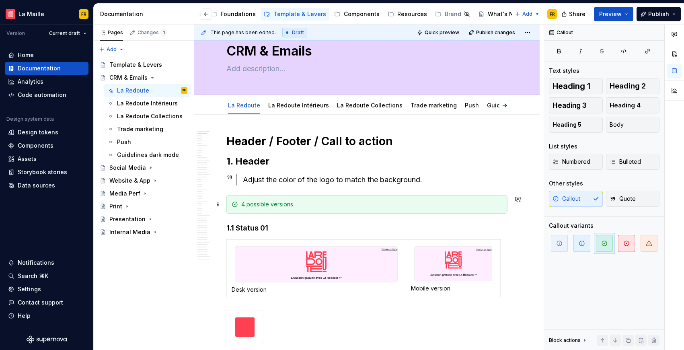
click at [269, 203] on div "4 possible versions" at bounding box center [371, 204] width 261 height 8
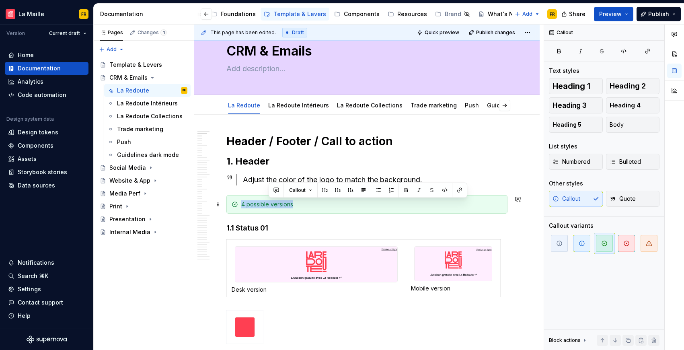
click at [269, 203] on div "4 possible versions" at bounding box center [371, 204] width 261 height 8
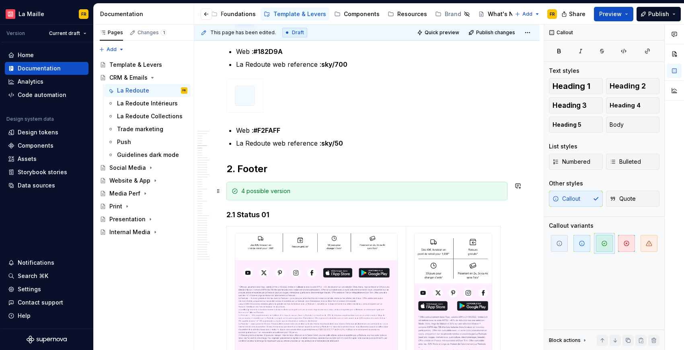
scroll to position [1082, 0]
type textarea "*"
click at [281, 190] on div "4 possible version" at bounding box center [371, 190] width 261 height 8
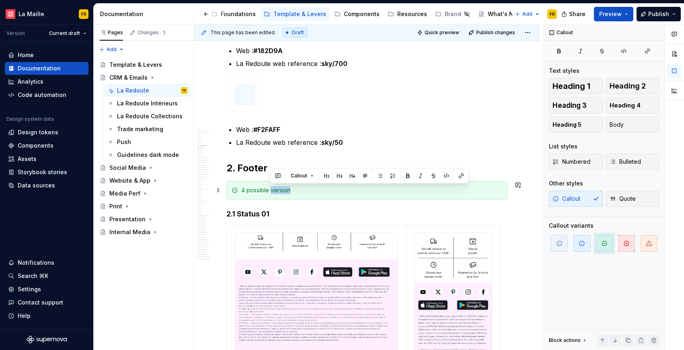
click at [281, 190] on div "4 possible version" at bounding box center [371, 190] width 261 height 8
drag, startPoint x: 314, startPoint y: 189, endPoint x: 350, endPoint y: 189, distance: 35.8
click at [350, 189] on div "4 possible versions for the header" at bounding box center [371, 190] width 261 height 8
click at [407, 218] on h4 "2.1 Status 01" at bounding box center [367, 214] width 281 height 10
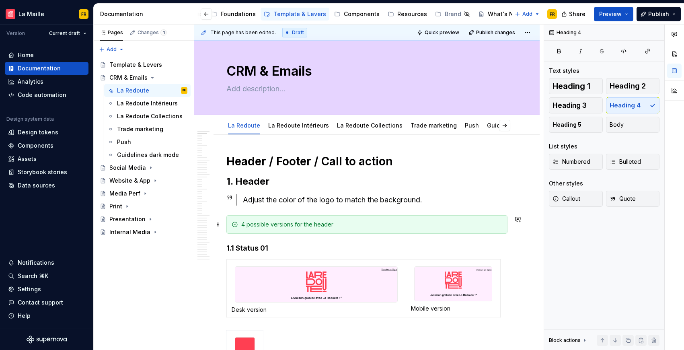
scroll to position [0, 0]
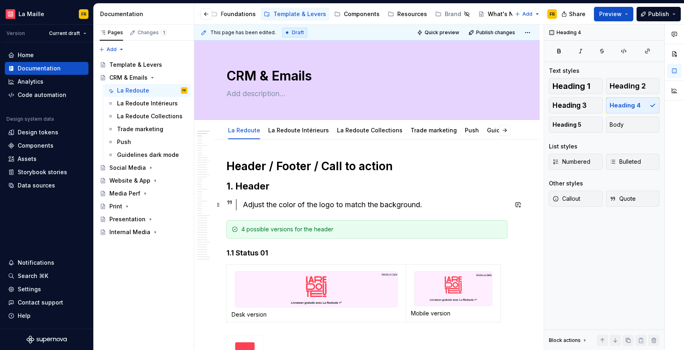
click at [326, 200] on div "Adjust the color of the logo to match the background." at bounding box center [375, 204] width 265 height 11
click at [216, 203] on span at bounding box center [218, 204] width 6 height 11
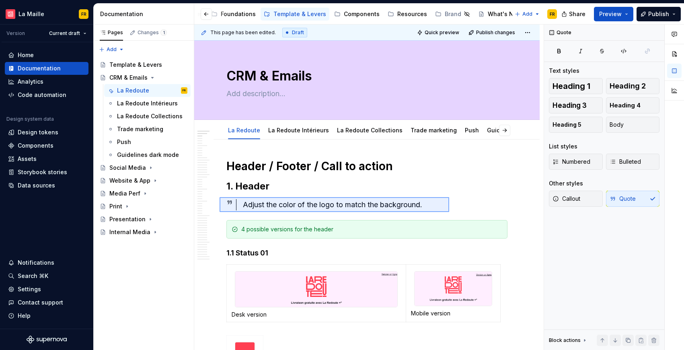
drag, startPoint x: 232, startPoint y: 196, endPoint x: 449, endPoint y: 213, distance: 217.9
click at [449, 213] on div "This page has been edited. Draft Quick preview Publish changes CRM & Emails Edi…" at bounding box center [369, 188] width 350 height 326
drag, startPoint x: 223, startPoint y: 197, endPoint x: 436, endPoint y: 214, distance: 214.3
click at [436, 214] on div "This page has been edited. Draft Quick preview Publish changes CRM & Emails Edi…" at bounding box center [369, 188] width 350 height 326
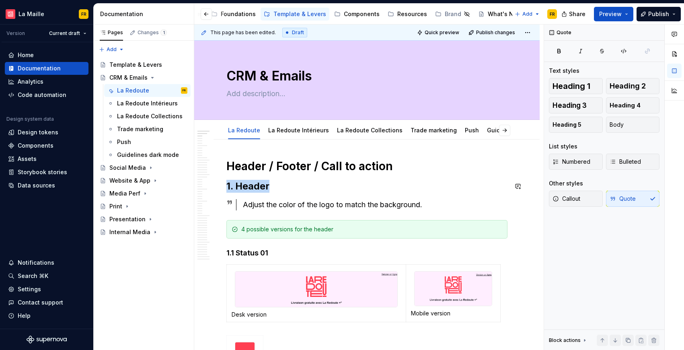
copy h2 "1. Header"
click at [420, 204] on div "Adjust the color of the logo to match the background." at bounding box center [375, 204] width 265 height 11
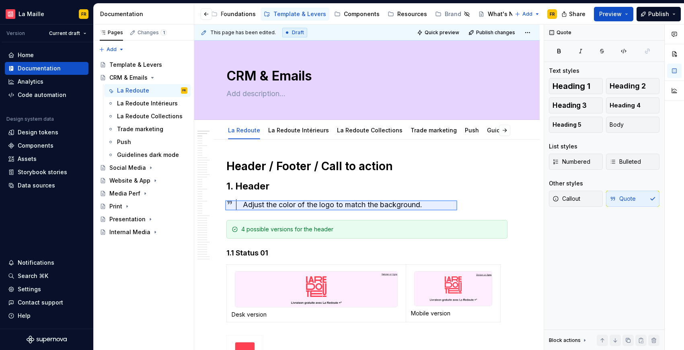
drag, startPoint x: 240, startPoint y: 204, endPoint x: 458, endPoint y: 210, distance: 217.4
click at [458, 210] on div "This page has been edited. Draft Quick preview Publish changes CRM & Emails Edi…" at bounding box center [369, 188] width 350 height 326
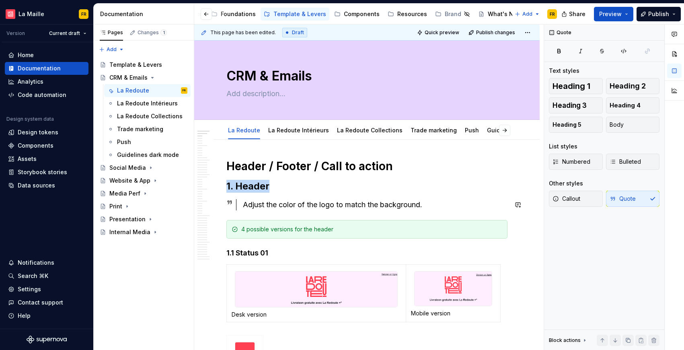
copy h2 "1. Header"
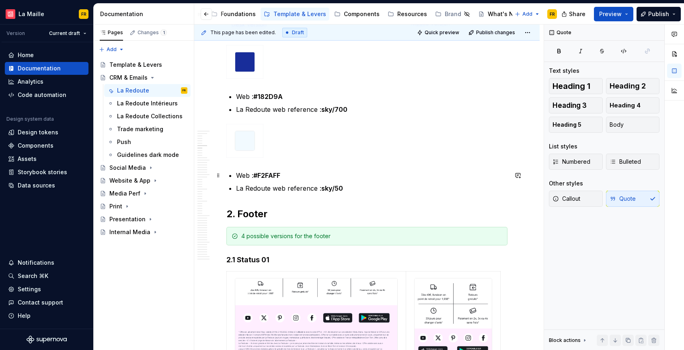
scroll to position [1053, 0]
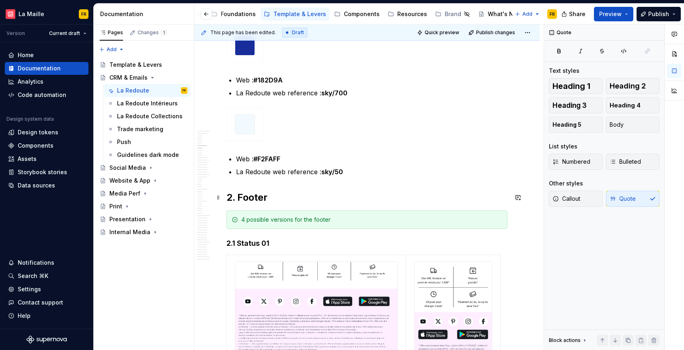
click at [334, 202] on h2 "2. Footer" at bounding box center [367, 197] width 281 height 13
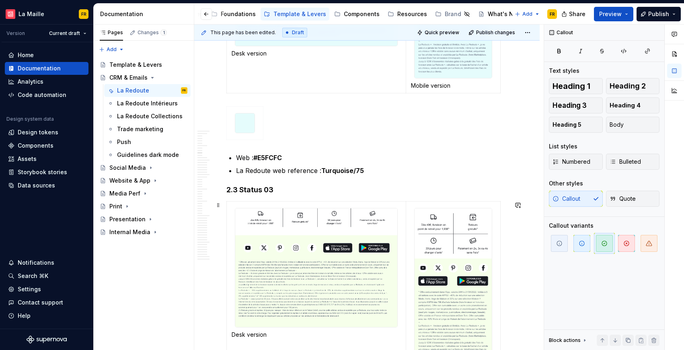
scroll to position [1511, 0]
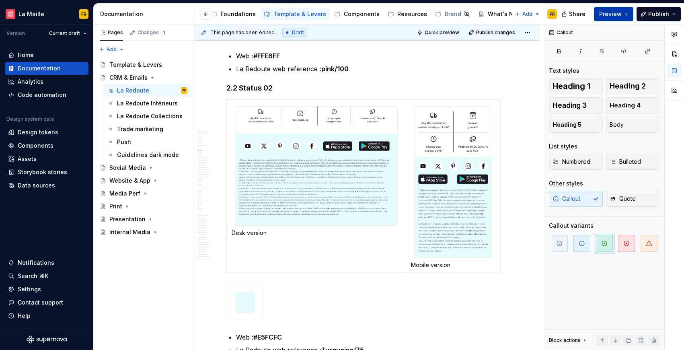
click at [615, 16] on span "Preview" at bounding box center [611, 14] width 23 height 8
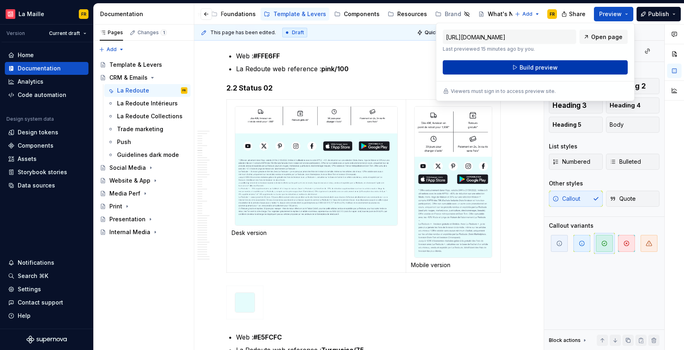
click at [565, 67] on button "Build preview" at bounding box center [535, 67] width 185 height 14
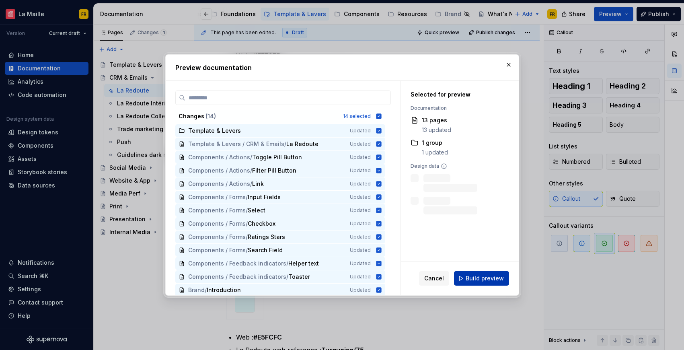
click at [487, 274] on button "Build preview" at bounding box center [481, 278] width 55 height 14
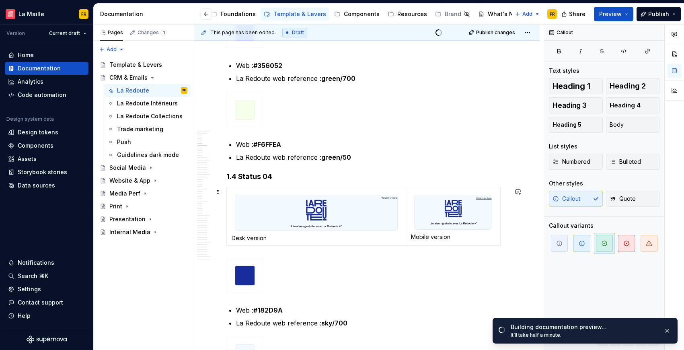
scroll to position [1005, 0]
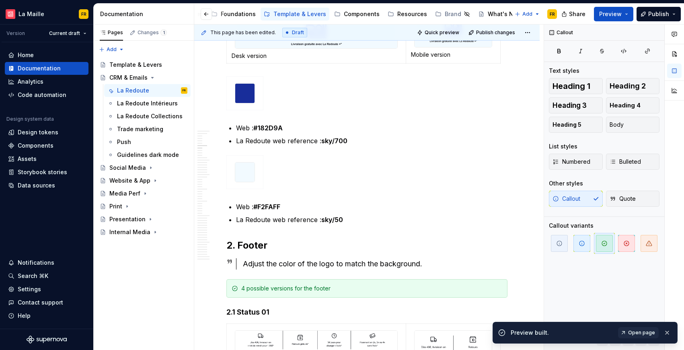
click at [640, 327] on div "Preview built. Open page" at bounding box center [585, 333] width 185 height 22
click at [640, 333] on span "Open page" at bounding box center [642, 333] width 27 height 6
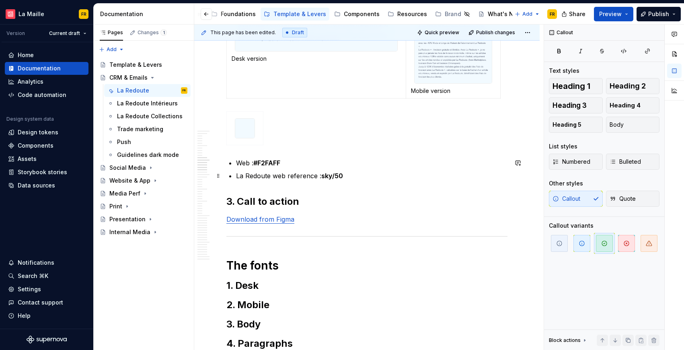
scroll to position [2249, 0]
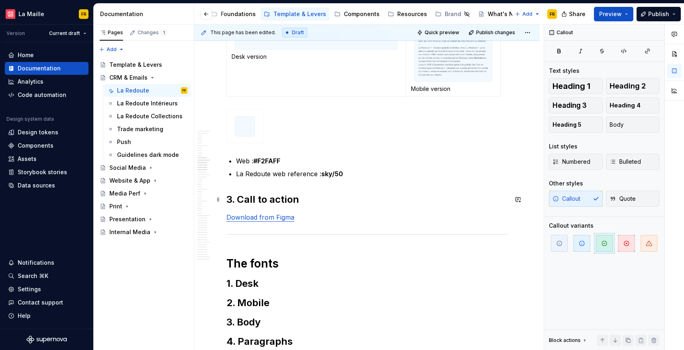
click at [303, 197] on h2 "3. Call to action" at bounding box center [367, 199] width 281 height 13
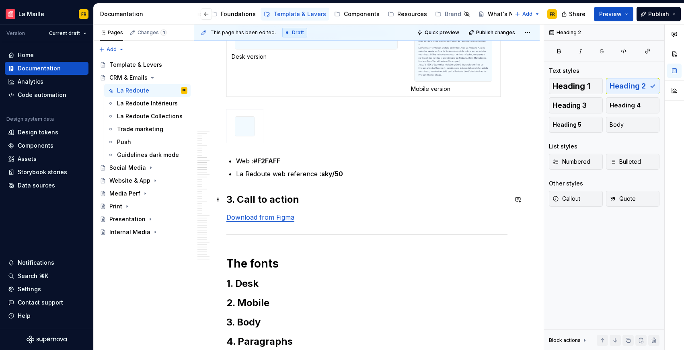
click at [308, 196] on h2 "3. Call to action" at bounding box center [367, 199] width 281 height 13
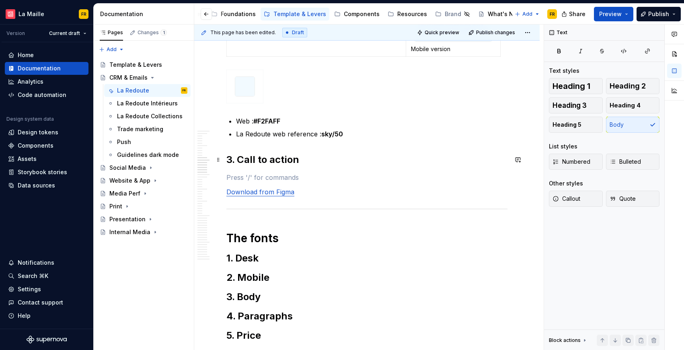
scroll to position [2290, 0]
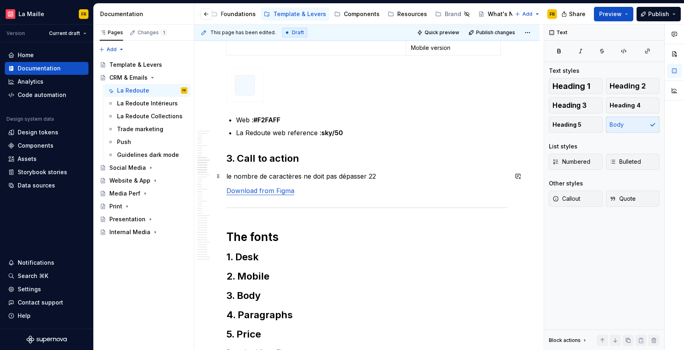
click at [355, 180] on p "le nombre de caractères ne doit pas dépasser 22" at bounding box center [367, 176] width 281 height 10
click at [355, 179] on p "le nombre de caractères ne doit pas dépasser 22" at bounding box center [367, 176] width 281 height 10
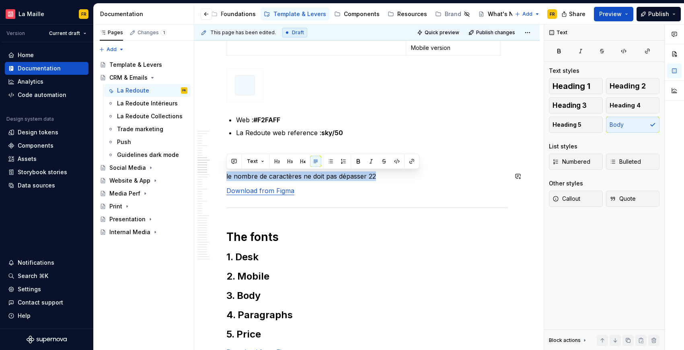
copy p "le nombre de caractères ne doit pas dépasser 22"
click at [298, 175] on p "le nombre de caractères ne doit pas dépasser 22" at bounding box center [367, 176] width 281 height 10
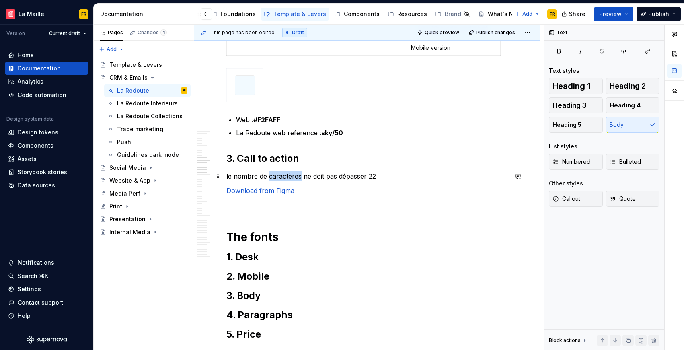
click at [298, 175] on p "le nombre de caractères ne doit pas dépasser 22" at bounding box center [367, 176] width 281 height 10
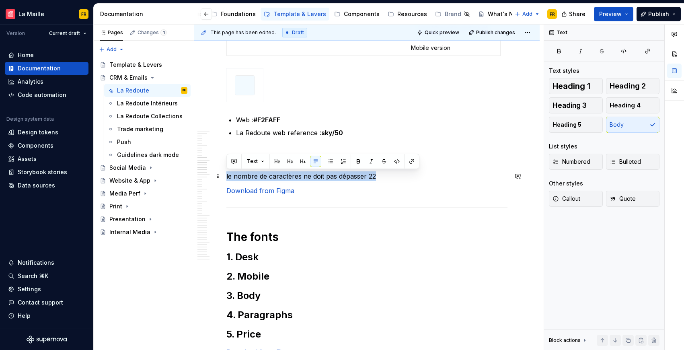
click at [298, 175] on p "le nombre de caractères ne doit pas dépasser 22" at bounding box center [367, 176] width 281 height 10
click at [227, 177] on p "the number of characters must not exceed 22" at bounding box center [367, 176] width 281 height 10
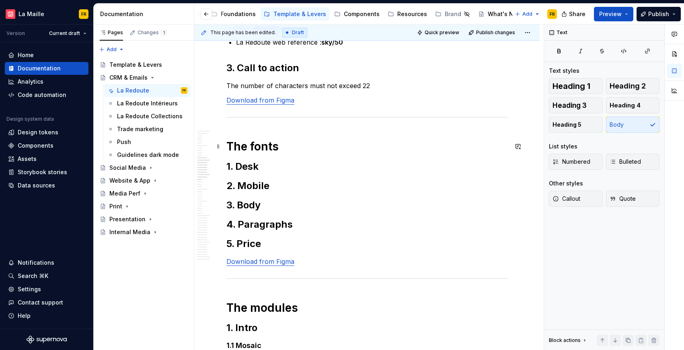
scroll to position [2377, 0]
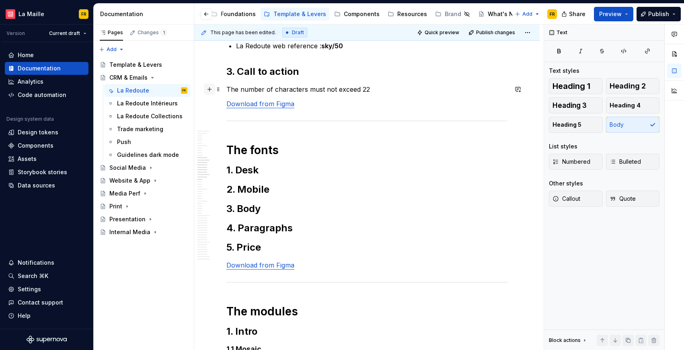
click at [210, 90] on button "button" at bounding box center [209, 89] width 11 height 11
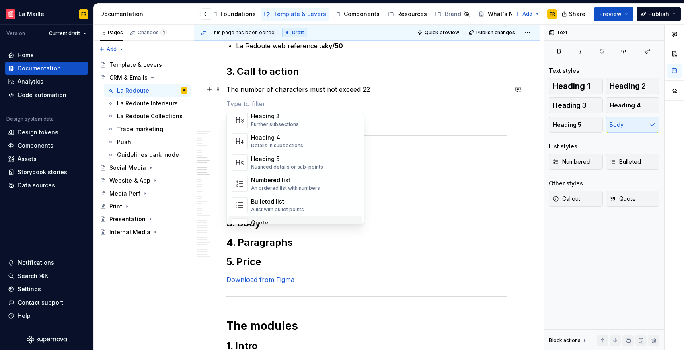
scroll to position [104, 0]
click at [306, 206] on div "Quote Display a quotation" at bounding box center [305, 203] width 108 height 16
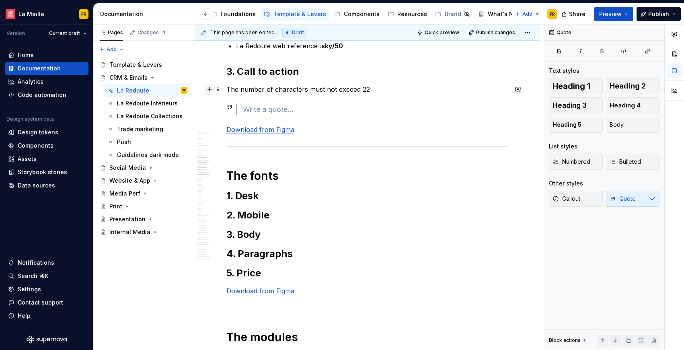
click at [210, 89] on button "button" at bounding box center [209, 89] width 11 height 11
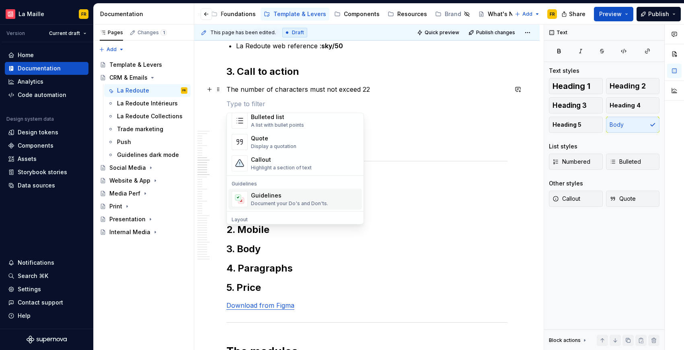
scroll to position [161, 0]
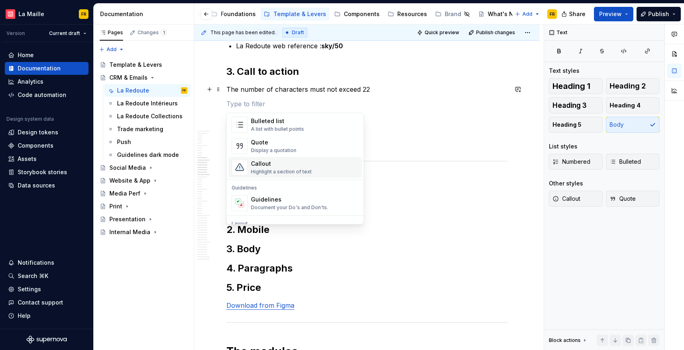
click at [298, 168] on div "Callout Highlight a section of text" at bounding box center [281, 167] width 61 height 15
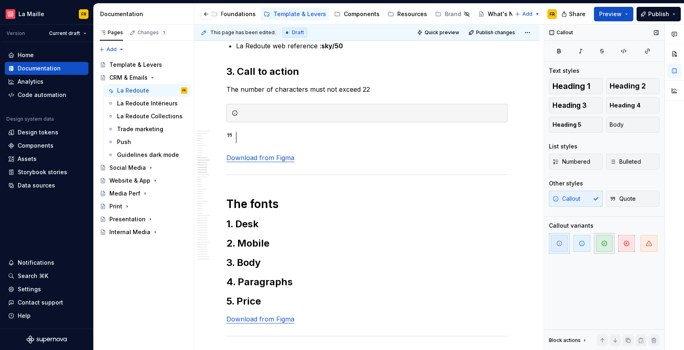
click at [606, 248] on span "button" at bounding box center [604, 243] width 17 height 17
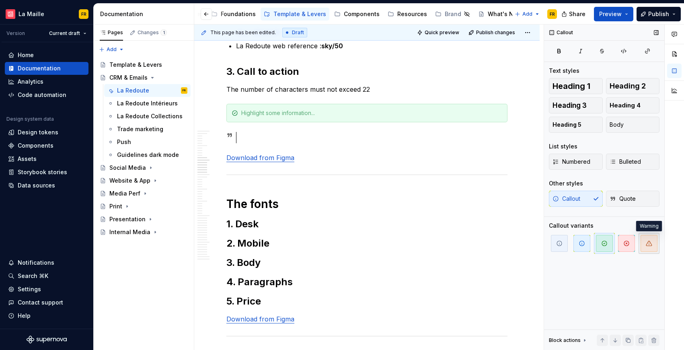
click at [647, 245] on icon "button" at bounding box center [650, 243] width 6 height 5
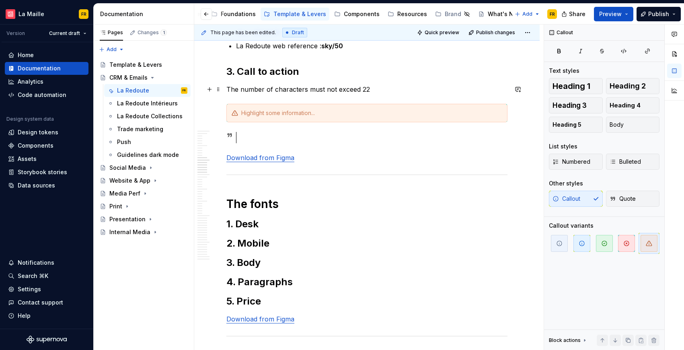
click at [303, 87] on p "The number of characters must not exceed 22" at bounding box center [367, 90] width 281 height 10
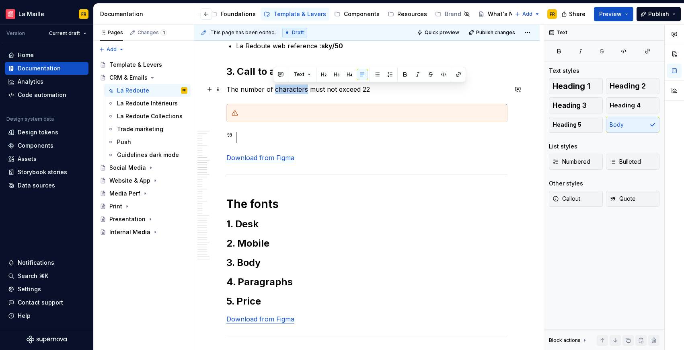
click at [303, 87] on p "The number of characters must not exceed 22" at bounding box center [367, 90] width 281 height 10
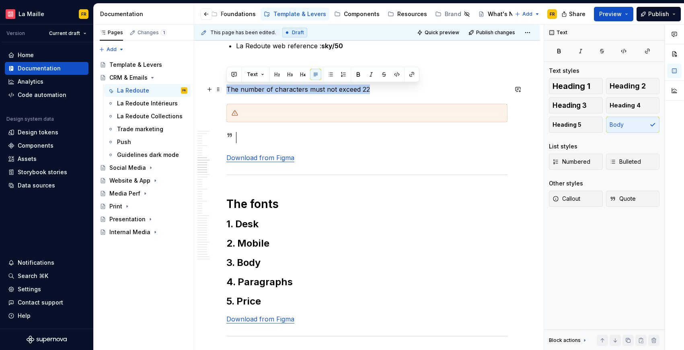
copy p "The number of characters must not exceed 22"
click at [274, 114] on div at bounding box center [371, 113] width 261 height 8
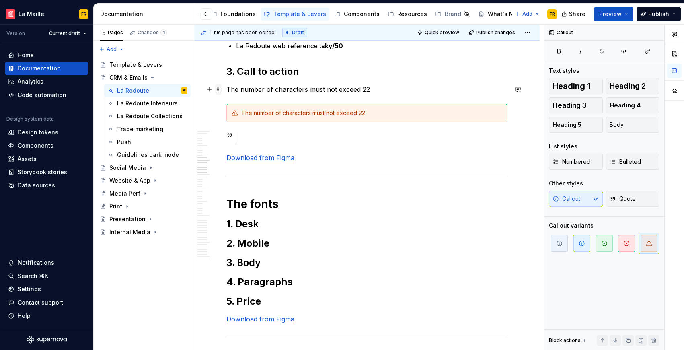
click at [218, 89] on span at bounding box center [218, 89] width 6 height 11
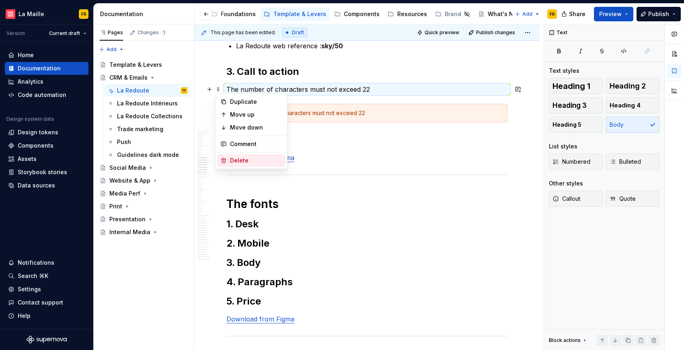
click at [249, 163] on div "Delete" at bounding box center [256, 161] width 52 height 8
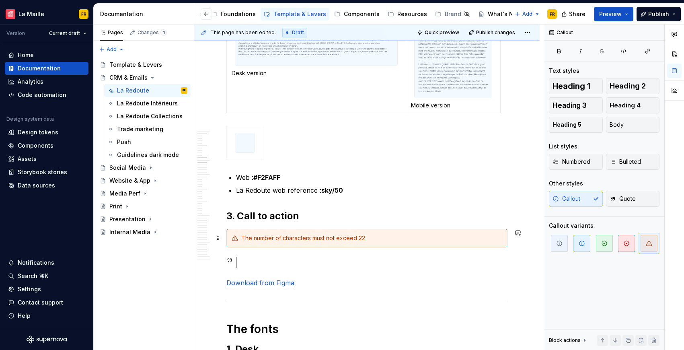
scroll to position [2233, 0]
click at [218, 262] on span at bounding box center [218, 262] width 6 height 11
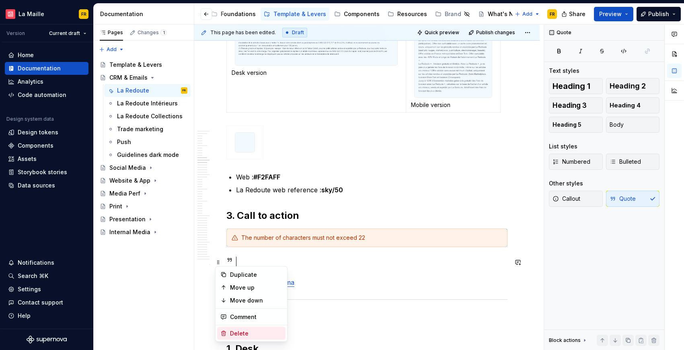
click at [231, 335] on div "Delete" at bounding box center [256, 334] width 52 height 8
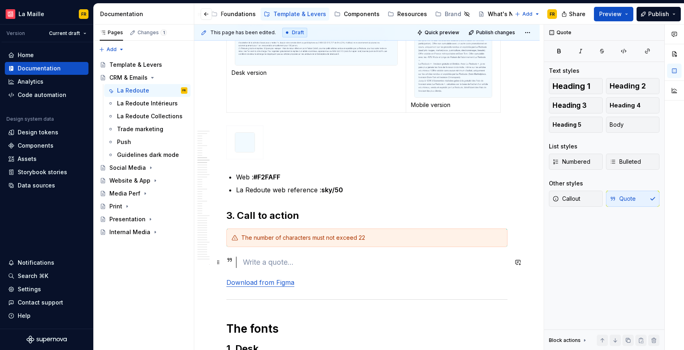
drag, startPoint x: 249, startPoint y: 261, endPoint x: 223, endPoint y: 260, distance: 26.2
click at [267, 265] on div at bounding box center [375, 262] width 265 height 11
click at [281, 260] on div at bounding box center [375, 262] width 265 height 11
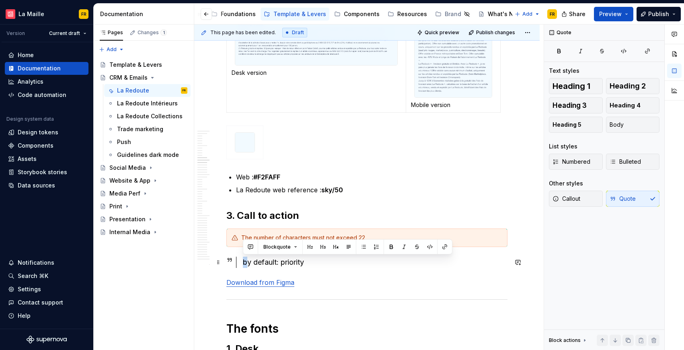
click at [243, 263] on div "by default: priority" at bounding box center [375, 262] width 265 height 11
drag, startPoint x: 281, startPoint y: 264, endPoint x: 306, endPoint y: 266, distance: 25.0
click at [306, 266] on div "By default: priority" at bounding box center [375, 262] width 265 height 11
click at [285, 264] on div "By default: priority" at bounding box center [375, 262] width 265 height 11
drag, startPoint x: 282, startPoint y: 263, endPoint x: 308, endPoint y: 267, distance: 26.1
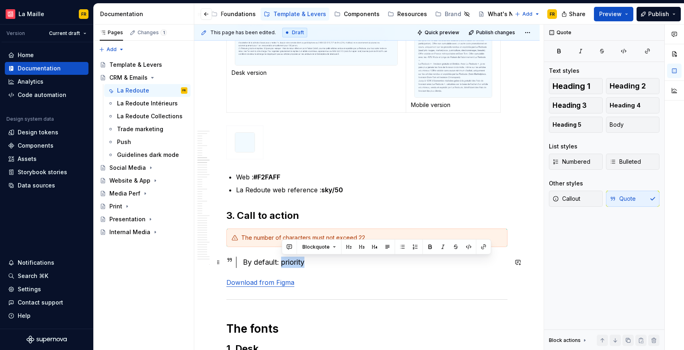
click at [308, 267] on div "By default: priority" at bounding box center [375, 262] width 265 height 11
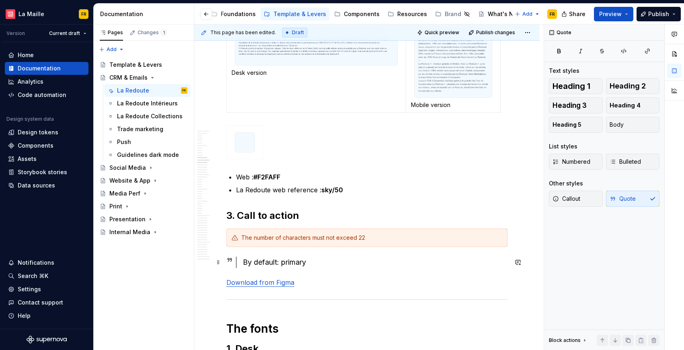
click at [340, 264] on div "By default: primary" at bounding box center [375, 262] width 265 height 11
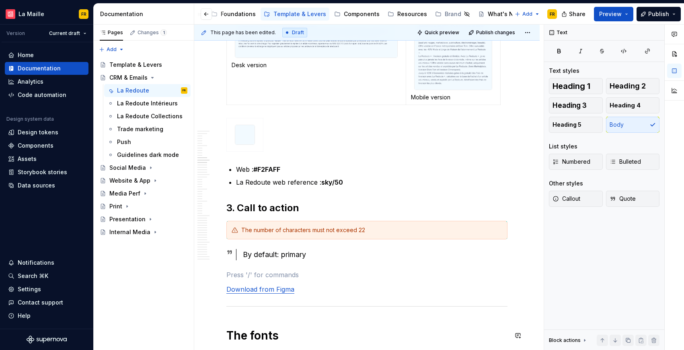
scroll to position [2238, 0]
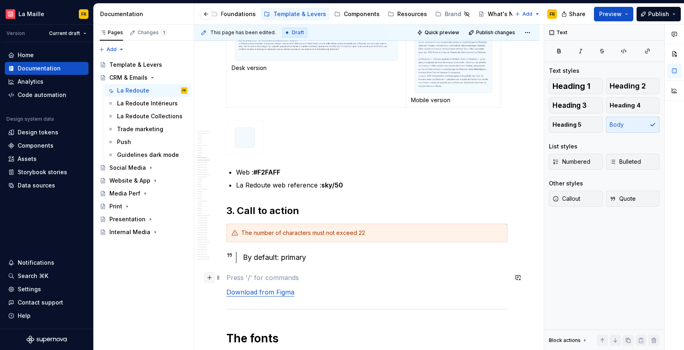
click at [209, 277] on button "button" at bounding box center [209, 277] width 11 height 11
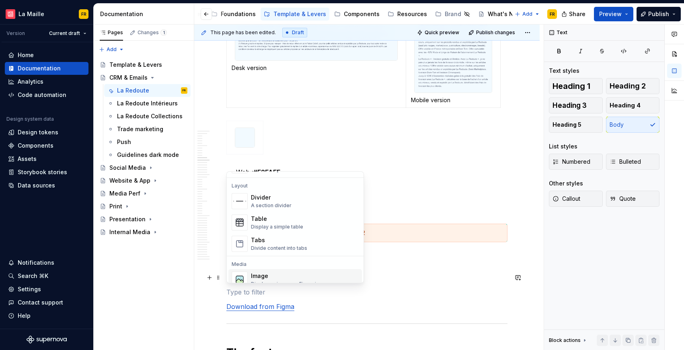
scroll to position [256, 0]
click at [279, 228] on div "Display a simple table" at bounding box center [277, 229] width 52 height 6
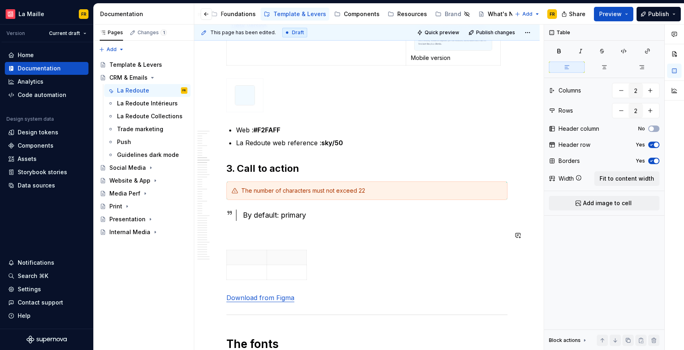
scroll to position [2295, 0]
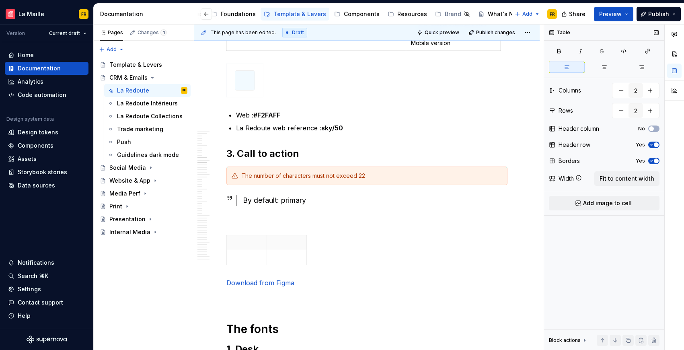
click at [649, 145] on icon "button" at bounding box center [652, 144] width 6 height 5
click at [651, 158] on button "Yes" at bounding box center [654, 161] width 11 height 6
click at [248, 222] on p at bounding box center [367, 221] width 281 height 10
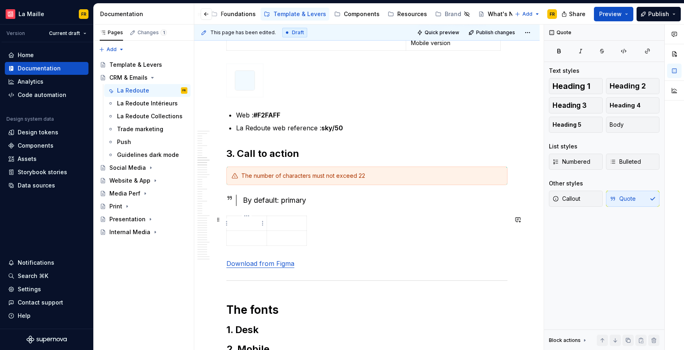
click at [242, 224] on p at bounding box center [247, 223] width 30 height 8
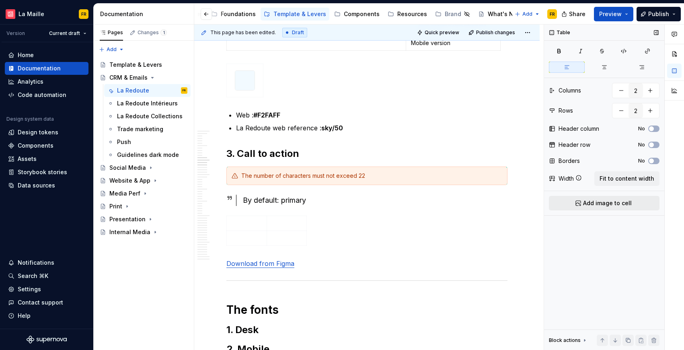
click at [597, 203] on span "Add image to cell" at bounding box center [607, 203] width 49 height 8
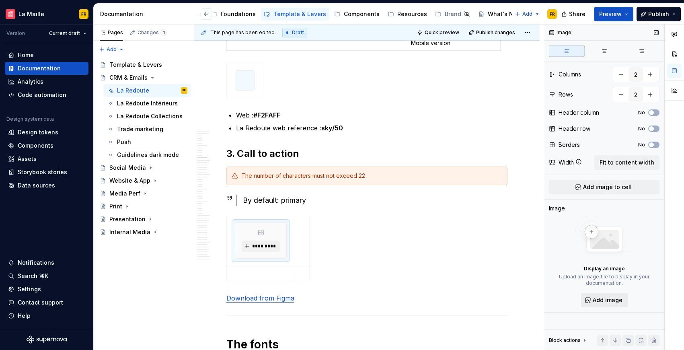
click at [599, 298] on span "Add image" at bounding box center [608, 300] width 30 height 8
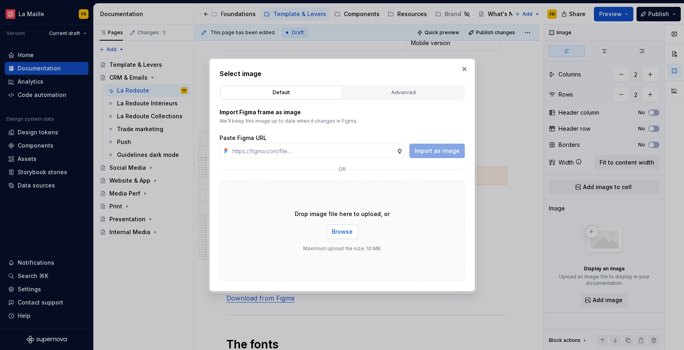
click at [343, 233] on span "Browse" at bounding box center [342, 232] width 21 height 8
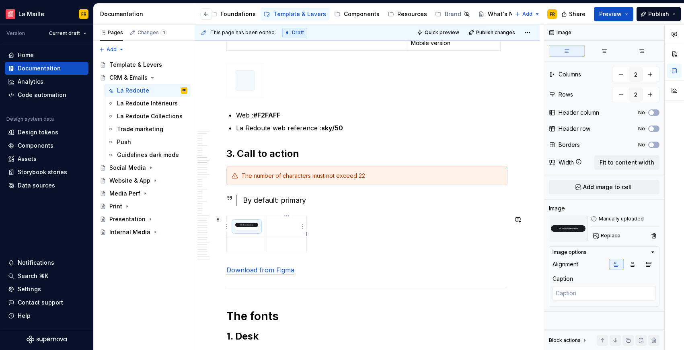
click at [287, 228] on td at bounding box center [287, 226] width 40 height 21
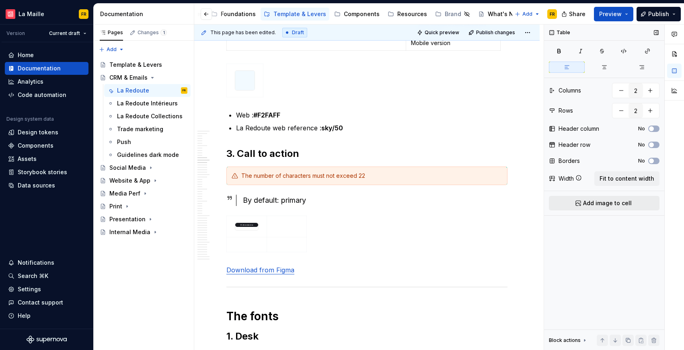
click at [630, 204] on span "Add image to cell" at bounding box center [607, 203] width 49 height 8
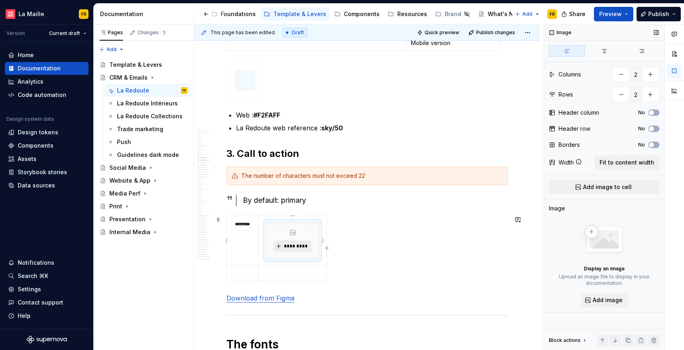
click at [304, 249] on span "*********" at bounding box center [296, 246] width 25 height 6
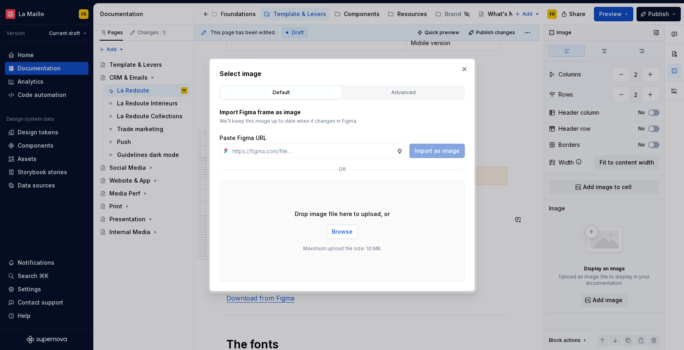
click at [338, 233] on span "Browse" at bounding box center [342, 232] width 21 height 8
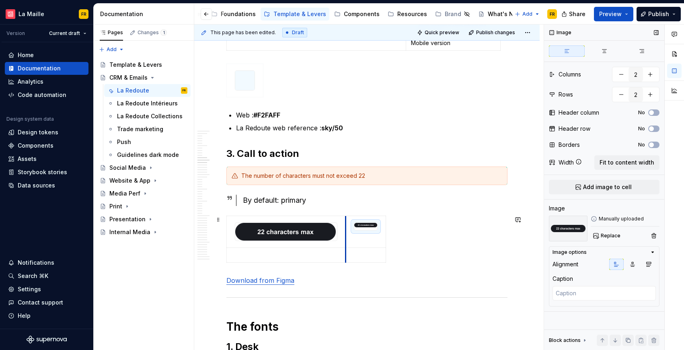
drag, startPoint x: 268, startPoint y: 239, endPoint x: 346, endPoint y: 243, distance: 78.2
click at [346, 243] on tbody at bounding box center [306, 239] width 159 height 47
drag, startPoint x: 385, startPoint y: 229, endPoint x: 443, endPoint y: 251, distance: 61.8
drag, startPoint x: 345, startPoint y: 242, endPoint x: 343, endPoint y: 248, distance: 6.6
click at [300, 256] on p at bounding box center [285, 255] width 107 height 8
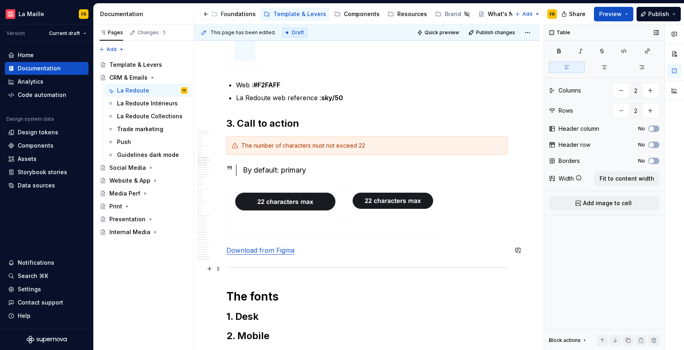
scroll to position [2326, 0]
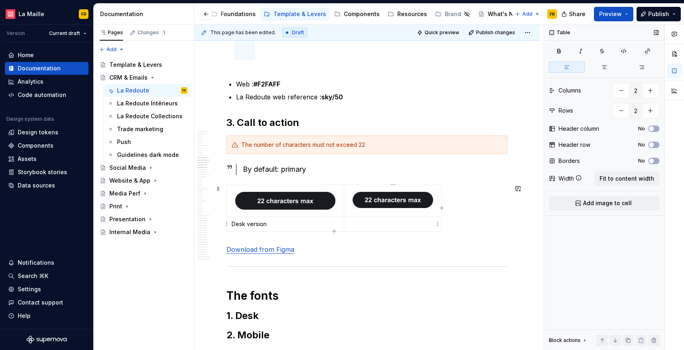
click at [401, 225] on p at bounding box center [393, 224] width 88 height 8
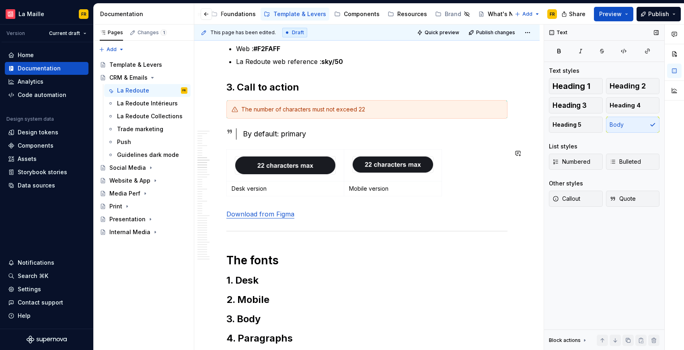
scroll to position [2369, 0]
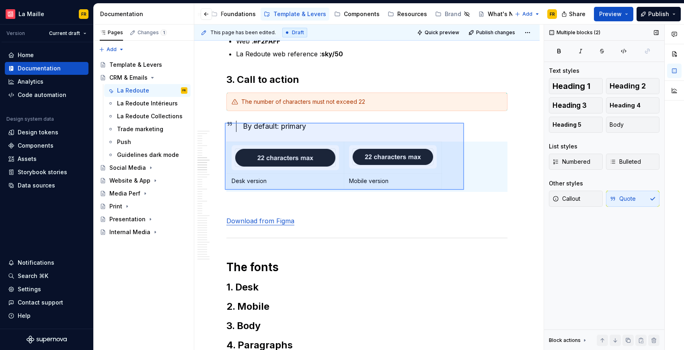
drag, startPoint x: 225, startPoint y: 123, endPoint x: 464, endPoint y: 190, distance: 248.7
click at [464, 190] on div "This page has been edited. Draft Quick preview Publish changes CRM & Emails Edi…" at bounding box center [369, 188] width 350 height 326
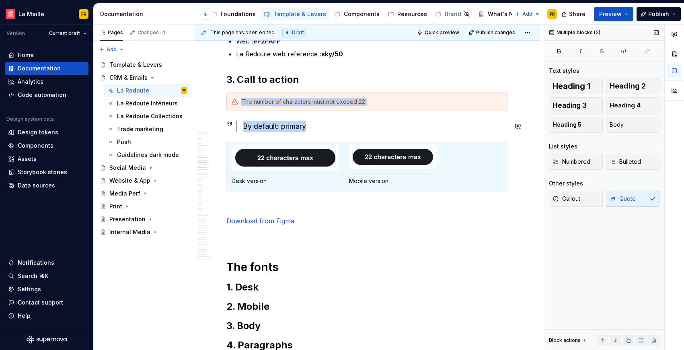
copy div "The number of characters must not exceed 22 By default: primary"
click at [398, 211] on p at bounding box center [367, 207] width 281 height 10
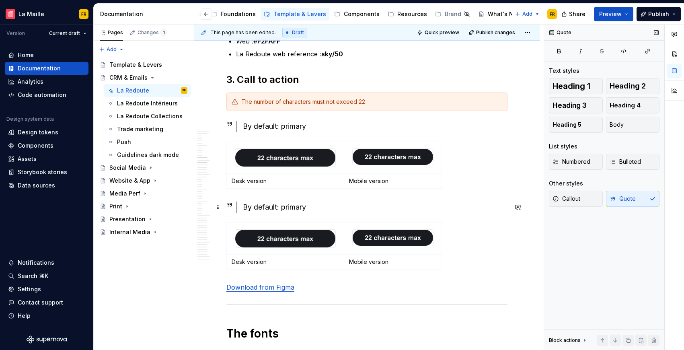
click at [310, 210] on div "By default: primary" at bounding box center [375, 207] width 265 height 11
click at [311, 208] on div "By default: primary" at bounding box center [375, 207] width 265 height 11
click at [311, 239] on img at bounding box center [285, 239] width 100 height 18
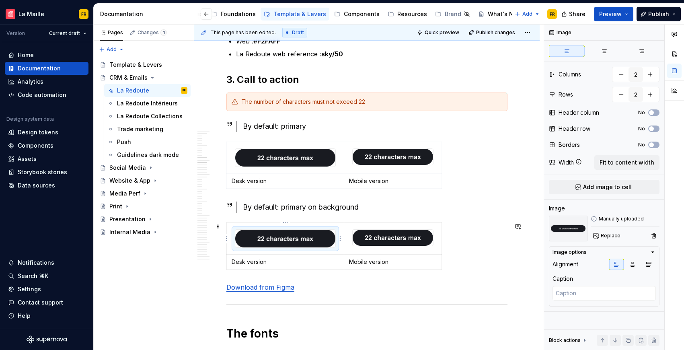
click at [311, 239] on img at bounding box center [285, 239] width 100 height 18
click at [605, 235] on span "Replace" at bounding box center [611, 236] width 20 height 6
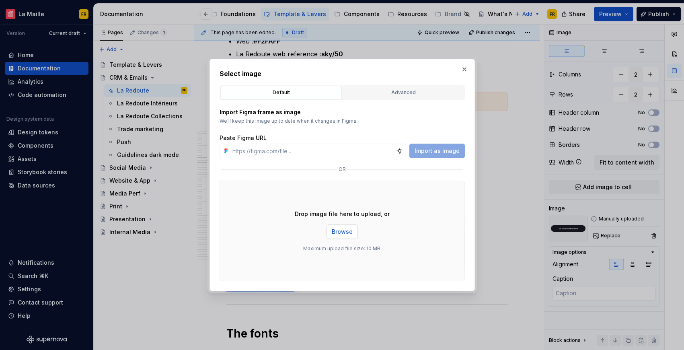
click at [343, 229] on span "Browse" at bounding box center [342, 232] width 21 height 8
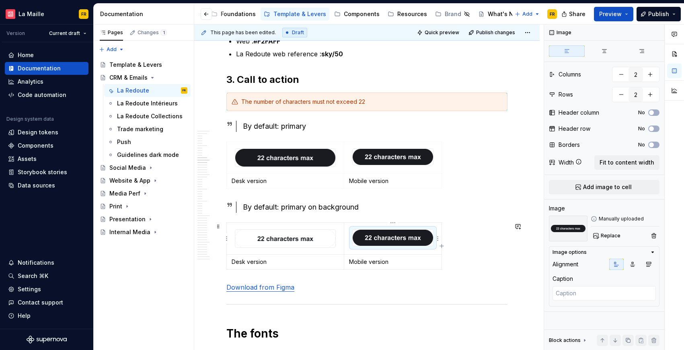
click at [412, 230] on img at bounding box center [393, 238] width 80 height 16
click at [411, 238] on img at bounding box center [393, 238] width 80 height 16
click at [561, 229] on img at bounding box center [568, 229] width 39 height 26
click at [614, 235] on span "Replace" at bounding box center [611, 236] width 20 height 6
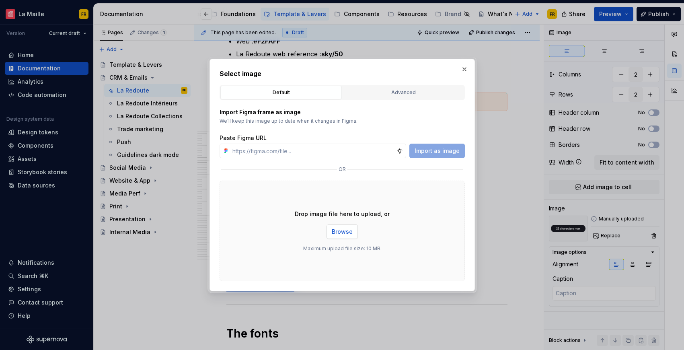
click at [347, 233] on span "Browse" at bounding box center [342, 232] width 21 height 8
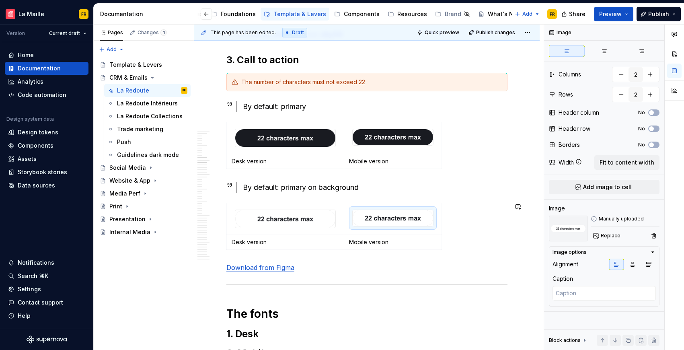
scroll to position [2416, 0]
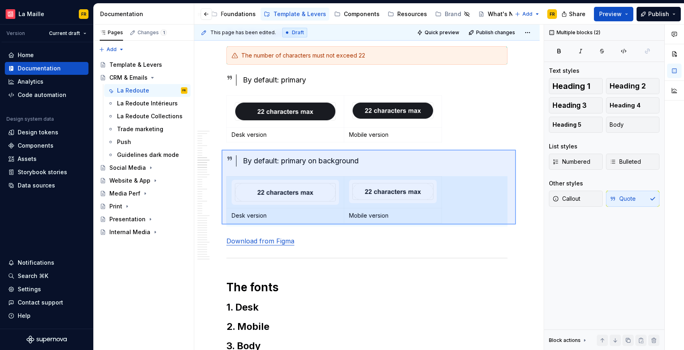
drag, startPoint x: 223, startPoint y: 150, endPoint x: 516, endPoint y: 225, distance: 303.0
click at [516, 225] on div "This page has been edited. Draft Quick preview Publish changes CRM & Emails Edi…" at bounding box center [369, 188] width 350 height 326
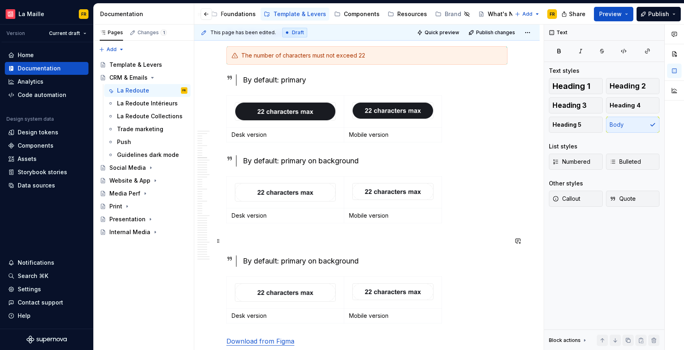
click at [271, 237] on p at bounding box center [367, 241] width 281 height 10
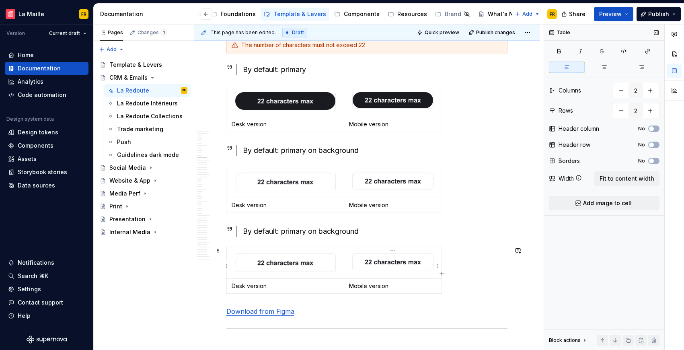
scroll to position [2426, 0]
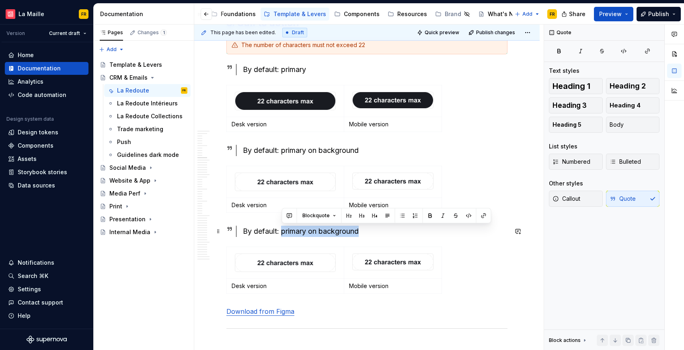
drag, startPoint x: 282, startPoint y: 232, endPoint x: 367, endPoint y: 228, distance: 85.0
click at [368, 228] on div "By default: primary on background" at bounding box center [375, 231] width 265 height 11
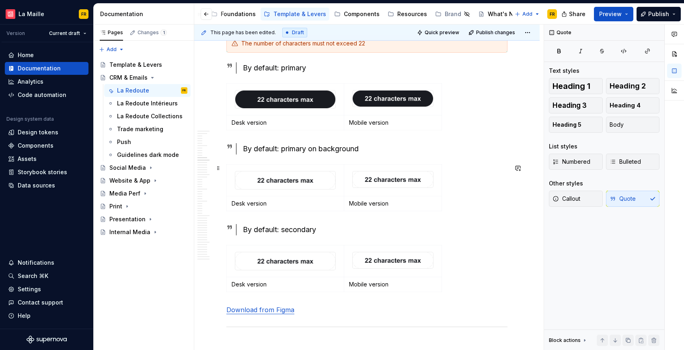
scroll to position [2428, 0]
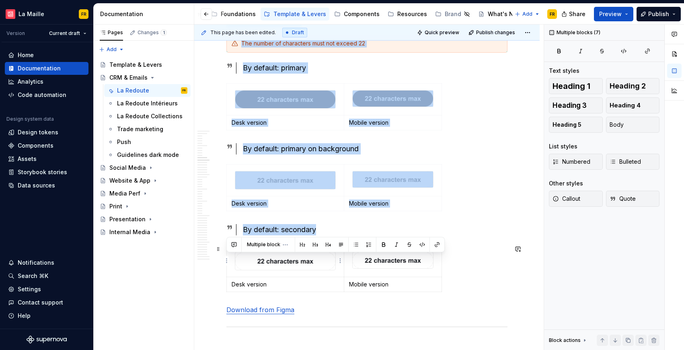
drag, startPoint x: 439, startPoint y: 295, endPoint x: 311, endPoint y: 258, distance: 133.6
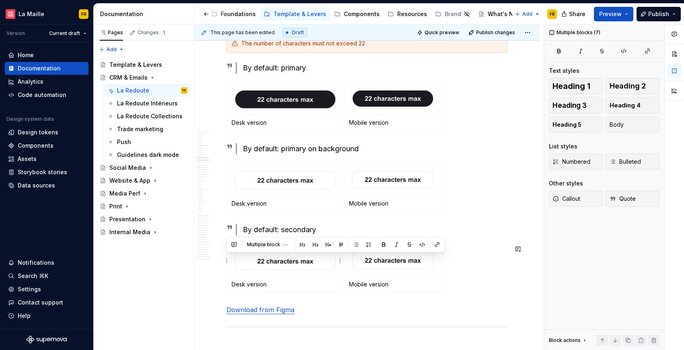
click at [394, 237] on div "Multiple blocks" at bounding box center [336, 244] width 218 height 15
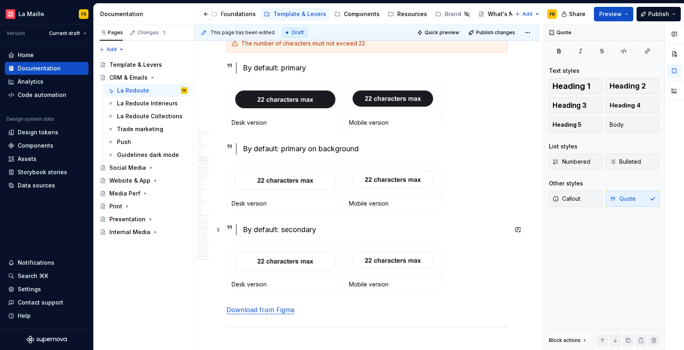
click at [239, 226] on div "By default: secondary" at bounding box center [372, 229] width 272 height 11
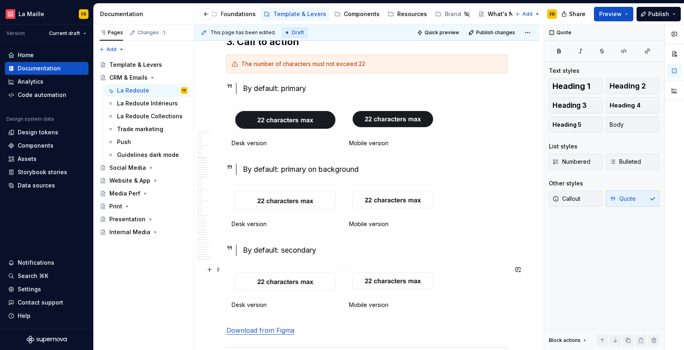
scroll to position [2389, 0]
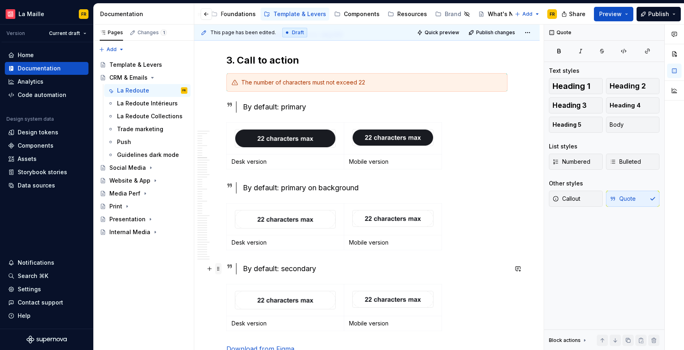
click at [221, 269] on span at bounding box center [218, 268] width 6 height 11
click at [246, 339] on div "Delete" at bounding box center [256, 340] width 52 height 8
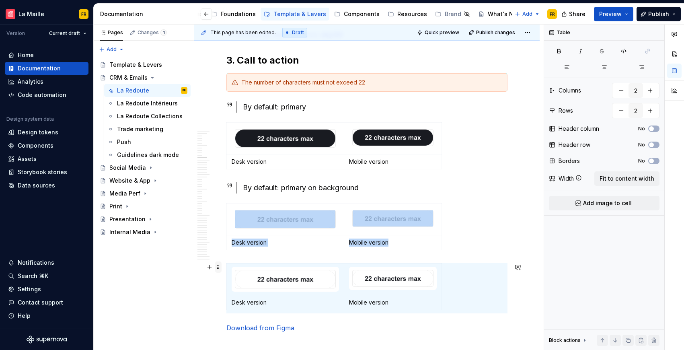
click at [215, 268] on span at bounding box center [218, 267] width 6 height 11
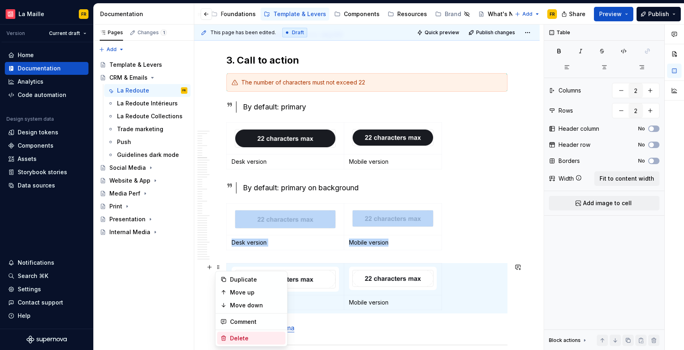
click at [243, 336] on div "Delete" at bounding box center [256, 338] width 52 height 8
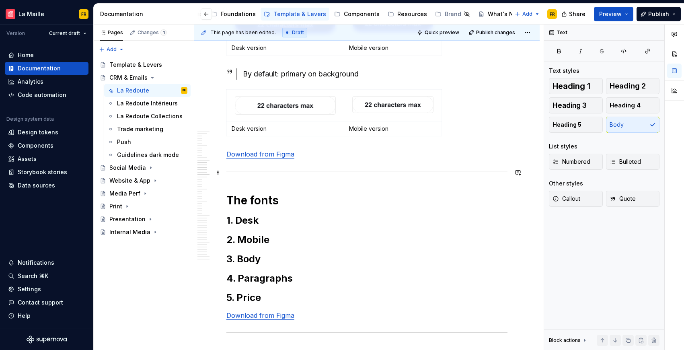
scroll to position [2537, 0]
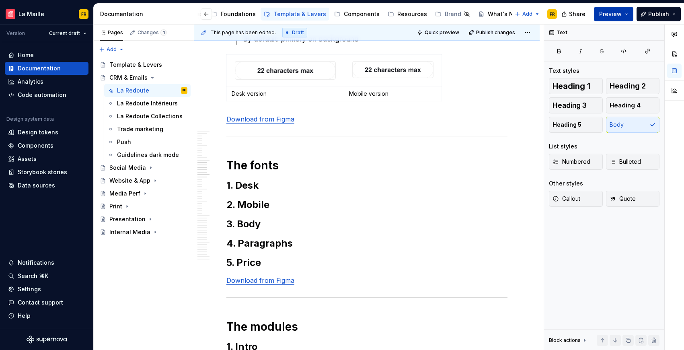
click at [616, 12] on span "Preview" at bounding box center [611, 14] width 23 height 8
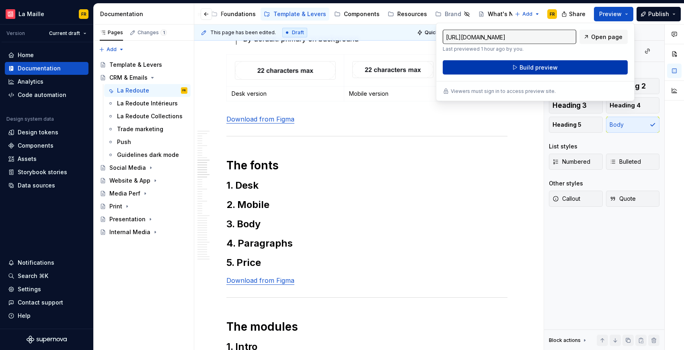
click at [564, 71] on button "Build preview" at bounding box center [535, 67] width 185 height 14
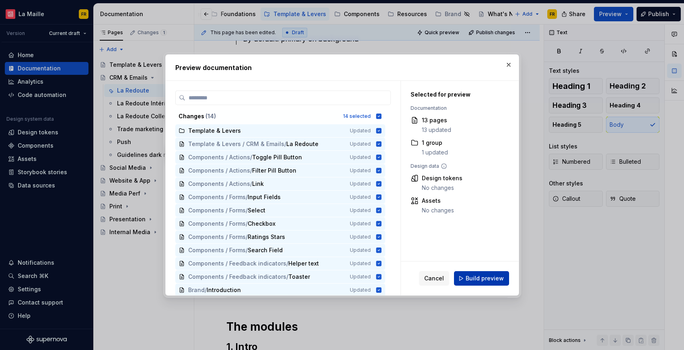
click at [491, 282] on span "Build preview" at bounding box center [485, 278] width 38 height 8
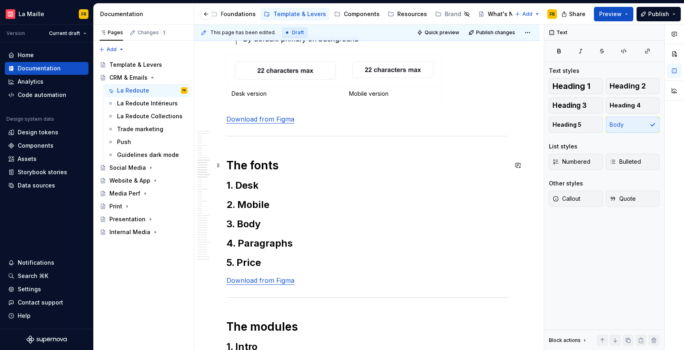
click at [299, 166] on h1 "The fonts" at bounding box center [367, 165] width 281 height 14
click at [270, 185] on h2 "1. Desk" at bounding box center [367, 185] width 281 height 13
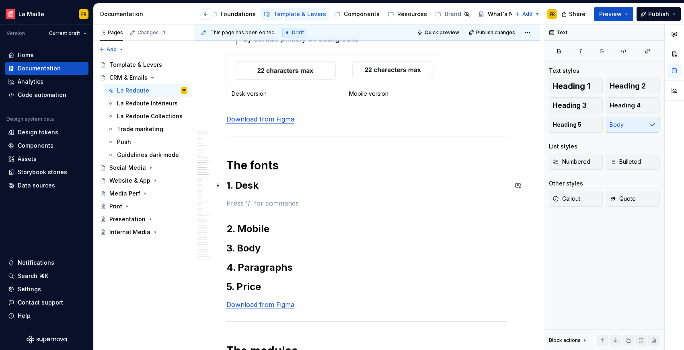
click at [261, 186] on h2 "1. Desk" at bounding box center [367, 185] width 281 height 13
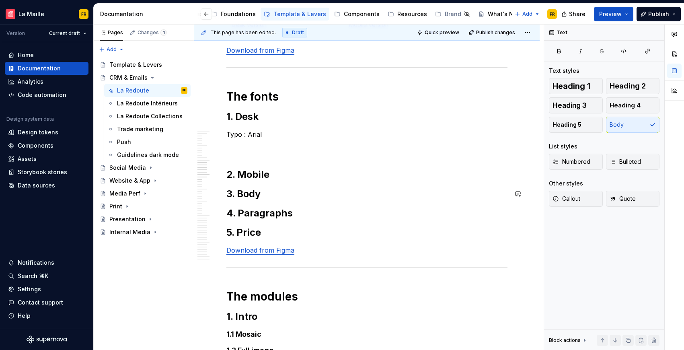
scroll to position [2603, 0]
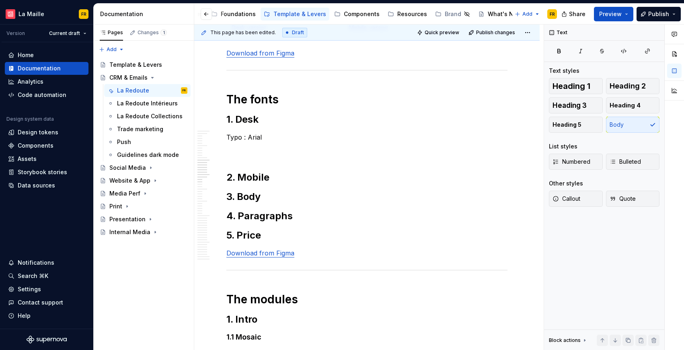
click at [239, 140] on p "Typo : Arial" at bounding box center [367, 137] width 281 height 10
click at [228, 139] on p "Typo : Arial" at bounding box center [367, 137] width 281 height 10
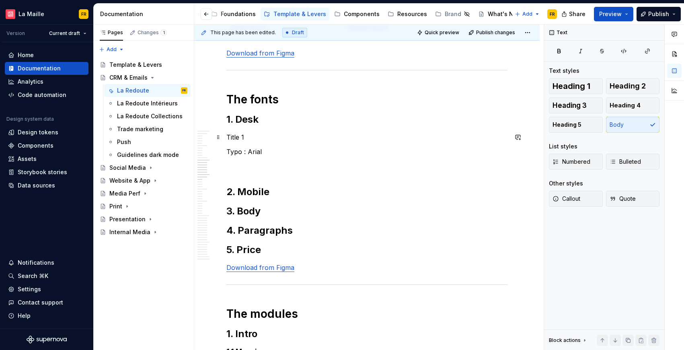
click at [236, 136] on p "Title 1" at bounding box center [367, 137] width 281 height 10
click at [308, 138] on p "Title 1" at bounding box center [367, 137] width 281 height 10
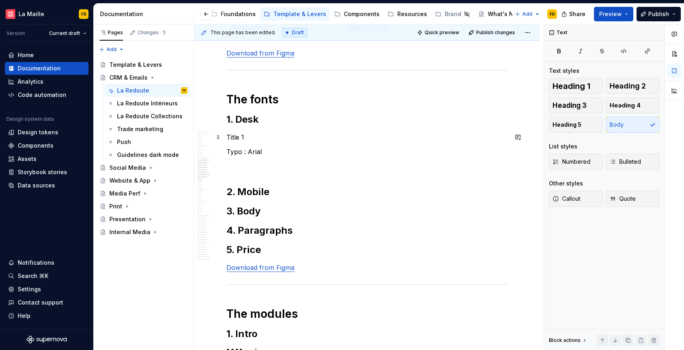
click at [231, 137] on p "Title 1" at bounding box center [367, 137] width 281 height 10
click at [568, 105] on span "Heading 3" at bounding box center [570, 105] width 34 height 8
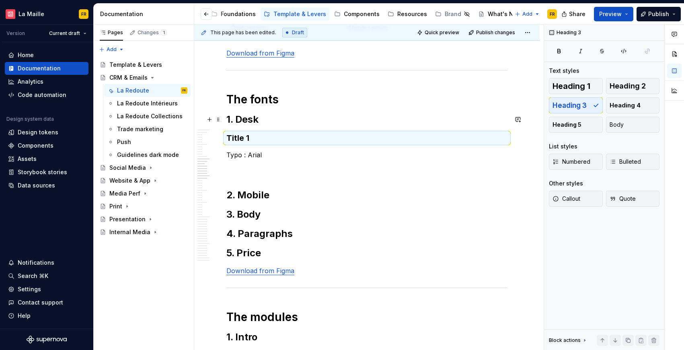
click at [256, 120] on h2 "1. Desk" at bounding box center [367, 119] width 281 height 13
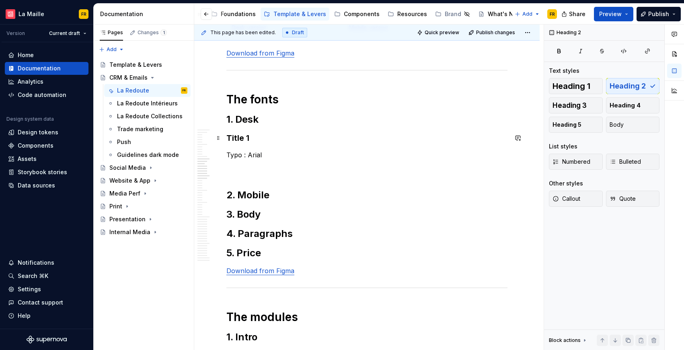
click at [252, 136] on h3 "Title 1" at bounding box center [367, 137] width 281 height 11
click at [632, 103] on span "Heading 4" at bounding box center [625, 105] width 31 height 8
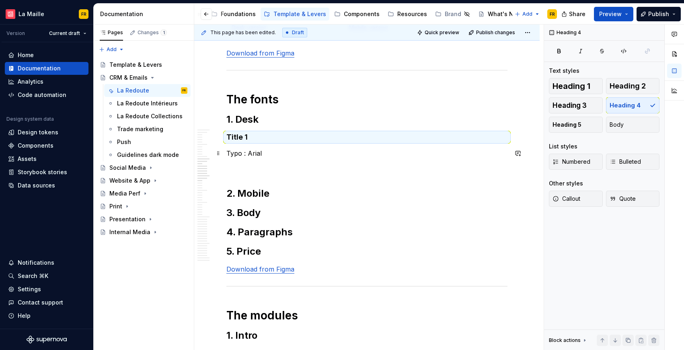
click at [248, 151] on p "Typo : Arial" at bounding box center [367, 153] width 281 height 10
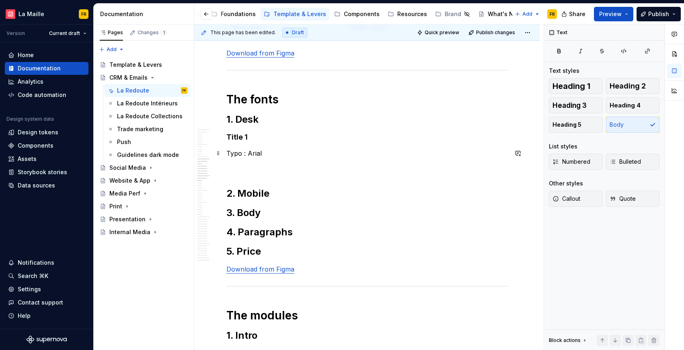
click at [267, 155] on p "Typo : Arial" at bounding box center [367, 153] width 281 height 10
click at [265, 138] on h4 "Title 1" at bounding box center [367, 137] width 281 height 10
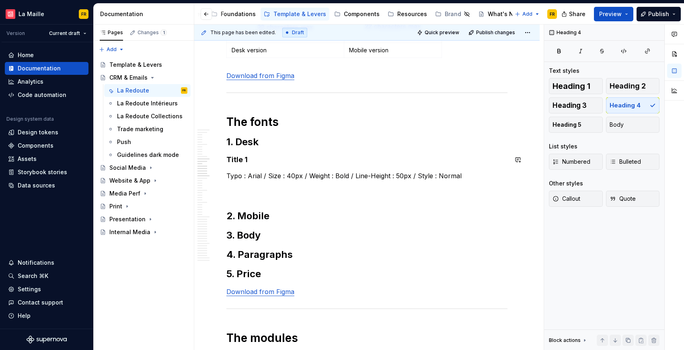
scroll to position [2575, 0]
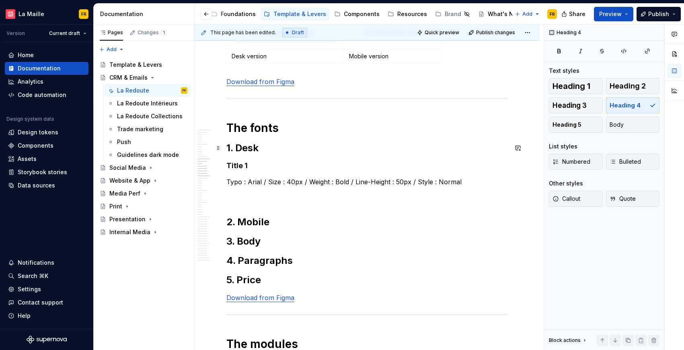
click at [279, 148] on h2 "1. Desk" at bounding box center [367, 148] width 281 height 13
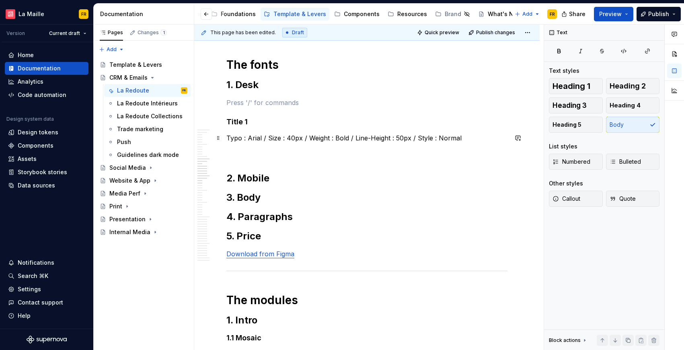
scroll to position [2638, 0]
click at [216, 103] on span at bounding box center [218, 102] width 6 height 11
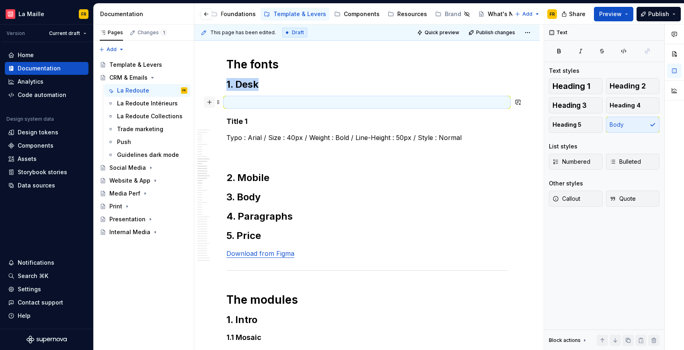
click at [209, 103] on button "button" at bounding box center [209, 102] width 11 height 11
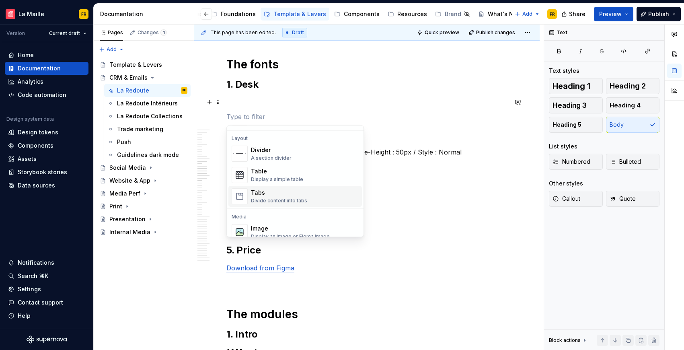
scroll to position [259, 0]
click at [286, 176] on div "Display a simple table" at bounding box center [277, 179] width 52 height 6
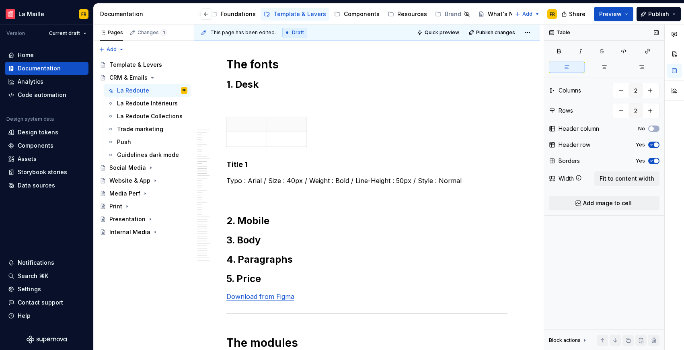
click at [648, 142] on div "Yes" at bounding box center [648, 145] width 24 height 6
click at [649, 144] on icon "button" at bounding box center [652, 144] width 6 height 5
click at [237, 127] on p at bounding box center [247, 124] width 30 height 8
click at [620, 208] on button "Add image to cell" at bounding box center [604, 203] width 111 height 14
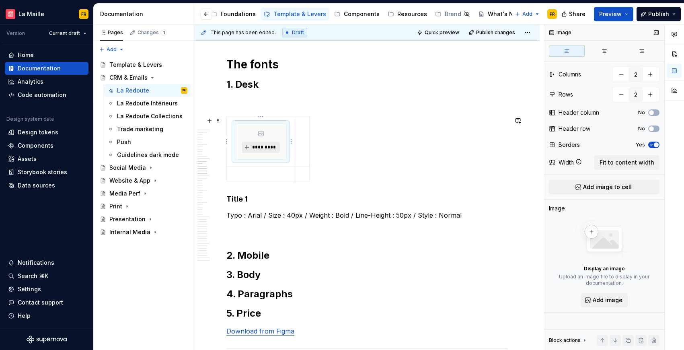
click at [262, 146] on span "*********" at bounding box center [264, 147] width 25 height 6
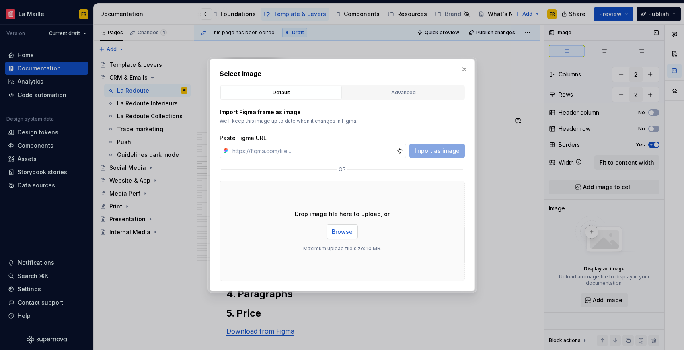
click at [345, 235] on span "Browse" at bounding box center [342, 232] width 21 height 8
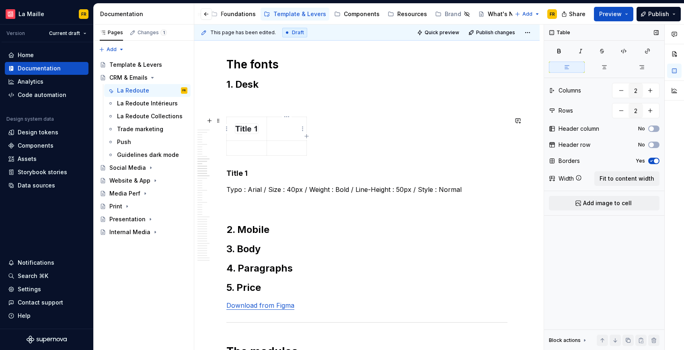
click at [307, 131] on div at bounding box center [367, 138] width 281 height 43
drag, startPoint x: 306, startPoint y: 131, endPoint x: 310, endPoint y: 131, distance: 4.0
click at [285, 134] on td at bounding box center [287, 129] width 40 height 24
click at [587, 204] on span "Add image to cell" at bounding box center [607, 203] width 49 height 8
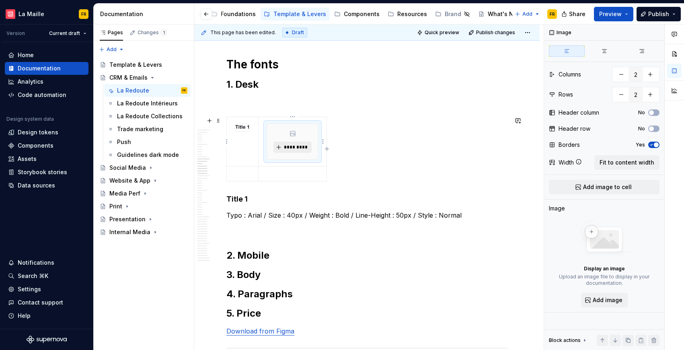
click at [295, 150] on span "*********" at bounding box center [296, 147] width 25 height 6
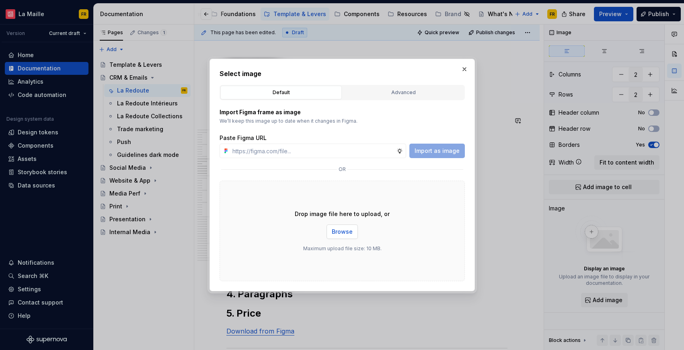
click at [347, 233] on span "Browse" at bounding box center [342, 232] width 21 height 8
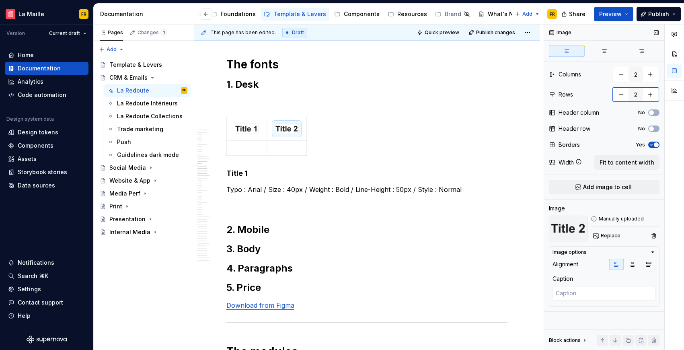
click at [652, 93] on button "button" at bounding box center [650, 94] width 14 height 14
type textarea "*"
type input "3"
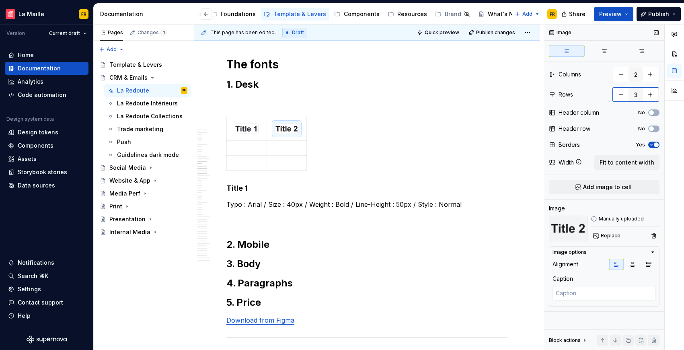
click at [623, 97] on button "button" at bounding box center [621, 94] width 14 height 14
type textarea "*"
type input "2"
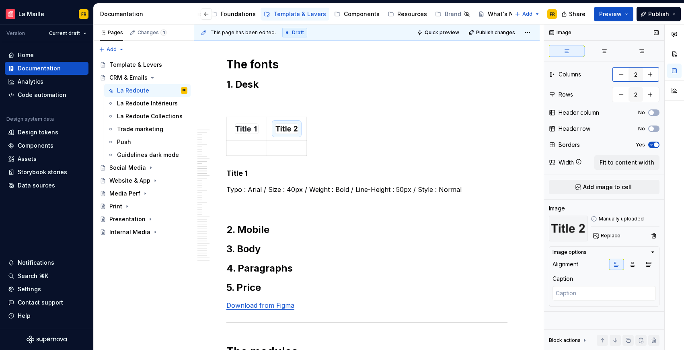
click at [652, 75] on button "button" at bounding box center [650, 74] width 14 height 14
type textarea "*"
type input "3"
click at [651, 75] on button "button" at bounding box center [650, 74] width 14 height 14
type textarea "*"
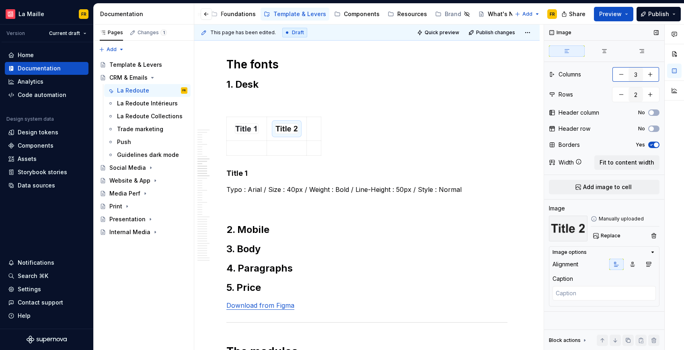
type input "4"
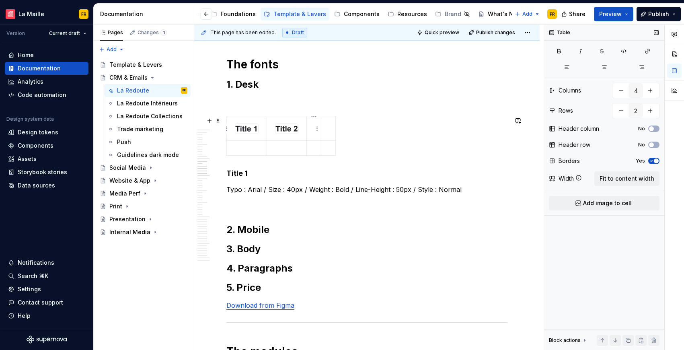
click at [312, 127] on p at bounding box center [314, 124] width 4 height 8
click at [605, 207] on button "Add image to cell" at bounding box center [604, 203] width 111 height 14
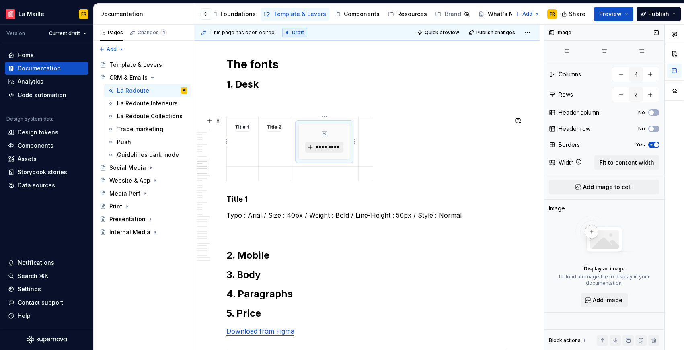
click at [324, 146] on span "*********" at bounding box center [327, 147] width 25 height 6
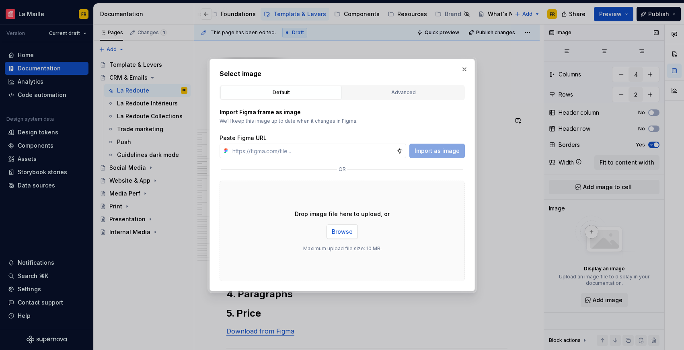
click at [343, 236] on button "Browse" at bounding box center [342, 232] width 31 height 14
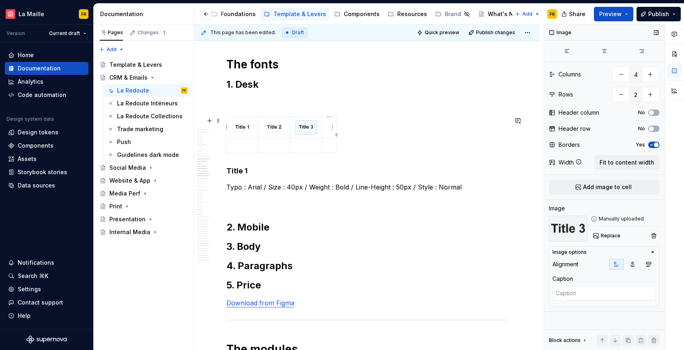
click at [328, 127] on p at bounding box center [329, 124] width 4 height 8
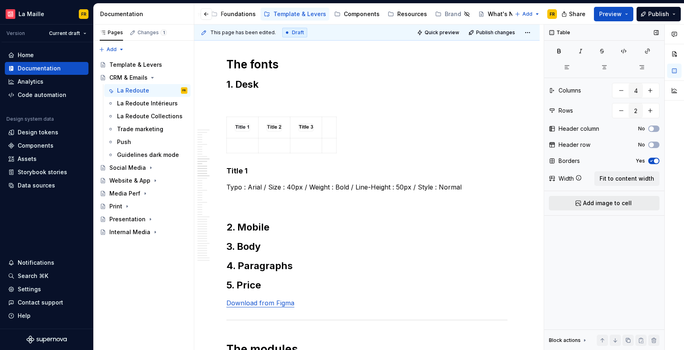
click at [592, 203] on span "Add image to cell" at bounding box center [607, 203] width 49 height 8
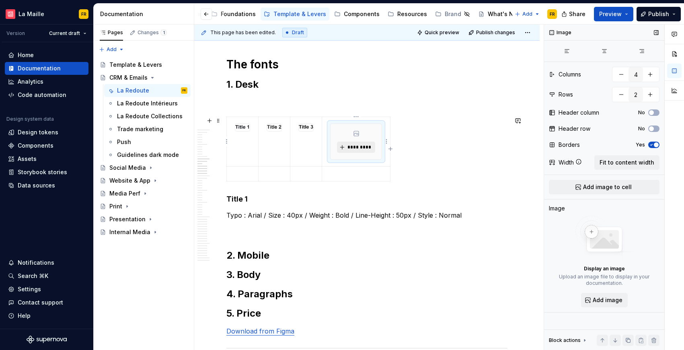
click at [348, 148] on span "*********" at bounding box center [359, 147] width 25 height 6
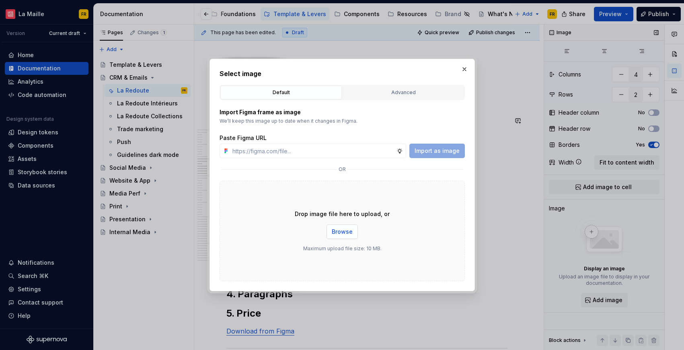
click at [339, 233] on span "Browse" at bounding box center [342, 232] width 21 height 8
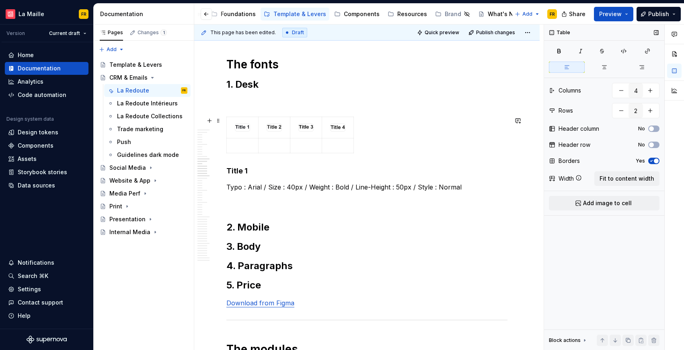
click at [443, 122] on div at bounding box center [367, 137] width 281 height 40
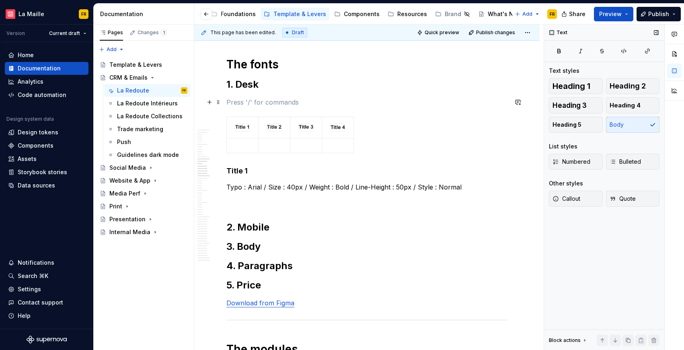
click at [249, 103] on p at bounding box center [367, 102] width 281 height 10
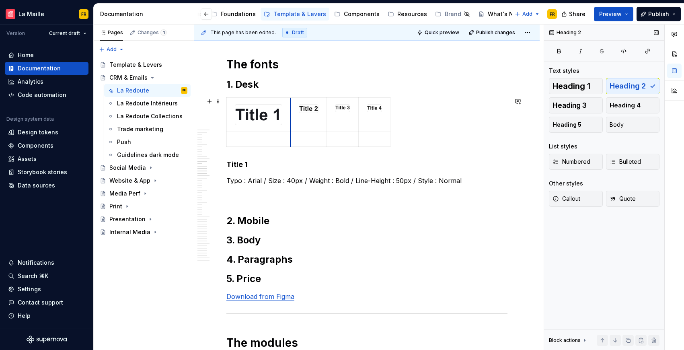
drag, startPoint x: 258, startPoint y: 110, endPoint x: 313, endPoint y: 113, distance: 54.8
drag, startPoint x: 327, startPoint y: 123, endPoint x: 365, endPoint y: 136, distance: 40.0
click at [365, 136] on tbody at bounding box center [328, 121] width 203 height 49
drag, startPoint x: 301, startPoint y: 125, endPoint x: 289, endPoint y: 141, distance: 20.4
drag, startPoint x: 386, startPoint y: 121, endPoint x: 420, endPoint y: 129, distance: 35.1
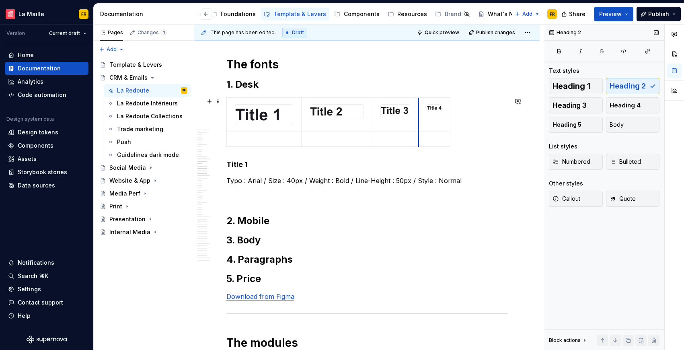
click at [420, 129] on td at bounding box center [434, 114] width 32 height 34
drag, startPoint x: 372, startPoint y: 124, endPoint x: 349, endPoint y: 126, distance: 23.1
drag, startPoint x: 396, startPoint y: 123, endPoint x: 413, endPoint y: 126, distance: 16.8
click at [397, 125] on td at bounding box center [412, 114] width 32 height 34
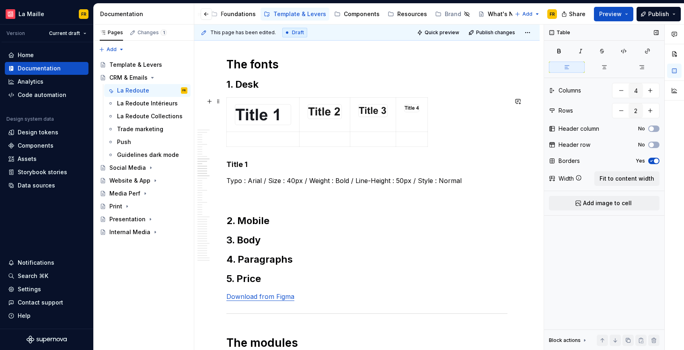
drag, startPoint x: 429, startPoint y: 119, endPoint x: 437, endPoint y: 119, distance: 7.2
click at [437, 119] on div at bounding box center [367, 123] width 281 height 53
drag, startPoint x: 427, startPoint y: 111, endPoint x: 434, endPoint y: 110, distance: 6.9
drag, startPoint x: 427, startPoint y: 127, endPoint x: 451, endPoint y: 128, distance: 23.8
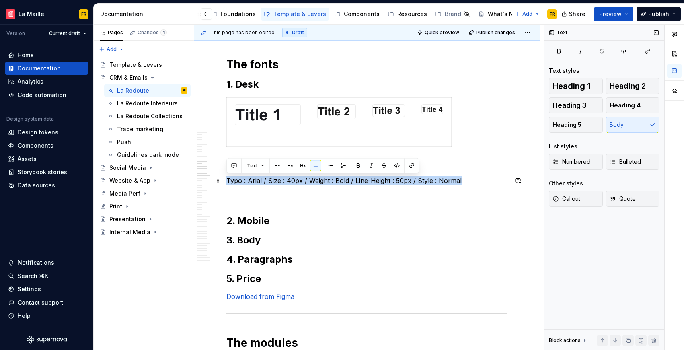
drag, startPoint x: 228, startPoint y: 181, endPoint x: 462, endPoint y: 185, distance: 234.6
click at [462, 185] on p "Typo : Arial / Size : 40px / Weight : Bold / Line-Height : 50px / Style : Normal" at bounding box center [367, 181] width 281 height 10
copy p "Typo : Arial / Size : 40px / Weight : Bold / Line-Height : 50px / Style : Normal"
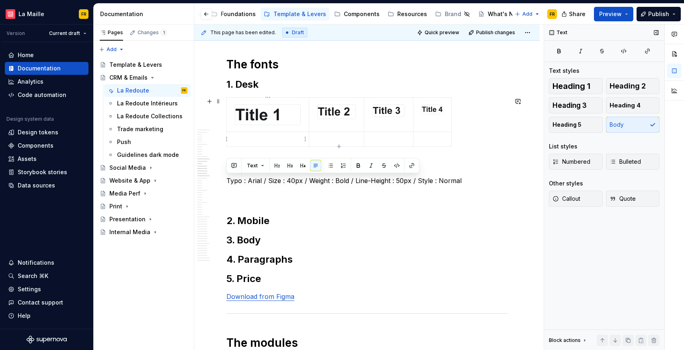
click at [272, 139] on p at bounding box center [268, 139] width 72 height 8
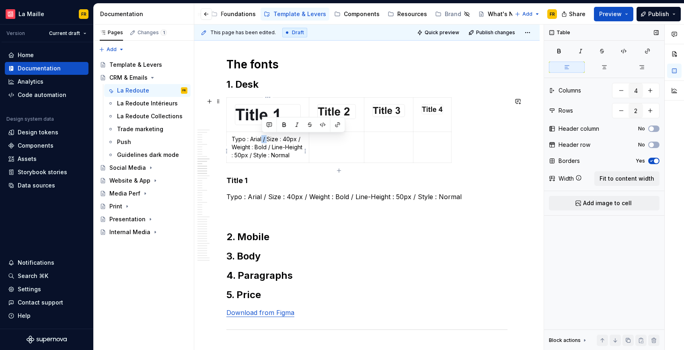
drag, startPoint x: 262, startPoint y: 139, endPoint x: 266, endPoint y: 140, distance: 4.5
click at [266, 140] on p "Typo : Arial / Size : 40px / Weight : Bold / Line-Height : 50px / Style : Normal" at bounding box center [268, 147] width 72 height 24
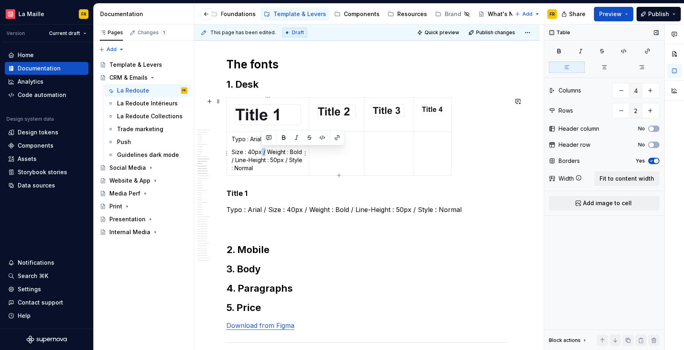
drag, startPoint x: 262, startPoint y: 150, endPoint x: 266, endPoint y: 150, distance: 4.1
click at [266, 150] on p "Size : 40px / Weight : Bold / Line-Height : 50px / Style : Normal" at bounding box center [268, 160] width 72 height 24
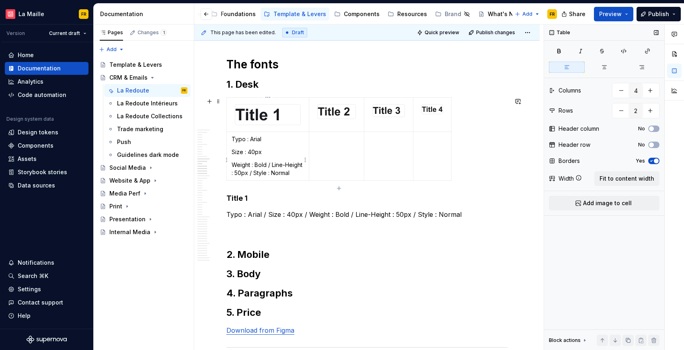
click at [235, 166] on p "Weight : Bold / Line-Height : 50px / Style : Normal" at bounding box center [268, 169] width 72 height 16
drag, startPoint x: 267, startPoint y: 166, endPoint x: 272, endPoint y: 164, distance: 5.2
click at [271, 165] on p "Weight : Bold / Line-Height : 50px / Style : Normal" at bounding box center [268, 169] width 72 height 16
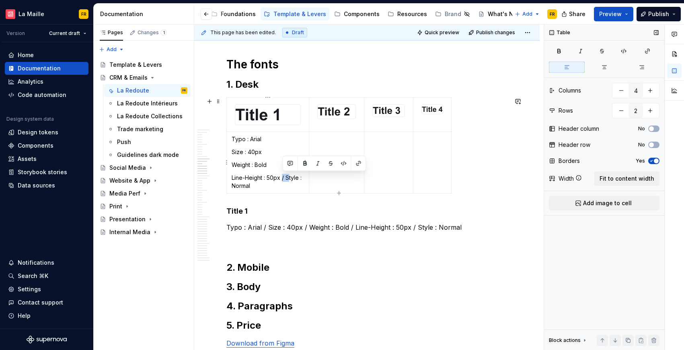
drag, startPoint x: 282, startPoint y: 177, endPoint x: 289, endPoint y: 177, distance: 6.5
click at [289, 177] on p "Line-Height : 50px / Style : Normal" at bounding box center [268, 182] width 72 height 16
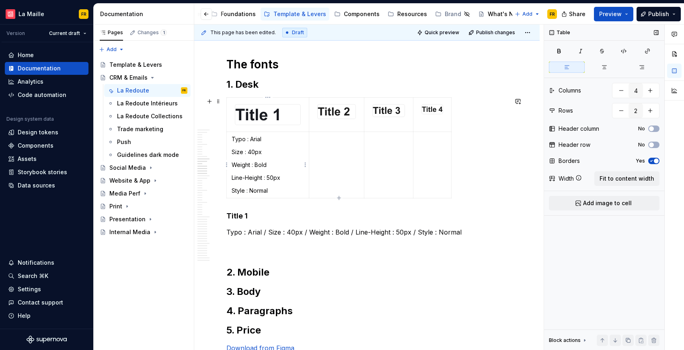
click at [232, 177] on p "Line-Height : 50px" at bounding box center [268, 178] width 72 height 8
drag, startPoint x: 239, startPoint y: 177, endPoint x: 227, endPoint y: 175, distance: 11.7
click at [239, 177] on p "Line-Height : 50px" at bounding box center [268, 178] width 72 height 8
drag, startPoint x: 234, startPoint y: 179, endPoint x: 230, endPoint y: 175, distance: 5.4
click at [229, 177] on td "Typo : Arial Size : 40px Weight : Bold Line-Height : 50px Style : Normal" at bounding box center [268, 165] width 82 height 66
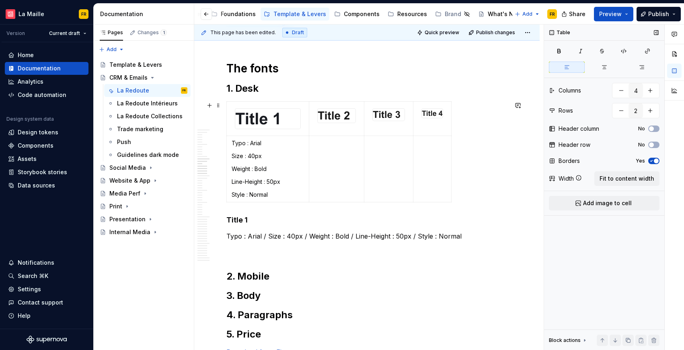
scroll to position [2633, 0]
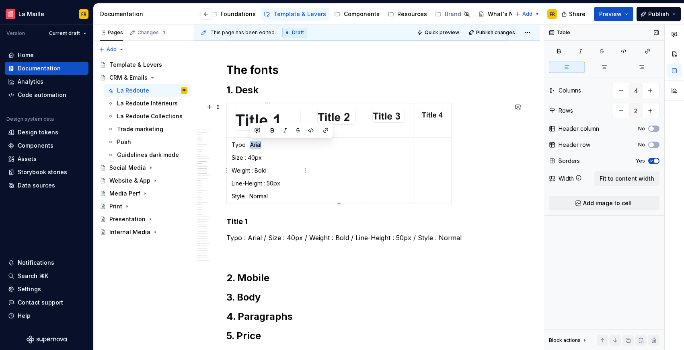
drag, startPoint x: 250, startPoint y: 144, endPoint x: 264, endPoint y: 147, distance: 14.1
click at [264, 147] on p "Typo : Arial" at bounding box center [268, 145] width 72 height 8
click at [274, 128] on button "button" at bounding box center [272, 130] width 11 height 11
drag, startPoint x: 250, startPoint y: 159, endPoint x: 260, endPoint y: 161, distance: 9.9
click at [260, 161] on p "Size : 40px" at bounding box center [268, 158] width 72 height 8
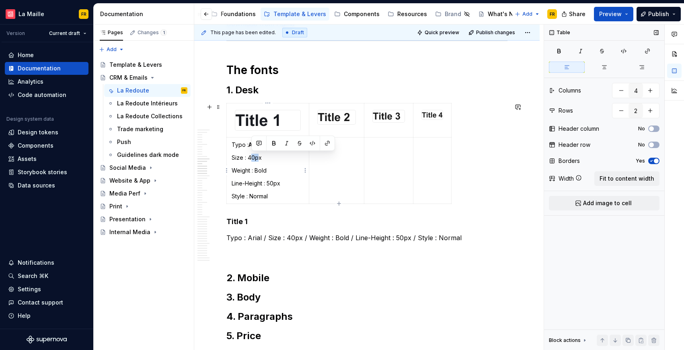
click at [254, 156] on p "Size : 40px" at bounding box center [268, 158] width 72 height 8
drag, startPoint x: 249, startPoint y: 156, endPoint x: 262, endPoint y: 161, distance: 13.6
click at [262, 161] on p "Size : 40px" at bounding box center [268, 158] width 72 height 8
click at [274, 144] on button "button" at bounding box center [270, 143] width 11 height 11
drag, startPoint x: 256, startPoint y: 171, endPoint x: 268, endPoint y: 172, distance: 12.5
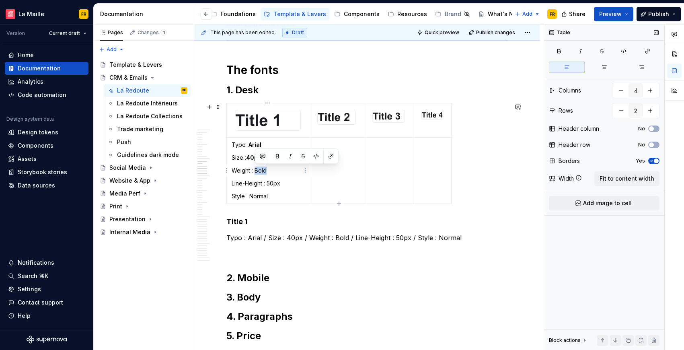
click at [268, 172] on p "Weight : Bold" at bounding box center [268, 171] width 72 height 8
click at [280, 157] on button "button" at bounding box center [277, 155] width 11 height 11
drag, startPoint x: 268, startPoint y: 181, endPoint x: 282, endPoint y: 183, distance: 15.1
click at [282, 183] on p "Line-Height : 50px" at bounding box center [268, 183] width 72 height 8
click at [290, 170] on button "button" at bounding box center [290, 168] width 11 height 11
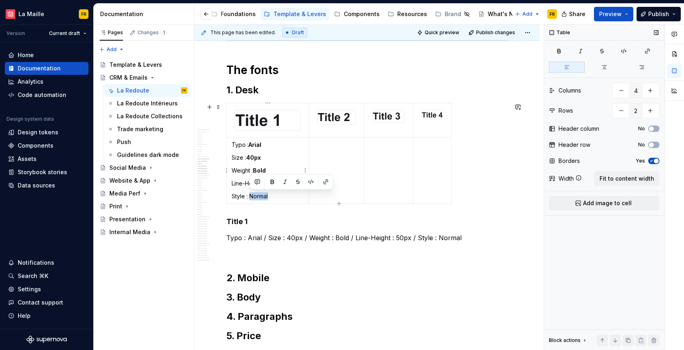
drag, startPoint x: 251, startPoint y: 196, endPoint x: 277, endPoint y: 196, distance: 26.2
click at [272, 199] on p "Style : Normal" at bounding box center [268, 196] width 72 height 8
click at [273, 183] on button "button" at bounding box center [272, 181] width 11 height 11
click at [358, 191] on td at bounding box center [336, 170] width 55 height 66
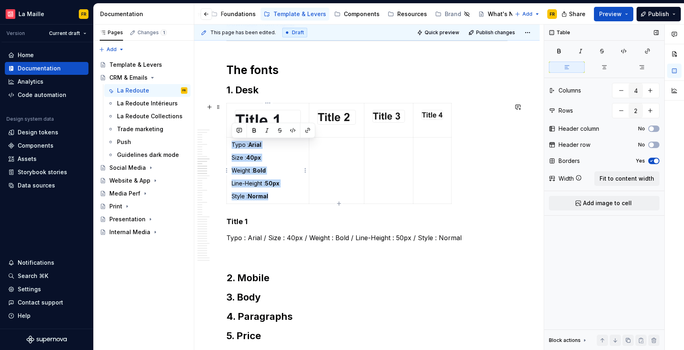
drag, startPoint x: 237, startPoint y: 146, endPoint x: 295, endPoint y: 196, distance: 76.5
click at [295, 196] on td "Typo : Arial Size : 40px Weight : Bold Line-Height : 50px Style : Normal" at bounding box center [268, 170] width 82 height 66
copy td "Typo : Arial Size : 40px Weight : Bold Line-Height : 50px Style : Normal"
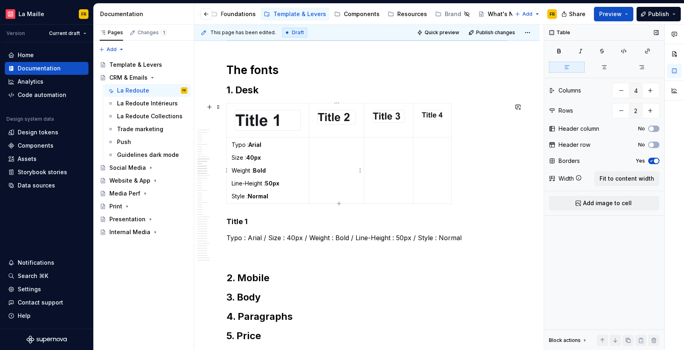
click at [319, 171] on td at bounding box center [336, 170] width 55 height 66
click at [385, 180] on td at bounding box center [389, 170] width 49 height 66
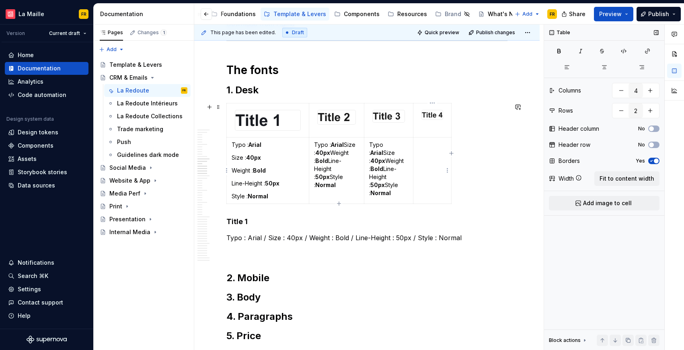
click at [427, 178] on td at bounding box center [433, 170] width 38 height 66
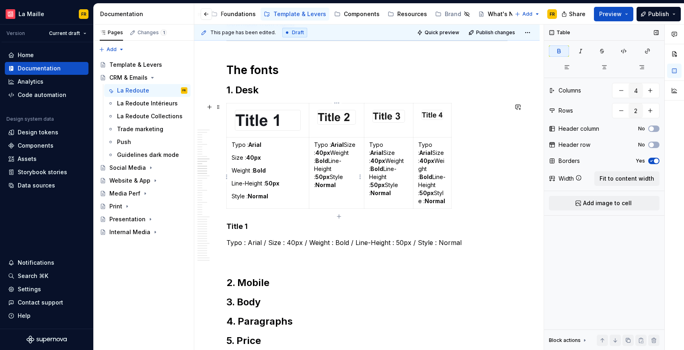
click at [345, 146] on p "Typo : Arial Size : 40px Weight : Bold Line-Height : 50px Style : Normal" at bounding box center [336, 165] width 45 height 48
click at [315, 165] on strong "40px" at bounding box center [322, 165] width 15 height 7
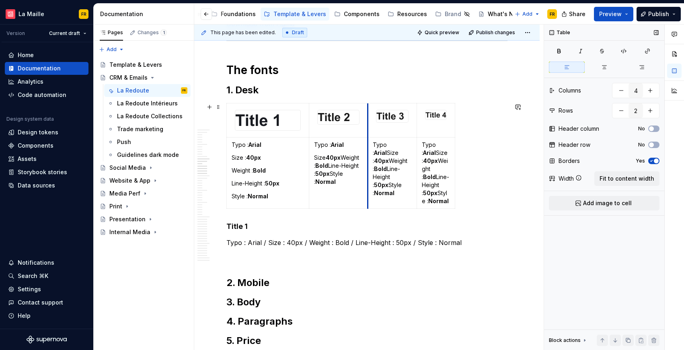
click at [368, 165] on td "Typo : Arial Size : 40px Weight : Bold Line-Height : 50px Style : Normal" at bounding box center [392, 172] width 49 height 71
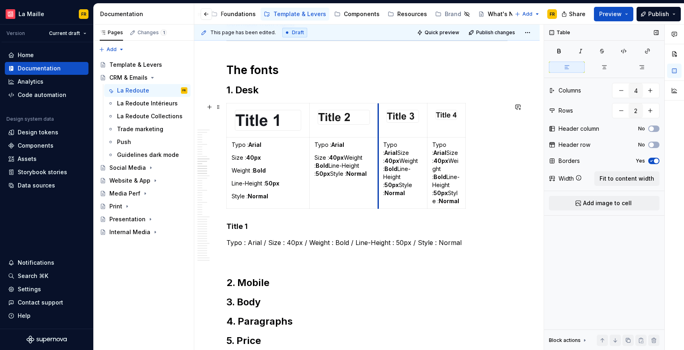
drag, startPoint x: 369, startPoint y: 158, endPoint x: 379, endPoint y: 158, distance: 10.5
click at [379, 158] on td "Typo : Arial Size : 40px Weight : Bold Line-Height : 50px Style : Normal" at bounding box center [403, 172] width 49 height 71
click at [345, 158] on p "Size : 40px Weight : Bold Line-Height : 50px Style : Normal" at bounding box center [344, 166] width 59 height 24
click at [350, 174] on p "Weight : Bold Line-Height : 50px Style : Normal" at bounding box center [344, 179] width 59 height 24
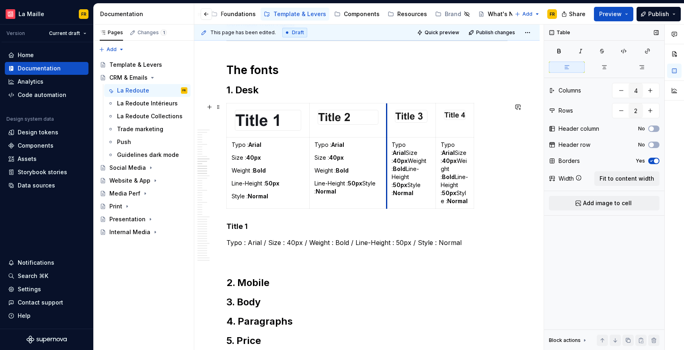
drag, startPoint x: 379, startPoint y: 185, endPoint x: 388, endPoint y: 185, distance: 8.5
click at [388, 185] on td "Typo : Arial Size : 40px Weight : Bold Line-Height : 50px Style : Normal" at bounding box center [411, 172] width 49 height 71
click at [365, 182] on p "Line-Height : 50px Style : Normal" at bounding box center [349, 187] width 68 height 16
click at [350, 196] on strong "Normal" at bounding box center [341, 196] width 21 height 7
click at [356, 196] on p "Style : Normal" at bounding box center [349, 196] width 68 height 8
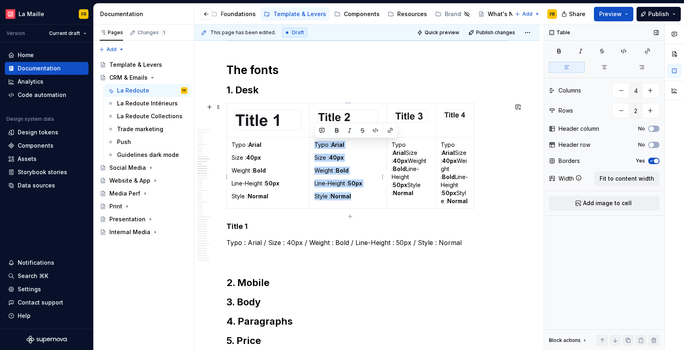
drag, startPoint x: 365, startPoint y: 204, endPoint x: 318, endPoint y: 139, distance: 80.3
click at [318, 139] on td "Typo : Arial Size : 40px Weight : Bold Line-Height : 50px Style : Normal" at bounding box center [348, 172] width 78 height 71
copy td "Typo : Arial Size : 40px Weight : Bold Line-Height : 50px Style : Normal"
click at [402, 163] on strong "40px" at bounding box center [400, 160] width 15 height 7
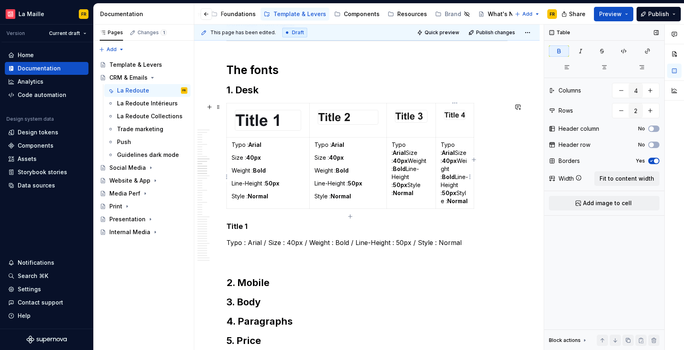
click at [449, 164] on strong "40px" at bounding box center [449, 160] width 15 height 7
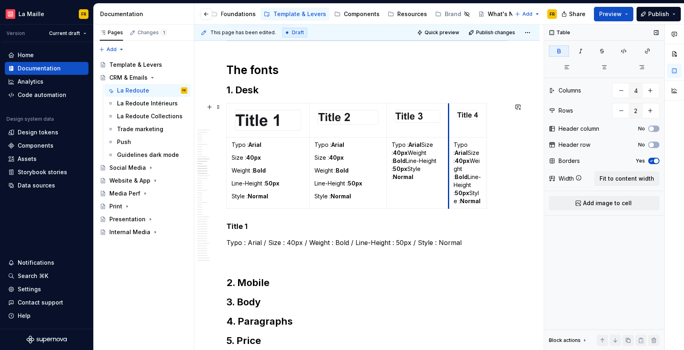
drag, startPoint x: 437, startPoint y: 154, endPoint x: 450, endPoint y: 156, distance: 12.6
click at [450, 156] on td "Typo : Arial Size : 40px Weight : Bold Line-Height : 50px Style : Normal" at bounding box center [468, 172] width 38 height 71
click at [423, 147] on p "Typo : Arial Size : 40px Weight : Bold Line-Height : 50px Style : Normal" at bounding box center [418, 161] width 52 height 40
click at [422, 157] on p "Size : 40px Weight : Bold Line-Height : 50px Style : Normal" at bounding box center [418, 170] width 52 height 32
click at [424, 156] on p "Size : 40px Weight : Bold Line-Height : 50px Style : Normal" at bounding box center [418, 170] width 52 height 32
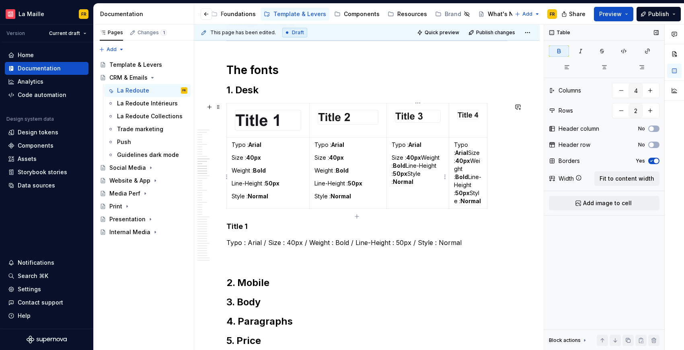
click at [423, 156] on p "Size : 40px Weight : Bold Line-Height : 50px Style : Normal" at bounding box center [418, 170] width 52 height 32
click at [429, 172] on p "Weight : Bold Line-Height : 50px Style : Normal" at bounding box center [418, 179] width 52 height 24
click at [406, 189] on p "Line-Height : 50px Style : Normal" at bounding box center [418, 191] width 52 height 24
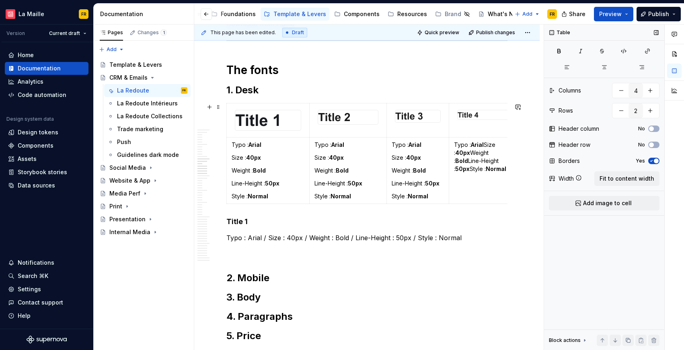
drag, startPoint x: 486, startPoint y: 176, endPoint x: 519, endPoint y: 180, distance: 33.2
click at [486, 145] on p "Typo : Arial Size : 40px Weight : Bold Line-Height : 50px Style : Normal" at bounding box center [484, 157] width 61 height 32
click at [485, 158] on p "Size : 40px Weight : Bold Line-Height : 50px Style : Normal" at bounding box center [484, 166] width 61 height 24
click at [491, 169] on p "Weight : Bold Line-Height : 50px Style : Normal" at bounding box center [484, 179] width 61 height 24
click at [496, 174] on p "Weight : Bold" at bounding box center [484, 171] width 61 height 8
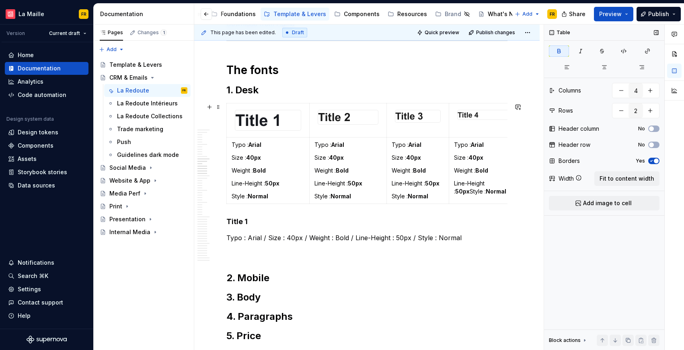
drag, startPoint x: 488, startPoint y: 206, endPoint x: 516, endPoint y: 216, distance: 30.2
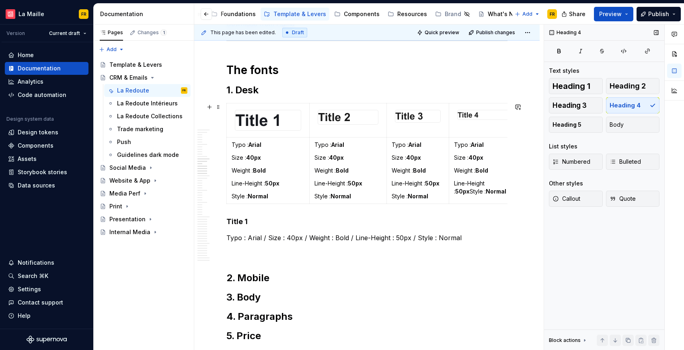
scroll to position [0, 13]
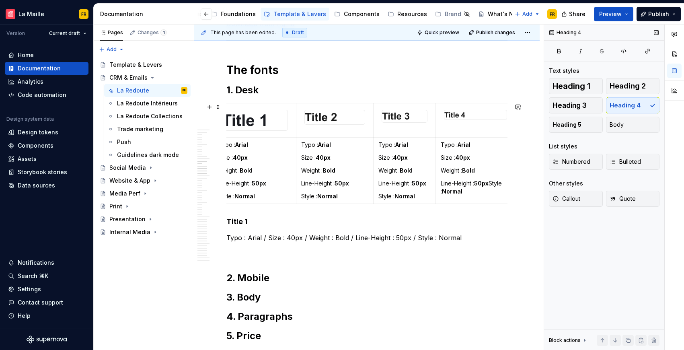
drag, startPoint x: 507, startPoint y: 181, endPoint x: 515, endPoint y: 182, distance: 8.5
click at [492, 183] on p "Line-Height : 50px Style : Normal" at bounding box center [476, 187] width 70 height 16
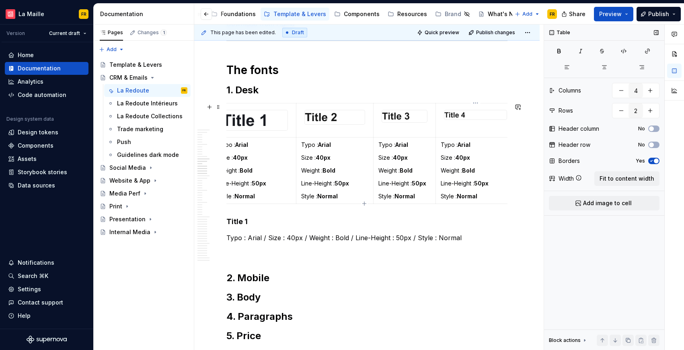
click at [506, 188] on td "Typo : Arial Size : 40px Weight : Bold Line-Height : 50px Style : Normal" at bounding box center [476, 170] width 80 height 66
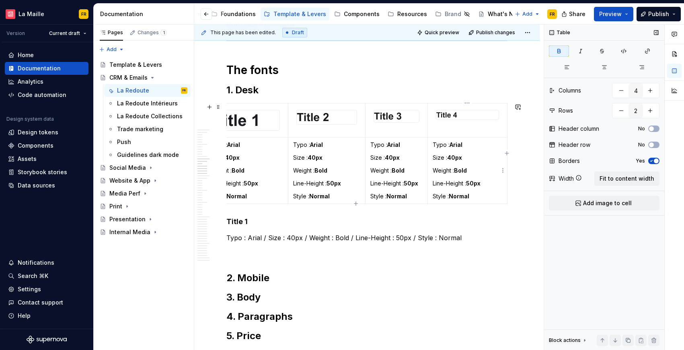
drag, startPoint x: 507, startPoint y: 194, endPoint x: 498, endPoint y: 194, distance: 9.3
click at [498, 194] on table "Typo : Arial Size : 40px Weight : Bold Line-Height : 50px Style : Normal Typo :…" at bounding box center [356, 153] width 303 height 101
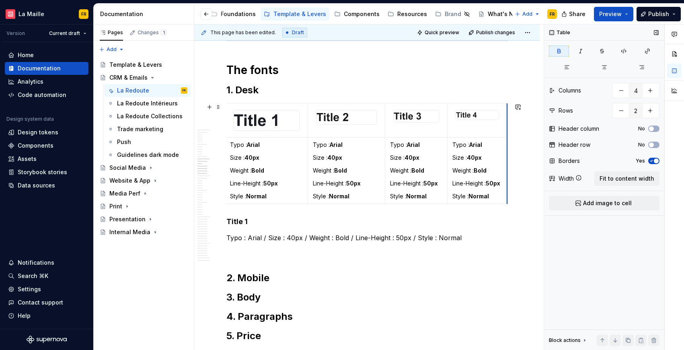
scroll to position [0, 2]
drag, startPoint x: 506, startPoint y: 194, endPoint x: 488, endPoint y: 195, distance: 18.6
click at [487, 227] on h4 "Title 1" at bounding box center [367, 222] width 281 height 10
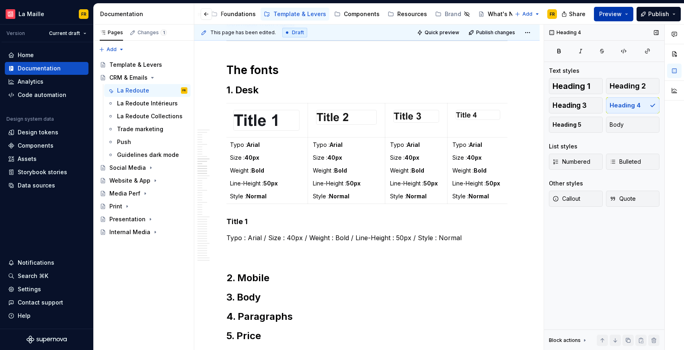
click at [614, 14] on span "Preview" at bounding box center [611, 14] width 23 height 8
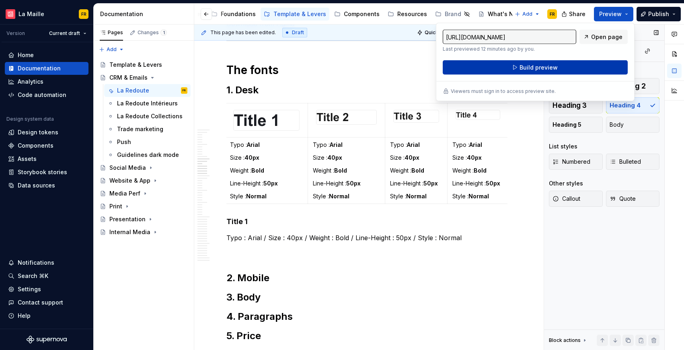
click at [561, 70] on button "Build preview" at bounding box center [535, 67] width 185 height 14
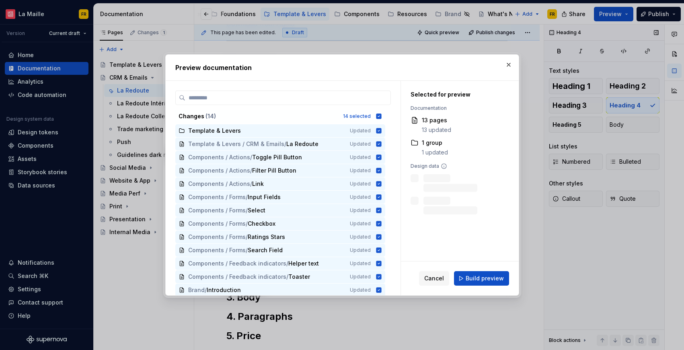
click at [482, 274] on span "Build preview" at bounding box center [485, 278] width 38 height 8
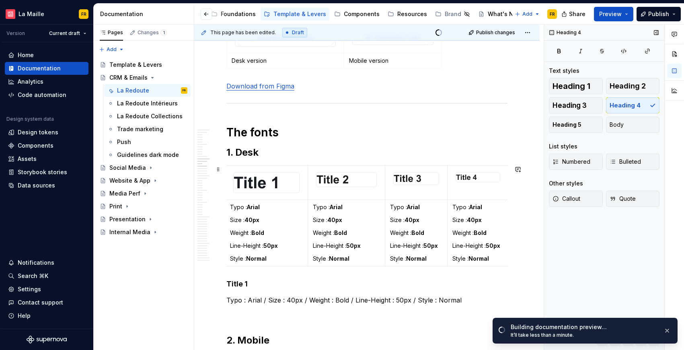
scroll to position [2570, 0]
click at [209, 291] on button "button" at bounding box center [209, 290] width 11 height 11
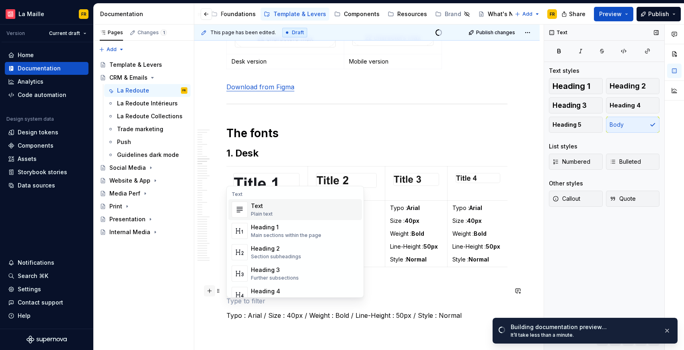
click at [209, 291] on button "button" at bounding box center [209, 290] width 11 height 11
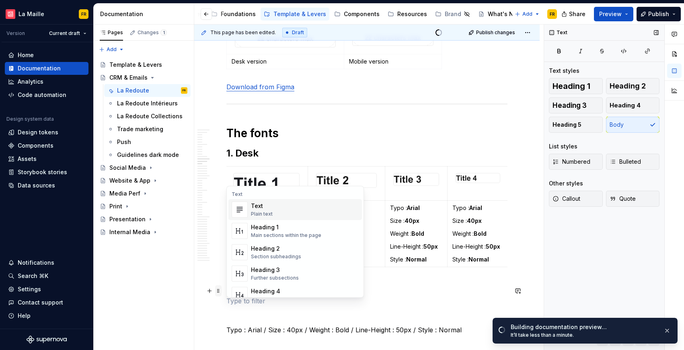
click at [218, 290] on span at bounding box center [218, 290] width 6 height 11
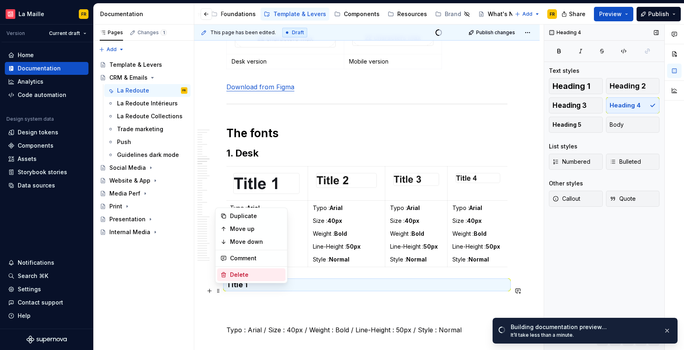
click at [237, 277] on div "Delete" at bounding box center [256, 275] width 52 height 8
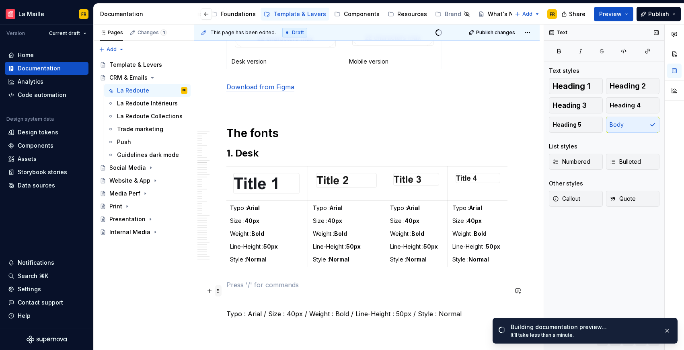
click at [216, 291] on span at bounding box center [218, 290] width 6 height 11
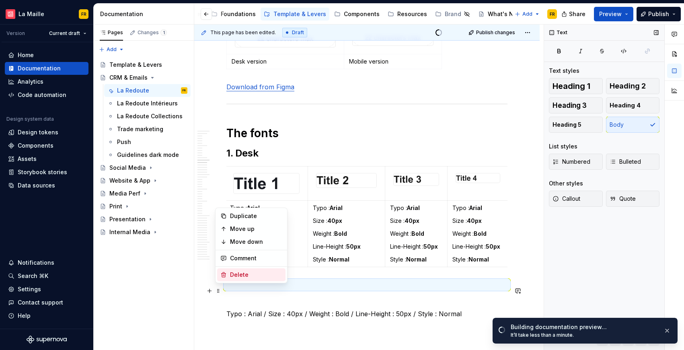
click at [237, 272] on div "Delete" at bounding box center [256, 275] width 52 height 8
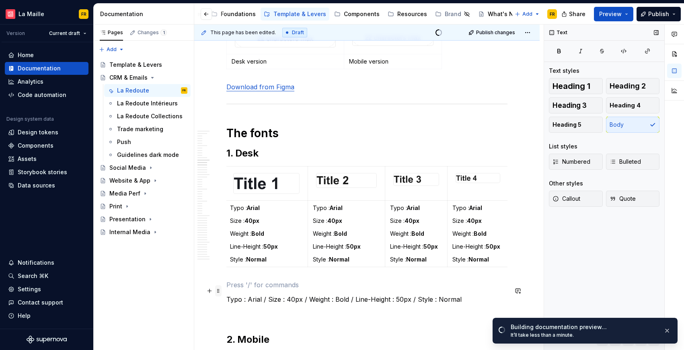
click at [218, 289] on span at bounding box center [218, 290] width 6 height 11
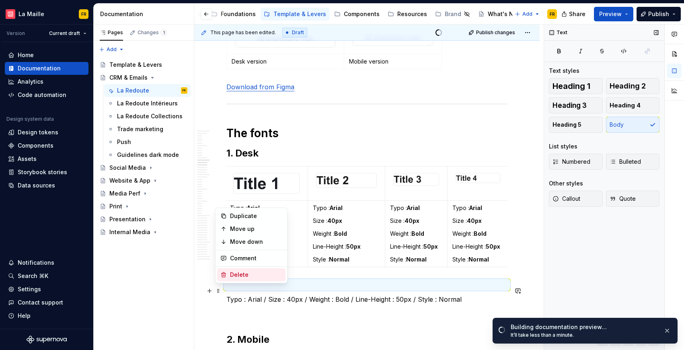
click at [239, 276] on div "Delete" at bounding box center [256, 275] width 52 height 8
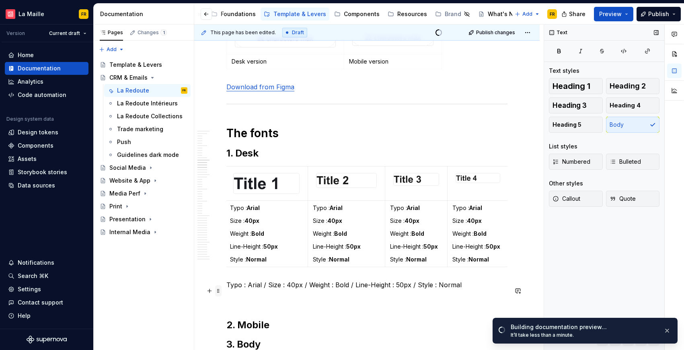
click at [216, 291] on span at bounding box center [218, 290] width 6 height 11
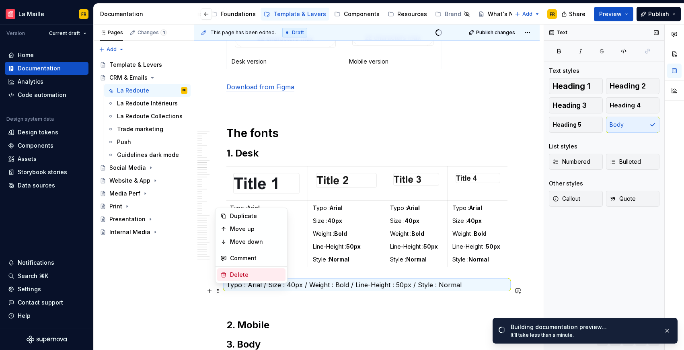
click at [237, 278] on div "Delete" at bounding box center [256, 275] width 52 height 8
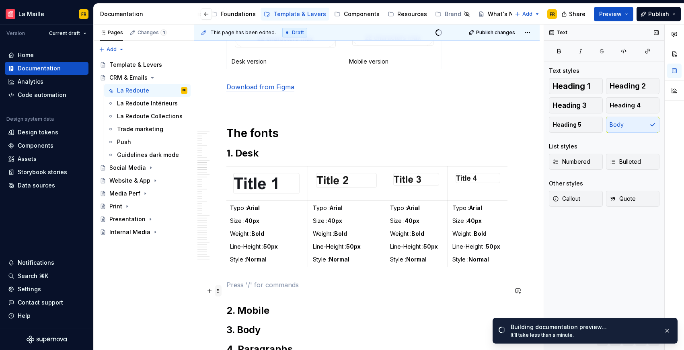
click at [216, 291] on span at bounding box center [218, 290] width 6 height 11
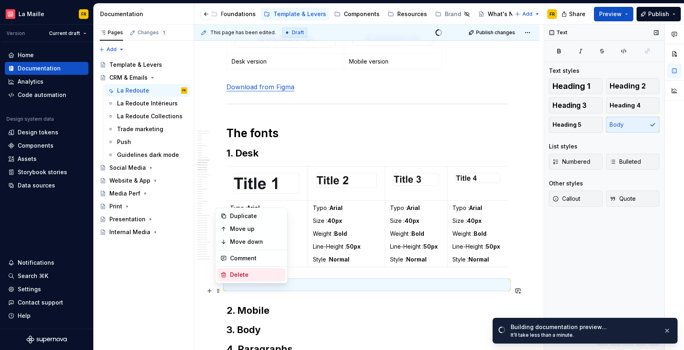
click at [256, 281] on div "Delete" at bounding box center [251, 274] width 68 height 13
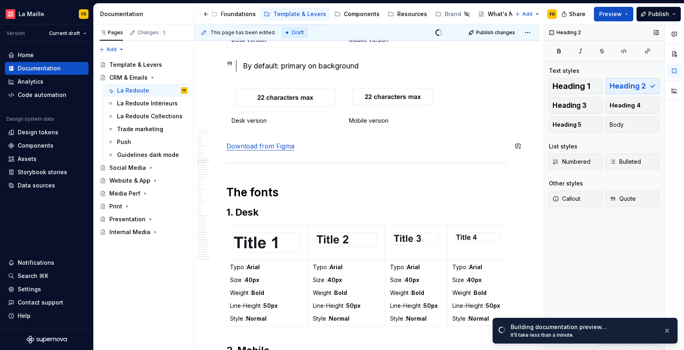
scroll to position [2512, 0]
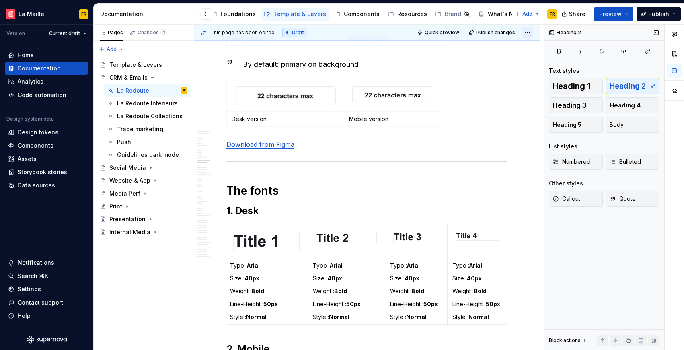
click at [527, 33] on html "[PERSON_NAME] FR Version Current draft Home Documentation Analytics Code automa…" at bounding box center [342, 175] width 684 height 350
click at [513, 49] on div "Open preview" at bounding box center [502, 48] width 52 height 8
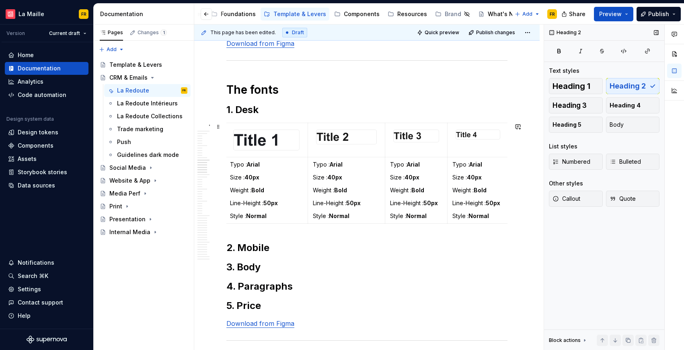
scroll to position [2615, 0]
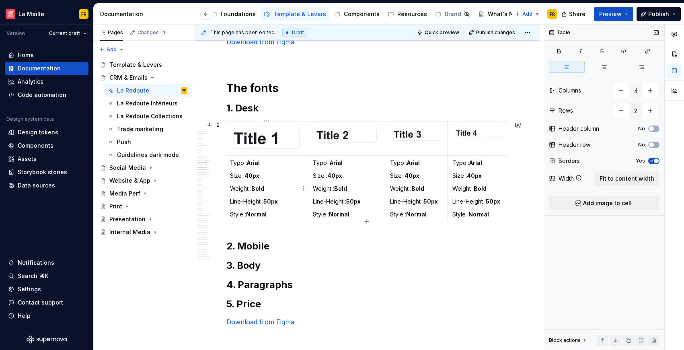
click at [245, 164] on p "Typo : Arial" at bounding box center [266, 163] width 73 height 8
click at [243, 177] on p "Size : 40px" at bounding box center [266, 176] width 73 height 8
click at [251, 189] on p "Weight : Bold" at bounding box center [266, 189] width 73 height 8
click at [264, 201] on p "Line-Height : 50px" at bounding box center [266, 202] width 73 height 8
click at [246, 213] on p "Style : Normal" at bounding box center [266, 214] width 73 height 8
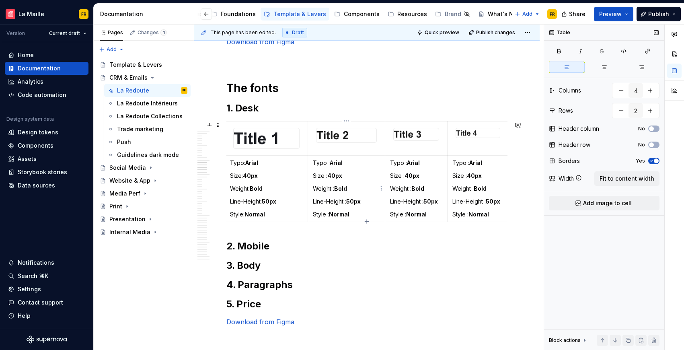
click at [328, 164] on p "Typo : Arial" at bounding box center [347, 163] width 68 height 8
click at [326, 177] on p "Size : 40px" at bounding box center [347, 176] width 68 height 8
click at [333, 189] on p "Weight : Bold" at bounding box center [347, 189] width 68 height 8
click at [346, 203] on p "Line-Height : 50px" at bounding box center [347, 202] width 68 height 8
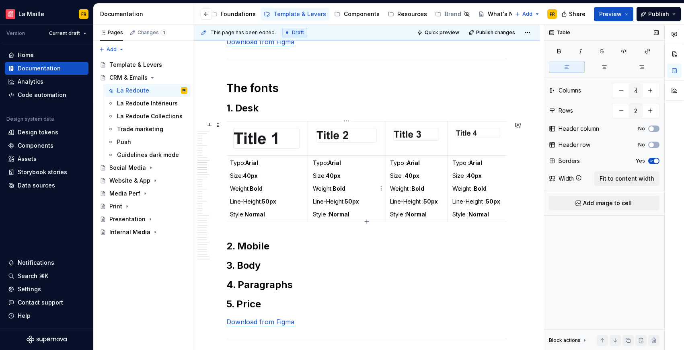
click at [328, 215] on p "Style : Normal" at bounding box center [347, 214] width 68 height 8
click at [406, 164] on p "Typo : Arial" at bounding box center [416, 163] width 52 height 8
click at [406, 163] on p "Typo : Arial" at bounding box center [416, 163] width 52 height 8
click at [404, 175] on p "Size : 40px" at bounding box center [416, 176] width 52 height 8
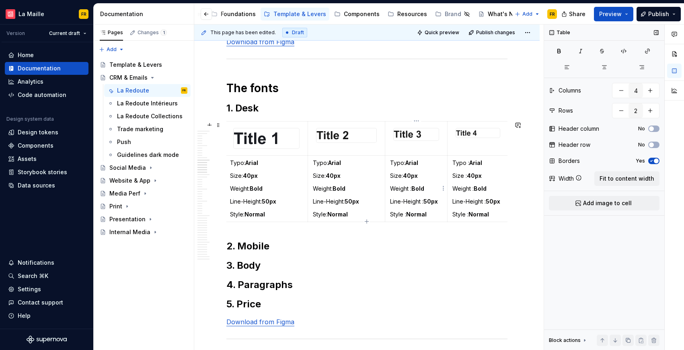
click at [411, 189] on p "Weight : Bold" at bounding box center [416, 189] width 52 height 8
click at [423, 201] on p "Line-Height : 50px" at bounding box center [416, 202] width 52 height 8
click at [406, 215] on p "Style : Normal" at bounding box center [416, 214] width 52 height 8
click at [467, 162] on p "Typo : Arial" at bounding box center [478, 163] width 51 height 8
click at [466, 176] on p "Size : 40px" at bounding box center [478, 176] width 51 height 8
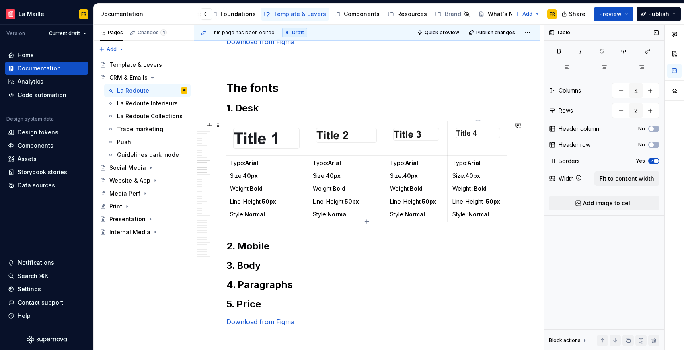
click at [473, 189] on p "Weight : Bold" at bounding box center [478, 189] width 51 height 8
click at [486, 201] on p "Line-Height : 50px" at bounding box center [478, 202] width 51 height 8
click at [468, 214] on p "Style : Normal" at bounding box center [478, 214] width 51 height 8
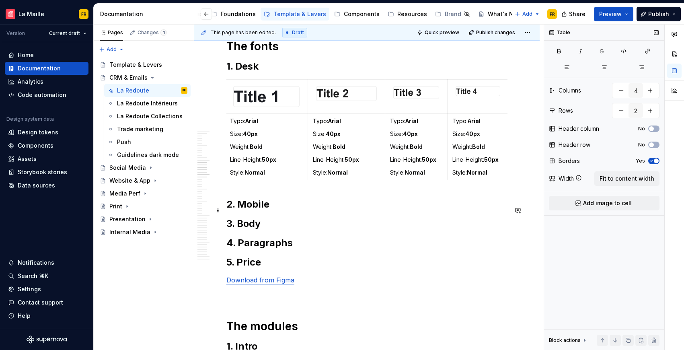
scroll to position [2657, 0]
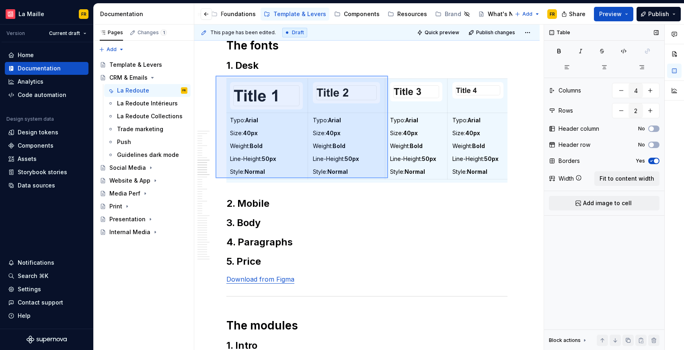
drag, startPoint x: 224, startPoint y: 83, endPoint x: 388, endPoint y: 178, distance: 189.7
click at [388, 178] on div "This page has been edited. Draft Quick preview Publish changes CRM & Emails Edi…" at bounding box center [369, 188] width 350 height 326
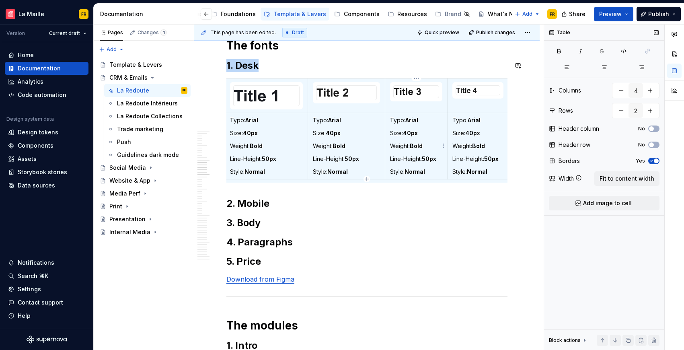
copy h2 "1. Desk"
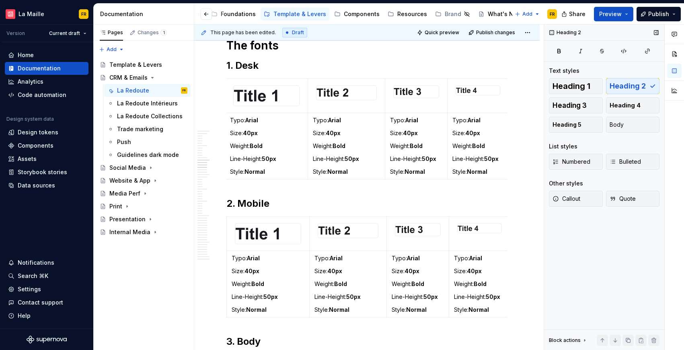
type textarea "*"
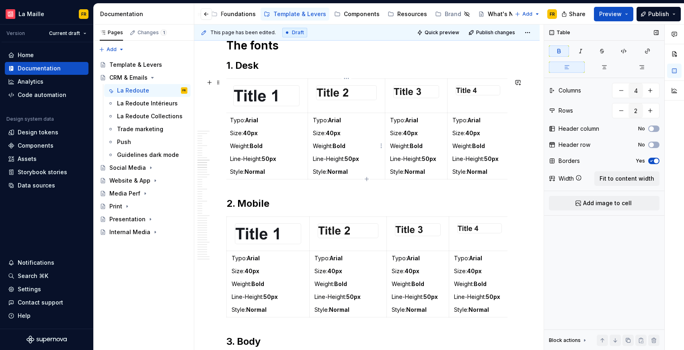
click at [333, 135] on strong "40px" at bounding box center [333, 133] width 15 height 7
click at [331, 134] on strong "40px" at bounding box center [333, 133] width 15 height 7
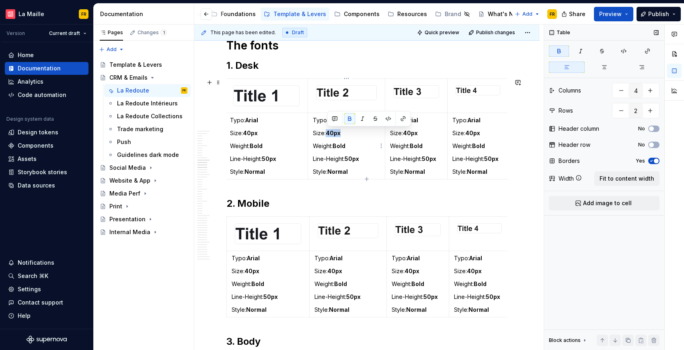
click at [331, 134] on strong "40px" at bounding box center [333, 133] width 15 height 7
click at [332, 134] on strong "40px" at bounding box center [333, 133] width 15 height 7
drag, startPoint x: 336, startPoint y: 134, endPoint x: 329, endPoint y: 132, distance: 7.5
click at [329, 132] on strong "40px" at bounding box center [333, 133] width 15 height 7
drag, startPoint x: 347, startPoint y: 159, endPoint x: 353, endPoint y: 161, distance: 6.5
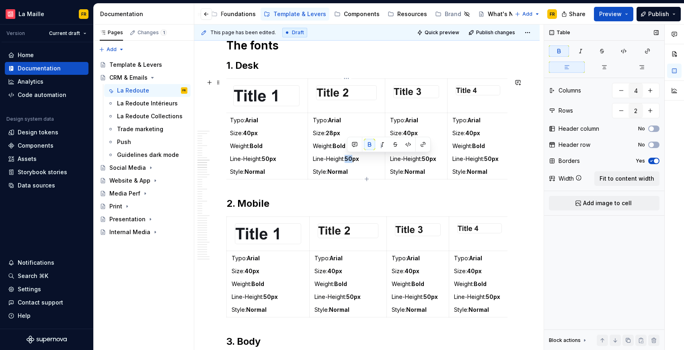
click at [353, 161] on strong "50px" at bounding box center [352, 158] width 14 height 7
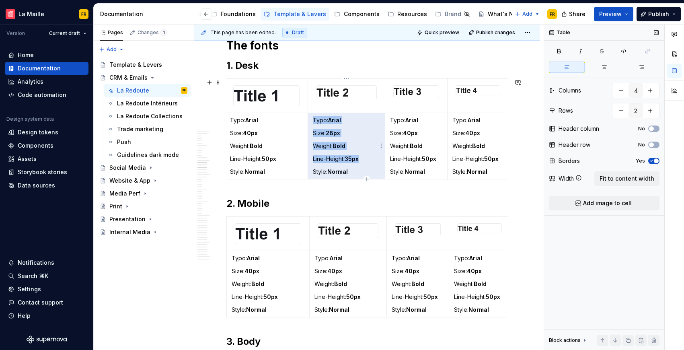
drag, startPoint x: 344, startPoint y: 159, endPoint x: 315, endPoint y: 157, distance: 29.0
click at [311, 159] on td "Typo: Arial Size: 28px Weight: Bold Line-Height: 35px Style: Normal" at bounding box center [347, 146] width 78 height 66
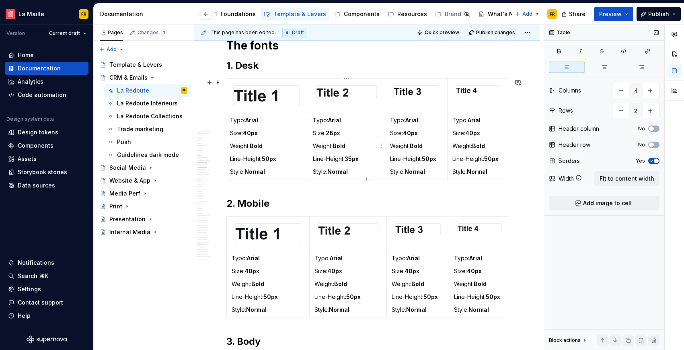
click at [315, 157] on p "Line-Height: 35px" at bounding box center [347, 159] width 68 height 8
drag, startPoint x: 312, startPoint y: 158, endPoint x: 347, endPoint y: 163, distance: 34.9
click at [347, 160] on td "Typo: Arial Size: 28px Weight: Bold Line-Height: 35px Style: Normal" at bounding box center [347, 146] width 78 height 66
click at [365, 177] on icon "button" at bounding box center [367, 179] width 6 height 6
type input "3"
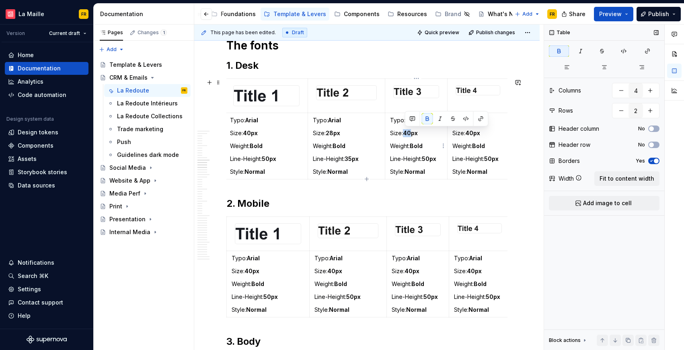
drag, startPoint x: 405, startPoint y: 134, endPoint x: 411, endPoint y: 137, distance: 7.0
click at [411, 137] on p "Size: 40px" at bounding box center [416, 133] width 52 height 8
drag, startPoint x: 427, startPoint y: 159, endPoint x: 431, endPoint y: 159, distance: 4.0
click at [431, 159] on strong "50px" at bounding box center [429, 158] width 14 height 7
click at [471, 133] on strong "40px" at bounding box center [473, 133] width 15 height 7
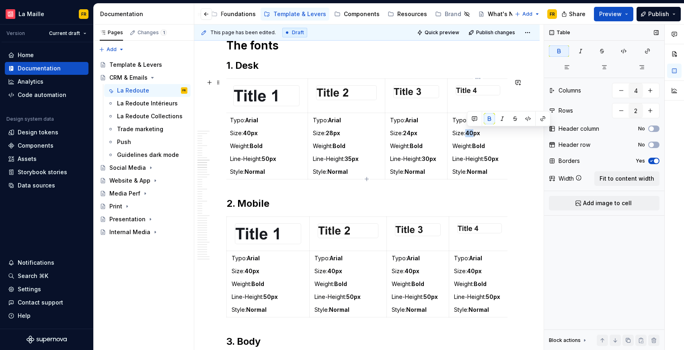
drag, startPoint x: 468, startPoint y: 133, endPoint x: 474, endPoint y: 136, distance: 6.3
click at [474, 136] on strong "40px" at bounding box center [473, 133] width 15 height 7
drag, startPoint x: 488, startPoint y: 160, endPoint x: 494, endPoint y: 160, distance: 5.6
click at [494, 160] on strong "50px" at bounding box center [491, 158] width 14 height 7
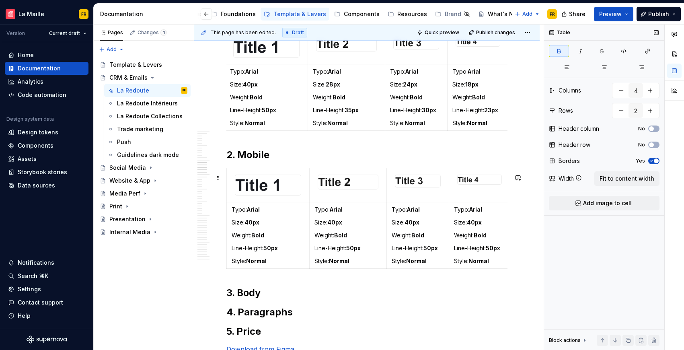
scroll to position [2709, 0]
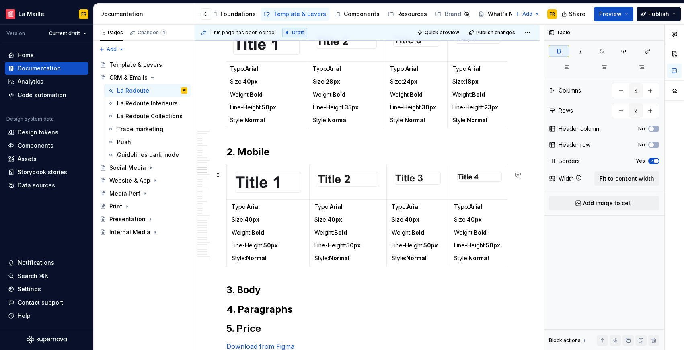
click at [252, 223] on strong "40px" at bounding box center [252, 219] width 15 height 7
click at [249, 223] on strong "40px" at bounding box center [252, 219] width 15 height 7
drag, startPoint x: 248, startPoint y: 226, endPoint x: 253, endPoint y: 227, distance: 5.1
click at [253, 223] on strong "40px" at bounding box center [252, 219] width 15 height 7
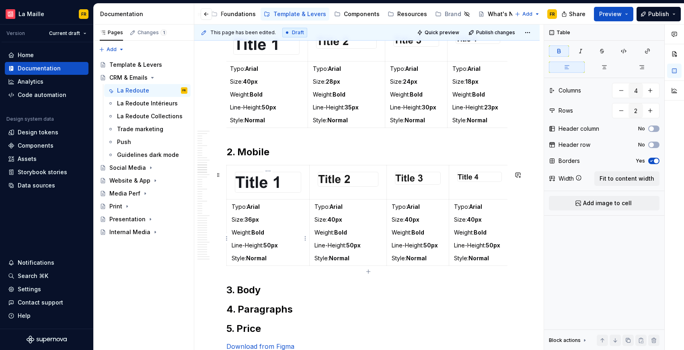
click at [269, 249] on strong "50px" at bounding box center [271, 245] width 14 height 7
drag, startPoint x: 266, startPoint y: 251, endPoint x: 273, endPoint y: 252, distance: 6.9
click at [273, 249] on strong "50px" at bounding box center [271, 245] width 14 height 7
drag, startPoint x: 330, startPoint y: 225, endPoint x: 336, endPoint y: 226, distance: 6.2
click at [336, 223] on strong "40px" at bounding box center [335, 219] width 15 height 7
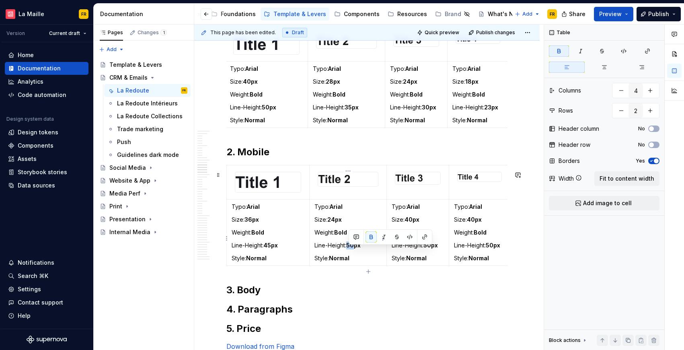
drag, startPoint x: 350, startPoint y: 253, endPoint x: 355, endPoint y: 255, distance: 5.0
click at [355, 249] on p "Line-Height: 50px" at bounding box center [349, 245] width 68 height 8
drag, startPoint x: 408, startPoint y: 224, endPoint x: 414, endPoint y: 227, distance: 7.3
click at [414, 223] on strong "40px" at bounding box center [412, 219] width 15 height 7
click at [433, 249] on strong "50px" at bounding box center [431, 245] width 14 height 7
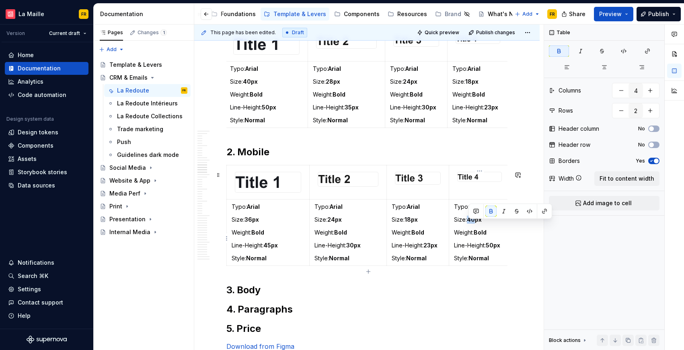
drag, startPoint x: 470, startPoint y: 225, endPoint x: 476, endPoint y: 228, distance: 6.9
click at [476, 223] on strong "40px" at bounding box center [474, 219] width 15 height 7
drag, startPoint x: 491, startPoint y: 250, endPoint x: 495, endPoint y: 252, distance: 4.3
click at [495, 249] on strong "50px" at bounding box center [493, 245] width 14 height 7
click at [491, 249] on strong "50px" at bounding box center [493, 245] width 14 height 7
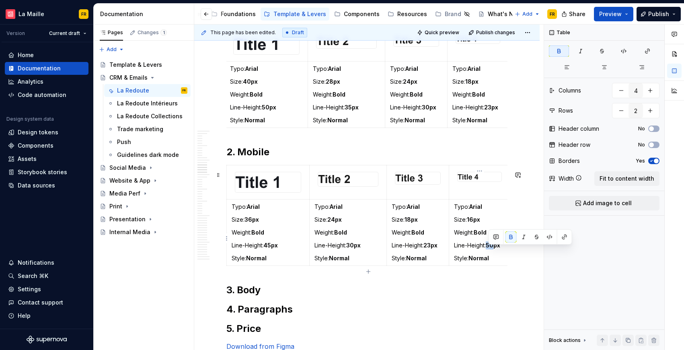
drag, startPoint x: 489, startPoint y: 249, endPoint x: 495, endPoint y: 251, distance: 5.9
click at [495, 249] on strong "50px" at bounding box center [493, 245] width 14 height 7
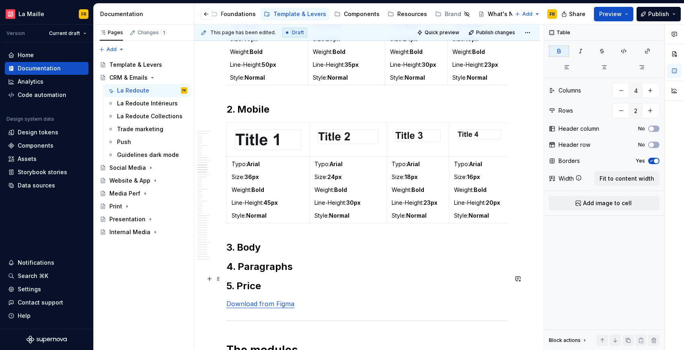
scroll to position [2748, 0]
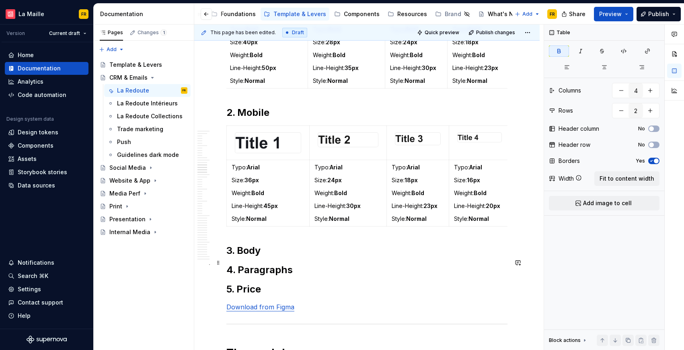
click at [291, 257] on h2 "3. Body" at bounding box center [367, 250] width 281 height 13
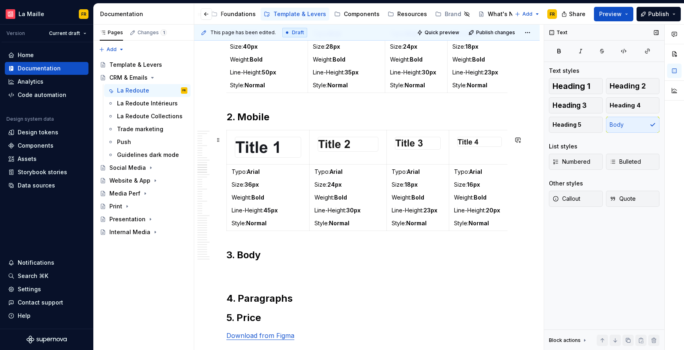
scroll to position [2745, 0]
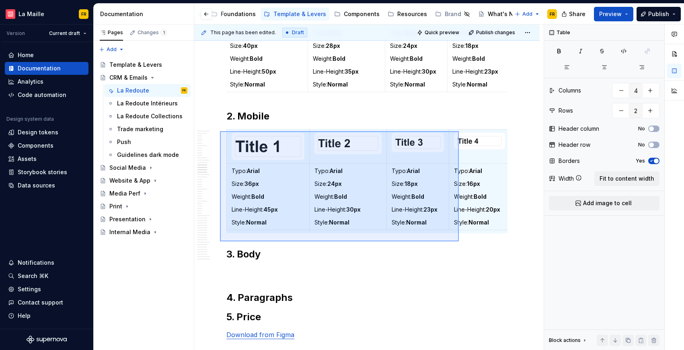
drag, startPoint x: 220, startPoint y: 131, endPoint x: 460, endPoint y: 241, distance: 263.6
click at [459, 241] on div "This page has been edited. Draft Quick preview Publish changes CRM & Emails Edi…" at bounding box center [369, 188] width 350 height 326
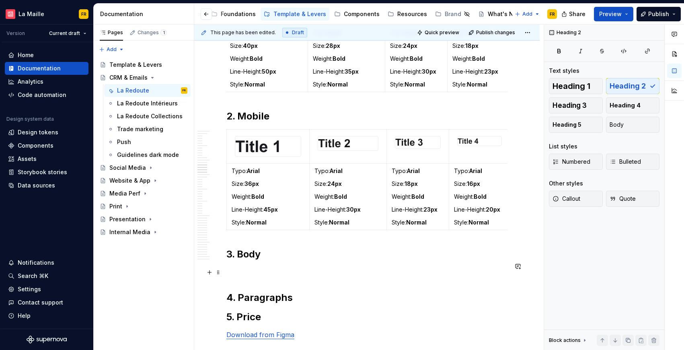
click at [282, 261] on h2 "3. Body" at bounding box center [367, 254] width 281 height 13
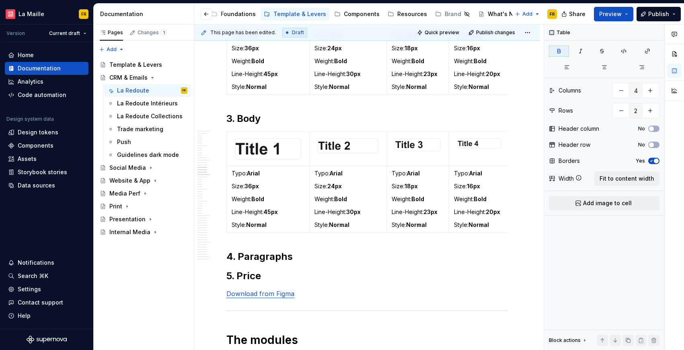
scroll to position [2883, 0]
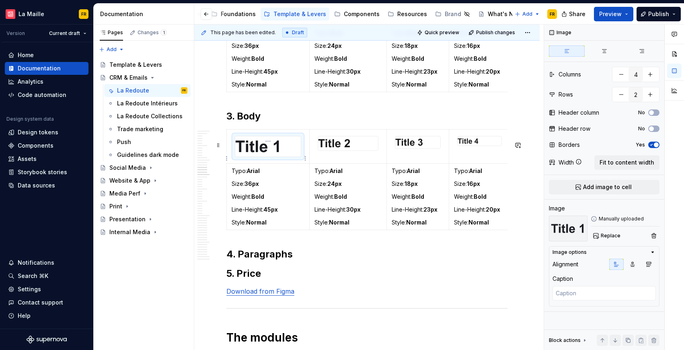
click at [245, 157] on img at bounding box center [258, 146] width 46 height 20
click at [605, 236] on span "Replace" at bounding box center [611, 236] width 20 height 6
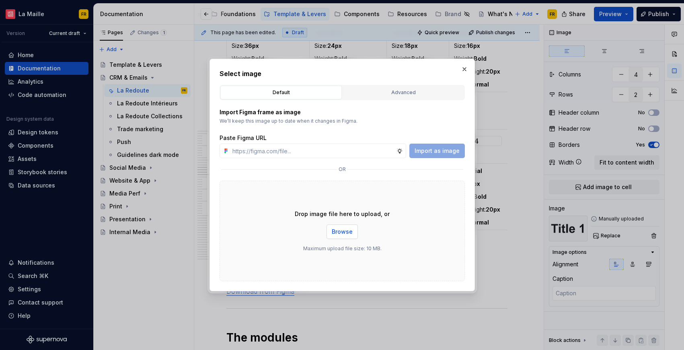
click at [333, 232] on span "Browse" at bounding box center [342, 232] width 21 height 8
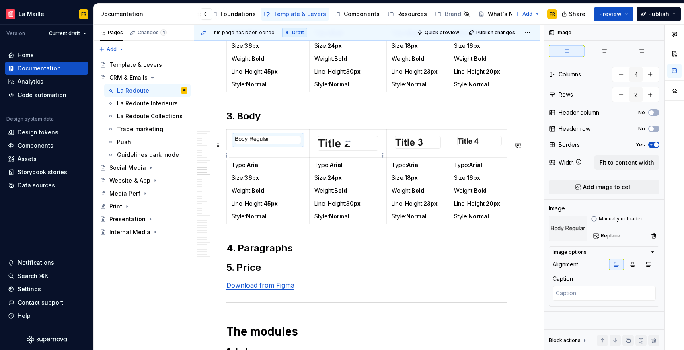
click at [348, 150] on img at bounding box center [334, 143] width 33 height 14
click at [609, 235] on span "Replace" at bounding box center [611, 236] width 20 height 6
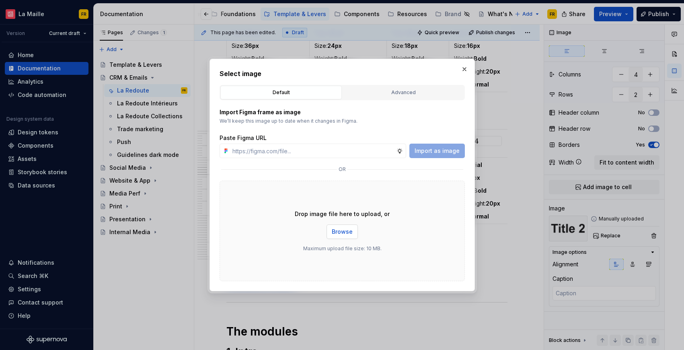
click at [344, 231] on span "Browse" at bounding box center [342, 232] width 21 height 8
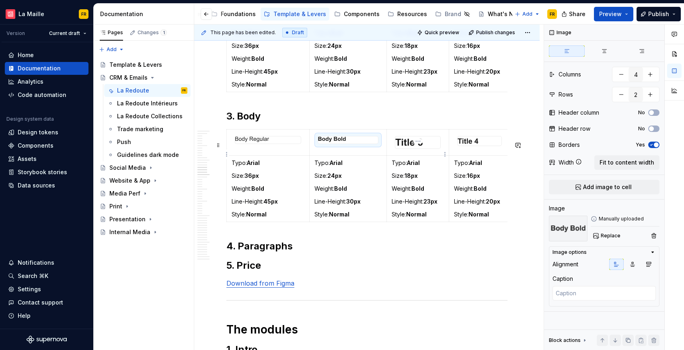
click at [407, 148] on img at bounding box center [410, 142] width 28 height 12
click at [617, 239] on span "Replace" at bounding box center [611, 236] width 20 height 6
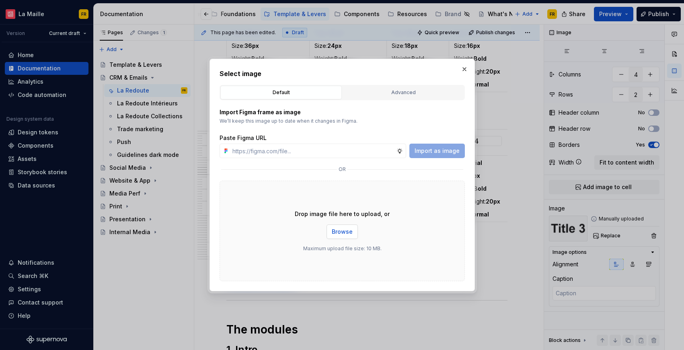
click at [344, 231] on span "Browse" at bounding box center [342, 232] width 21 height 8
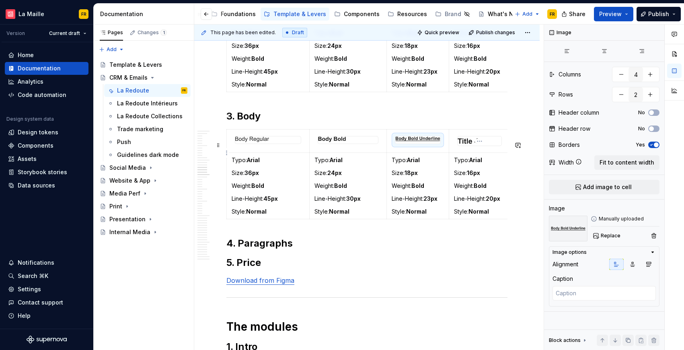
click at [472, 146] on img at bounding box center [468, 140] width 21 height 9
click at [608, 236] on span "Replace" at bounding box center [611, 236] width 20 height 6
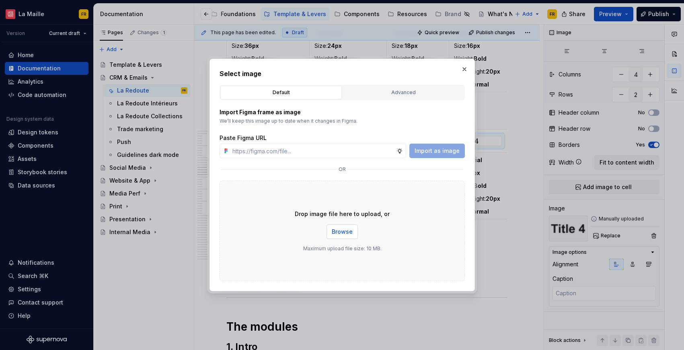
click at [344, 233] on span "Browse" at bounding box center [342, 232] width 21 height 8
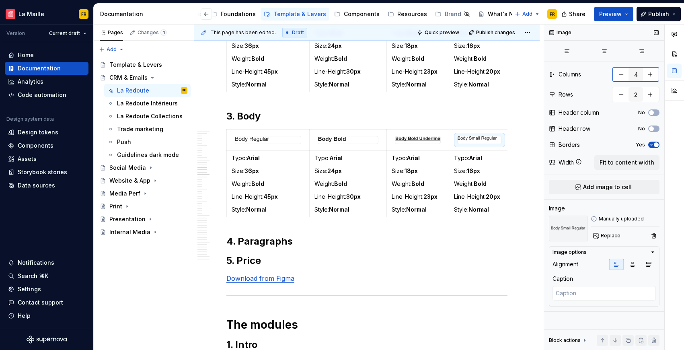
click at [652, 76] on button "button" at bounding box center [650, 74] width 14 height 14
type textarea "*"
type input "5"
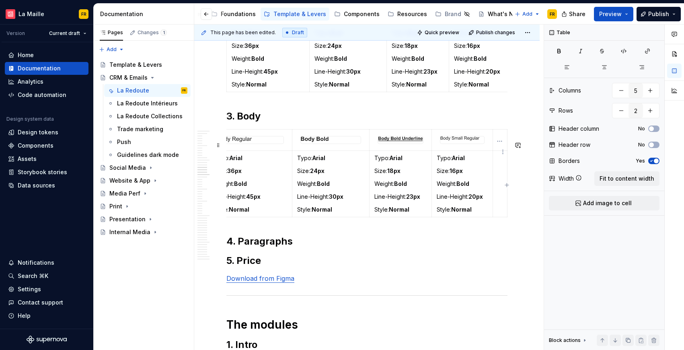
click at [498, 150] on td at bounding box center [500, 139] width 14 height 21
click at [612, 203] on span "Add image to cell" at bounding box center [607, 203] width 49 height 8
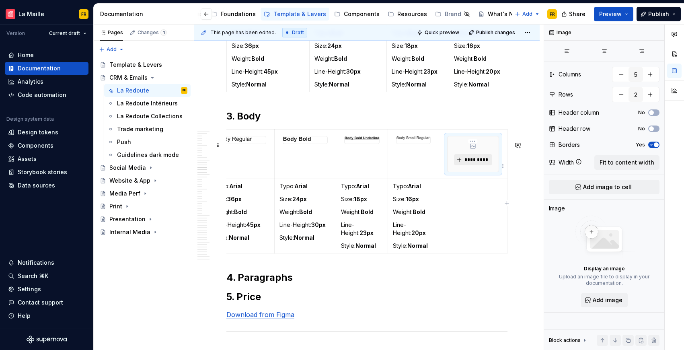
click at [478, 163] on span "*********" at bounding box center [476, 160] width 25 height 6
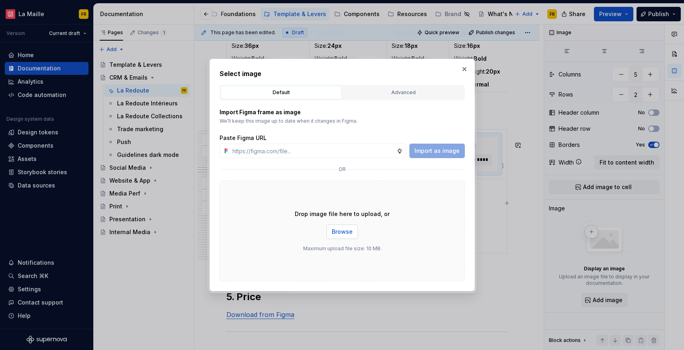
click at [343, 231] on span "Browse" at bounding box center [342, 232] width 21 height 8
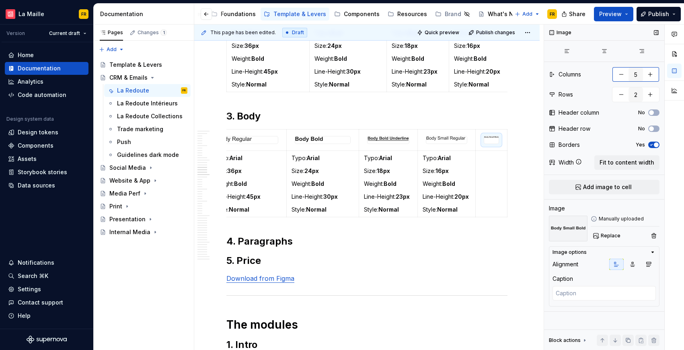
click at [654, 74] on button "button" at bounding box center [650, 74] width 14 height 14
type textarea "*"
type input "6"
click at [491, 144] on div at bounding box center [491, 140] width 15 height 8
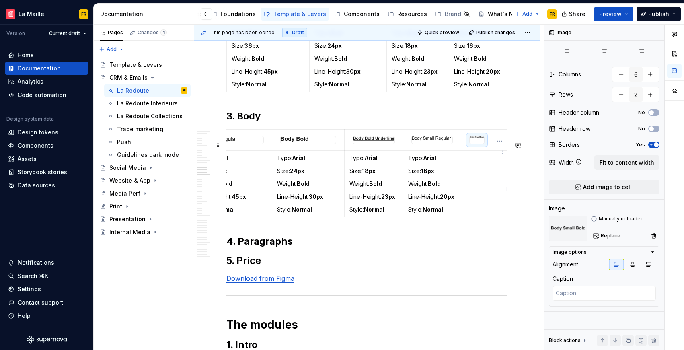
click at [497, 150] on td at bounding box center [500, 139] width 14 height 21
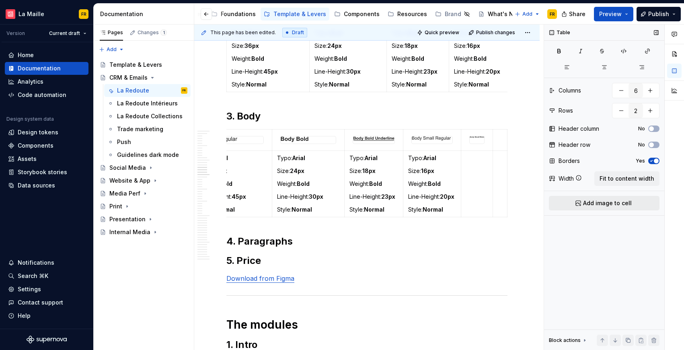
click at [599, 201] on span "Add image to cell" at bounding box center [607, 203] width 49 height 8
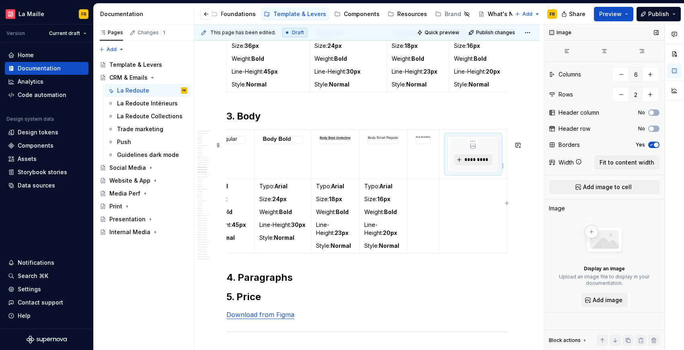
click at [469, 163] on span "*********" at bounding box center [476, 160] width 25 height 6
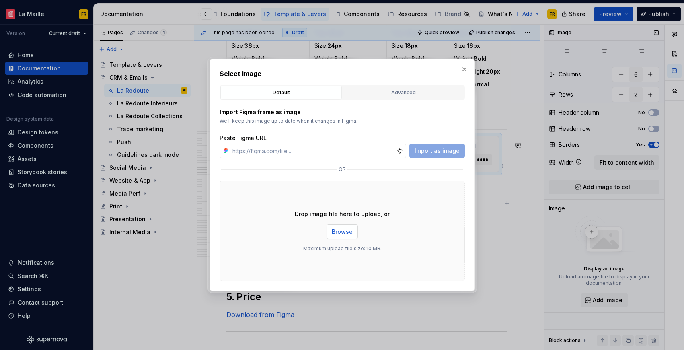
click at [339, 235] on span "Browse" at bounding box center [342, 232] width 21 height 8
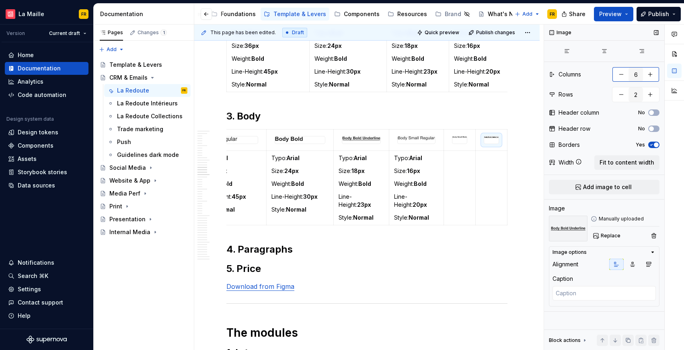
click at [655, 73] on button "button" at bounding box center [650, 74] width 14 height 14
type textarea "*"
type input "7"
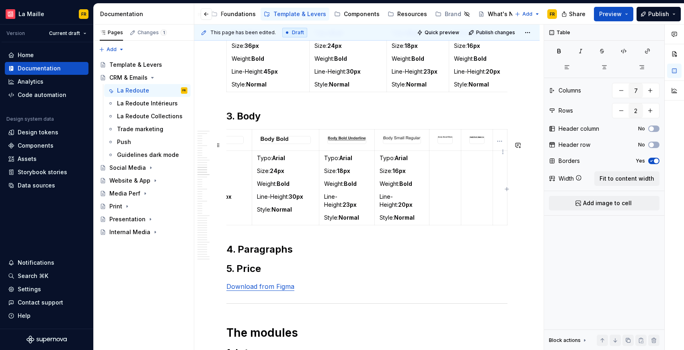
click at [497, 150] on td at bounding box center [500, 139] width 14 height 21
click at [600, 204] on span "Add image to cell" at bounding box center [607, 203] width 49 height 8
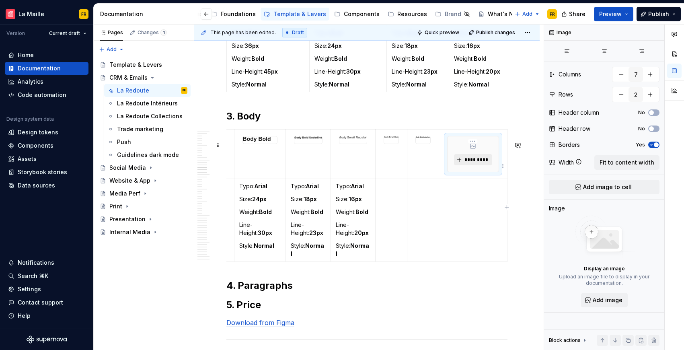
click at [471, 163] on span "*********" at bounding box center [476, 160] width 25 height 6
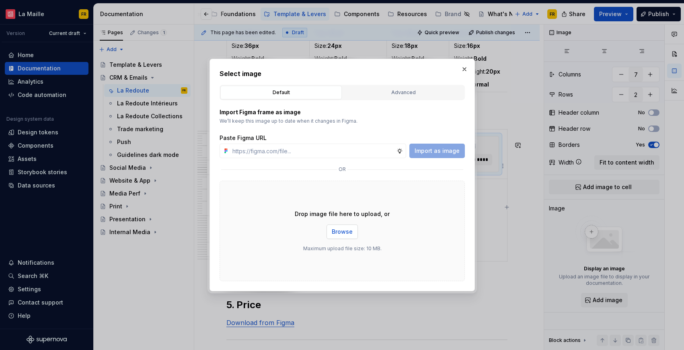
click at [340, 233] on span "Browse" at bounding box center [342, 232] width 21 height 8
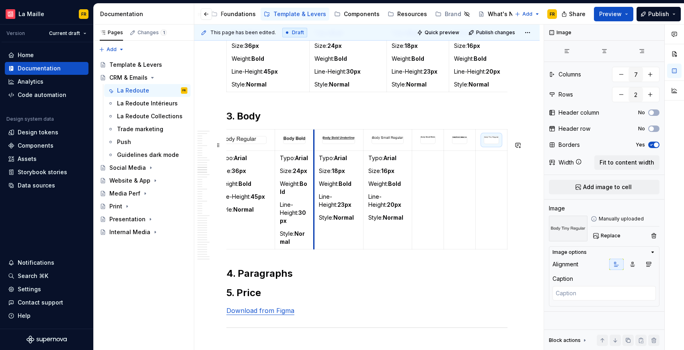
scroll to position [0, 13]
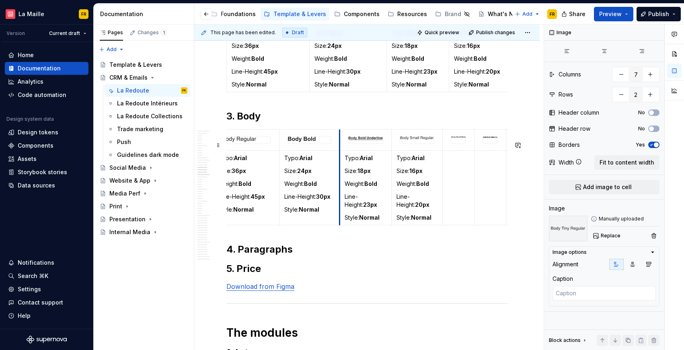
drag, startPoint x: 309, startPoint y: 161, endPoint x: 306, endPoint y: 169, distance: 8.9
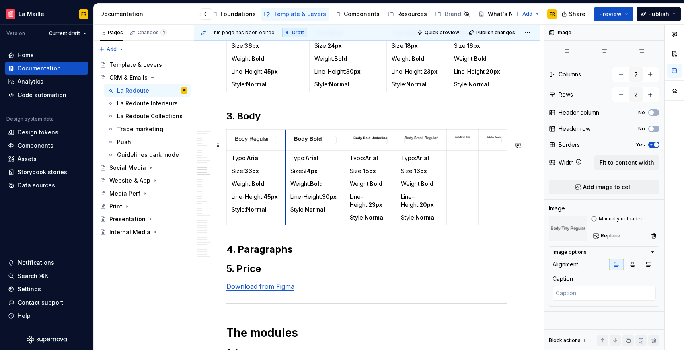
drag, startPoint x: 292, startPoint y: 147, endPoint x: 283, endPoint y: 151, distance: 9.9
click at [346, 150] on td at bounding box center [370, 139] width 52 height 21
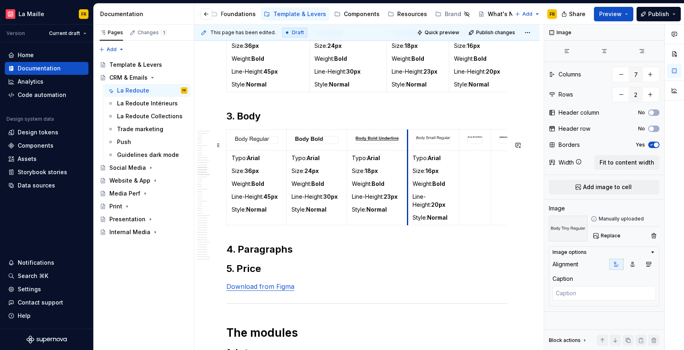
drag, startPoint x: 395, startPoint y: 149, endPoint x: 408, endPoint y: 157, distance: 15.2
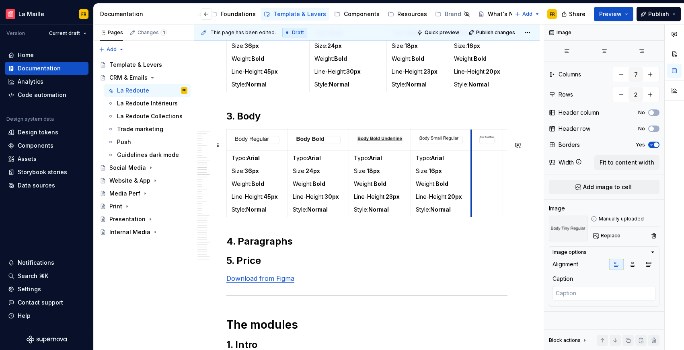
drag, startPoint x: 460, startPoint y: 148, endPoint x: 472, endPoint y: 155, distance: 14.1
click at [472, 150] on td at bounding box center [487, 139] width 32 height 21
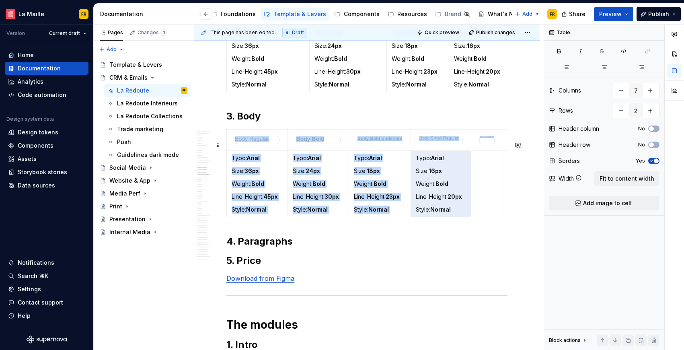
drag, startPoint x: 416, startPoint y: 171, endPoint x: 476, endPoint y: 235, distance: 88.3
click at [476, 221] on div "Typo: Arial Size: 36px Weight: Bold Line-Height: 45px Style: Normal Typo: Arial…" at bounding box center [367, 174] width 281 height 91
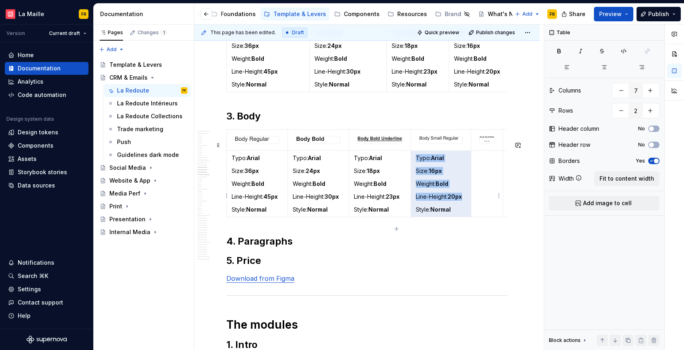
click at [486, 200] on td at bounding box center [487, 183] width 32 height 66
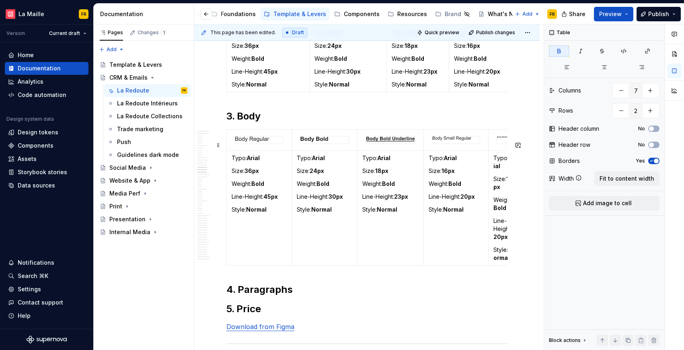
drag, startPoint x: 504, startPoint y: 161, endPoint x: 521, endPoint y: 165, distance: 17.9
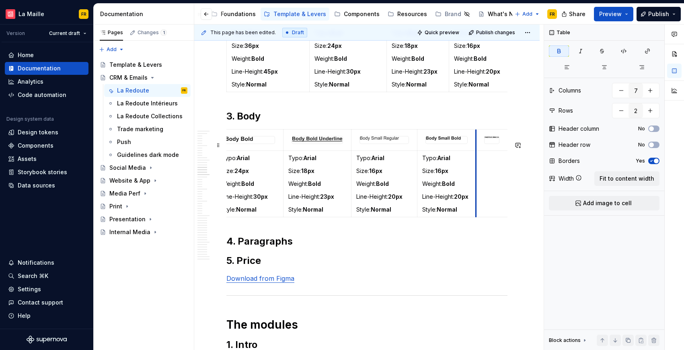
drag, startPoint x: 443, startPoint y: 177, endPoint x: 476, endPoint y: 188, distance: 34.6
click at [476, 188] on td at bounding box center [492, 183] width 32 height 66
click at [485, 190] on td at bounding box center [492, 183] width 32 height 66
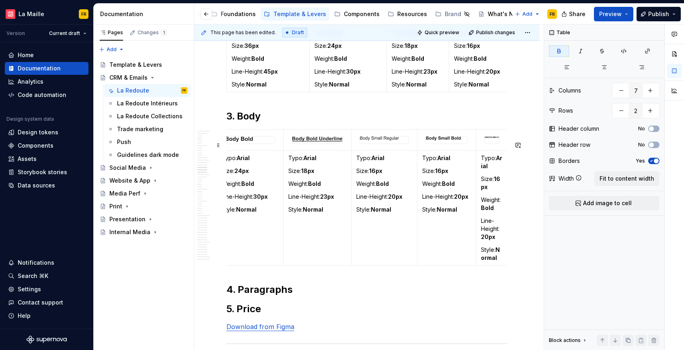
scroll to position [0, 109]
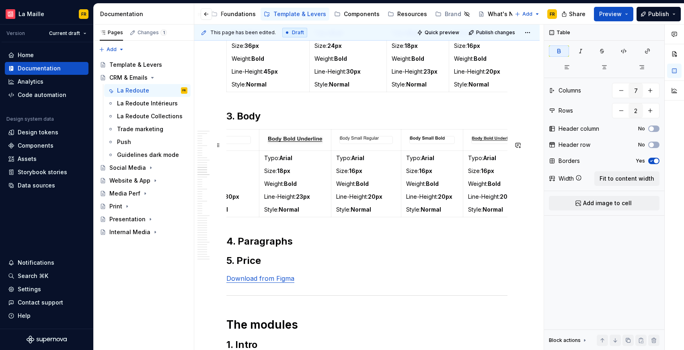
drag, startPoint x: 477, startPoint y: 198, endPoint x: 525, endPoint y: 207, distance: 48.8
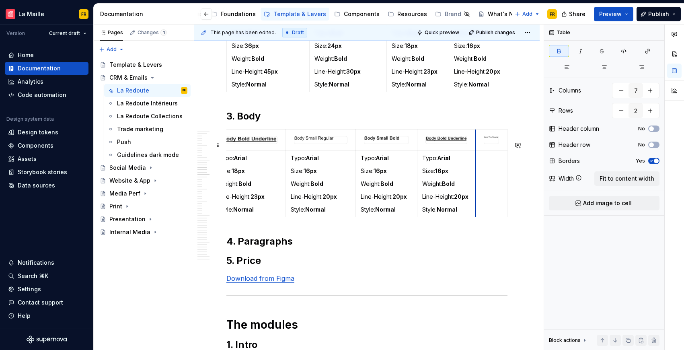
scroll to position [0, 155]
click at [492, 199] on td at bounding box center [492, 183] width 32 height 66
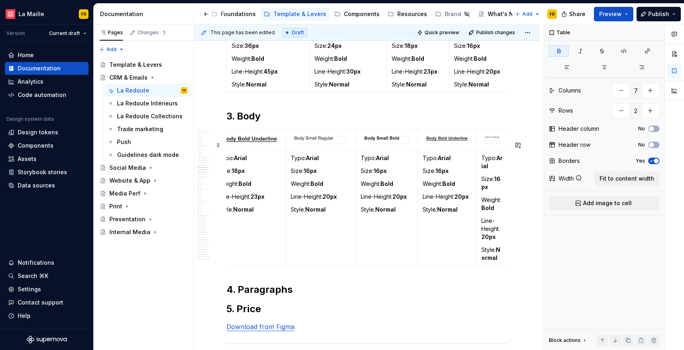
scroll to position [0, 156]
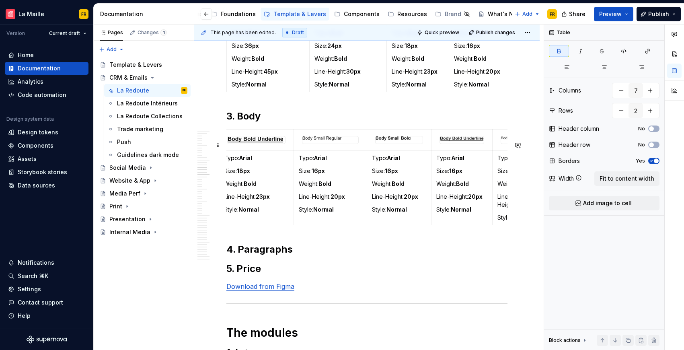
drag, startPoint x: 507, startPoint y: 196, endPoint x: 539, endPoint y: 197, distance: 32.6
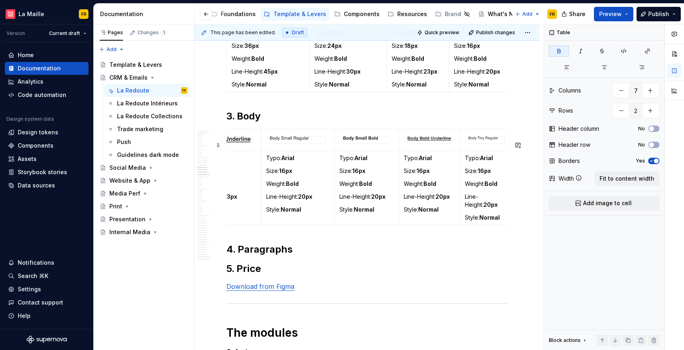
drag, startPoint x: 507, startPoint y: 183, endPoint x: 513, endPoint y: 183, distance: 6.0
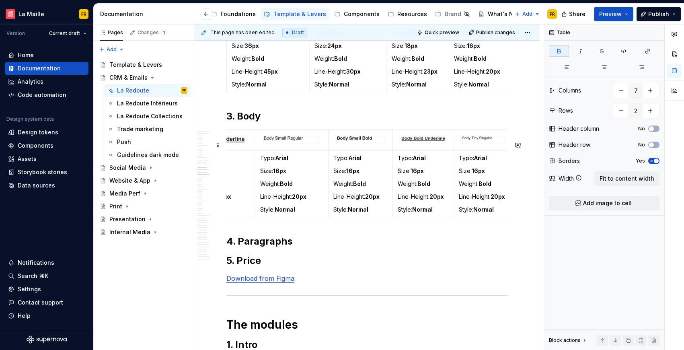
drag, startPoint x: 506, startPoint y: 212, endPoint x: 511, endPoint y: 213, distance: 5.6
click at [469, 248] on h2 "4. Paragraphs" at bounding box center [367, 241] width 281 height 13
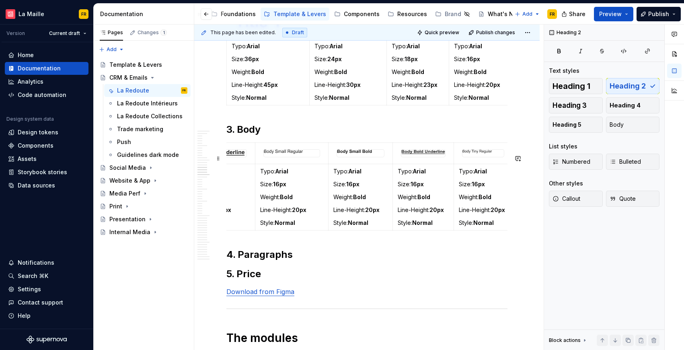
scroll to position [2876, 0]
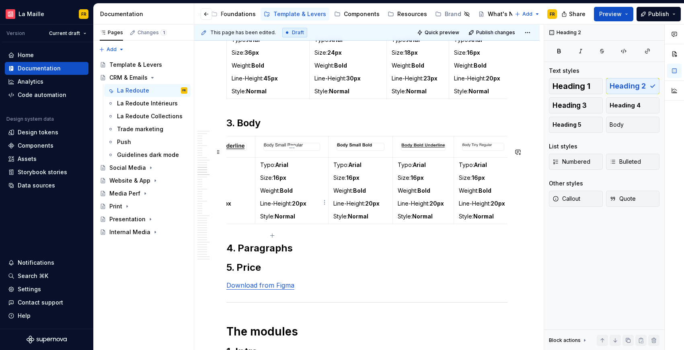
click at [278, 220] on strong "Normal" at bounding box center [285, 216] width 21 height 7
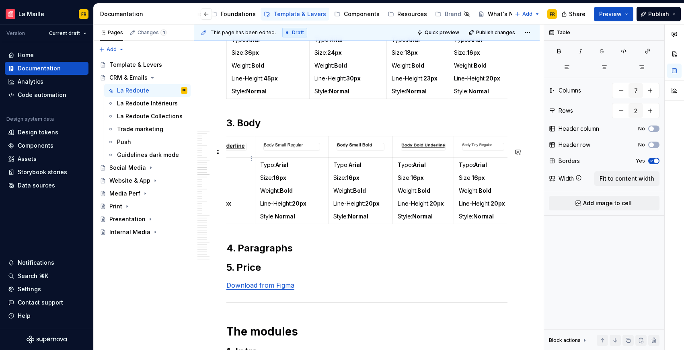
click at [227, 151] on div at bounding box center [218, 147] width 59 height 8
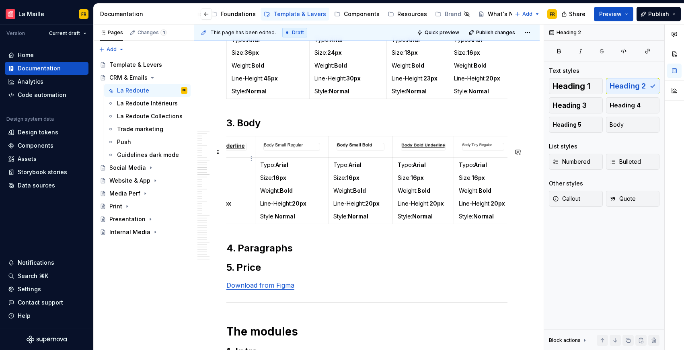
type textarea "*"
click at [233, 149] on img at bounding box center [217, 146] width 56 height 6
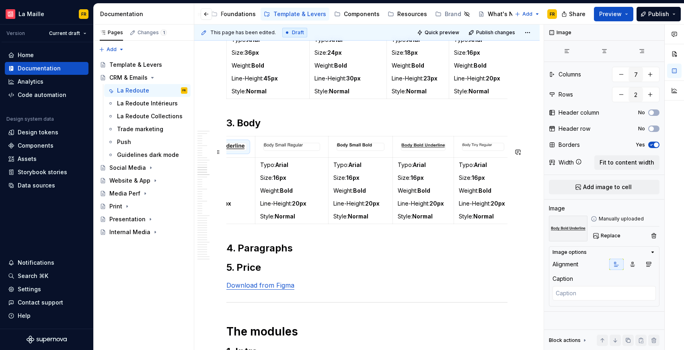
scroll to position [0, 0]
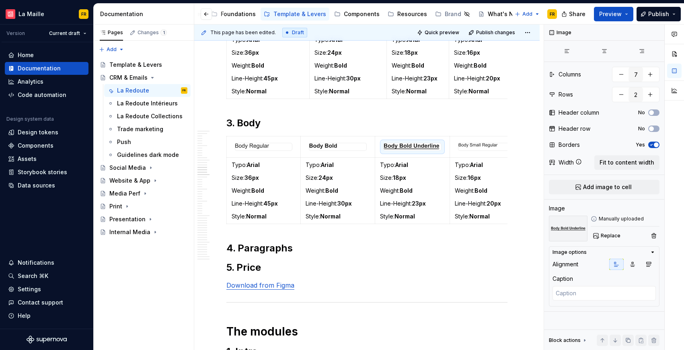
click at [251, 181] on strong "36px" at bounding box center [252, 177] width 14 height 7
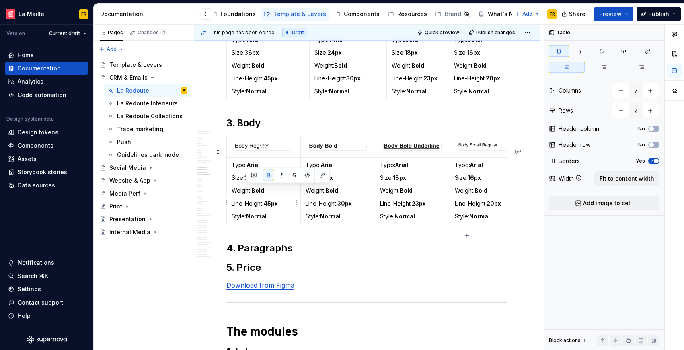
click at [249, 181] on strong "36px" at bounding box center [252, 177] width 14 height 7
drag, startPoint x: 248, startPoint y: 190, endPoint x: 254, endPoint y: 191, distance: 5.8
click at [254, 181] on strong "36px" at bounding box center [252, 177] width 14 height 7
drag, startPoint x: 254, startPoint y: 189, endPoint x: 248, endPoint y: 189, distance: 6.0
click at [248, 181] on strong "36px" at bounding box center [252, 177] width 14 height 7
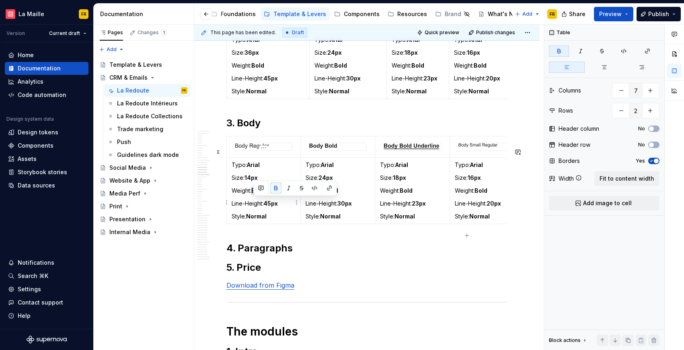
drag, startPoint x: 254, startPoint y: 204, endPoint x: 266, endPoint y: 204, distance: 11.7
click at [266, 195] on p "Weight: Bold" at bounding box center [264, 191] width 64 height 8
drag, startPoint x: 268, startPoint y: 218, endPoint x: 272, endPoint y: 219, distance: 4.9
click at [272, 208] on p "Line-Height: 45px" at bounding box center [264, 204] width 64 height 8
drag, startPoint x: 320, startPoint y: 191, endPoint x: 327, endPoint y: 191, distance: 6.9
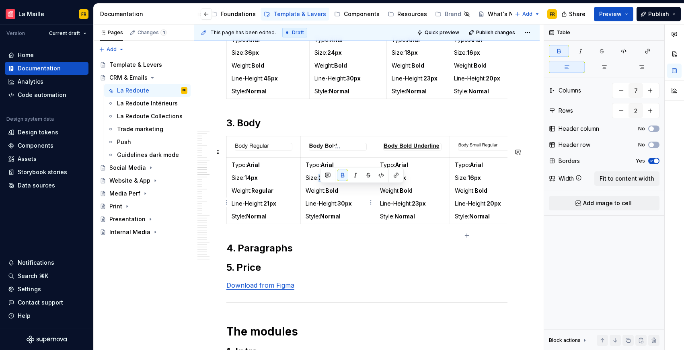
click at [327, 181] on strong "24px" at bounding box center [326, 177] width 14 height 7
drag, startPoint x: 341, startPoint y: 216, endPoint x: 346, endPoint y: 216, distance: 4.4
click at [346, 207] on strong "30px" at bounding box center [345, 203] width 14 height 7
click at [406, 185] on td "Typo: Arial Size: 18px Weight: Bold Line-Height: 23px Style: Normal" at bounding box center [412, 190] width 75 height 66
drag, startPoint x: 395, startPoint y: 190, endPoint x: 399, endPoint y: 190, distance: 4.1
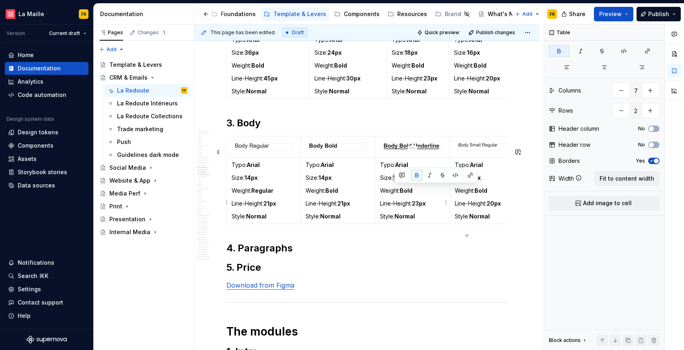
click at [399, 181] on strong "18px" at bounding box center [399, 177] width 13 height 7
click at [420, 207] on strong "23px" at bounding box center [419, 203] width 14 height 7
drag, startPoint x: 398, startPoint y: 231, endPoint x: 416, endPoint y: 233, distance: 17.4
click at [416, 224] on td "Typo: Arial Size: 14px Weight: Bold Line-Height: 21px Style: Normal" at bounding box center [412, 190] width 75 height 66
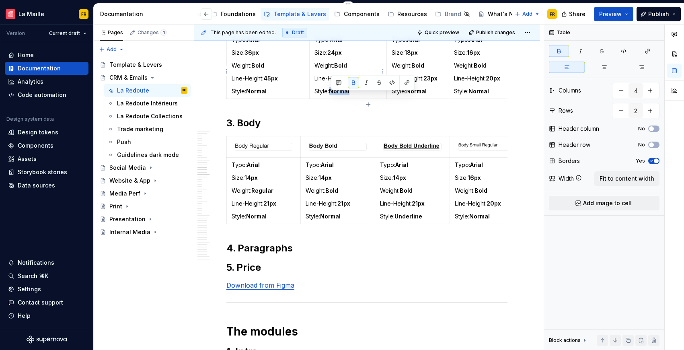
drag, startPoint x: 332, startPoint y: 97, endPoint x: 351, endPoint y: 98, distance: 18.6
click at [351, 95] on p "Style: Normal" at bounding box center [349, 91] width 68 height 8
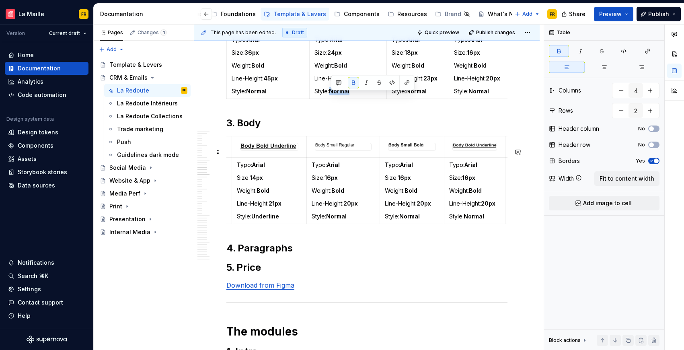
scroll to position [0, 145]
type input "7"
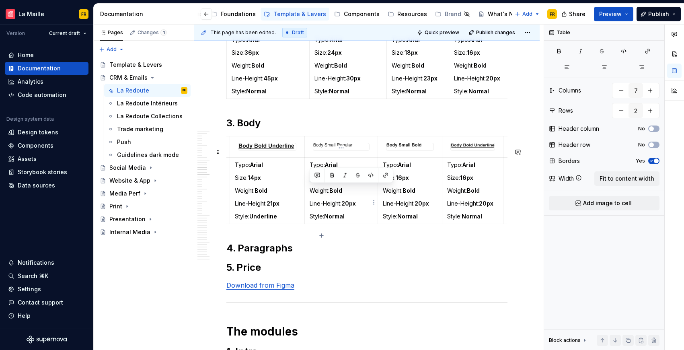
click at [328, 187] on td "Typo: Arial Size: 16px Weight: Bold Line-Height: 20px Style: Normal" at bounding box center [341, 190] width 73 height 66
click at [327, 181] on strong "16px" at bounding box center [329, 177] width 13 height 7
drag, startPoint x: 326, startPoint y: 191, endPoint x: 330, endPoint y: 193, distance: 5.2
click at [330, 181] on strong "16px" at bounding box center [329, 177] width 13 height 7
drag, startPoint x: 331, startPoint y: 205, endPoint x: 346, endPoint y: 206, distance: 14.9
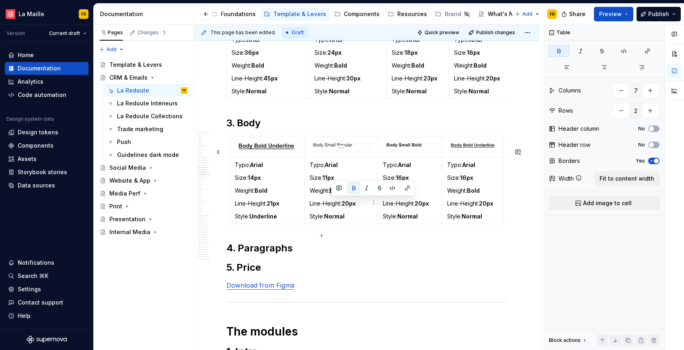
click at [346, 195] on p "Weight: Bold" at bounding box center [341, 191] width 63 height 8
drag, startPoint x: 346, startPoint y: 216, endPoint x: 350, endPoint y: 217, distance: 4.6
click at [350, 207] on strong "20px" at bounding box center [349, 203] width 14 height 7
drag, startPoint x: 399, startPoint y: 189, endPoint x: 403, endPoint y: 191, distance: 4.5
click at [403, 181] on strong "16px" at bounding box center [402, 177] width 13 height 7
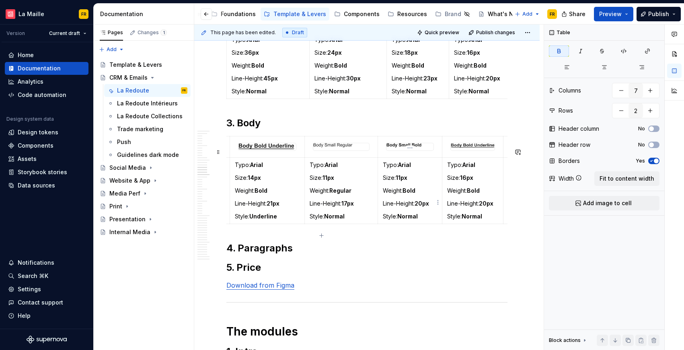
click at [417, 208] on p "Line-Height: 20px" at bounding box center [410, 204] width 54 height 8
drag, startPoint x: 418, startPoint y: 215, endPoint x: 425, endPoint y: 216, distance: 6.1
click at [425, 207] on strong "20px" at bounding box center [422, 203] width 14 height 7
click at [466, 181] on strong "16px" at bounding box center [466, 177] width 13 height 7
click at [487, 207] on strong "20px" at bounding box center [486, 203] width 14 height 7
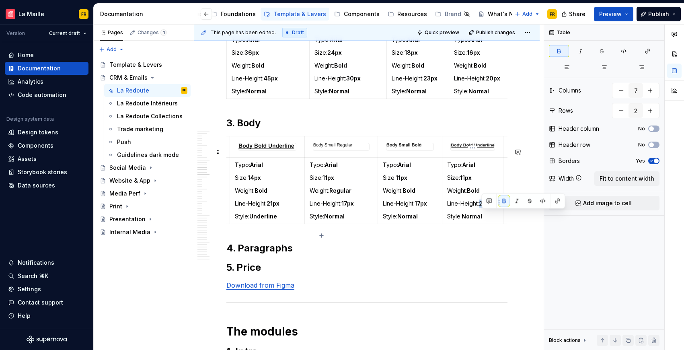
drag, startPoint x: 483, startPoint y: 214, endPoint x: 488, endPoint y: 217, distance: 5.8
click at [488, 207] on strong "20px" at bounding box center [486, 203] width 14 height 7
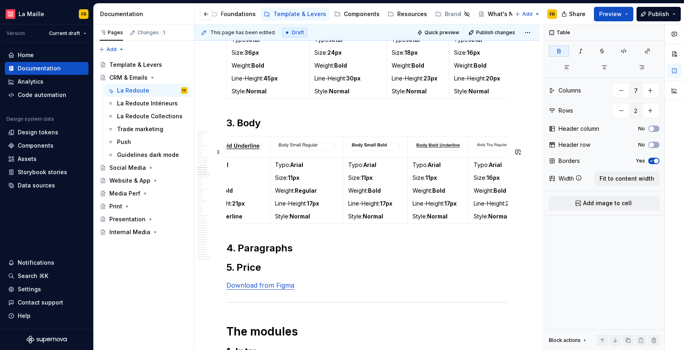
scroll to position [0, 200]
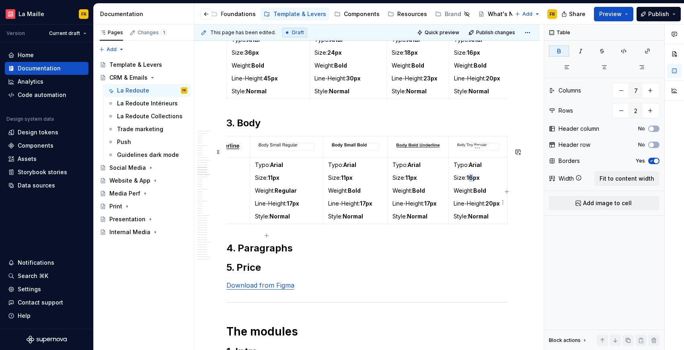
click at [472, 181] on strong "16px" at bounding box center [473, 177] width 13 height 7
click at [468, 181] on strong "16px" at bounding box center [473, 177] width 13 height 7
drag, startPoint x: 468, startPoint y: 190, endPoint x: 473, endPoint y: 192, distance: 5.2
click at [473, 181] on strong "16px" at bounding box center [473, 177] width 13 height 7
click at [494, 207] on strong "20px" at bounding box center [493, 203] width 14 height 7
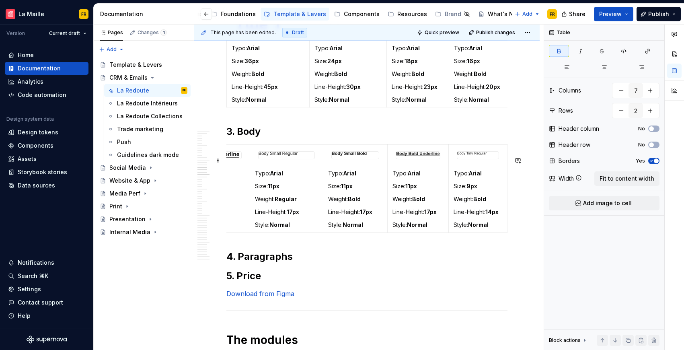
scroll to position [2876, 0]
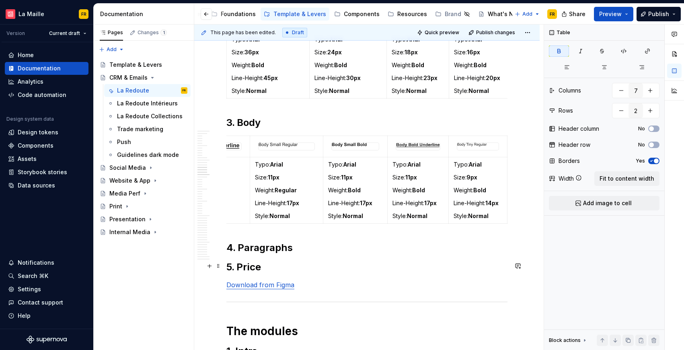
click at [296, 254] on h2 "4. Paragraphs" at bounding box center [367, 247] width 281 height 13
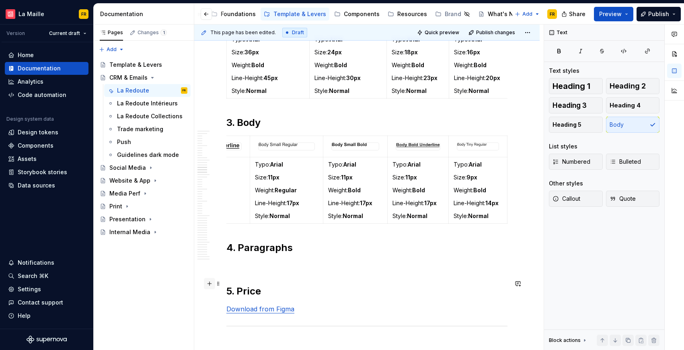
click at [206, 284] on button "button" at bounding box center [209, 283] width 11 height 11
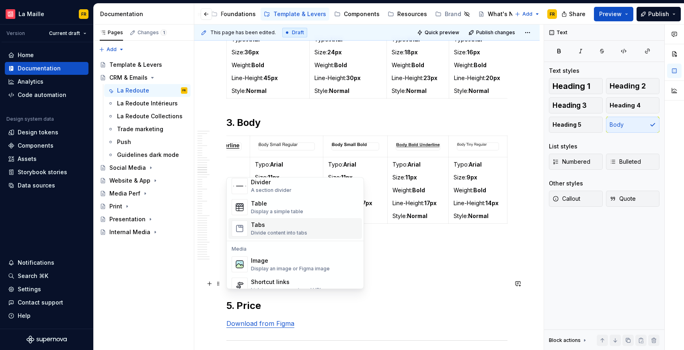
scroll to position [281, 0]
click at [301, 266] on div "Display an image or Figma image" at bounding box center [290, 267] width 79 height 6
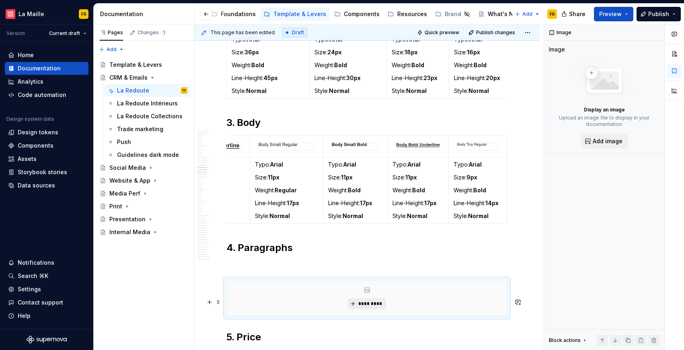
click at [352, 309] on button "*********" at bounding box center [367, 303] width 38 height 11
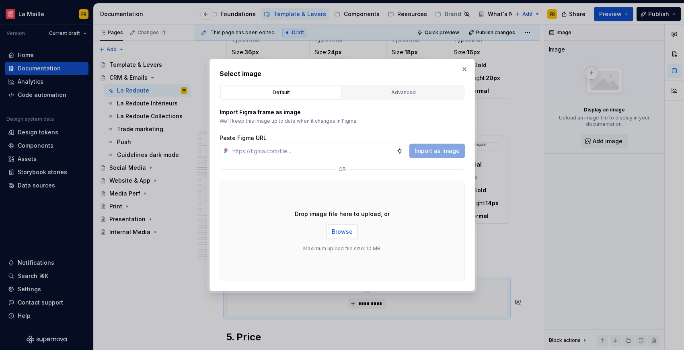
click at [334, 231] on span "Browse" at bounding box center [342, 232] width 21 height 8
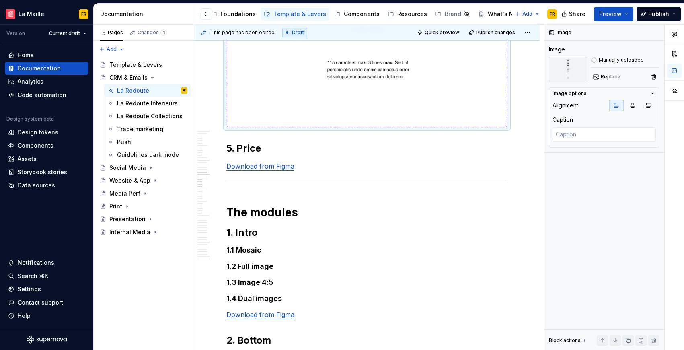
scroll to position [3787, 0]
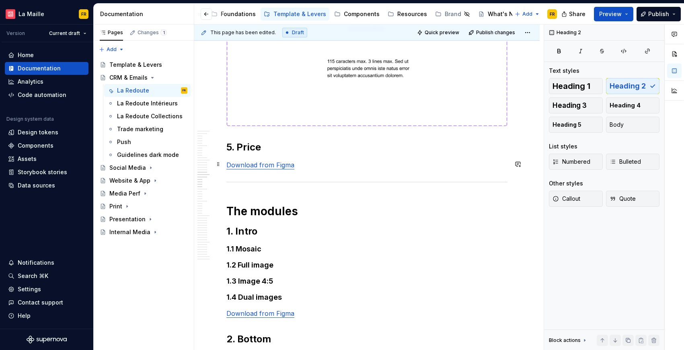
click at [303, 154] on h2 "5. Price" at bounding box center [367, 147] width 281 height 13
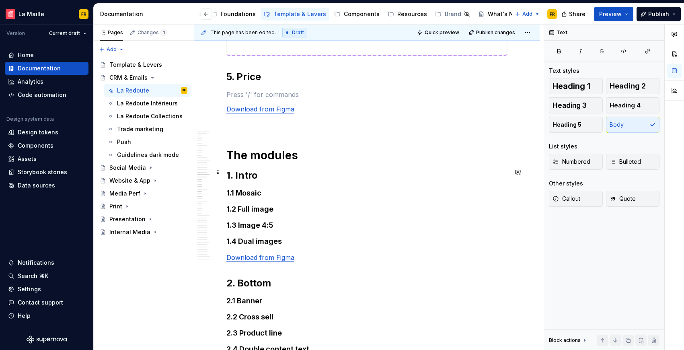
scroll to position [3857, 0]
click at [208, 110] on button "button" at bounding box center [209, 112] width 11 height 11
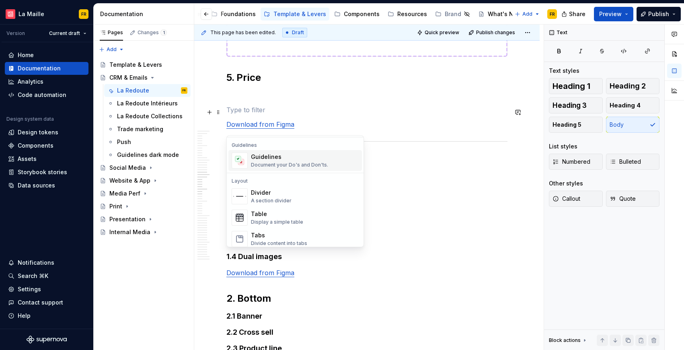
scroll to position [234, 0]
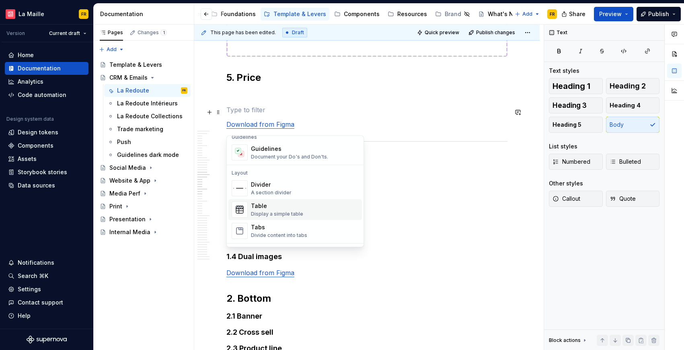
click at [307, 203] on div "Table Display a simple table" at bounding box center [305, 210] width 108 height 16
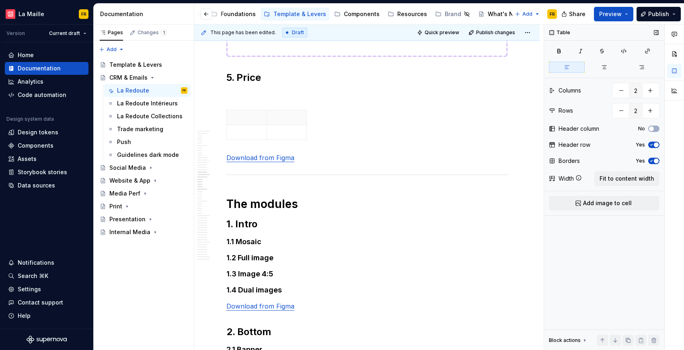
click at [653, 143] on icon "button" at bounding box center [652, 144] width 6 height 5
click at [625, 206] on span "Add image to cell" at bounding box center [607, 203] width 49 height 8
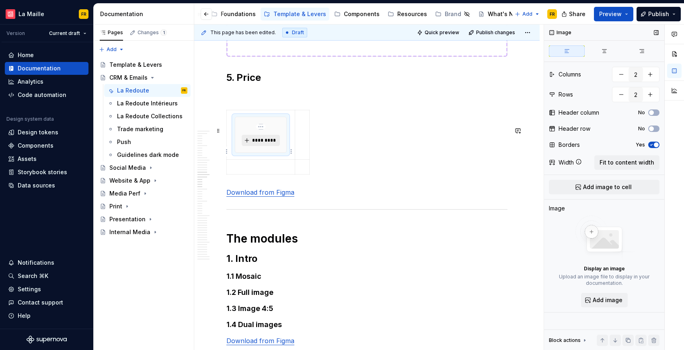
click at [266, 144] on span "*********" at bounding box center [264, 140] width 25 height 6
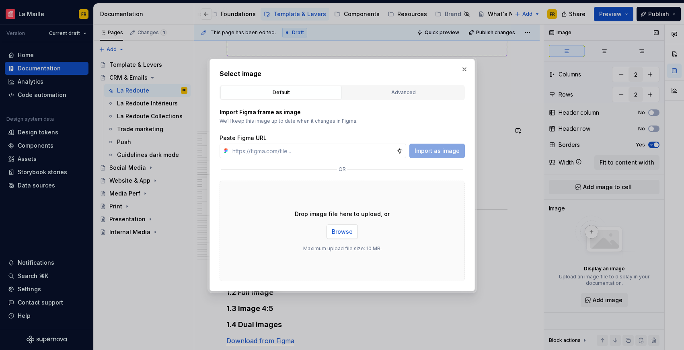
click at [344, 231] on span "Browse" at bounding box center [342, 232] width 21 height 8
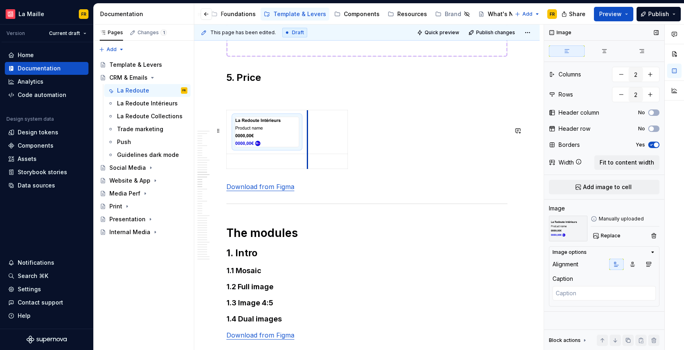
drag, startPoint x: 266, startPoint y: 143, endPoint x: 307, endPoint y: 165, distance: 46.4
click at [250, 165] on p at bounding box center [267, 161] width 71 height 8
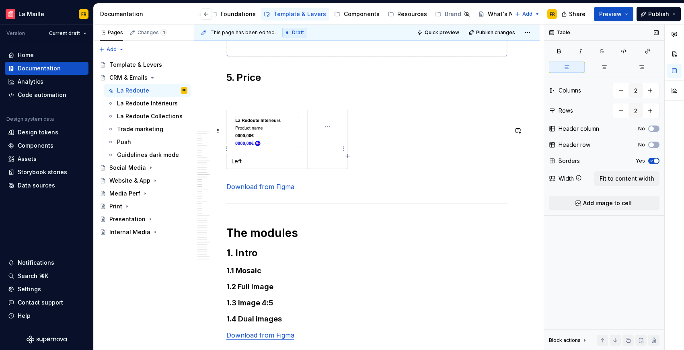
drag, startPoint x: 334, startPoint y: 151, endPoint x: 340, endPoint y: 153, distance: 6.0
click at [334, 151] on td at bounding box center [328, 132] width 40 height 44
click at [616, 200] on span "Add image to cell" at bounding box center [607, 203] width 49 height 8
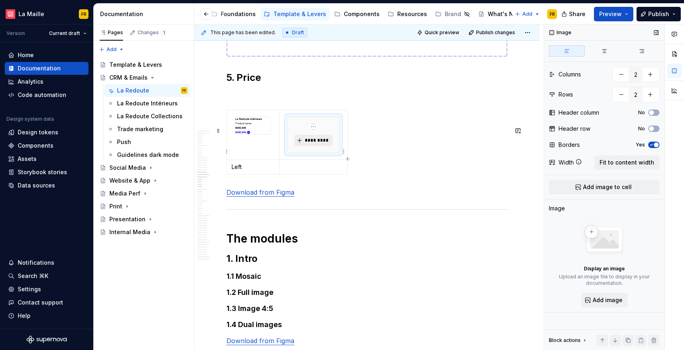
click at [325, 146] on button "*********" at bounding box center [314, 140] width 38 height 11
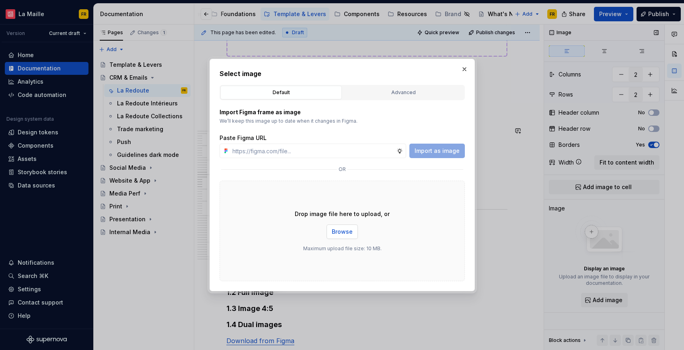
click at [348, 233] on span "Browse" at bounding box center [342, 232] width 21 height 8
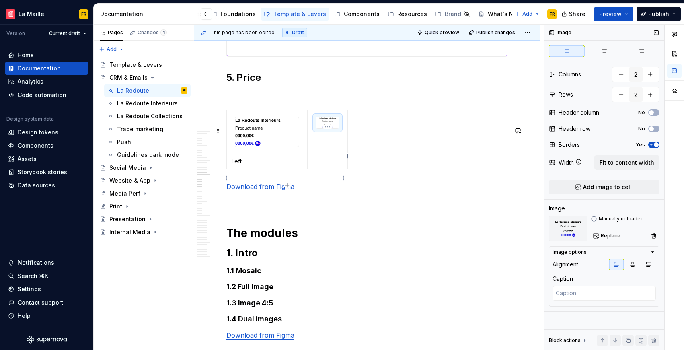
click at [320, 165] on p at bounding box center [328, 161] width 30 height 8
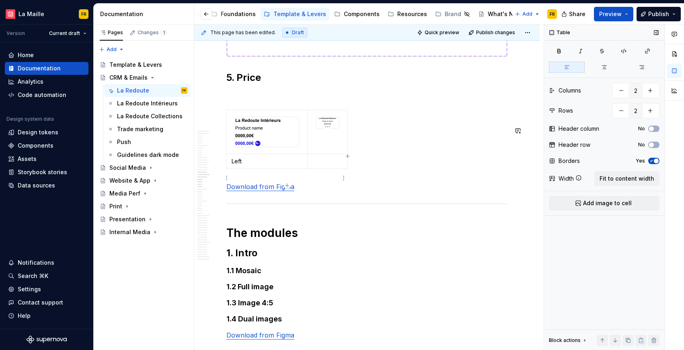
type textarea "*"
click at [653, 95] on button "button" at bounding box center [650, 90] width 14 height 14
type input "3"
click at [354, 154] on td at bounding box center [355, 132] width 14 height 44
click at [616, 206] on span "Add image to cell" at bounding box center [607, 203] width 49 height 8
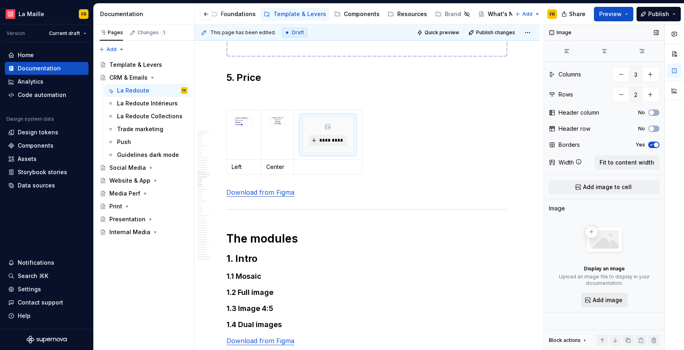
click at [602, 299] on span "Add image" at bounding box center [608, 300] width 30 height 8
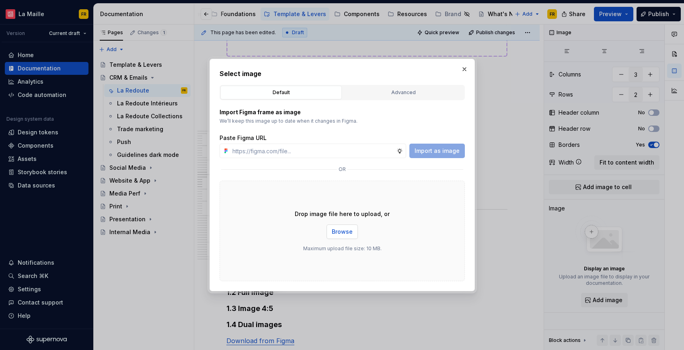
click at [340, 230] on span "Browse" at bounding box center [342, 232] width 21 height 8
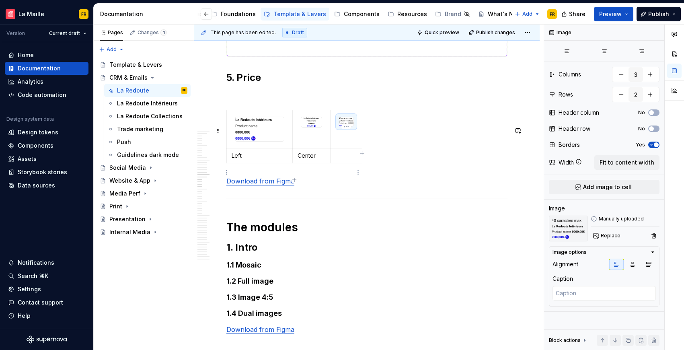
type textarea "*"
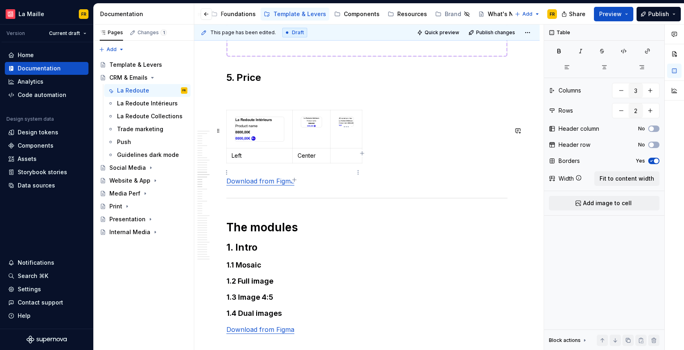
click at [349, 160] on p at bounding box center [347, 156] width 22 height 8
click at [336, 160] on p "dito" at bounding box center [347, 156] width 22 height 8
drag, startPoint x: 653, startPoint y: 92, endPoint x: 596, endPoint y: 115, distance: 62.1
click at [653, 93] on button "button" at bounding box center [650, 90] width 14 height 14
type input "4"
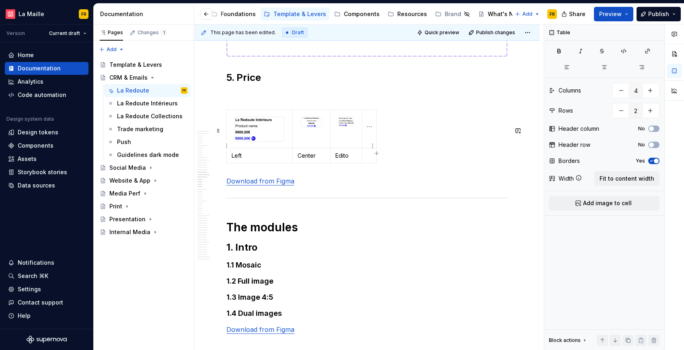
click at [370, 148] on td at bounding box center [369, 129] width 14 height 38
click at [614, 202] on span "Add image to cell" at bounding box center [607, 203] width 49 height 8
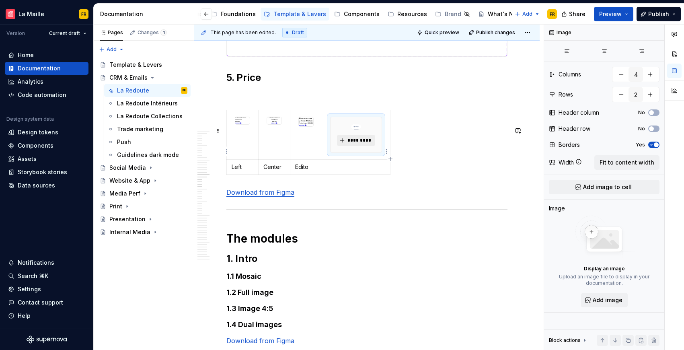
click at [367, 146] on button "*********" at bounding box center [356, 140] width 38 height 11
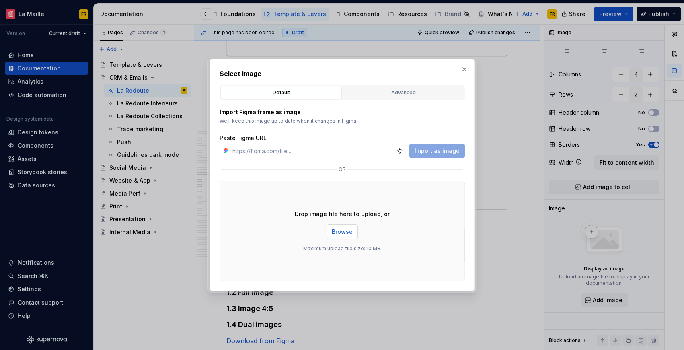
click at [337, 229] on span "Browse" at bounding box center [342, 232] width 21 height 8
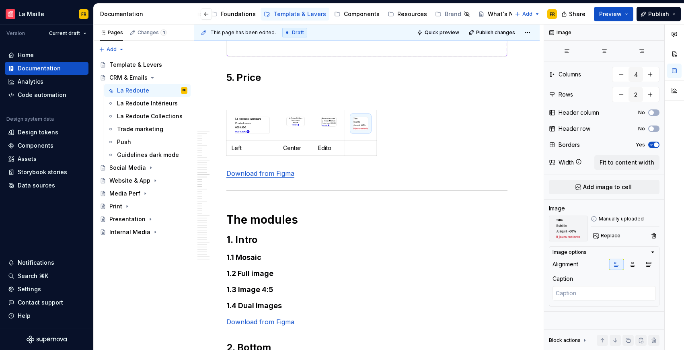
click at [361, 152] on p at bounding box center [361, 148] width 22 height 8
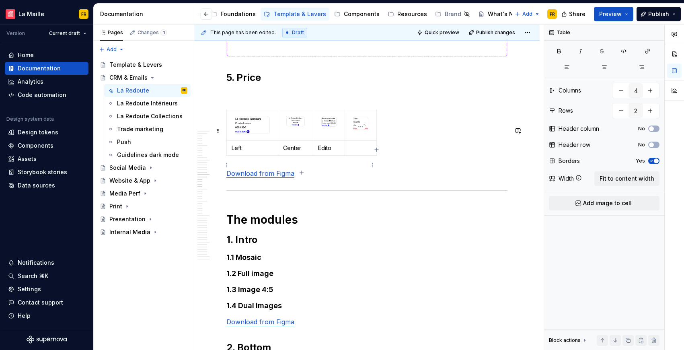
click at [361, 152] on p at bounding box center [361, 148] width 22 height 8
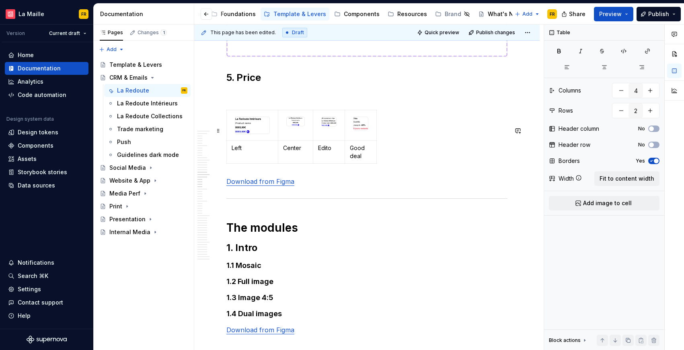
click at [424, 165] on div "Left Center Edito Good deal" at bounding box center [367, 139] width 281 height 58
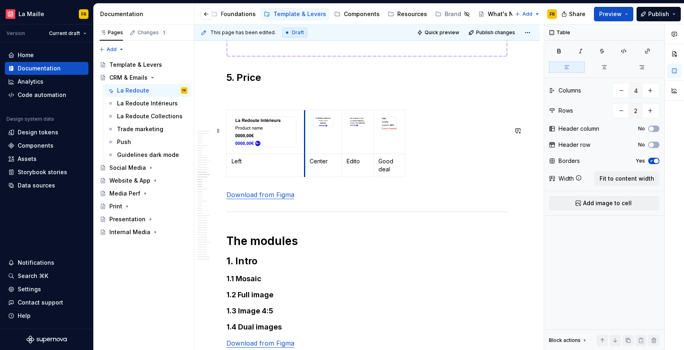
drag, startPoint x: 277, startPoint y: 154, endPoint x: 306, endPoint y: 171, distance: 33.4
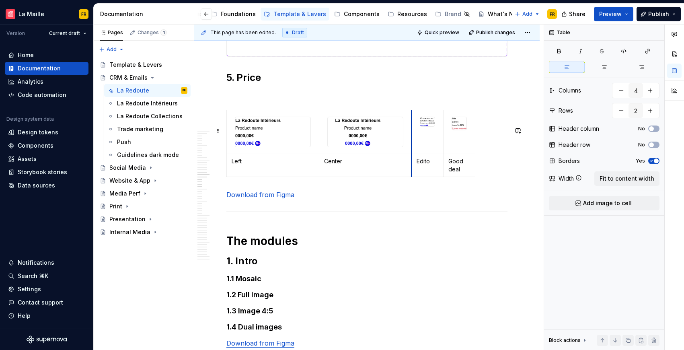
drag, startPoint x: 345, startPoint y: 161, endPoint x: 417, endPoint y: 181, distance: 74.3
click at [413, 177] on tbody "Left Center Edito Good deal" at bounding box center [351, 143] width 249 height 67
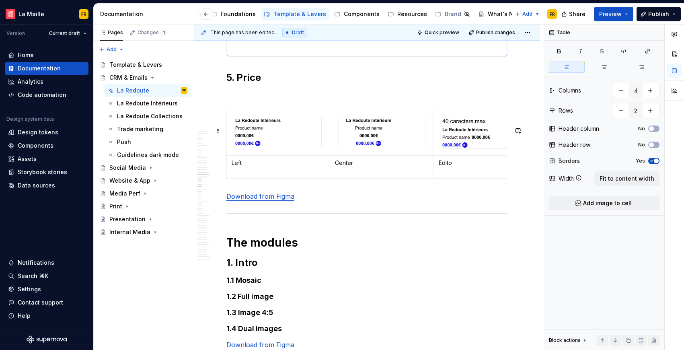
drag, startPoint x: 444, startPoint y: 163, endPoint x: 522, endPoint y: 184, distance: 80.8
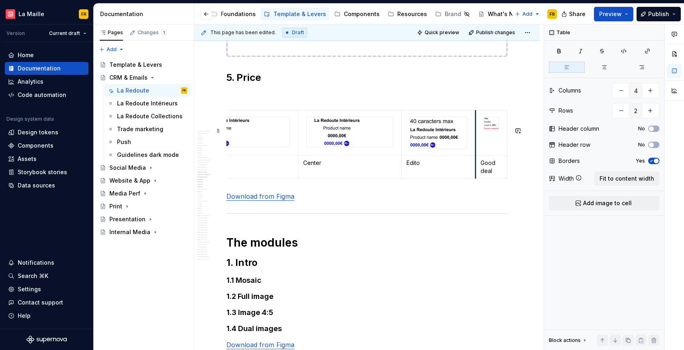
scroll to position [0, 31]
drag, startPoint x: 477, startPoint y: 165, endPoint x: 462, endPoint y: 168, distance: 15.3
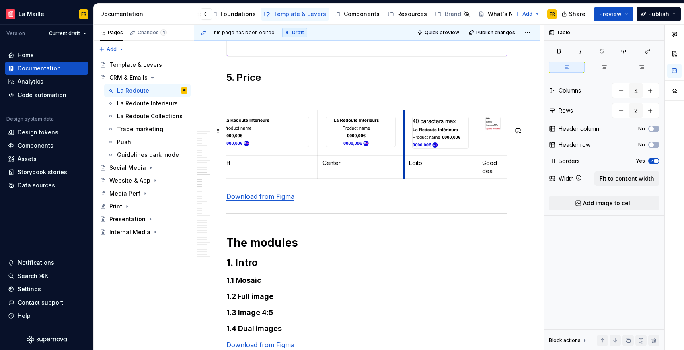
scroll to position [0, 0]
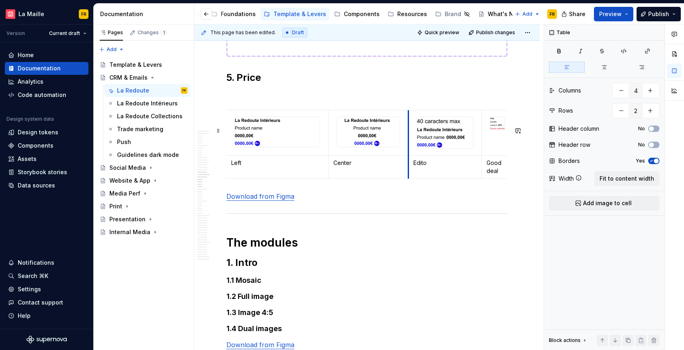
drag, startPoint x: 402, startPoint y: 154, endPoint x: 377, endPoint y: 158, distance: 24.8
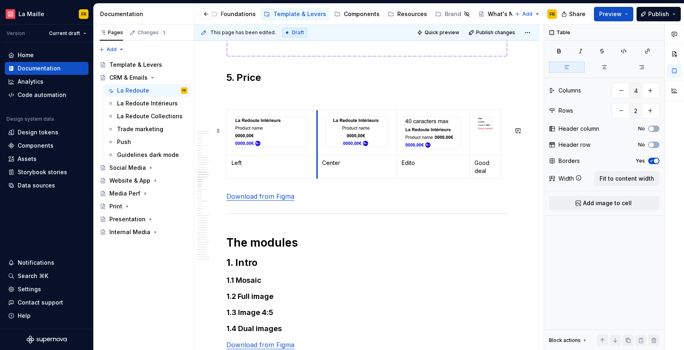
scroll to position [0, 0]
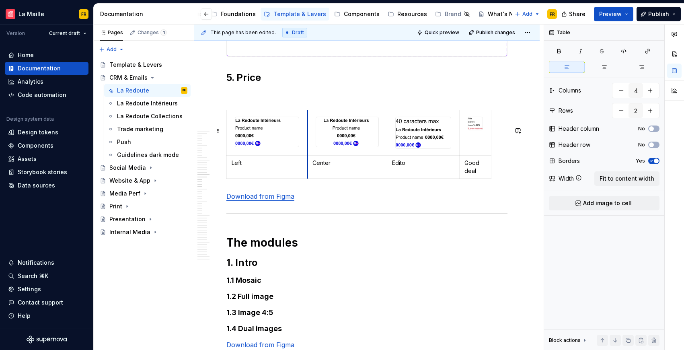
drag, startPoint x: 329, startPoint y: 149, endPoint x: 307, endPoint y: 153, distance: 22.8
click at [485, 151] on html "[PERSON_NAME] FR Version Current draft Home Documentation Analytics Code automa…" at bounding box center [342, 175] width 684 height 350
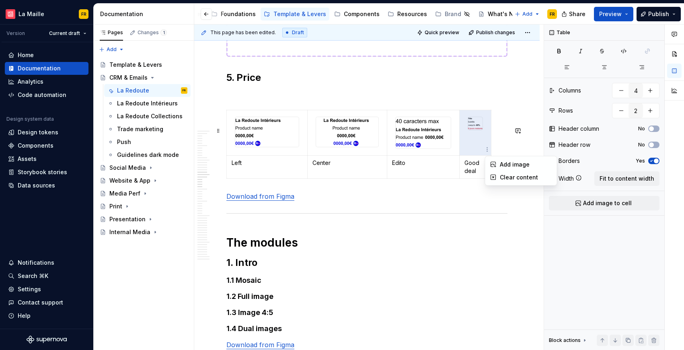
click at [440, 200] on html "[PERSON_NAME] FR Version Current draft Home Documentation Analytics Code automa…" at bounding box center [342, 175] width 684 height 350
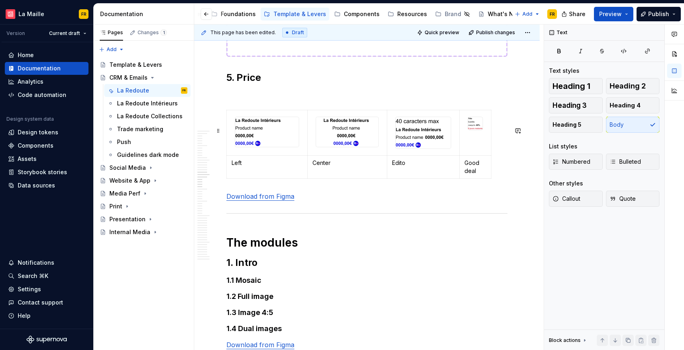
click at [492, 165] on div "Left Center Edito Good deal" at bounding box center [367, 146] width 281 height 72
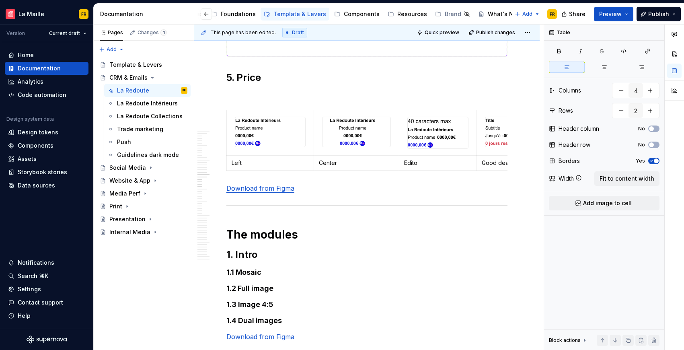
drag, startPoint x: 491, startPoint y: 139, endPoint x: 526, endPoint y: 160, distance: 41.1
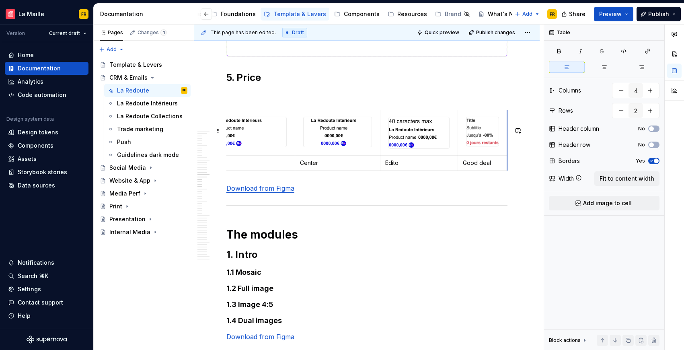
scroll to position [0, 16]
drag, startPoint x: 506, startPoint y: 163, endPoint x: 496, endPoint y: 166, distance: 10.8
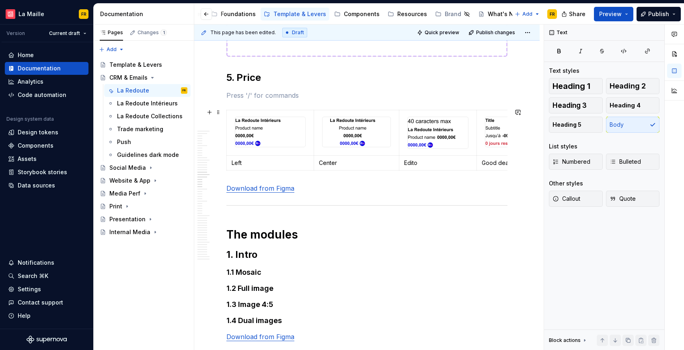
click at [408, 100] on p at bounding box center [367, 96] width 281 height 10
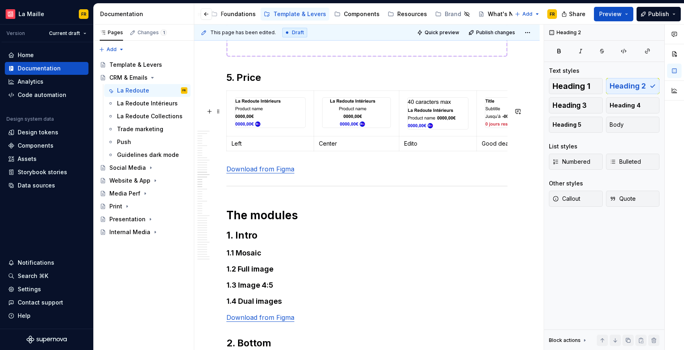
scroll to position [0, 23]
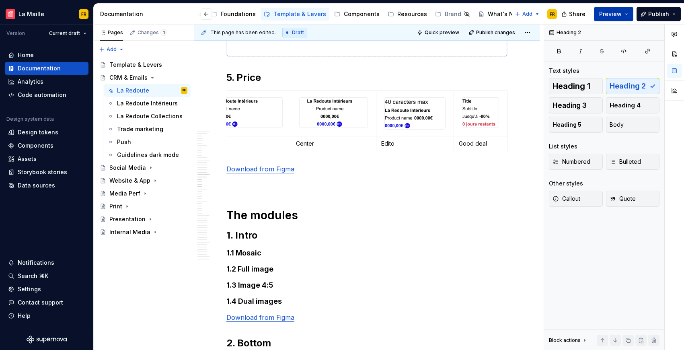
click at [613, 15] on span "Preview" at bounding box center [611, 14] width 23 height 8
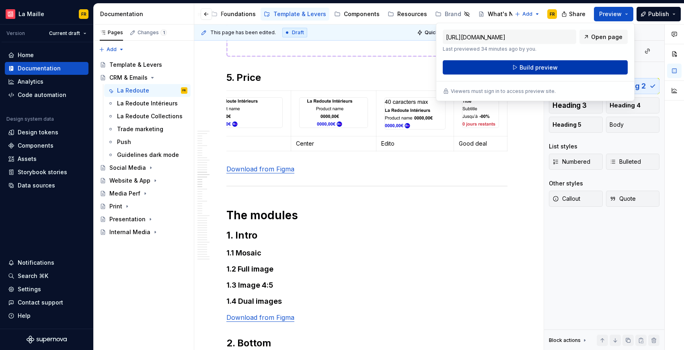
click at [575, 66] on button "Build preview" at bounding box center [535, 67] width 185 height 14
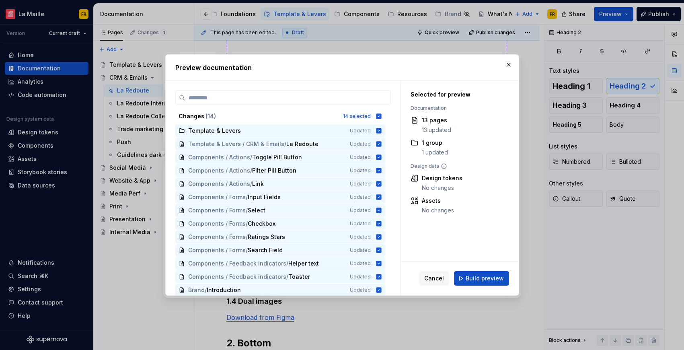
click at [476, 278] on span "Build preview" at bounding box center [485, 278] width 38 height 8
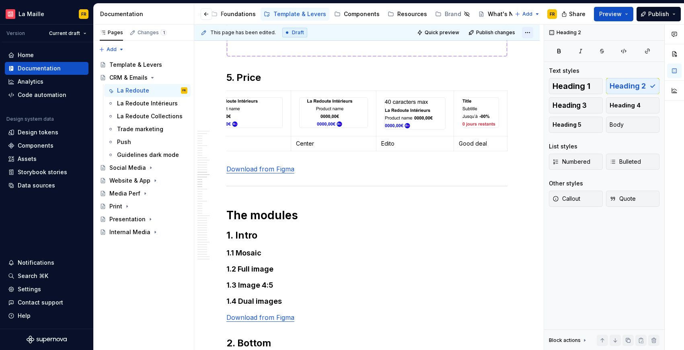
click at [526, 32] on html "[PERSON_NAME] FR Version Current draft Home Documentation Analytics Code automa…" at bounding box center [342, 175] width 684 height 350
click at [494, 50] on div "Open preview" at bounding box center [502, 48] width 52 height 8
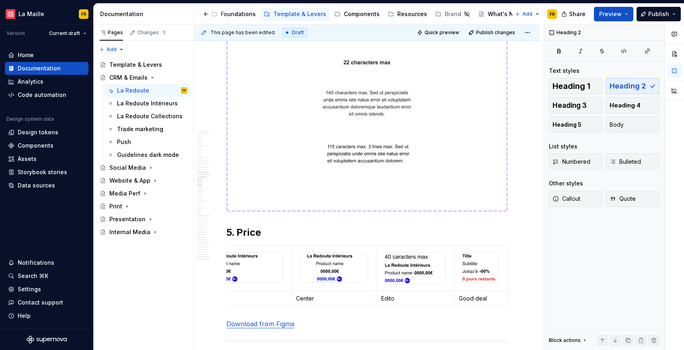
type textarea "*"
